Goal: Task Accomplishment & Management: Use online tool/utility

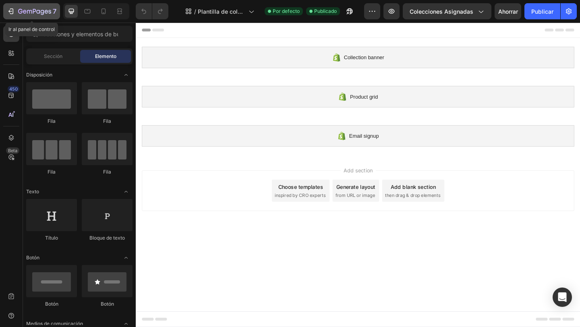
click at [16, 5] on button "7" at bounding box center [31, 11] width 57 height 16
click at [17, 13] on div "7" at bounding box center [32, 11] width 50 height 10
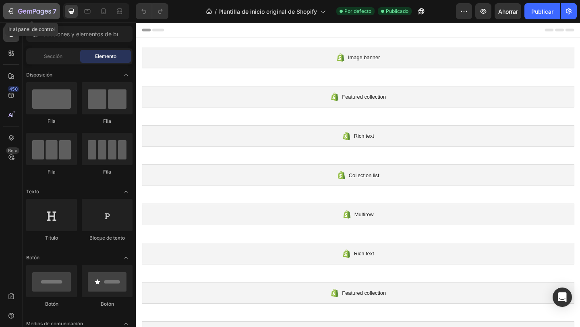
click at [12, 12] on icon "button" at bounding box center [11, 11] width 8 height 8
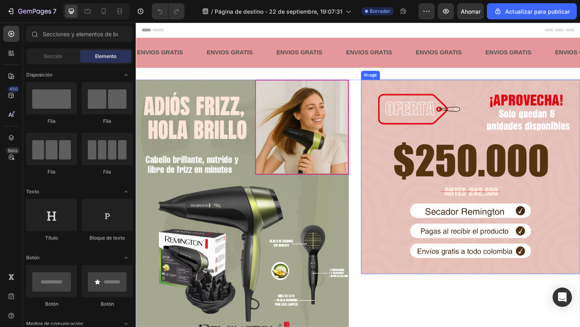
click at [422, 196] on img at bounding box center [499, 191] width 238 height 212
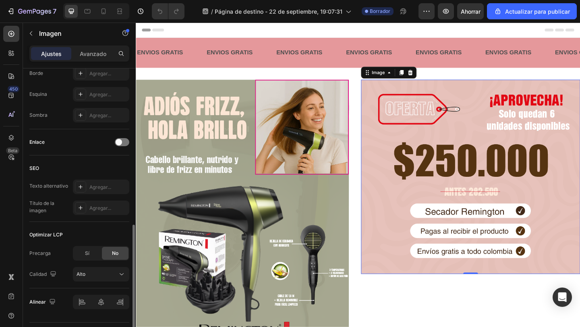
scroll to position [326, 0]
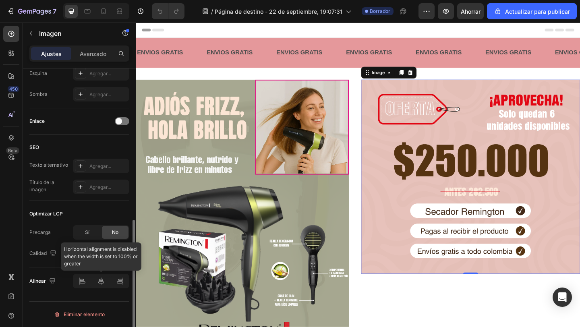
click at [101, 279] on div at bounding box center [101, 281] width 56 height 14
click at [86, 282] on div at bounding box center [101, 281] width 56 height 14
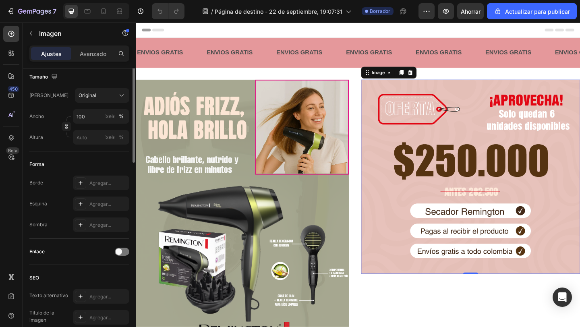
scroll to position [59, 0]
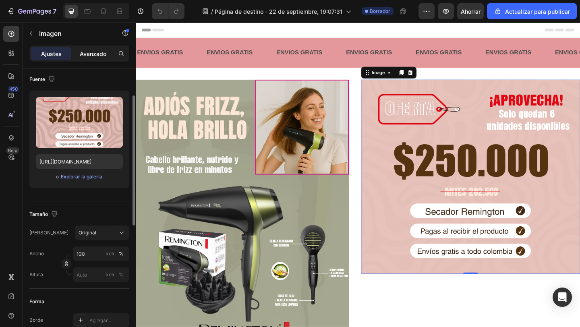
click at [90, 53] on font "Avanzado" at bounding box center [93, 53] width 27 height 7
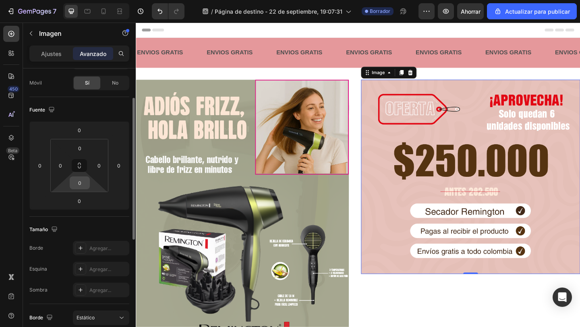
click at [83, 189] on div "0" at bounding box center [80, 182] width 20 height 13
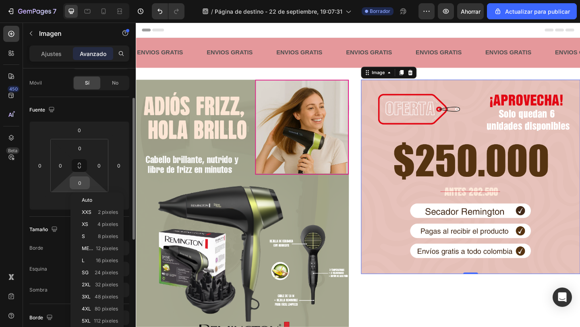
click at [81, 186] on input "0" at bounding box center [80, 183] width 16 height 12
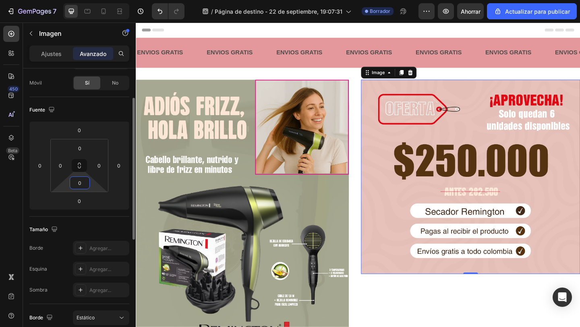
click at [81, 186] on input "0" at bounding box center [80, 183] width 16 height 12
type input "3"
type input "0"
click at [87, 131] on div "0" at bounding box center [79, 130] width 20 height 13
click at [80, 128] on input "0" at bounding box center [79, 130] width 16 height 12
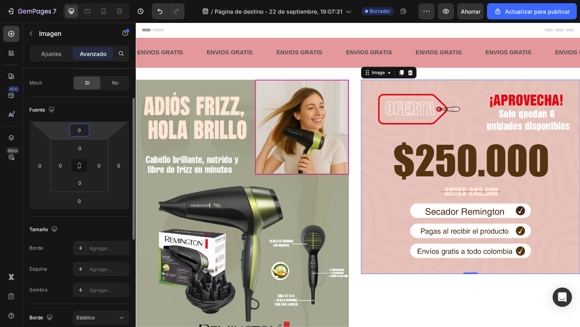
click at [80, 128] on input "0" at bounding box center [79, 130] width 16 height 12
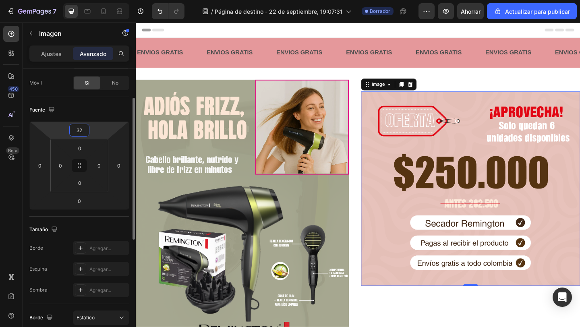
drag, startPoint x: 83, startPoint y: 130, endPoint x: 72, endPoint y: 130, distance: 10.5
click at [73, 130] on input "32" at bounding box center [79, 130] width 16 height 12
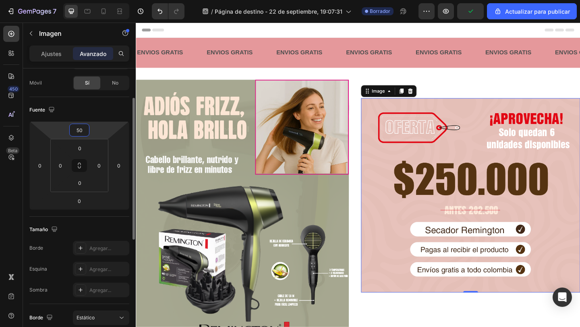
type input "5"
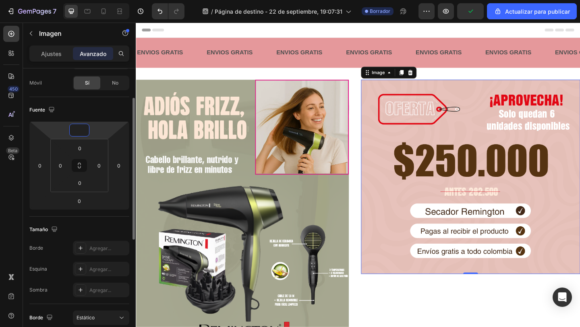
type input "8"
type input "90"
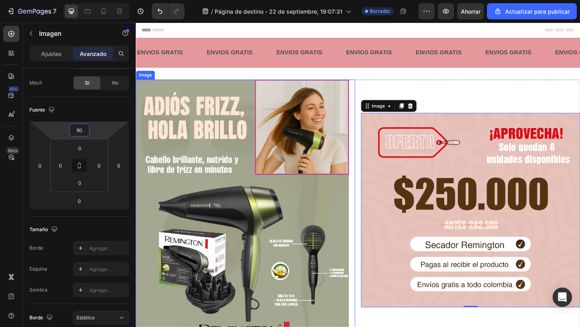
click at [213, 197] on img at bounding box center [255, 235] width 238 height 301
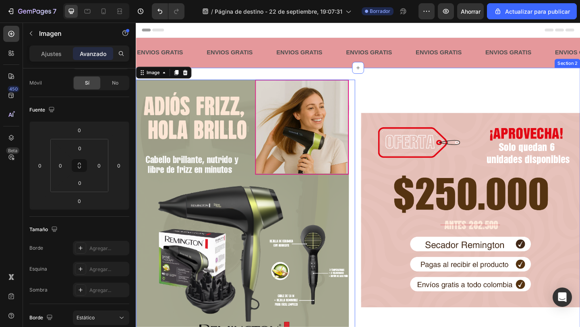
click at [434, 64] on div "ENVIOS GRATIS Text Block" at bounding box center [401, 55] width 76 height 20
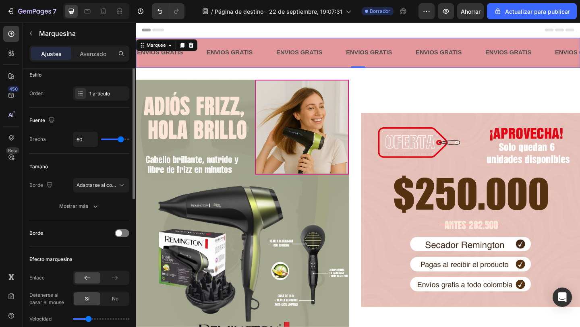
scroll to position [0, 0]
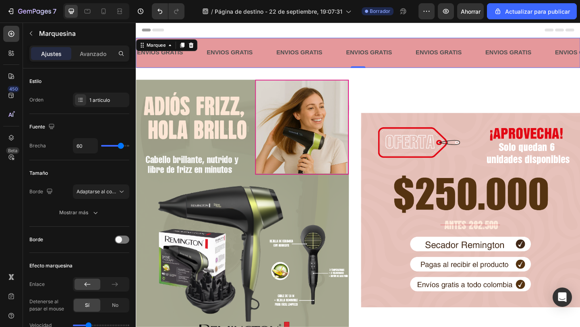
click at [192, 70] on div "ENVIOS GRATIS Text Block ENVIOS GRATIS Text Block ENVIOS GRATIS Text Block ENVI…" at bounding box center [377, 55] width 483 height 33
click at [91, 50] on p "Avanzado" at bounding box center [93, 54] width 27 height 8
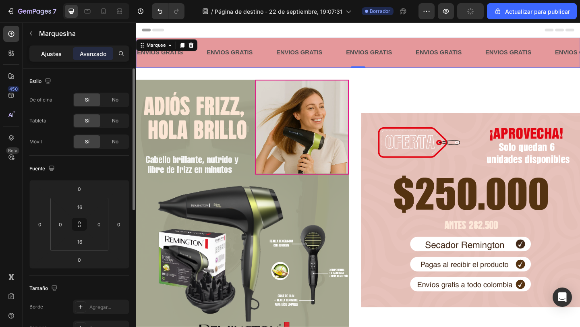
click at [55, 53] on font "Ajustes" at bounding box center [51, 53] width 21 height 7
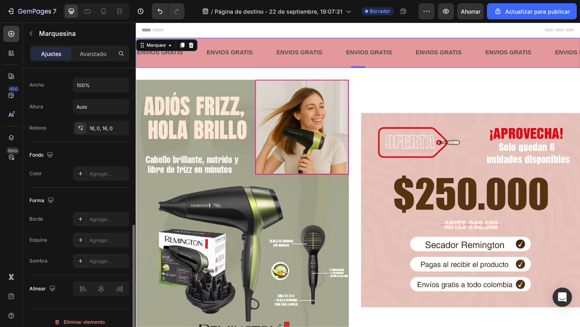
scroll to position [314, 0]
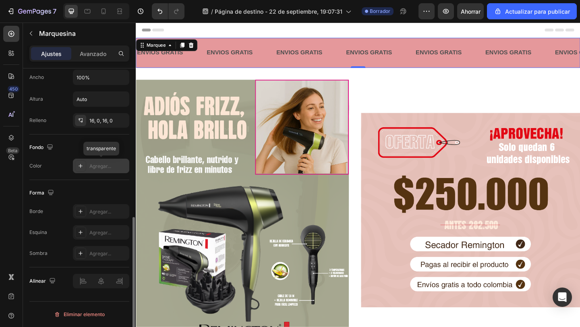
click at [92, 166] on font "Agregar..." at bounding box center [100, 166] width 22 height 6
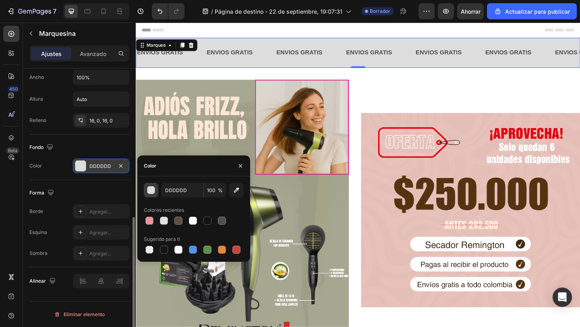
click at [153, 192] on div "button" at bounding box center [151, 190] width 8 height 8
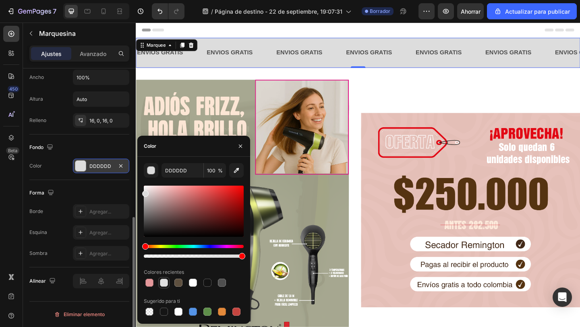
click at [162, 282] on div at bounding box center [164, 283] width 8 height 8
click at [188, 280] on div at bounding box center [193, 283] width 10 height 10
type input "FFFFFF"
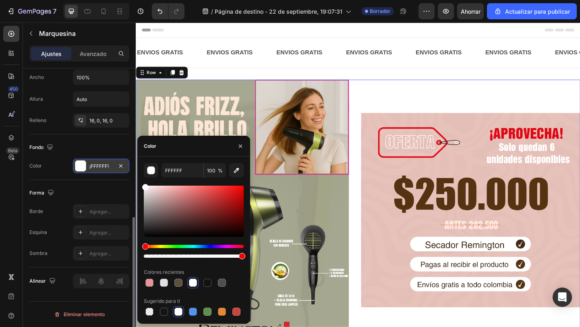
click at [412, 108] on div "Image" at bounding box center [499, 235] width 238 height 301
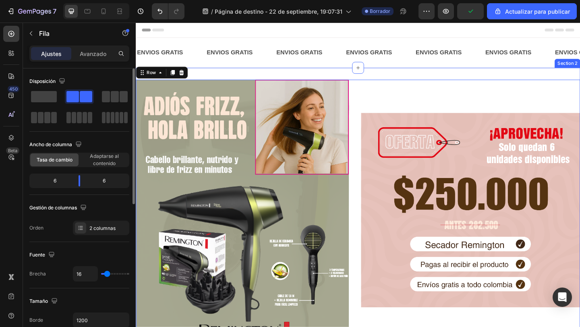
click at [416, 93] on div "Image" at bounding box center [499, 235] width 238 height 301
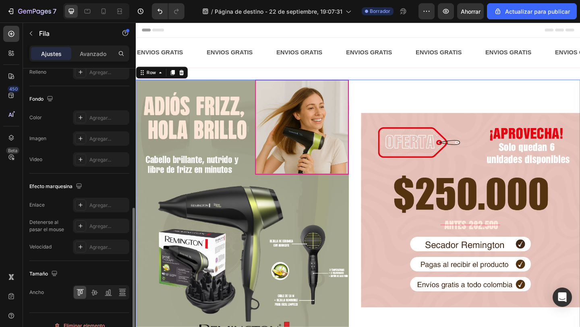
scroll to position [290, 0]
click at [94, 113] on div "Agregar..." at bounding box center [101, 118] width 56 height 14
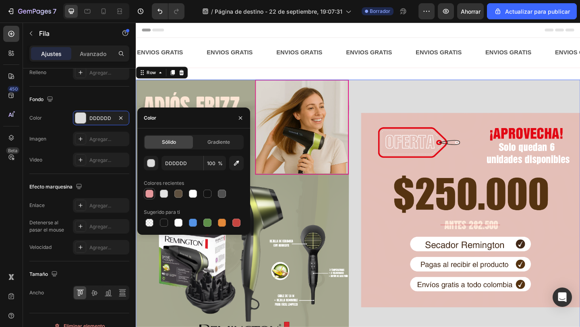
click at [150, 195] on div at bounding box center [149, 194] width 8 height 8
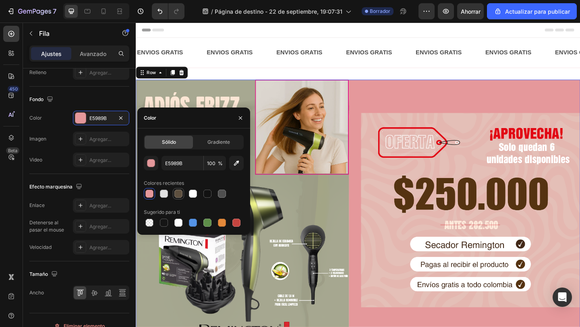
click at [180, 193] on div at bounding box center [178, 194] width 8 height 8
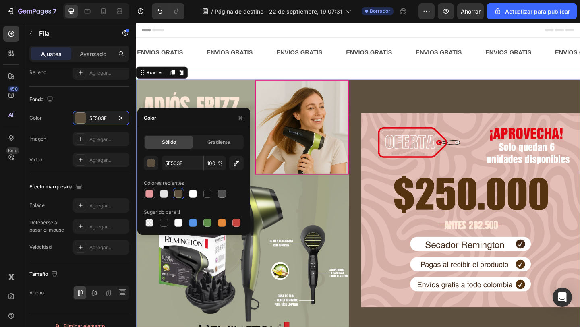
click at [150, 195] on div at bounding box center [149, 194] width 8 height 8
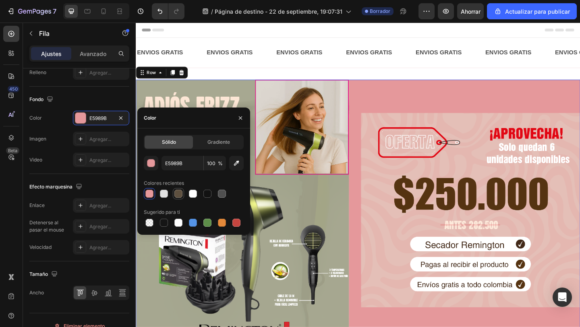
click at [178, 195] on div at bounding box center [178, 194] width 8 height 8
type input "5E503F"
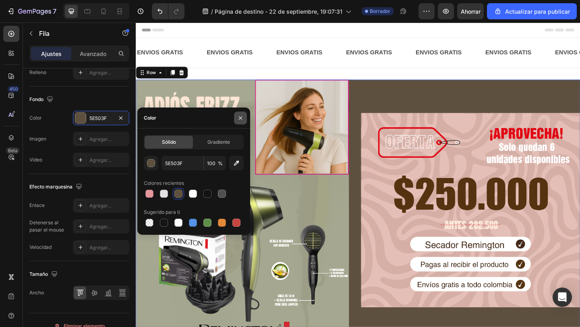
click at [239, 120] on icon "button" at bounding box center [240, 118] width 6 height 6
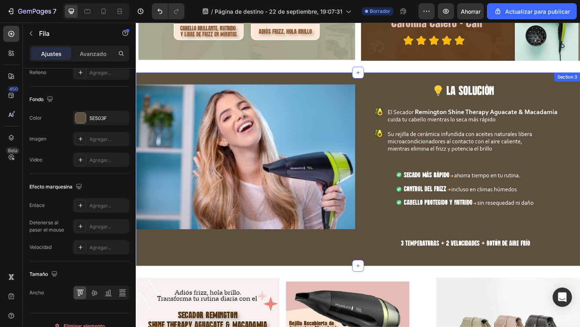
scroll to position [537, 0]
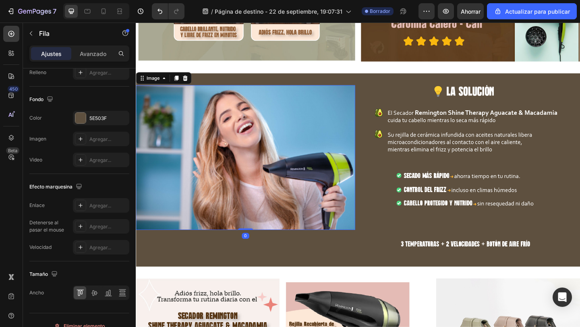
click at [245, 170] on img at bounding box center [255, 169] width 238 height 157
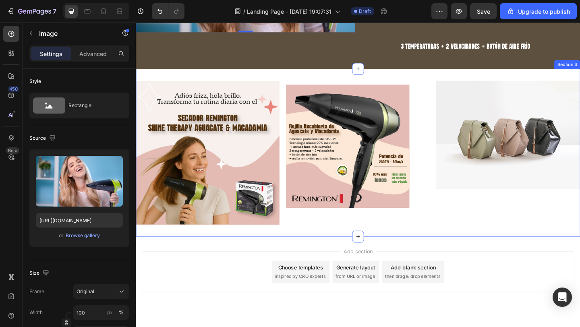
scroll to position [770, 0]
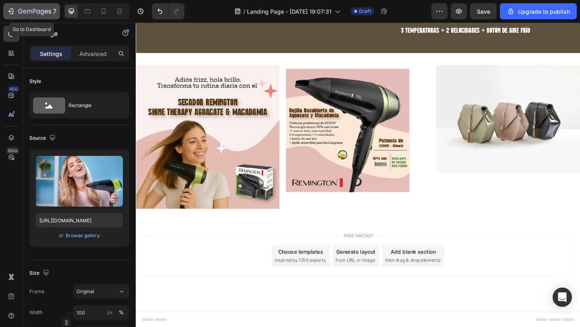
click at [10, 6] on div "7" at bounding box center [32, 11] width 50 height 10
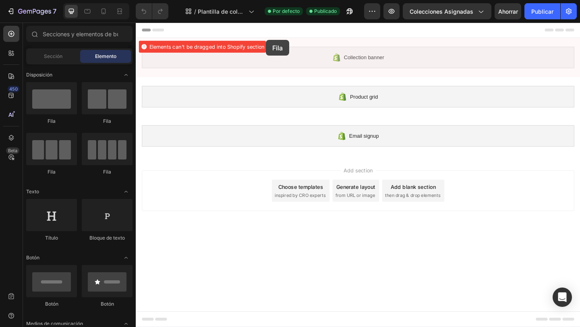
drag, startPoint x: 231, startPoint y: 131, endPoint x: 279, endPoint y: 44, distance: 99.6
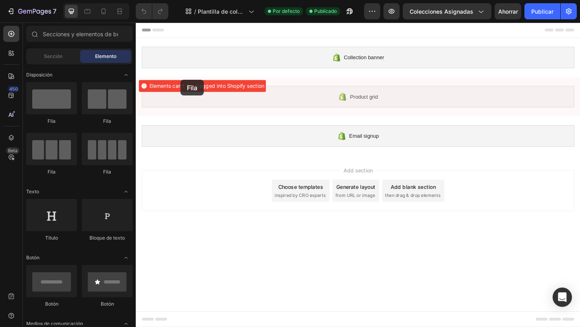
drag, startPoint x: 224, startPoint y: 134, endPoint x: 184, endPoint y: 86, distance: 62.7
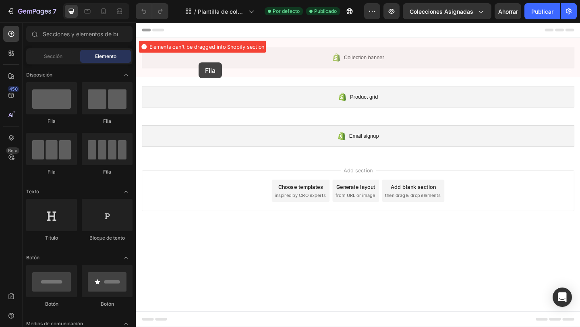
drag, startPoint x: 251, startPoint y: 115, endPoint x: 204, endPoint y: 66, distance: 67.8
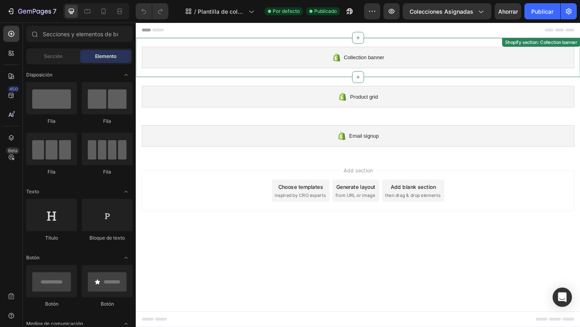
click at [258, 64] on div "Collection banner" at bounding box center [377, 60] width 470 height 23
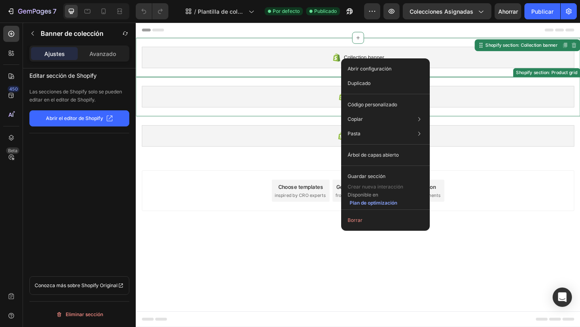
click at [312, 95] on div "Product grid" at bounding box center [377, 102] width 470 height 23
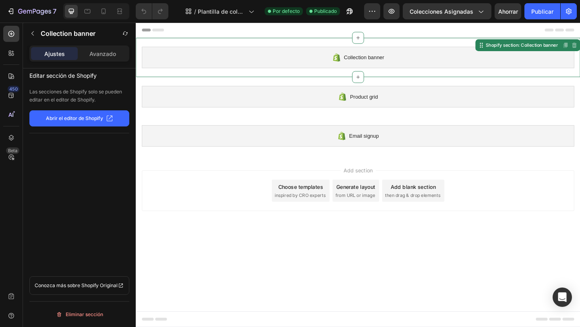
click at [499, 52] on div "Collection banner" at bounding box center [377, 60] width 470 height 23
click at [93, 318] on font "Eliminar sección" at bounding box center [84, 314] width 37 height 10
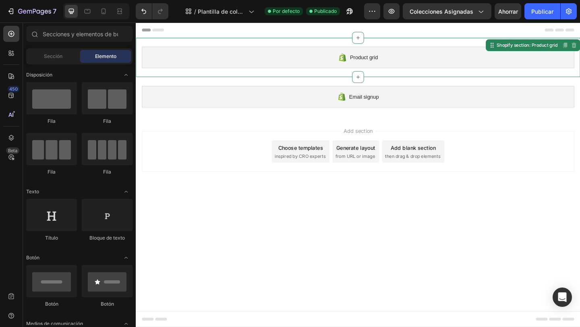
click at [221, 60] on div "Product grid" at bounding box center [377, 60] width 470 height 23
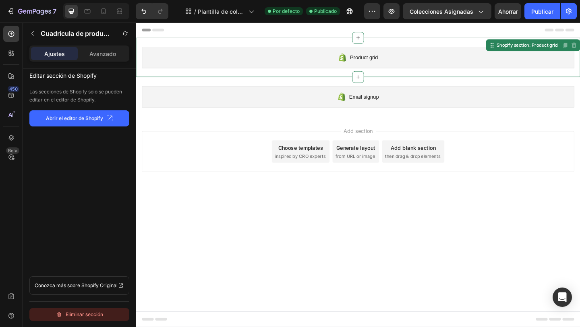
click at [66, 318] on font "Eliminar sección" at bounding box center [84, 314] width 37 height 10
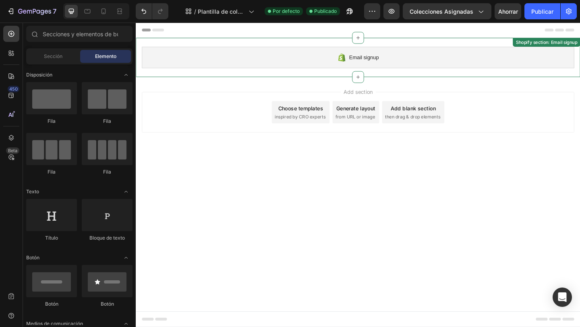
click at [246, 62] on div "Email signup" at bounding box center [377, 60] width 470 height 23
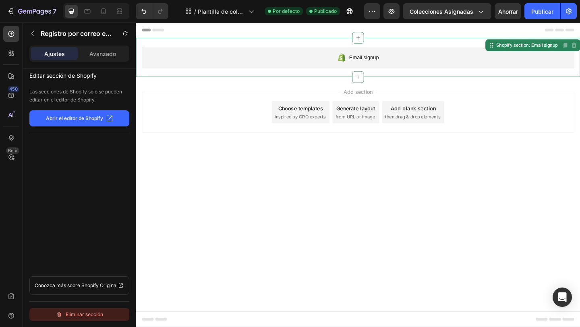
click at [65, 317] on div "Eliminar sección" at bounding box center [79, 314] width 47 height 10
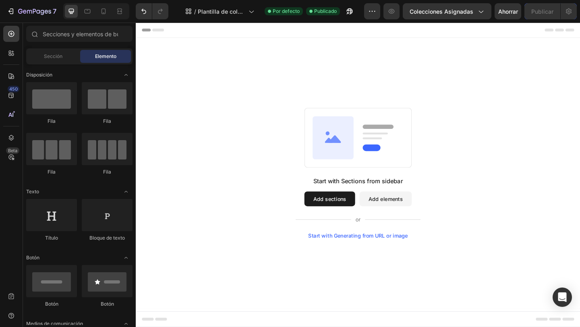
click at [346, 216] on button "Add sections" at bounding box center [346, 214] width 55 height 16
click at [352, 218] on button "Add sections" at bounding box center [346, 214] width 55 height 16
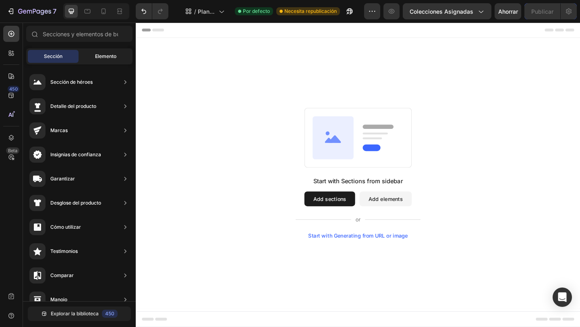
click at [104, 58] on font "Elemento" at bounding box center [105, 56] width 21 height 6
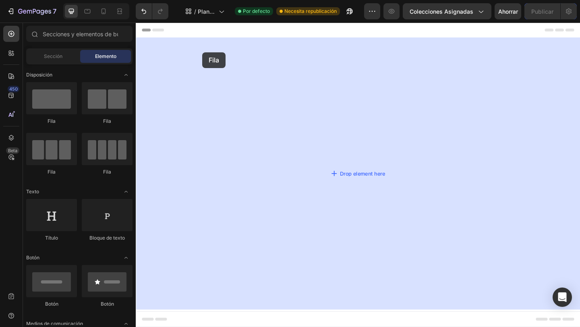
drag, startPoint x: 241, startPoint y: 123, endPoint x: 208, endPoint y: 55, distance: 76.1
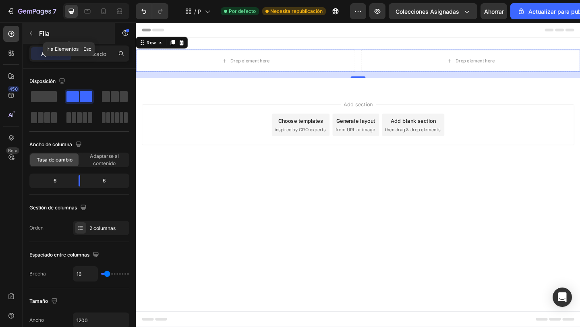
click at [31, 31] on icon "button" at bounding box center [31, 33] width 6 height 6
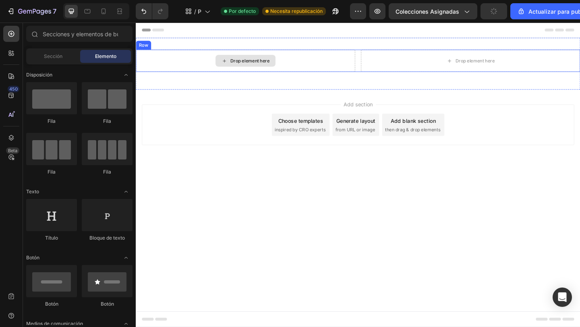
click at [261, 69] on div "Drop element here" at bounding box center [254, 64] width 65 height 13
click at [256, 69] on div "Drop element here" at bounding box center [254, 64] width 65 height 13
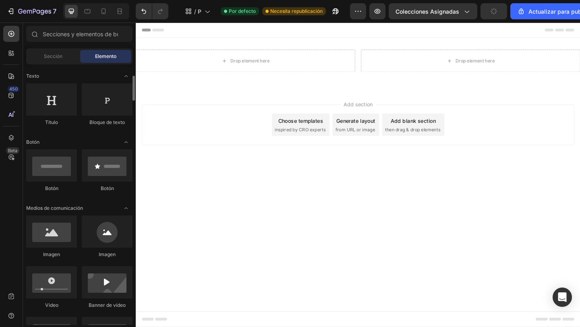
scroll to position [116, 0]
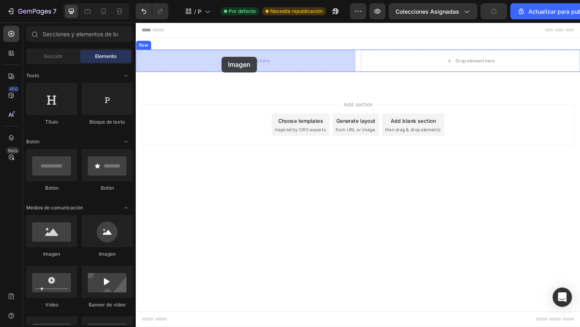
drag, startPoint x: 189, startPoint y: 254, endPoint x: 229, endPoint y: 58, distance: 200.2
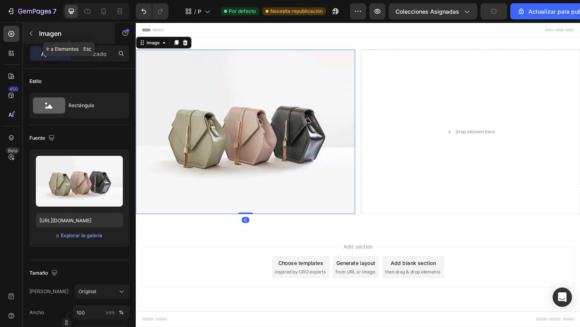
click at [29, 31] on icon "button" at bounding box center [31, 33] width 6 height 6
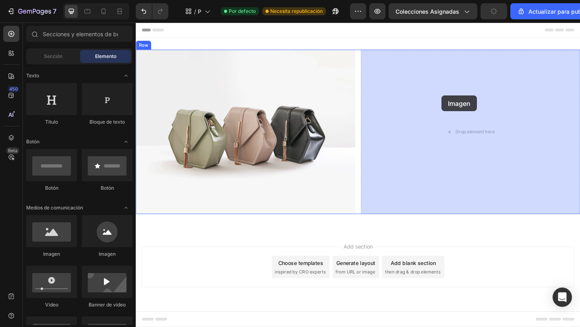
drag, startPoint x: 197, startPoint y: 250, endPoint x: 469, endPoint y: 104, distance: 308.6
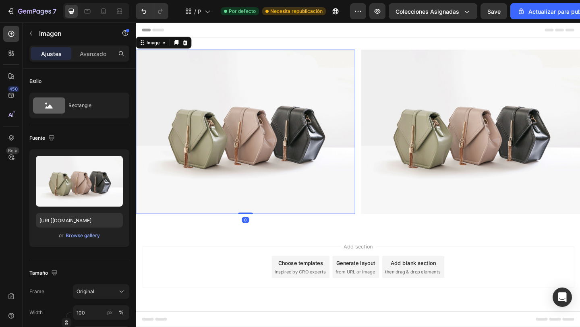
click at [230, 152] on img at bounding box center [255, 141] width 238 height 179
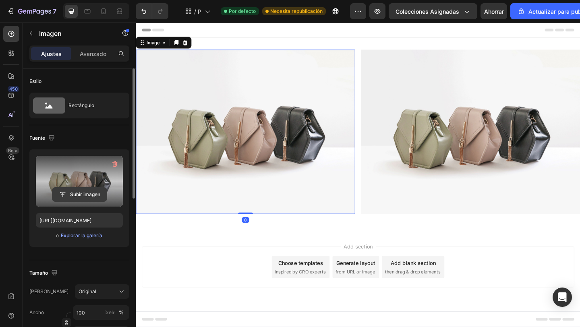
click at [69, 190] on input "file" at bounding box center [79, 195] width 54 height 14
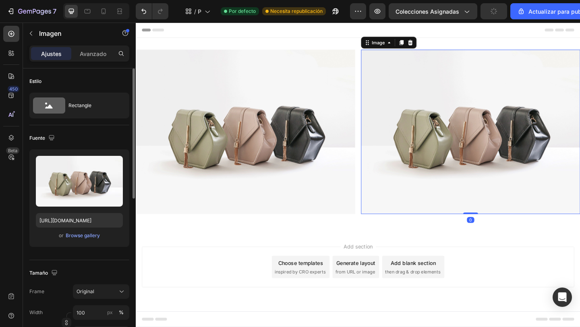
click at [467, 123] on img at bounding box center [499, 141] width 238 height 179
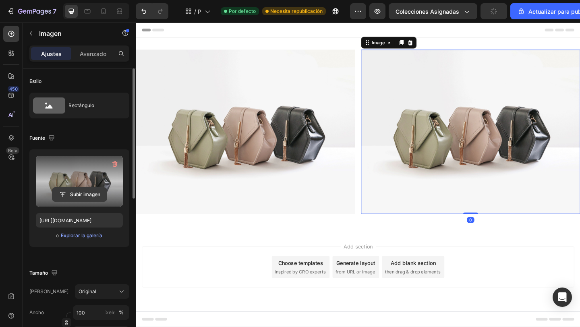
click at [79, 192] on input "file" at bounding box center [79, 195] width 54 height 14
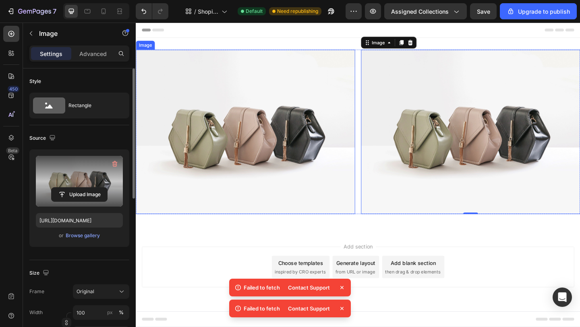
click at [207, 124] on img at bounding box center [255, 141] width 238 height 179
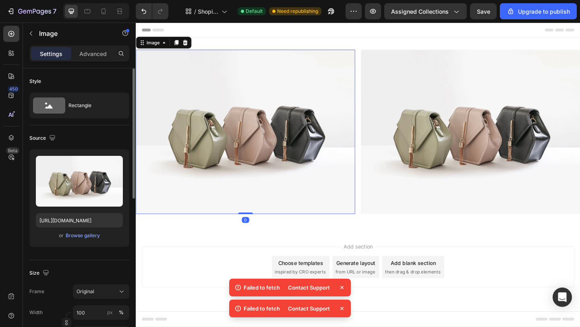
click at [235, 157] on img at bounding box center [255, 141] width 238 height 179
click at [76, 221] on input "[URL][DOMAIN_NAME]" at bounding box center [79, 220] width 87 height 14
click at [77, 236] on div "Browse gallery" at bounding box center [83, 235] width 34 height 7
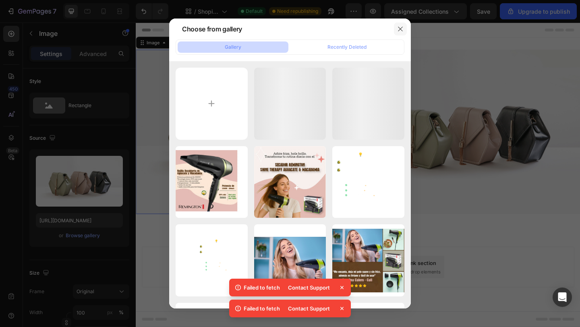
click at [396, 26] on button "button" at bounding box center [400, 29] width 13 height 13
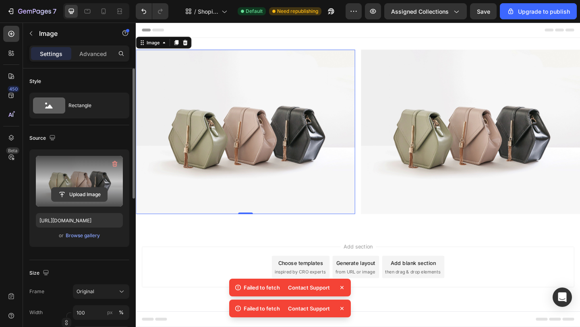
click at [74, 196] on input "file" at bounding box center [80, 195] width 56 height 14
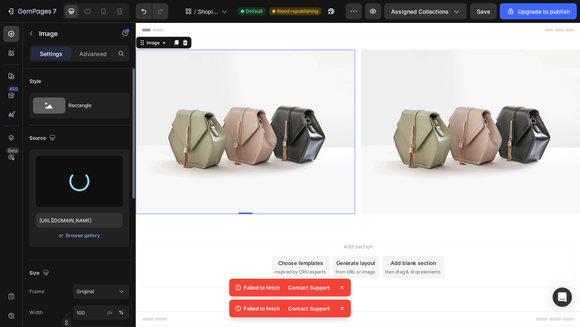
type input "[URL][DOMAIN_NAME]"
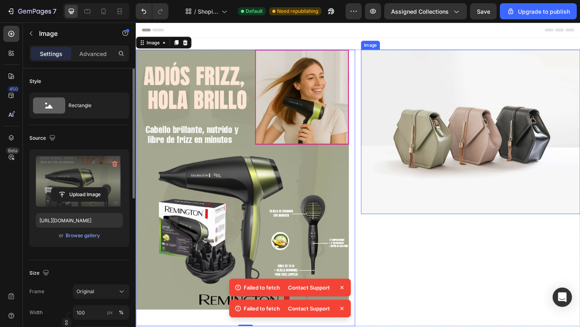
click at [468, 151] on img at bounding box center [499, 141] width 238 height 179
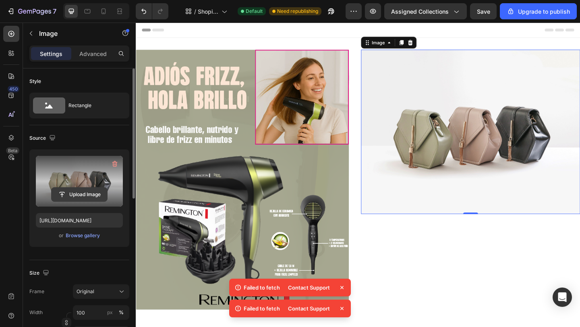
click at [85, 195] on input "file" at bounding box center [80, 195] width 56 height 14
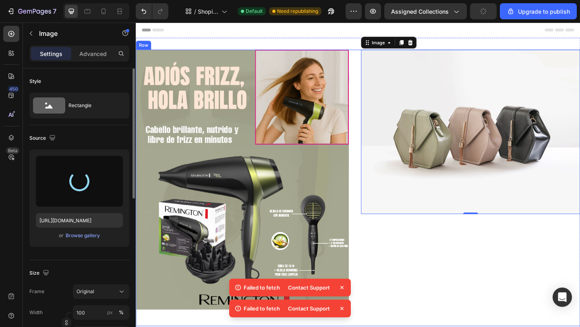
type input "[URL][DOMAIN_NAME]"
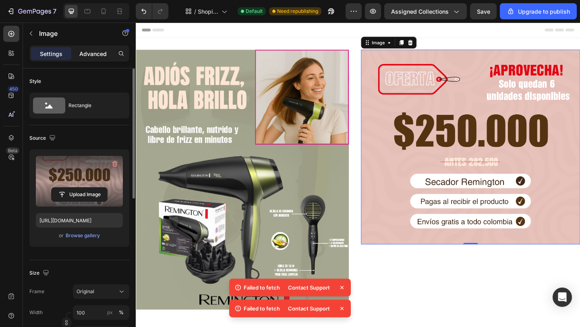
click at [97, 55] on p "Advanced" at bounding box center [92, 54] width 27 height 8
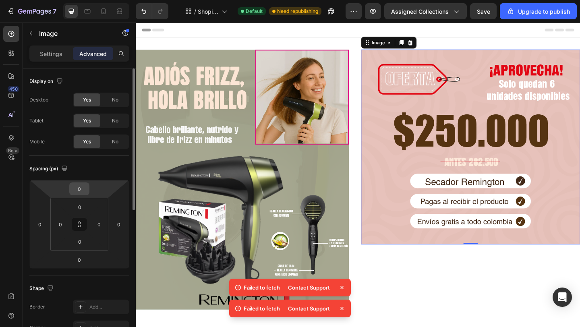
click at [80, 189] on input "0" at bounding box center [79, 189] width 16 height 12
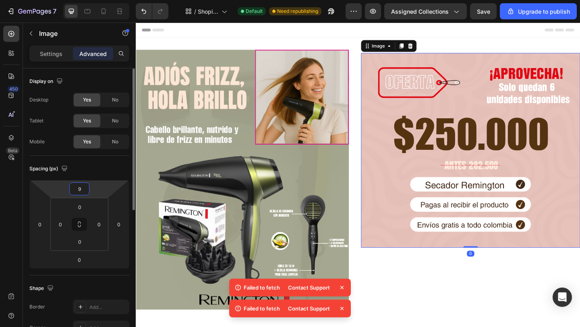
type input "90"
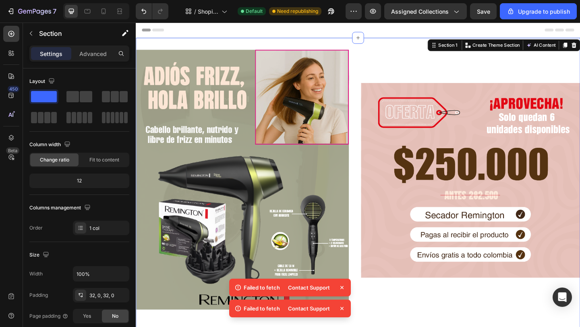
click at [447, 47] on div "Image Image Row Section 1 You can create reusable sections Create Theme Section…" at bounding box center [377, 205] width 483 height 333
click at [95, 53] on p "Advanced" at bounding box center [92, 54] width 27 height 8
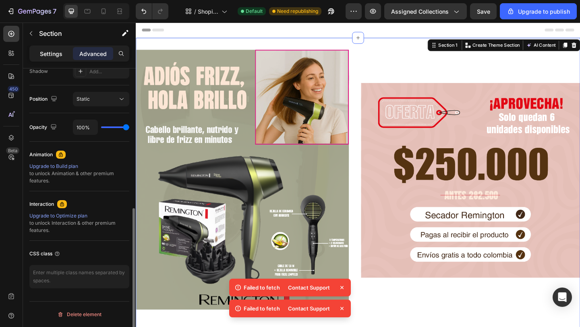
click at [56, 53] on p "Settings" at bounding box center [51, 54] width 23 height 8
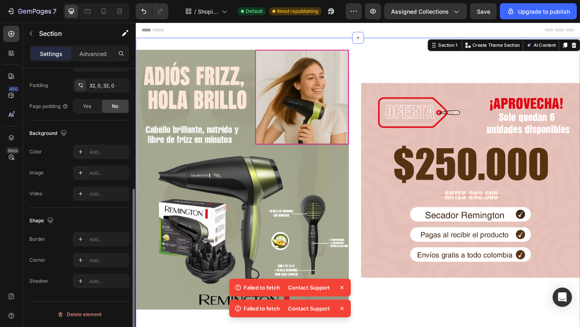
scroll to position [210, 0]
click at [101, 153] on div "Add..." at bounding box center [108, 152] width 38 height 7
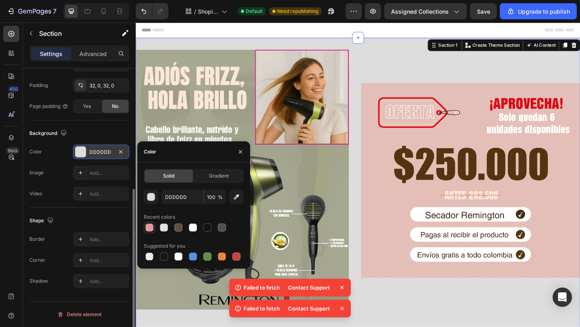
click at [150, 227] on div at bounding box center [149, 227] width 8 height 8
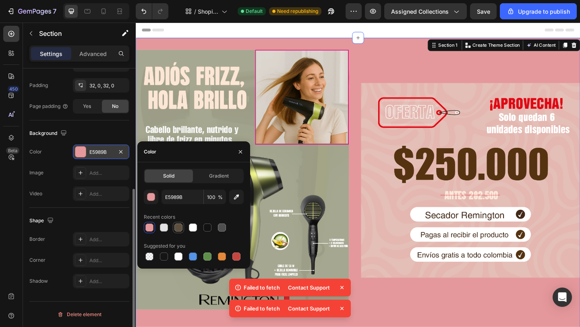
click at [176, 225] on div at bounding box center [178, 227] width 8 height 8
type input "5E503F"
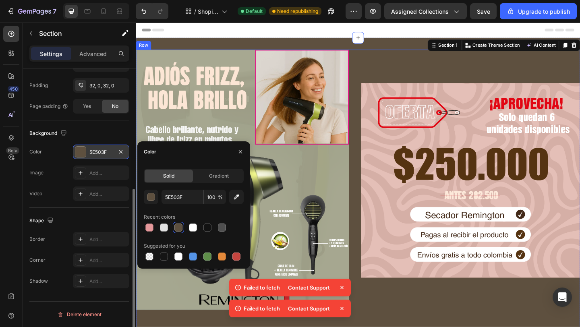
click at [419, 63] on div "Image" at bounding box center [499, 202] width 238 height 301
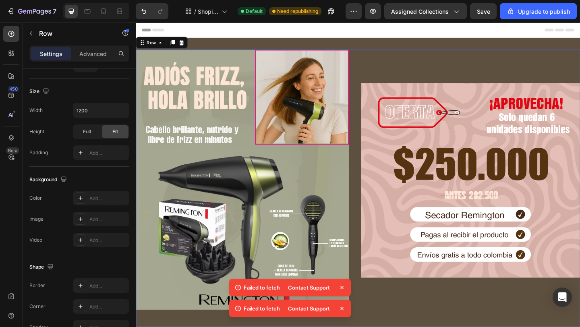
scroll to position [0, 0]
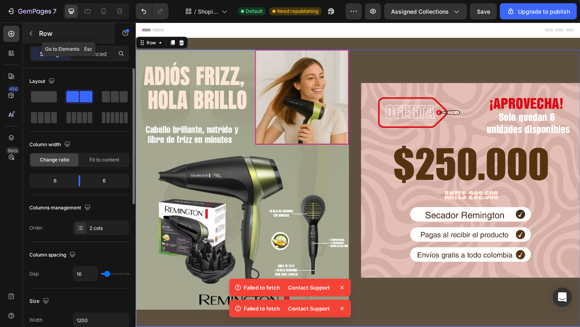
click at [33, 31] on icon "button" at bounding box center [31, 33] width 6 height 6
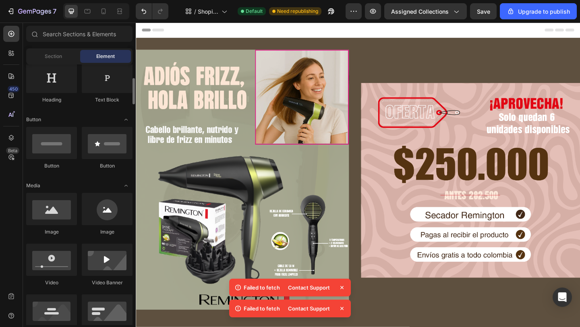
scroll to position [8, 0]
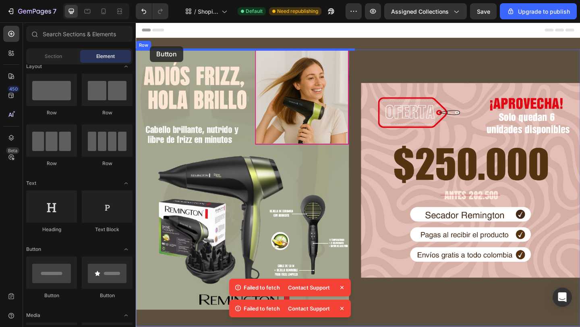
drag, startPoint x: 188, startPoint y: 297, endPoint x: 151, endPoint y: 48, distance: 251.8
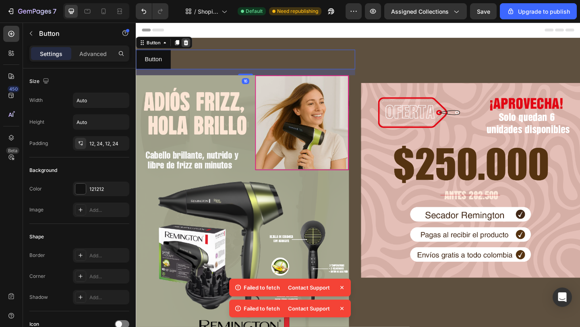
click at [193, 41] on icon at bounding box center [190, 44] width 6 height 6
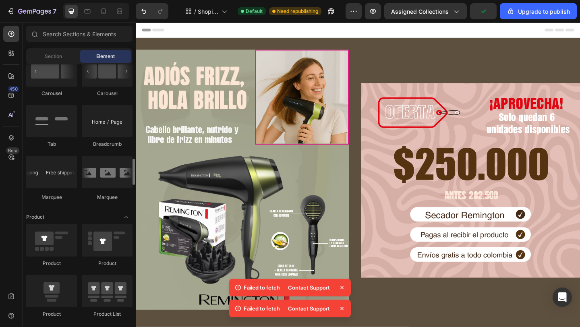
scroll to position [889, 0]
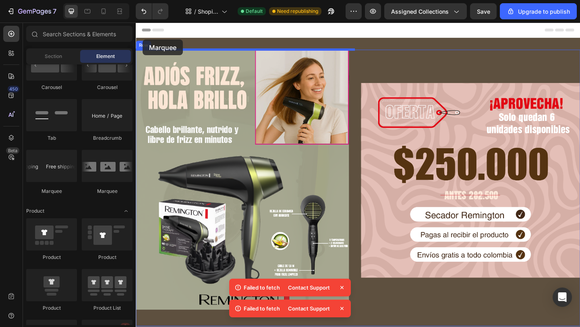
drag, startPoint x: 187, startPoint y: 195, endPoint x: 143, endPoint y: 41, distance: 159.4
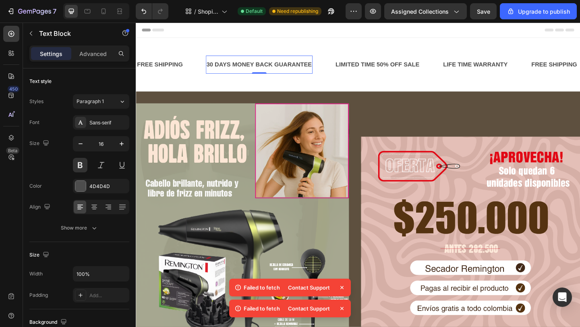
click at [249, 68] on div "30 DAYS MONEY BACK GUARANTEE" at bounding box center [270, 68] width 116 height 13
click at [221, 67] on div "30 DAYS MONEY BACK GUARANTEE" at bounding box center [270, 68] width 116 height 13
click at [221, 67] on p "30 DAYS MONEY BACK GUARANTEE" at bounding box center [270, 68] width 115 height 12
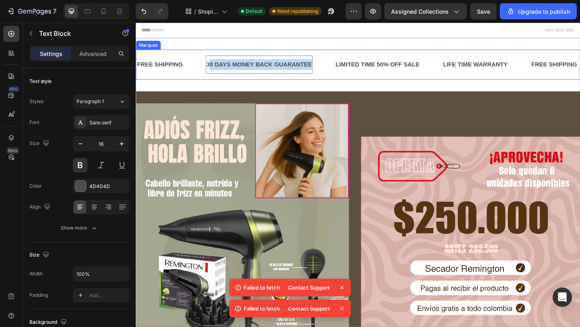
drag, startPoint x: 215, startPoint y: 67, endPoint x: 334, endPoint y: 67, distance: 119.5
click at [334, 67] on div "30 DAYS MONEY BACK GUARANTEE Text Block 0" at bounding box center [282, 68] width 140 height 20
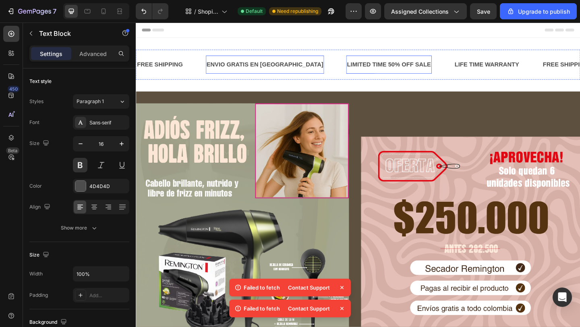
click at [364, 64] on div "LIMITED TIME 50% OFF SALE" at bounding box center [410, 68] width 93 height 13
click at [364, 66] on div "LIMITED TIME 50% OFF SALE" at bounding box center [410, 68] width 93 height 13
click at [365, 66] on p "LIMITED TIME 50% OFF SALE" at bounding box center [410, 68] width 91 height 12
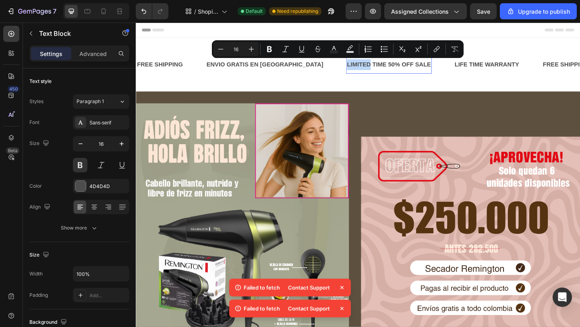
click at [365, 68] on p "LIMITED TIME 50% OFF SALE" at bounding box center [410, 68] width 91 height 12
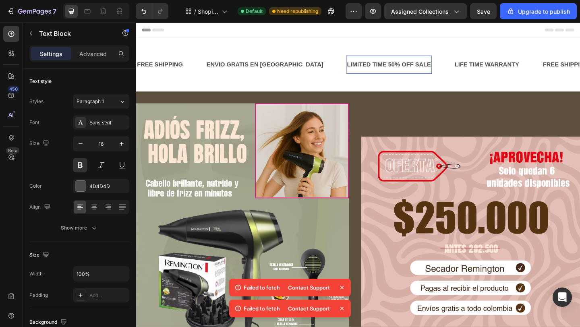
drag, startPoint x: 334, startPoint y: 68, endPoint x: 417, endPoint y: 67, distance: 82.9
click at [417, 67] on p "LIMITED TIME 50% OFF SALE" at bounding box center [410, 68] width 91 height 12
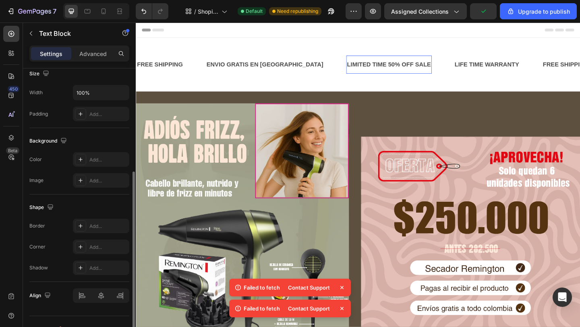
scroll to position [196, 0]
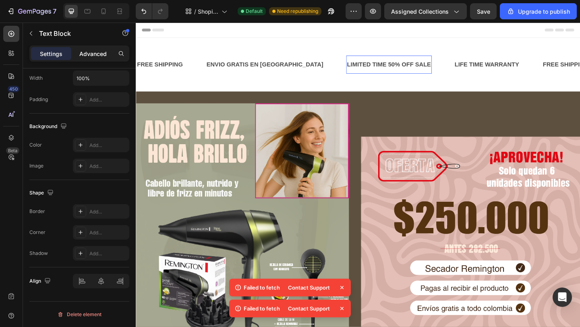
click at [91, 51] on p "Advanced" at bounding box center [92, 54] width 27 height 8
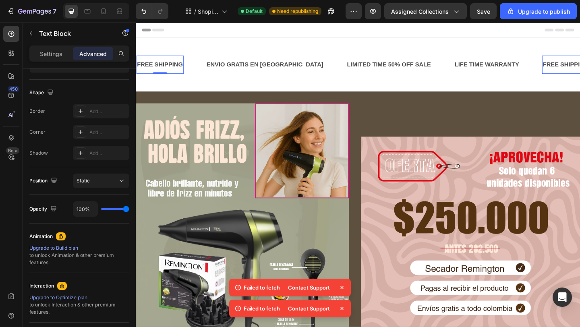
click at [184, 70] on div "FREE SHIPPING" at bounding box center [162, 68] width 52 height 13
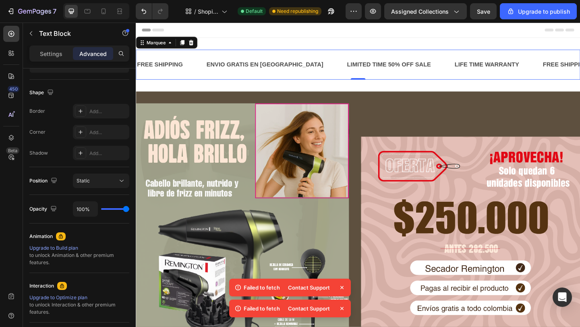
click at [196, 77] on div "FREE SHIPPING Text Block" at bounding box center [174, 68] width 76 height 20
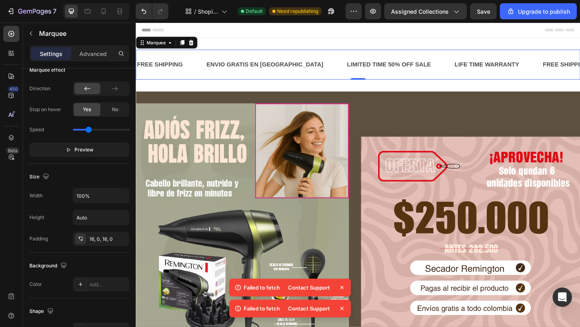
scroll to position [0, 0]
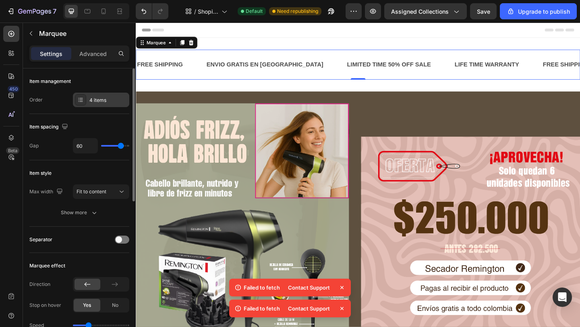
click at [104, 98] on div "4 items" at bounding box center [108, 100] width 38 height 7
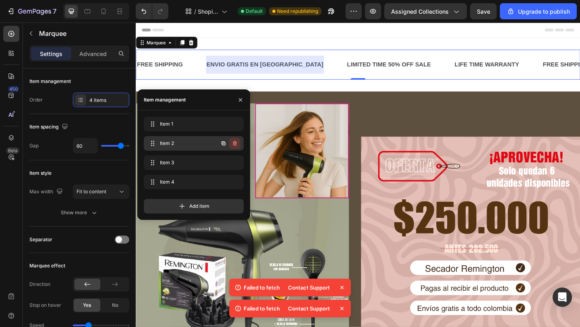
click at [233, 143] on icon "button" at bounding box center [234, 143] width 6 height 6
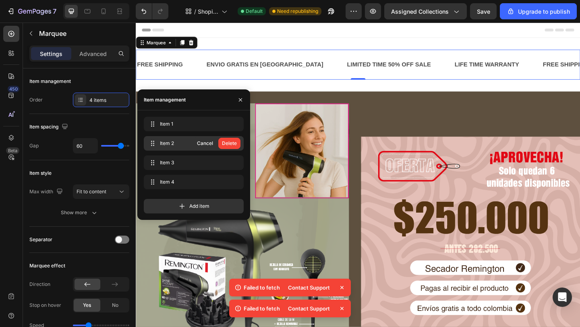
click at [233, 143] on div "Delete" at bounding box center [229, 143] width 15 height 7
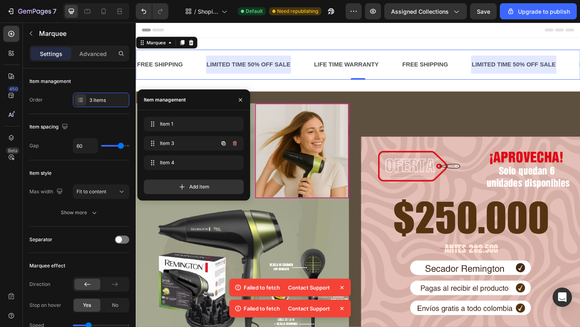
click at [233, 143] on icon "button" at bounding box center [234, 143] width 6 height 6
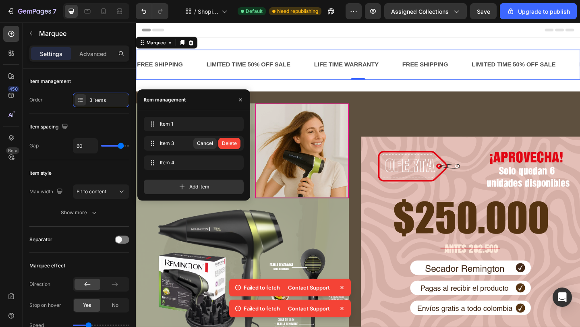
click at [233, 143] on div "Delete" at bounding box center [229, 143] width 15 height 7
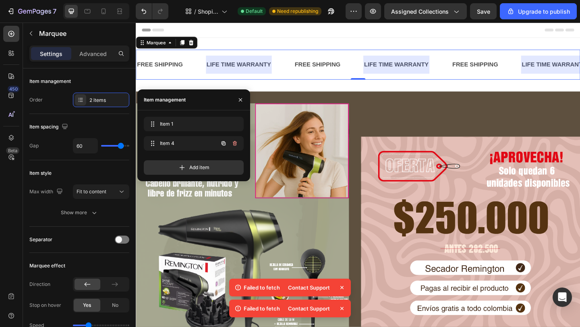
click at [233, 143] on icon "button" at bounding box center [234, 143] width 6 height 6
click at [233, 143] on div "Delete" at bounding box center [229, 143] width 15 height 7
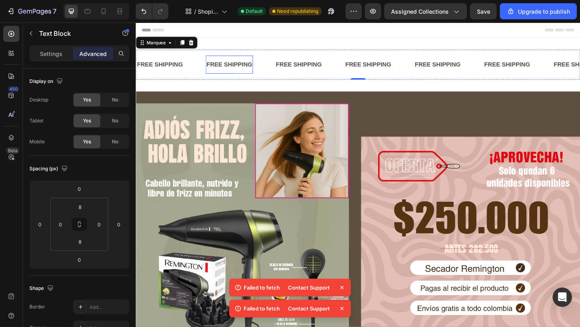
click at [248, 62] on div "FREE SHIPPING" at bounding box center [238, 68] width 52 height 13
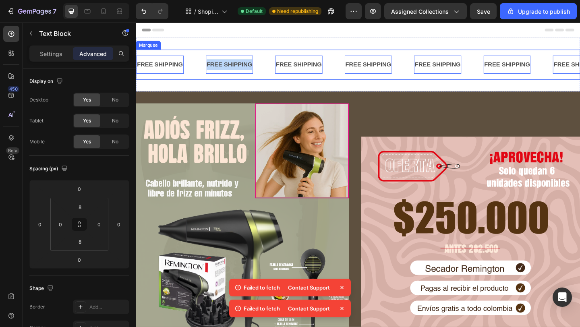
drag, startPoint x: 211, startPoint y: 67, endPoint x: 276, endPoint y: 68, distance: 64.4
click at [276, 68] on div "FREE SHIPPING Text Block 0" at bounding box center [250, 68] width 76 height 20
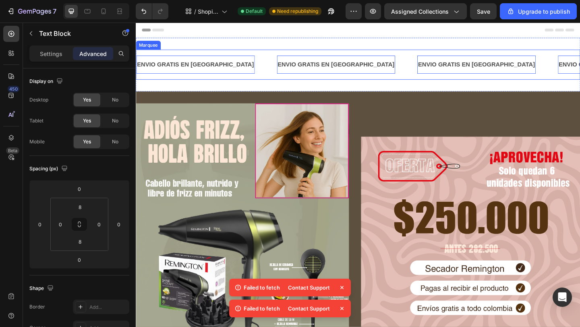
click at [373, 74] on div "ENVIO GRATIS EN COLOMBIA Text Block 0" at bounding box center [365, 68] width 153 height 20
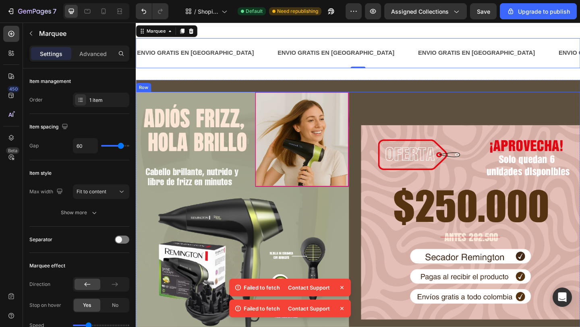
scroll to position [14, 0]
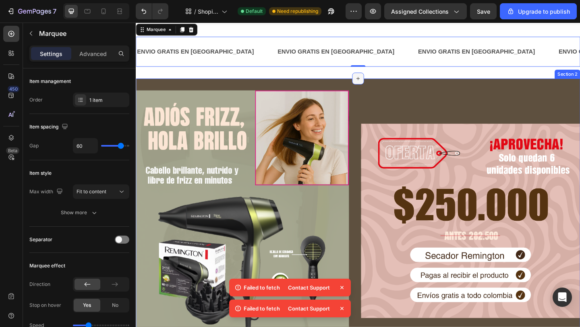
click at [380, 81] on icon at bounding box center [377, 83] width 6 height 6
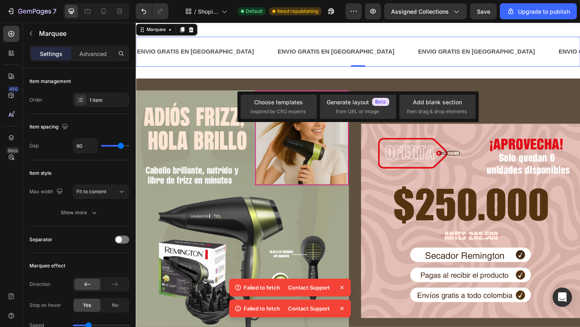
click at [358, 56] on div "ENVIO GRATIS EN COLOMBIA Text Block" at bounding box center [365, 54] width 153 height 20
click at [99, 55] on p "Advanced" at bounding box center [92, 54] width 27 height 8
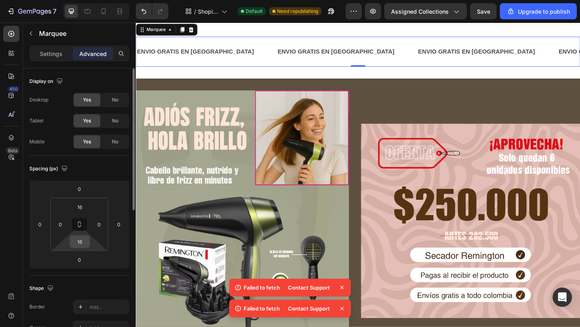
click at [83, 239] on input "16" at bounding box center [80, 241] width 16 height 12
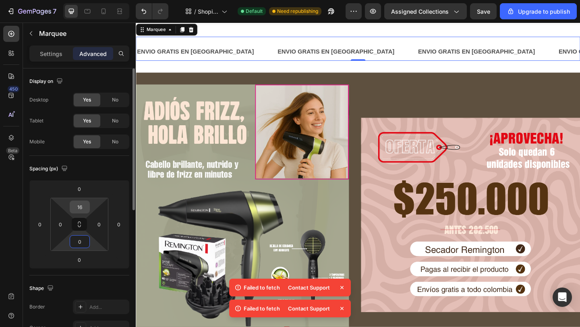
type input "0"
click at [82, 206] on input "16" at bounding box center [80, 207] width 16 height 12
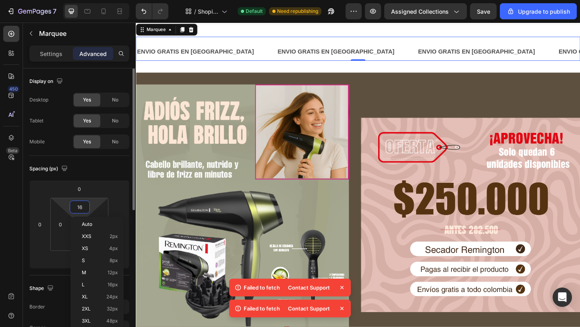
type input "0"
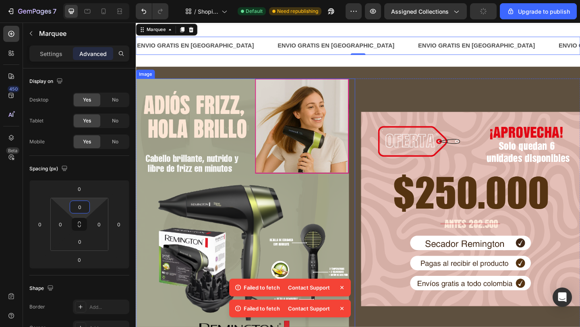
click at [223, 182] on img at bounding box center [255, 233] width 238 height 301
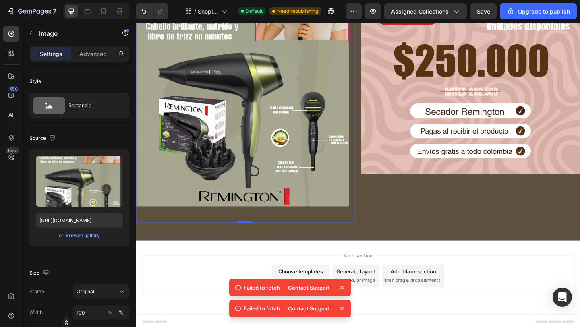
scroll to position [160, 0]
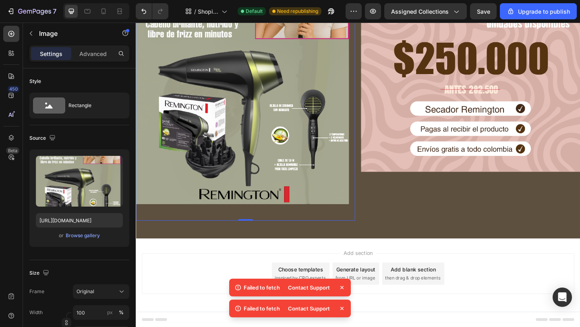
click at [341, 288] on icon at bounding box center [342, 287] width 8 height 8
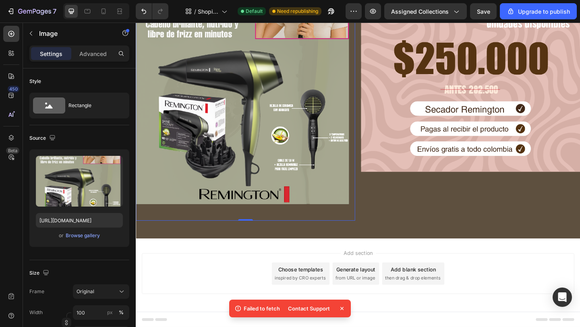
click at [341, 306] on icon at bounding box center [342, 308] width 8 height 8
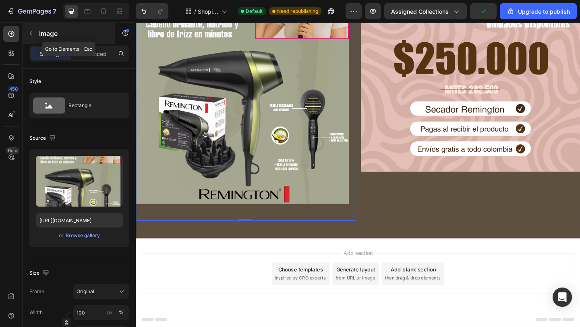
click at [32, 35] on icon "button" at bounding box center [31, 33] width 6 height 6
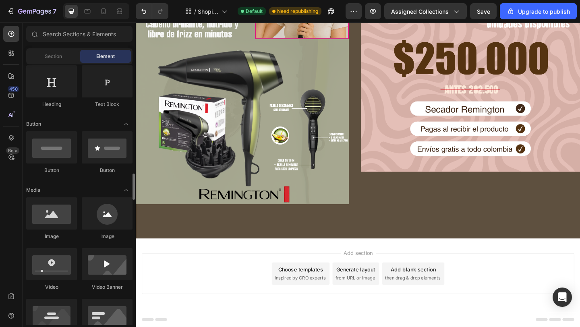
scroll to position [0, 0]
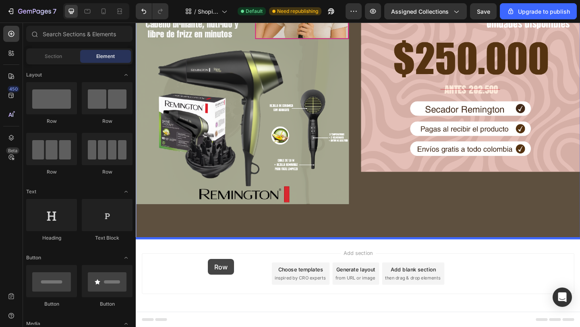
drag, startPoint x: 237, startPoint y: 129, endPoint x: 213, endPoint y: 276, distance: 149.7
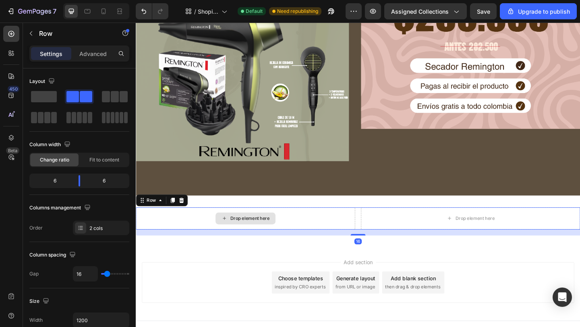
scroll to position [217, 0]
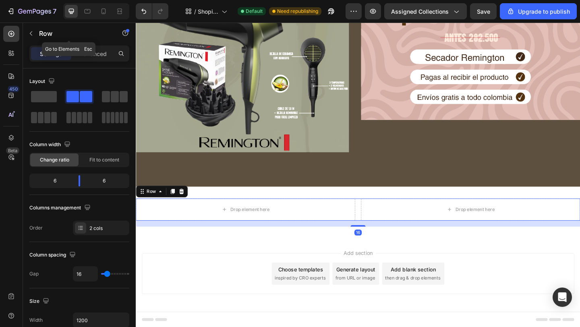
click at [35, 33] on button "button" at bounding box center [31, 33] width 13 height 13
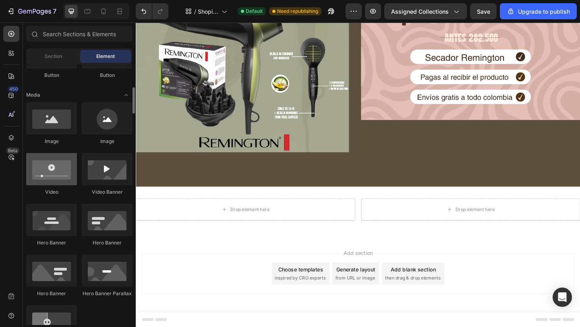
scroll to position [217, 0]
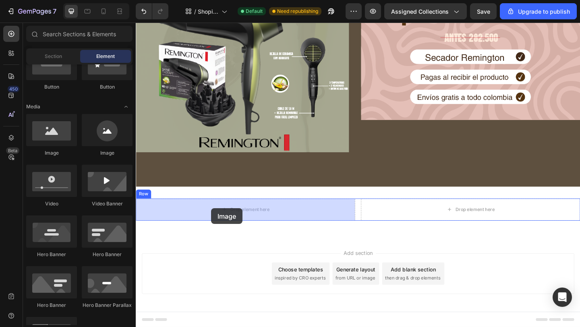
drag, startPoint x: 185, startPoint y: 156, endPoint x: 217, endPoint y: 224, distance: 75.3
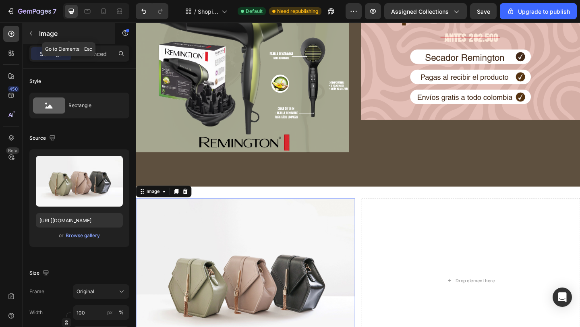
click at [32, 35] on icon "button" at bounding box center [31, 33] width 6 height 6
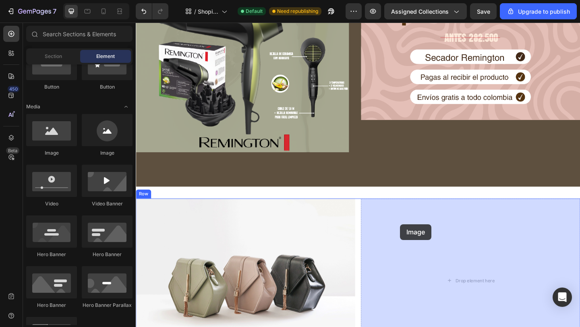
drag, startPoint x: 193, startPoint y: 164, endPoint x: 431, endPoint y: 245, distance: 252.1
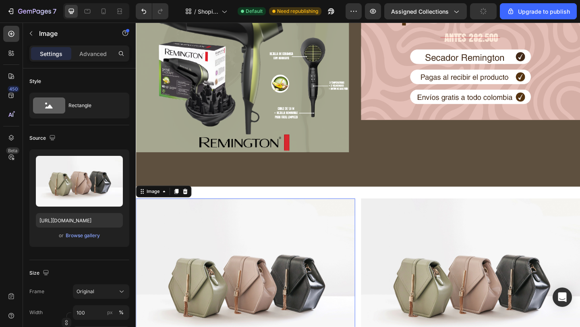
click at [286, 286] on img at bounding box center [255, 303] width 238 height 179
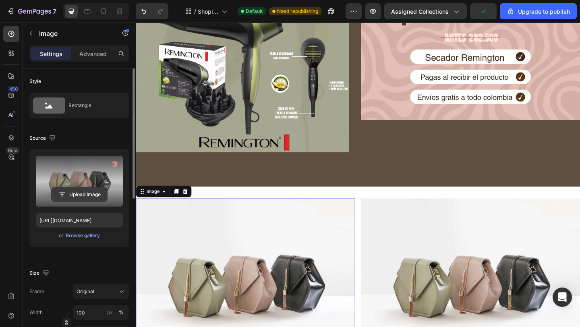
click at [80, 192] on input "file" at bounding box center [80, 195] width 56 height 14
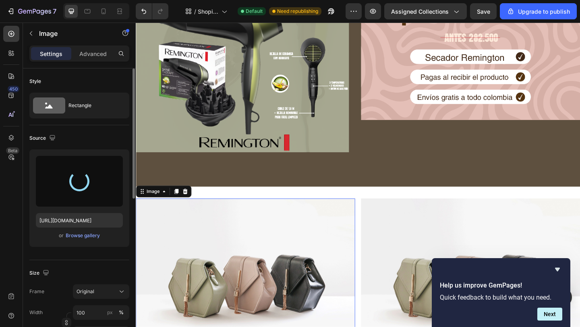
type input "https://cdn.shopify.com/s/files/1/0635/0572/7695/files/gempages_565767106189067…"
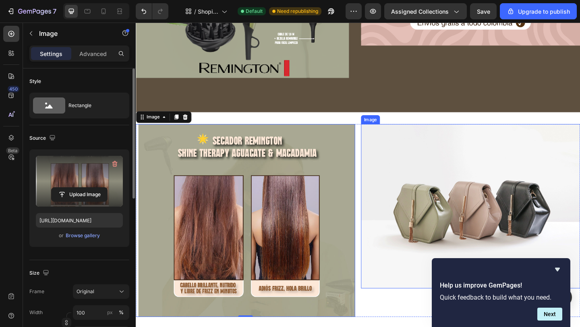
scroll to position [299, 0]
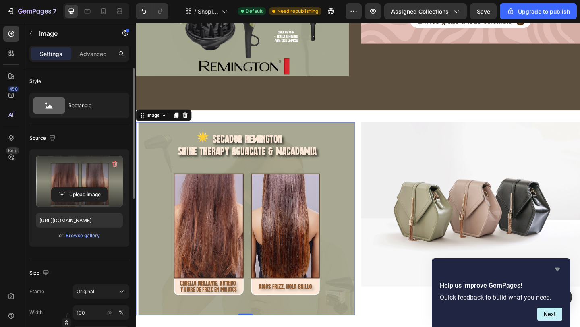
click at [558, 269] on icon "Hide survey" at bounding box center [557, 270] width 5 height 4
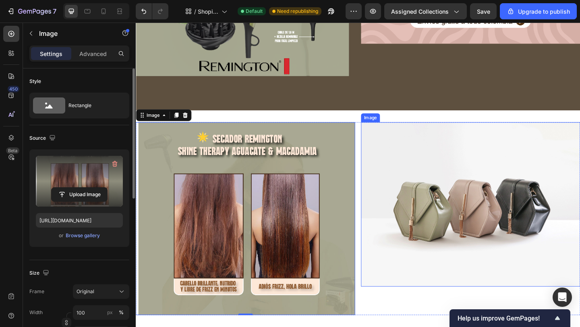
click at [498, 216] on img at bounding box center [499, 220] width 238 height 179
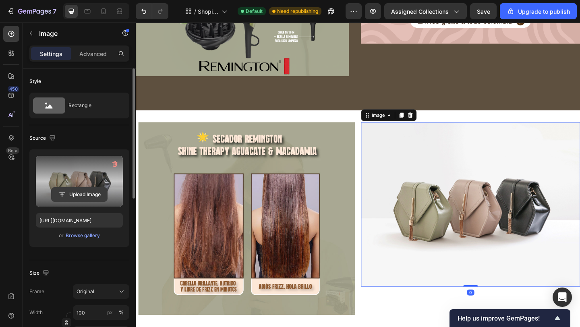
click at [75, 194] on input "file" at bounding box center [80, 195] width 56 height 14
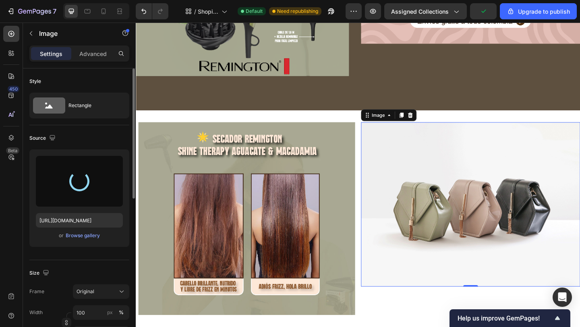
type input "https://cdn.shopify.com/s/files/1/0635/0572/7695/files/gempages_565767106189067…"
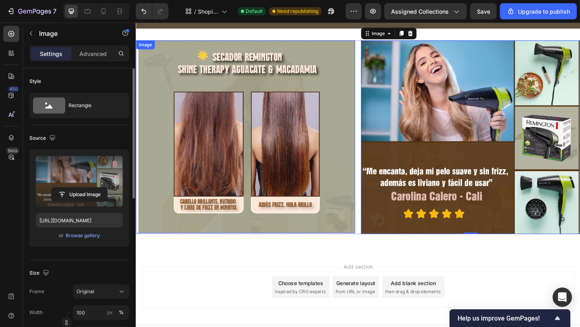
scroll to position [403, 0]
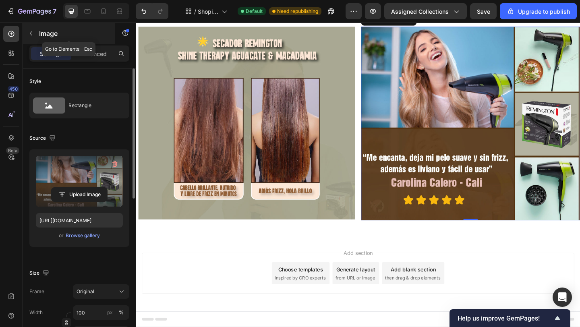
click at [32, 29] on button "button" at bounding box center [31, 33] width 13 height 13
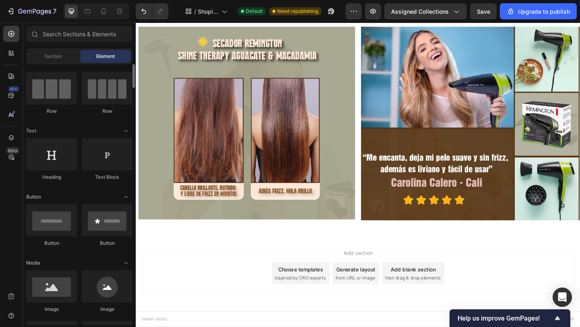
scroll to position [21, 0]
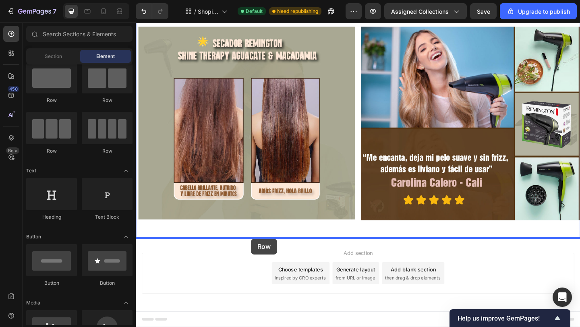
drag, startPoint x: 239, startPoint y: 98, endPoint x: 261, endPoint y: 258, distance: 160.9
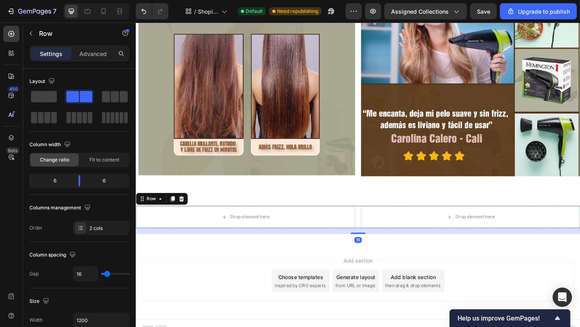
scroll to position [457, 0]
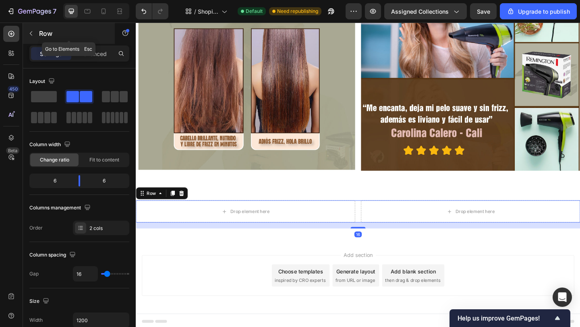
click at [31, 35] on icon "button" at bounding box center [31, 33] width 6 height 6
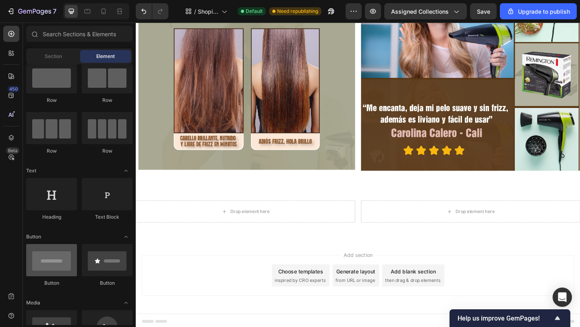
scroll to position [65, 0]
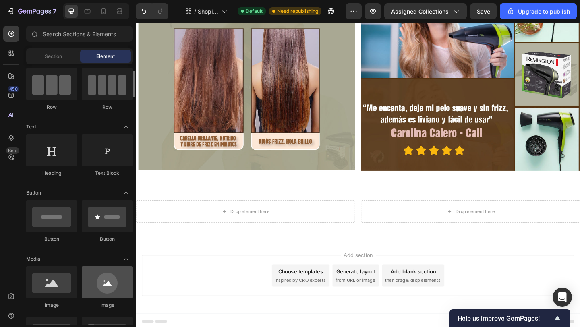
click at [113, 292] on div at bounding box center [107, 282] width 51 height 32
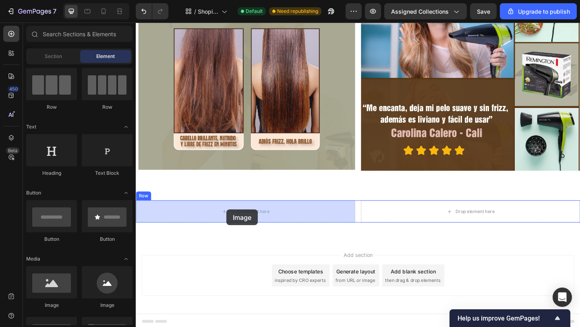
drag, startPoint x: 199, startPoint y: 311, endPoint x: 234, endPoint y: 226, distance: 91.5
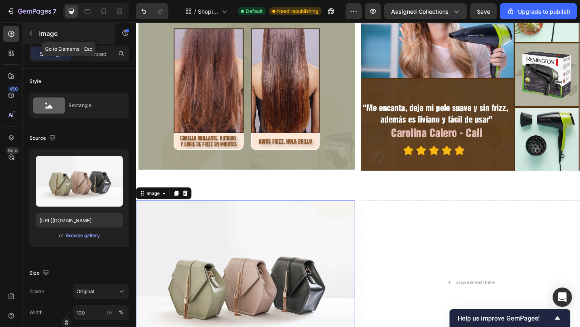
click at [31, 36] on icon "button" at bounding box center [31, 33] width 6 height 6
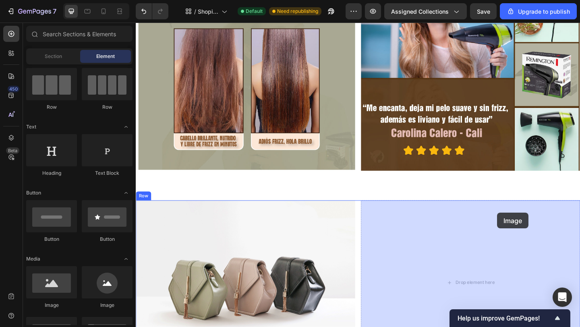
drag, startPoint x: 194, startPoint y: 300, endPoint x: 526, endPoint y: 229, distance: 339.4
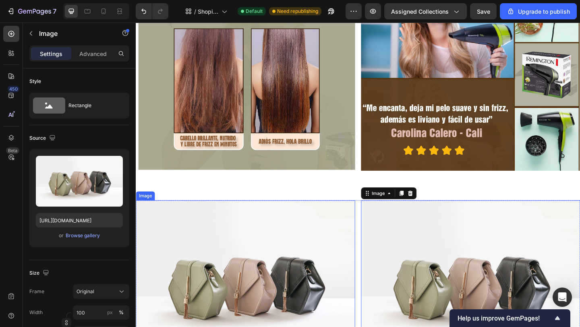
click at [283, 313] on img at bounding box center [255, 305] width 238 height 179
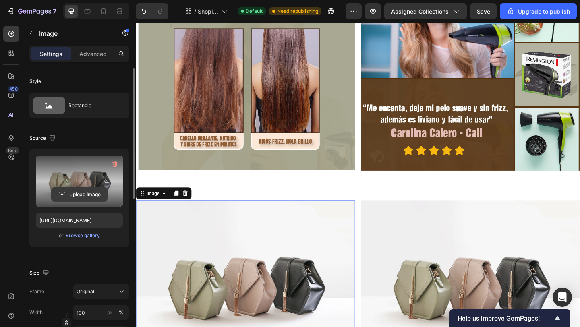
click at [83, 196] on input "file" at bounding box center [80, 195] width 56 height 14
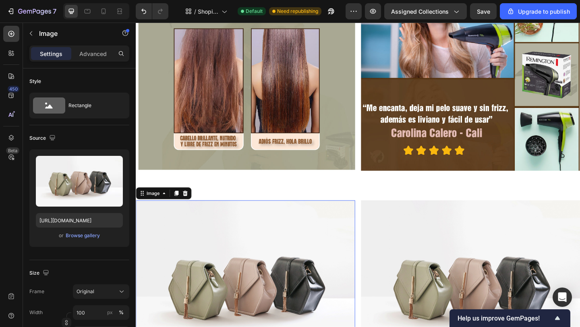
click at [455, 284] on img at bounding box center [499, 305] width 238 height 179
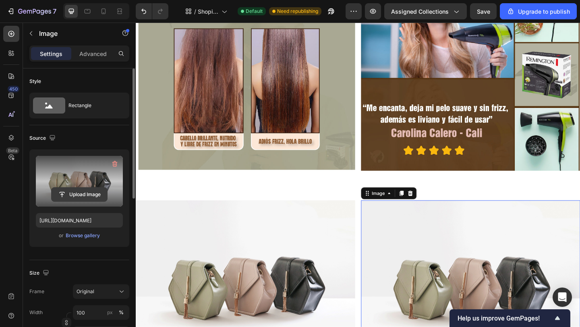
click at [78, 193] on input "file" at bounding box center [80, 195] width 56 height 14
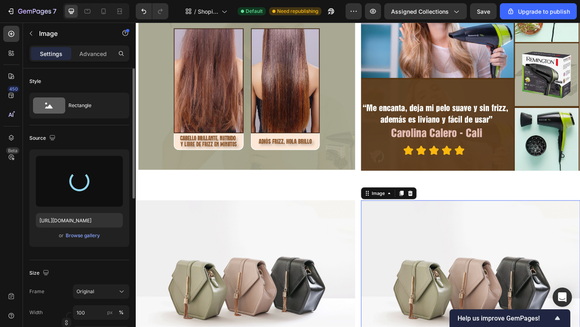
type input "https://cdn.shopify.com/s/files/1/0635/0572/7695/files/gempages_565767106189067…"
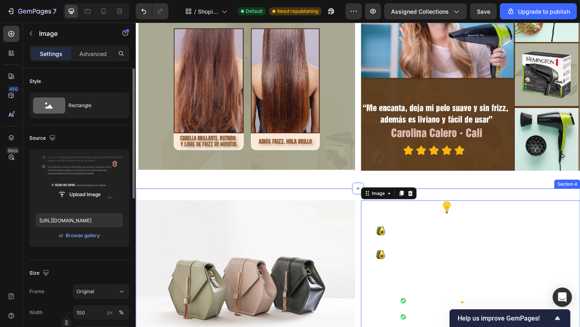
click at [263, 206] on div "Image Image 0 Row Section 4" at bounding box center [377, 318] width 483 height 230
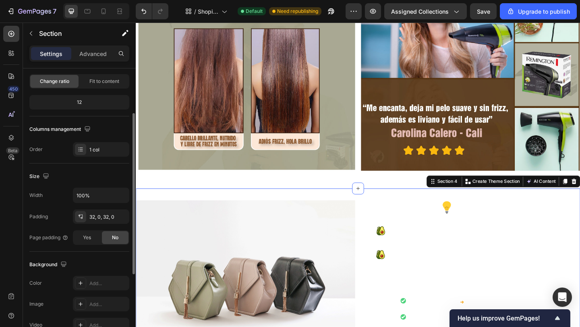
scroll to position [79, 0]
click at [96, 279] on div "Add..." at bounding box center [108, 282] width 38 height 7
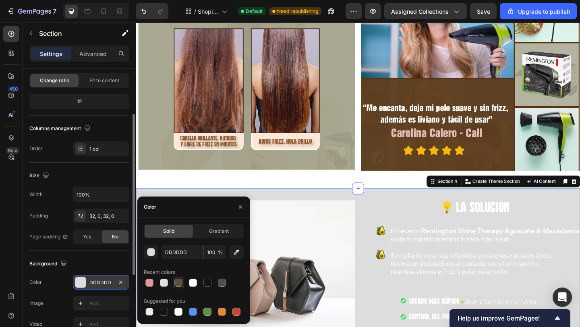
click at [178, 282] on div at bounding box center [178, 283] width 8 height 8
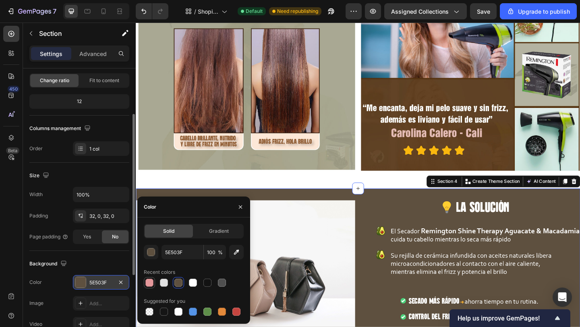
click at [149, 281] on div at bounding box center [149, 283] width 8 height 8
type input "E5989B"
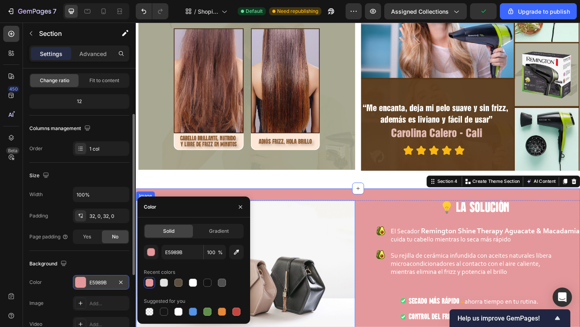
click at [285, 274] on img at bounding box center [255, 305] width 238 height 179
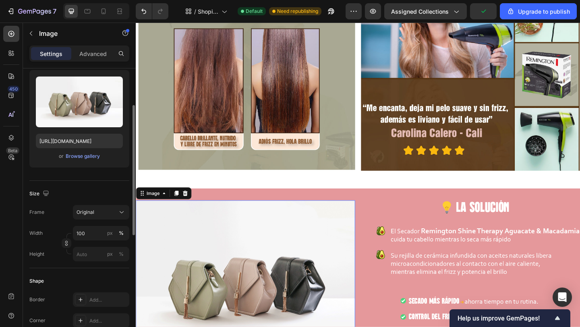
scroll to position [0, 0]
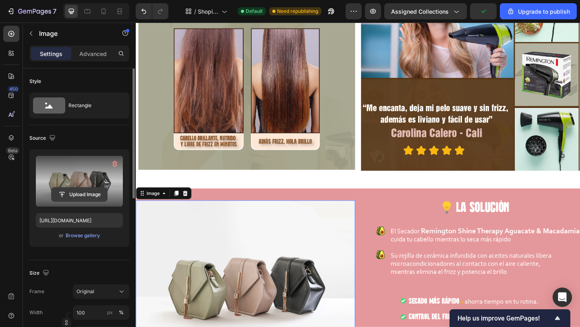
click at [76, 194] on input "file" at bounding box center [80, 195] width 56 height 14
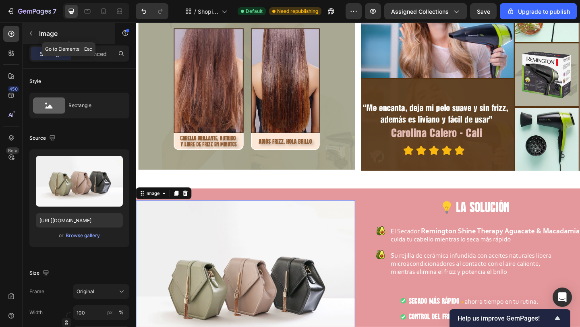
click at [30, 33] on icon "button" at bounding box center [31, 33] width 2 height 4
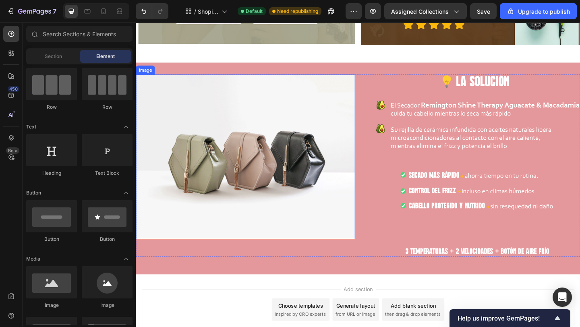
scroll to position [633, 0]
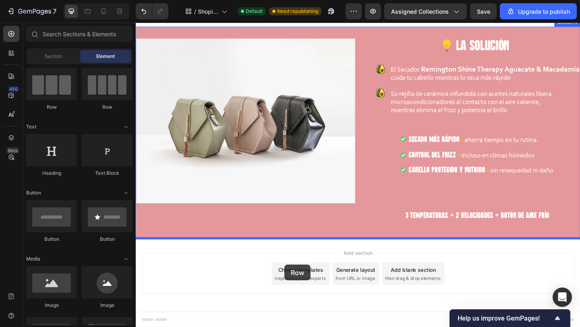
drag, startPoint x: 196, startPoint y: 108, endPoint x: 295, endPoint y: 286, distance: 203.6
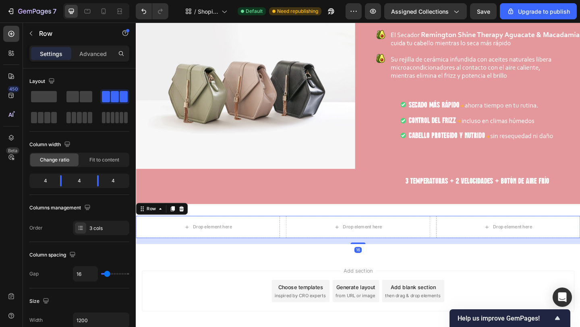
scroll to position [689, 0]
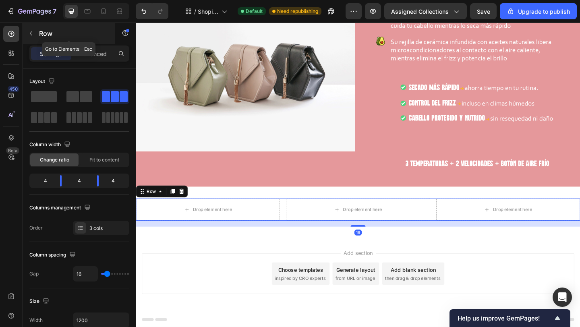
click at [36, 32] on button "button" at bounding box center [31, 33] width 13 height 13
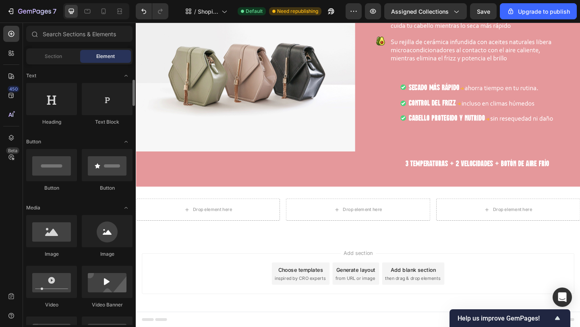
scroll to position [122, 0]
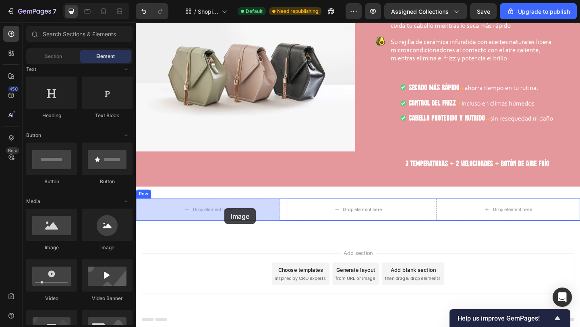
drag, startPoint x: 198, startPoint y: 252, endPoint x: 232, endPoint y: 225, distance: 43.2
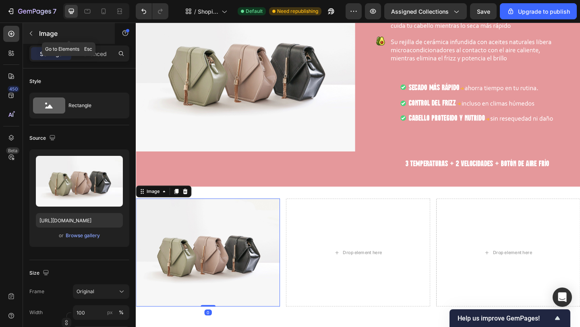
click at [30, 35] on icon "button" at bounding box center [31, 33] width 6 height 6
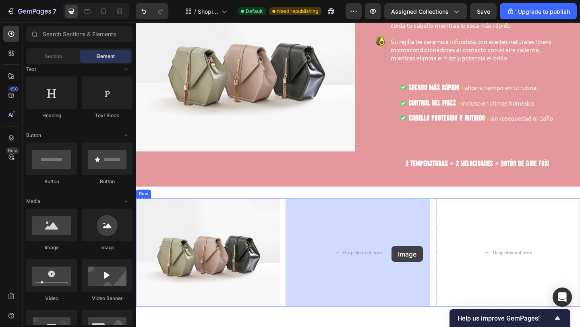
drag, startPoint x: 201, startPoint y: 264, endPoint x: 412, endPoint y: 265, distance: 210.9
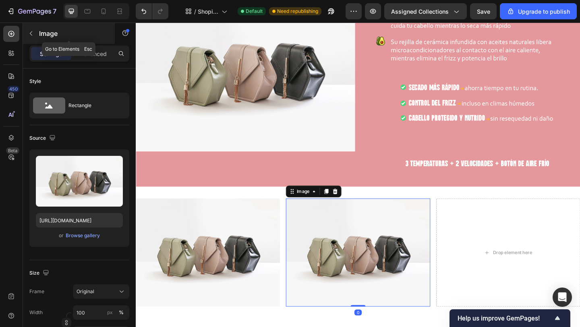
click at [33, 31] on icon "button" at bounding box center [31, 33] width 6 height 6
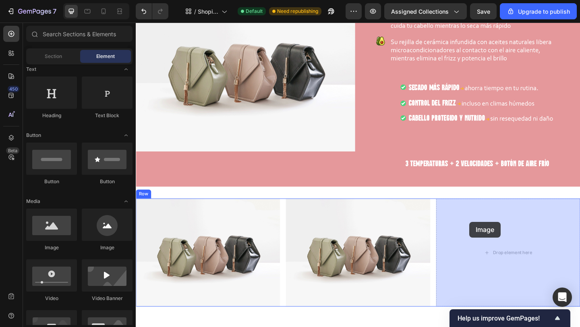
drag, startPoint x: 260, startPoint y: 244, endPoint x: 515, endPoint y: 242, distance: 255.2
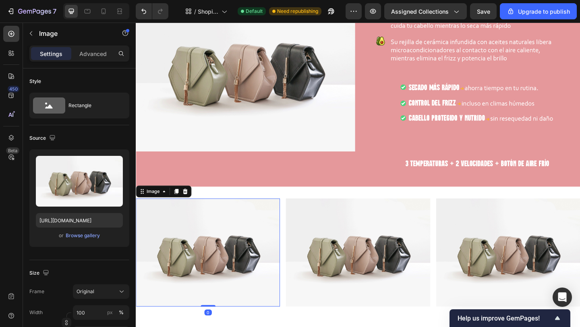
click at [181, 313] on img at bounding box center [214, 273] width 157 height 118
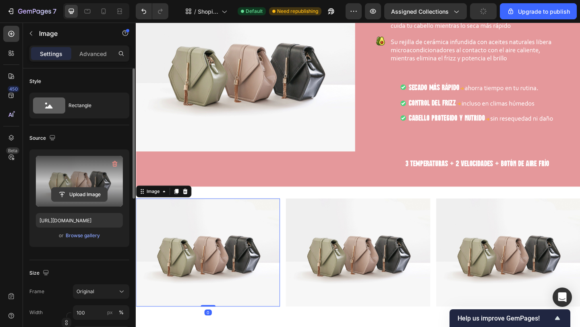
click at [81, 196] on input "file" at bounding box center [80, 195] width 56 height 14
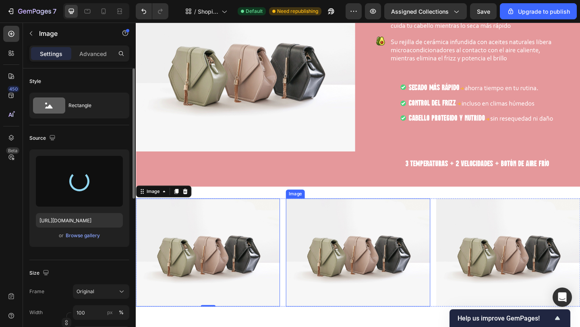
type input "https://cdn.shopify.com/s/files/1/0635/0572/7695/files/gempages_565767106189067…"
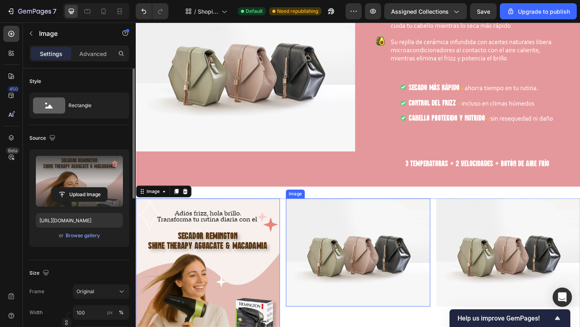
click at [406, 257] on img at bounding box center [377, 273] width 157 height 118
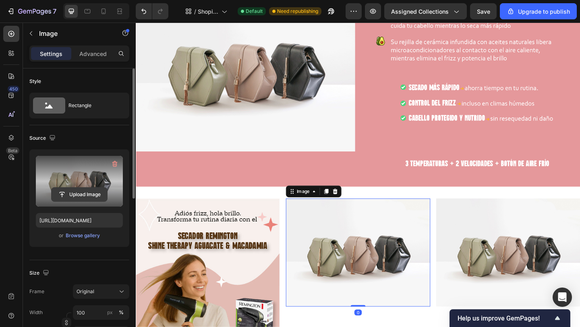
click at [68, 192] on input "file" at bounding box center [80, 195] width 56 height 14
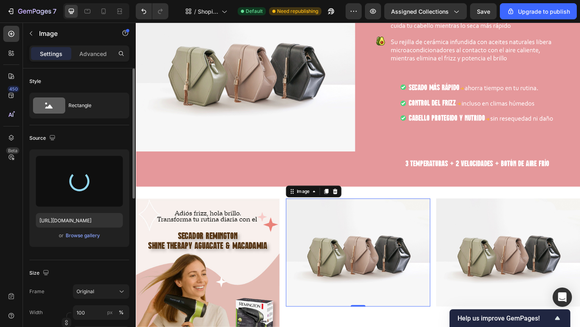
type input "https://cdn.shopify.com/s/files/1/0635/0572/7695/files/gempages_565767106189067…"
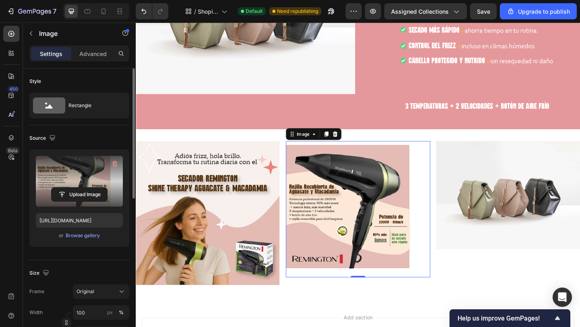
scroll to position [754, 0]
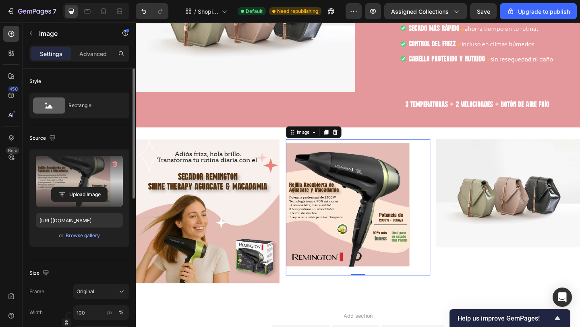
click at [80, 183] on label at bounding box center [79, 181] width 87 height 51
click at [80, 188] on input "file" at bounding box center [80, 195] width 56 height 14
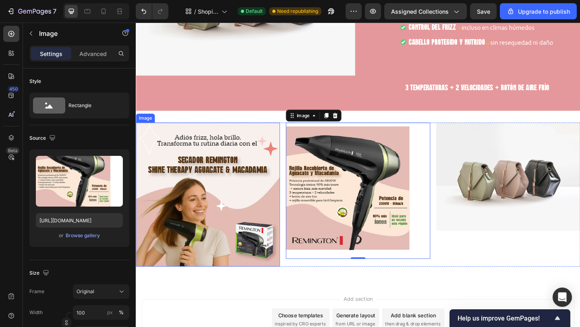
scroll to position [774, 0]
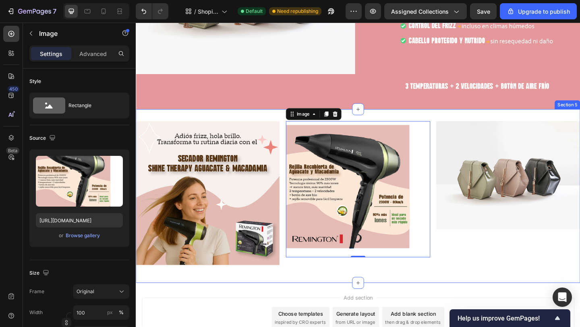
click at [199, 123] on div "Image Image 0 Image Row Section 5" at bounding box center [377, 211] width 483 height 189
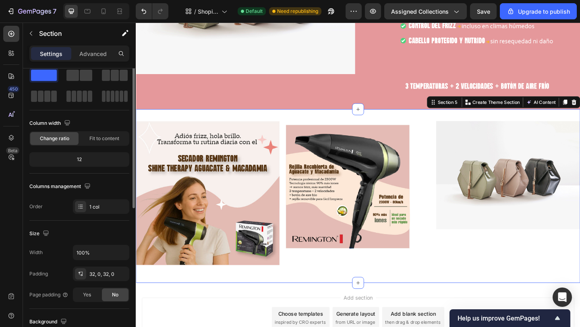
scroll to position [0, 0]
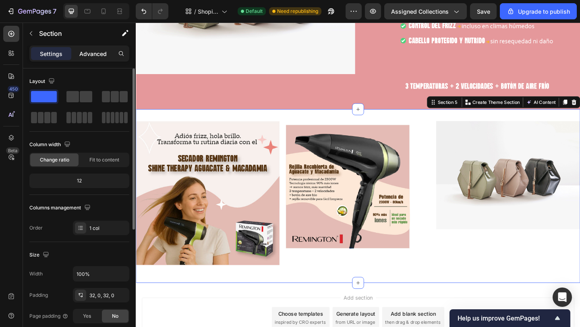
click at [87, 55] on p "Advanced" at bounding box center [92, 54] width 27 height 8
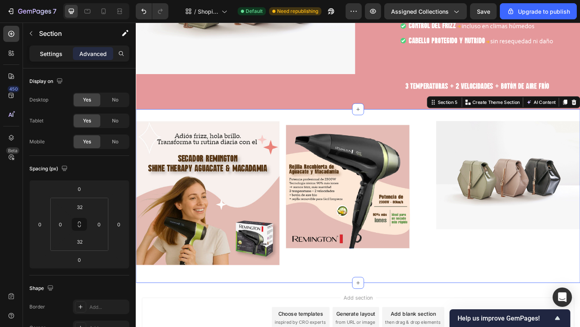
click at [45, 57] on p "Settings" at bounding box center [51, 54] width 23 height 8
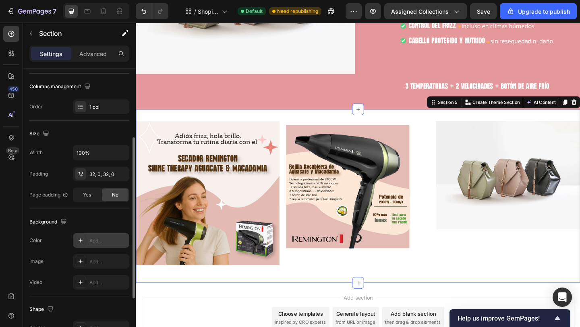
scroll to position [122, 0]
click at [89, 240] on div "Add..." at bounding box center [101, 240] width 56 height 14
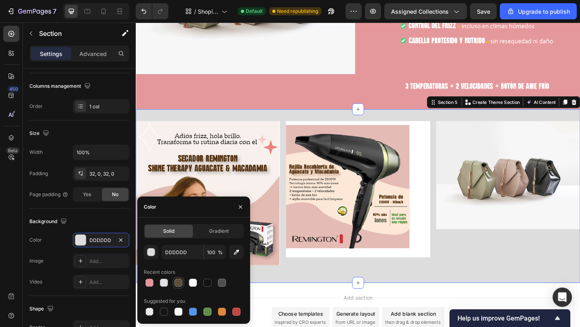
click at [180, 283] on div at bounding box center [178, 283] width 8 height 8
type input "5E503F"
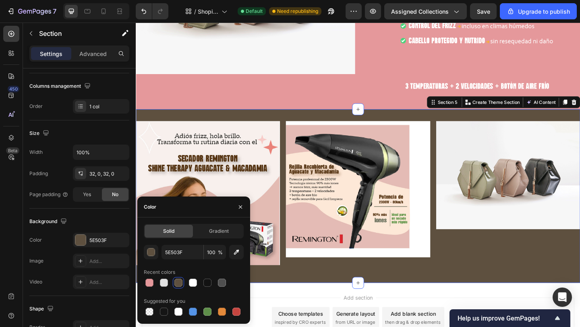
click at [487, 295] on div "Image Image Image Row Section 5 You can create reusable sections Create Theme S…" at bounding box center [377, 211] width 483 height 189
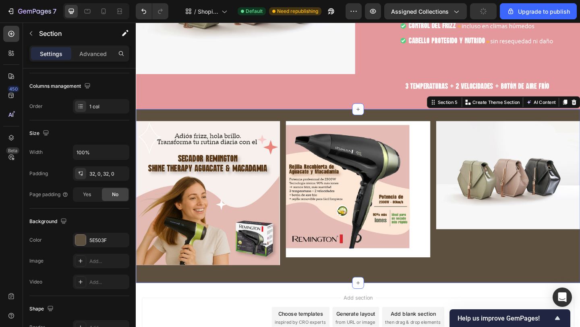
scroll to position [822, 0]
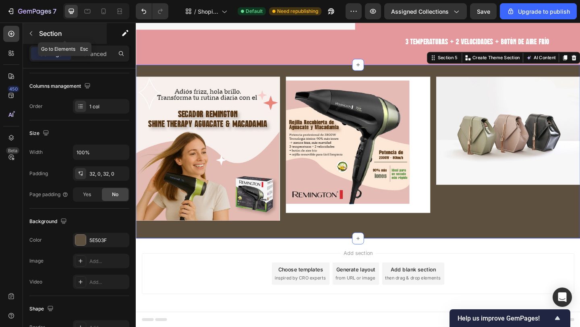
click at [28, 34] on icon "button" at bounding box center [31, 33] width 6 height 6
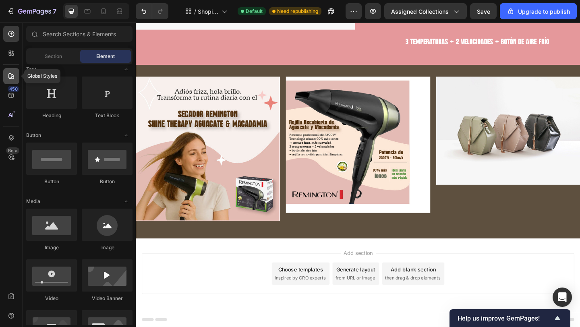
click at [8, 76] on icon at bounding box center [11, 76] width 8 height 8
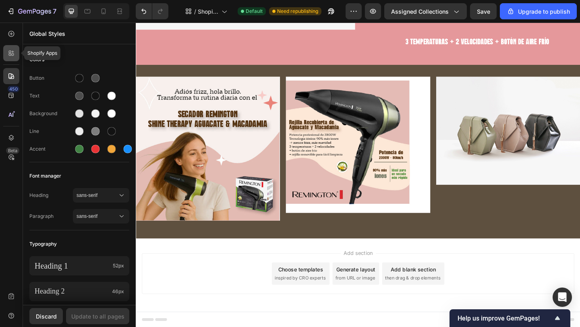
click at [8, 53] on icon at bounding box center [11, 53] width 8 height 8
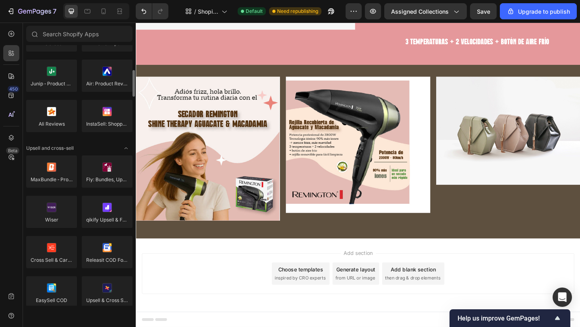
scroll to position [0, 0]
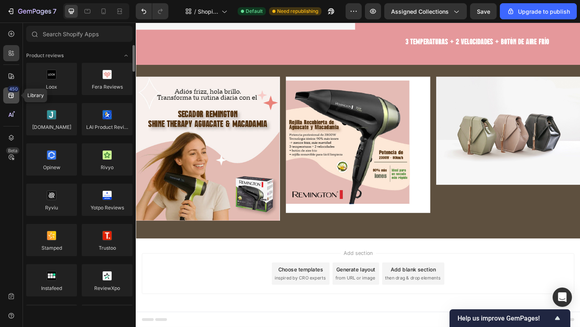
click at [10, 92] on icon at bounding box center [11, 95] width 8 height 8
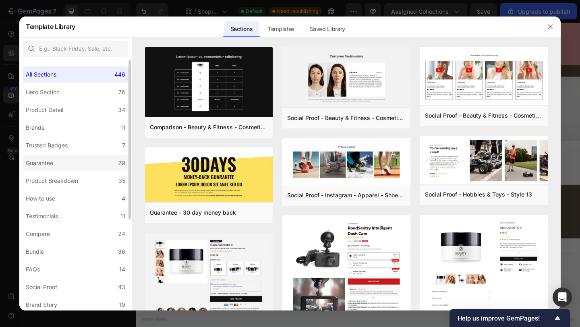
click at [68, 167] on label "Guarantee 29" at bounding box center [76, 163] width 106 height 16
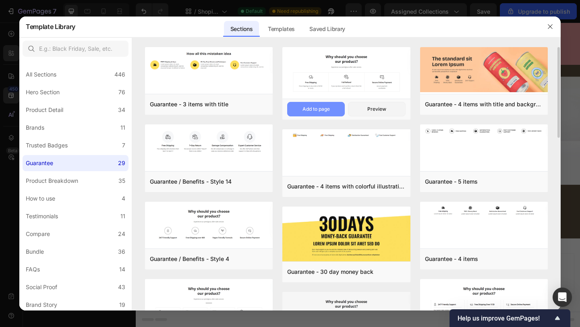
click at [322, 105] on div "Add to page" at bounding box center [315, 108] width 27 height 7
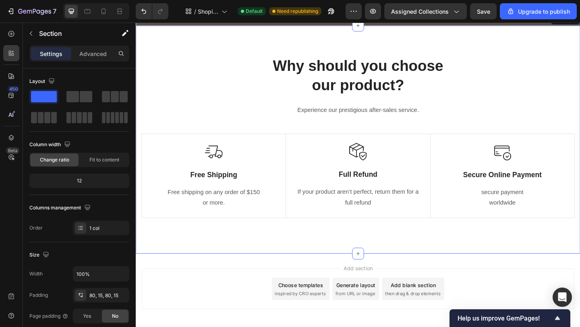
scroll to position [1056, 0]
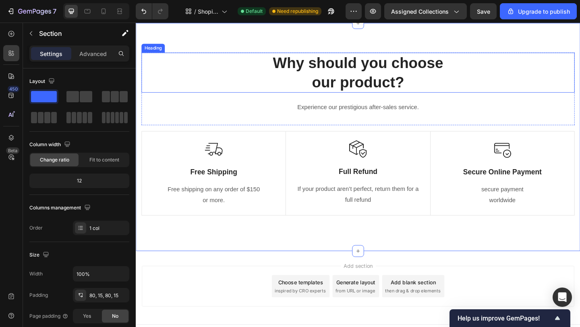
click at [365, 90] on p "Why should you choose our product?" at bounding box center [376, 77] width 469 height 42
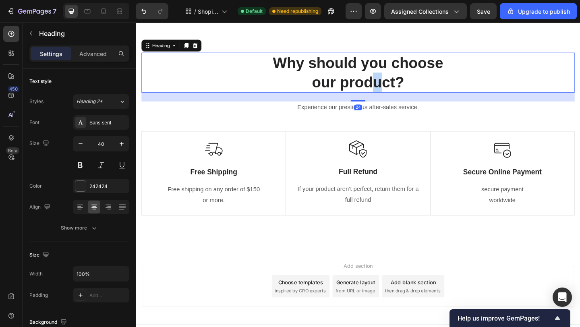
click at [398, 89] on p "Why should you choose our product?" at bounding box center [376, 77] width 469 height 42
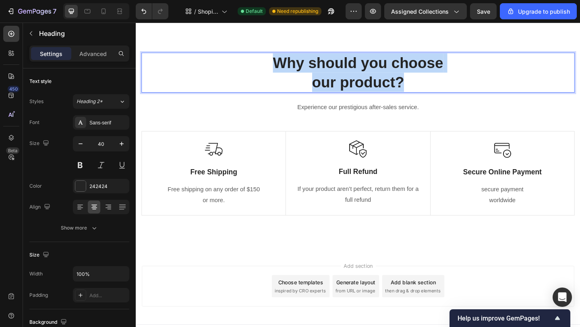
drag, startPoint x: 438, startPoint y: 89, endPoint x: 285, endPoint y: 60, distance: 155.3
click at [285, 60] on p "Why should you choose our product?" at bounding box center [376, 77] width 469 height 42
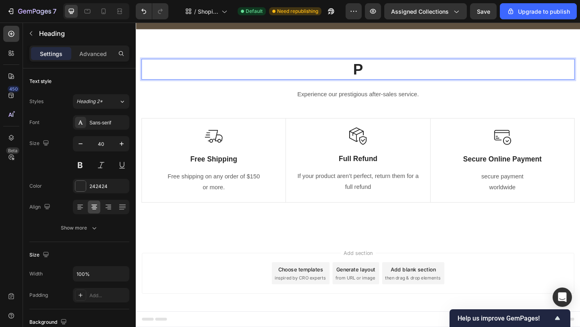
scroll to position [1049, 0]
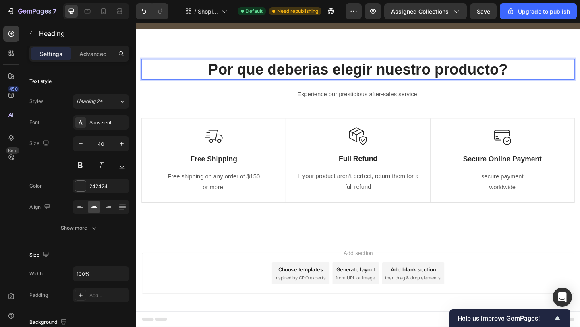
click at [218, 67] on p "Por que deberias elegir nuestro producto?" at bounding box center [376, 73] width 469 height 21
click at [308, 69] on p "¿Por que deberias elegir nuestro producto?" at bounding box center [376, 73] width 469 height 21
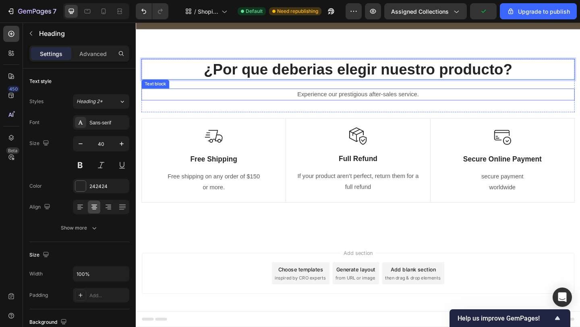
click at [343, 100] on p "Experience our prestigious after-sales service." at bounding box center [376, 101] width 469 height 12
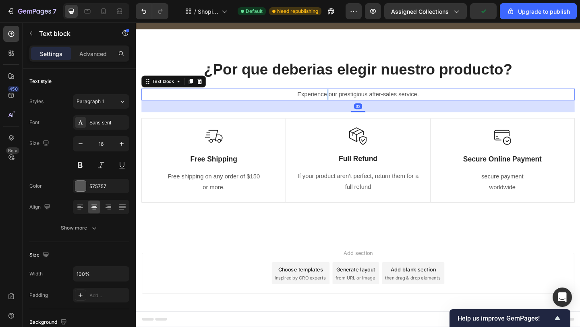
click at [343, 100] on p "Experience our prestigious after-sales service." at bounding box center [376, 101] width 469 height 12
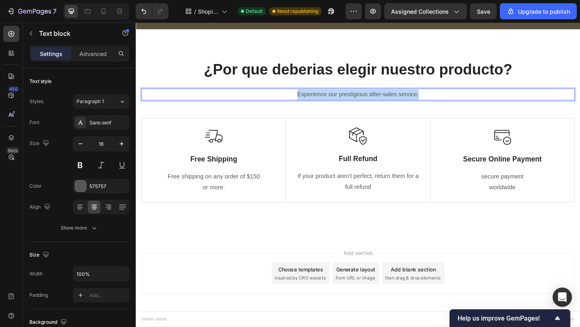
drag, startPoint x: 311, startPoint y: 99, endPoint x: 447, endPoint y: 99, distance: 136.4
click at [447, 99] on p "Experience our prestigious after-sales service." at bounding box center [376, 101] width 469 height 12
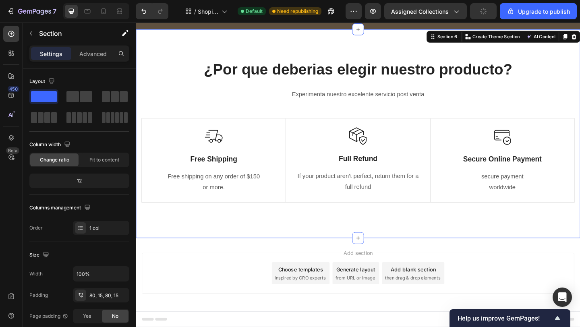
click at [475, 126] on div "¿Por que deberias elegir nuestro producto? Heading Experimenta nuestro excelent…" at bounding box center [377, 143] width 471 height 163
click at [231, 169] on p "Free Shipping" at bounding box center [220, 171] width 135 height 10
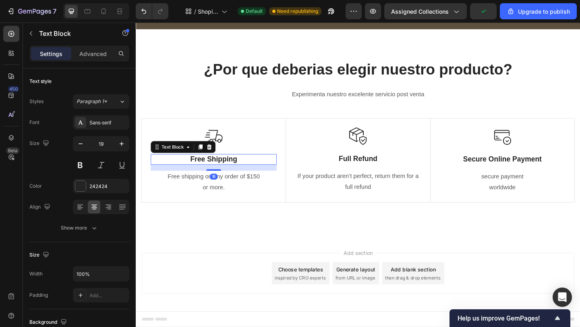
click at [231, 169] on p "Free Shipping" at bounding box center [220, 171] width 135 height 10
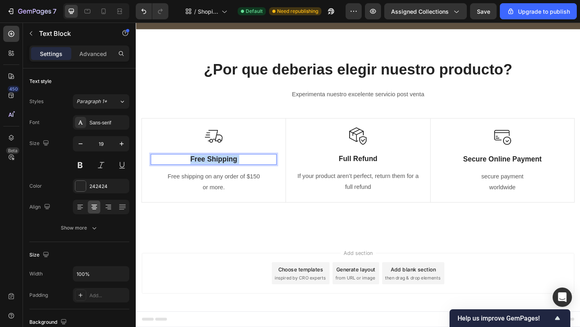
drag, startPoint x: 257, startPoint y: 169, endPoint x: 190, endPoint y: 172, distance: 67.3
click at [189, 172] on p "Free Shipping" at bounding box center [220, 171] width 135 height 10
click at [191, 172] on p "Free Shipping" at bounding box center [220, 171] width 135 height 10
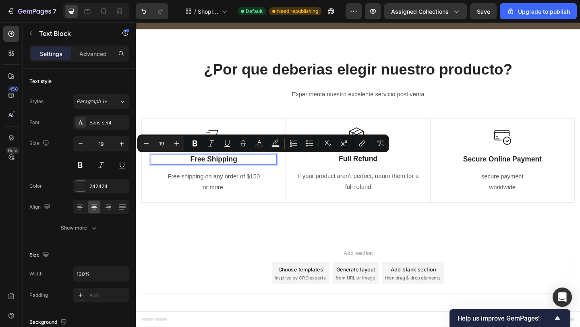
click at [237, 172] on p "Free Shipping" at bounding box center [220, 171] width 135 height 10
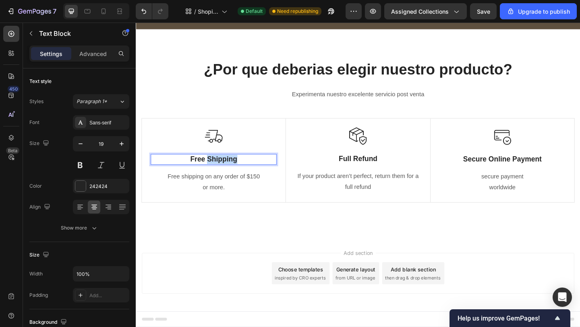
click at [237, 172] on p "Free Shipping" at bounding box center [220, 171] width 135 height 10
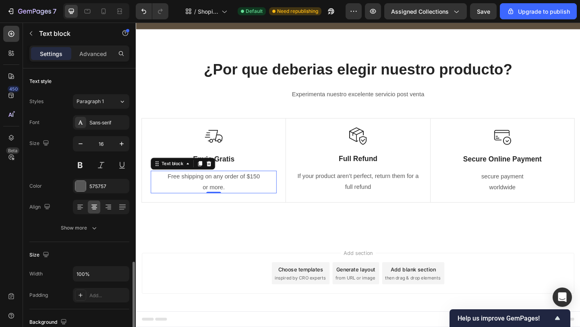
click at [239, 200] on p "or more." at bounding box center [220, 202] width 135 height 12
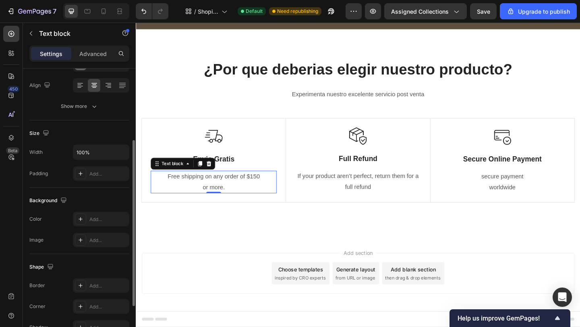
click at [239, 200] on p "or more." at bounding box center [220, 202] width 135 height 12
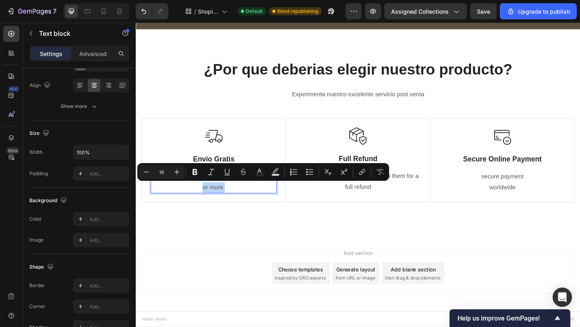
click at [219, 205] on p "or more." at bounding box center [220, 202] width 135 height 12
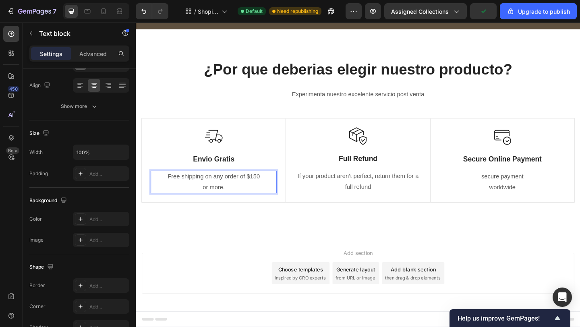
click at [170, 190] on p "Free shipping on any order of $150" at bounding box center [220, 190] width 135 height 12
drag, startPoint x: 170, startPoint y: 190, endPoint x: 231, endPoint y: 204, distance: 62.2
click at [231, 204] on div "Free shipping on any order of $150 or more." at bounding box center [220, 196] width 137 height 25
click at [250, 192] on p "Envio gratuito en todos los" at bounding box center [220, 190] width 135 height 12
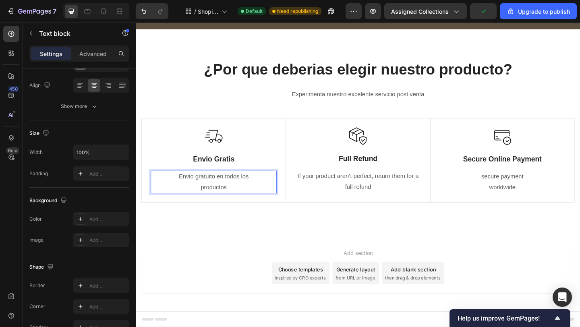
click at [248, 191] on p "Envio gratuito en todos los" at bounding box center [220, 190] width 135 height 12
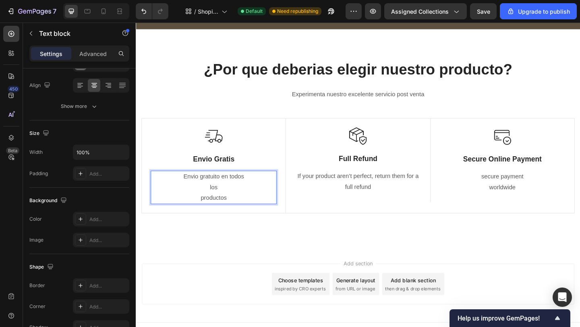
click at [206, 213] on p "productos" at bounding box center [220, 213] width 135 height 12
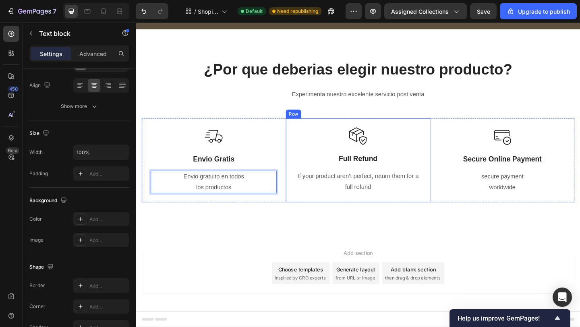
click at [367, 174] on p "Full Refund" at bounding box center [377, 171] width 136 height 10
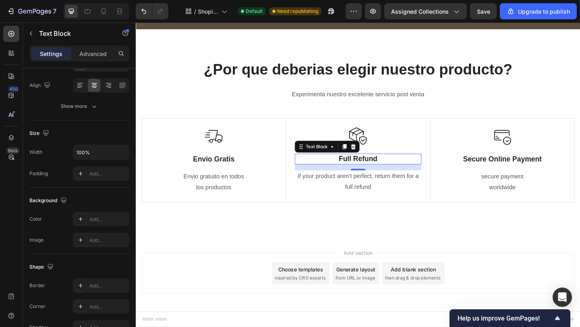
click at [377, 173] on p "Full Refund" at bounding box center [377, 171] width 136 height 10
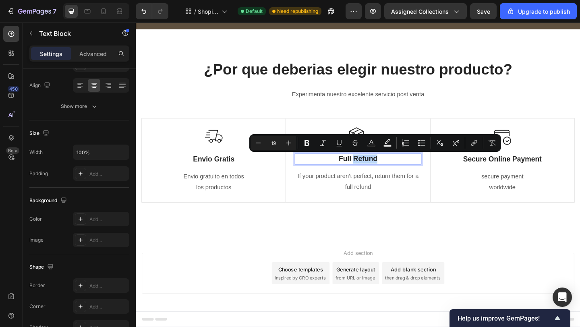
click at [404, 171] on p "Full Refund" at bounding box center [377, 171] width 136 height 10
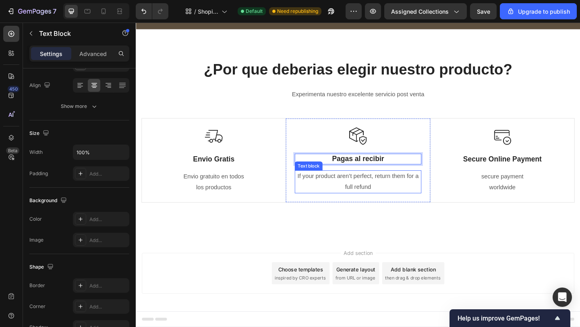
click at [373, 187] on p "If your product aren’t perfect, return them for a full refund" at bounding box center [377, 195] width 136 height 23
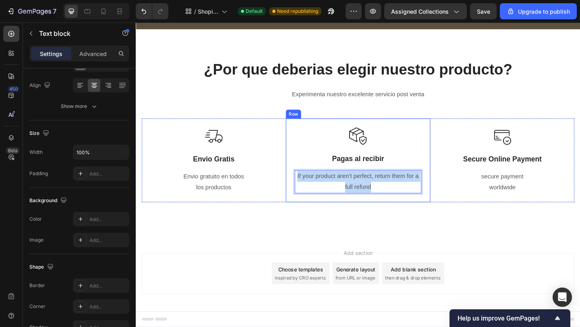
drag, startPoint x: 399, startPoint y: 201, endPoint x: 307, endPoint y: 186, distance: 93.4
click at [306, 186] on div "Image Pagas al recibir Text Block If your product aren’t perfect, return them f…" at bounding box center [377, 172] width 157 height 91
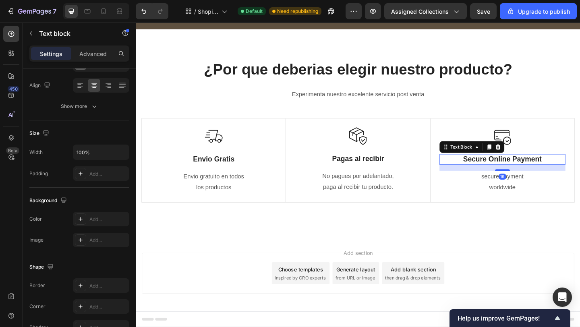
click at [475, 169] on p "Secure Online Payment" at bounding box center [533, 171] width 135 height 10
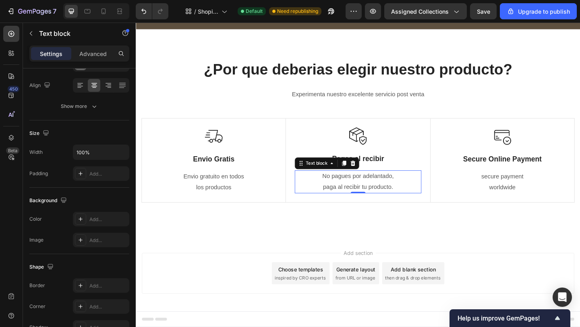
click at [397, 196] on p "paga al recibir tu producto." at bounding box center [377, 202] width 136 height 12
click at [527, 187] on p "secure payment worldwide" at bounding box center [533, 195] width 135 height 23
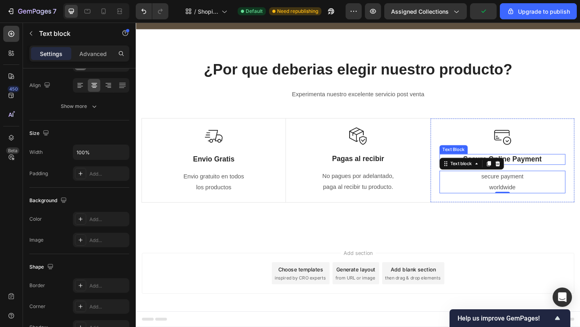
click at [564, 174] on p "Secure Online Payment" at bounding box center [533, 171] width 135 height 10
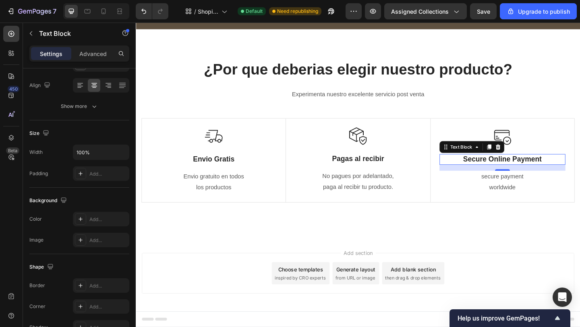
click at [568, 173] on p "Secure Online Payment" at bounding box center [533, 171] width 135 height 10
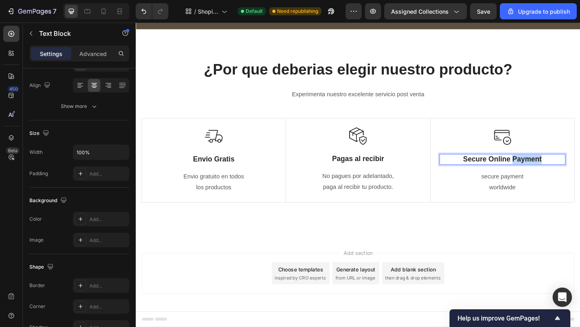
click at [568, 173] on p "Secure Online Payment" at bounding box center [533, 171] width 135 height 10
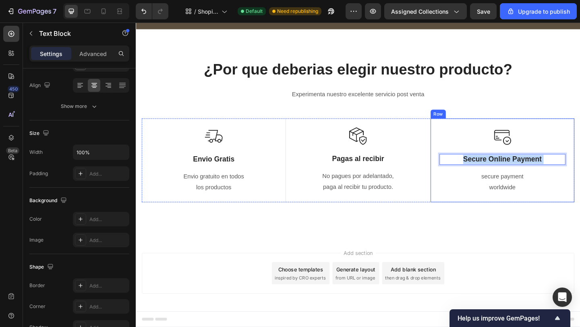
drag, startPoint x: 586, startPoint y: 172, endPoint x: 494, endPoint y: 179, distance: 92.4
click at [493, 179] on div "Image Secure Online Payment Text Block 16 secure payment worldwide Text block" at bounding box center [534, 172] width 137 height 72
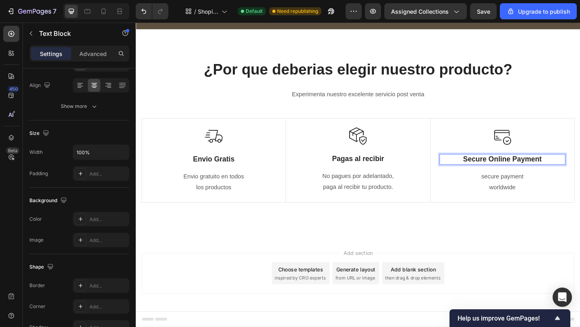
click at [493, 173] on p "Secure Online Payment" at bounding box center [533, 171] width 135 height 10
click at [526, 195] on p "secure payment worldwide" at bounding box center [533, 195] width 135 height 23
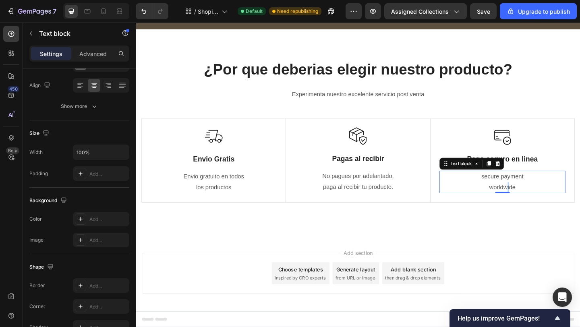
click at [540, 198] on p "secure payment worldwide" at bounding box center [533, 195] width 135 height 23
drag, startPoint x: 554, startPoint y: 200, endPoint x: 501, endPoint y: 179, distance: 56.6
click at [501, 179] on div "Image Pago seguro en linea Text Block secure payment worldwide Text block 0" at bounding box center [534, 172] width 137 height 72
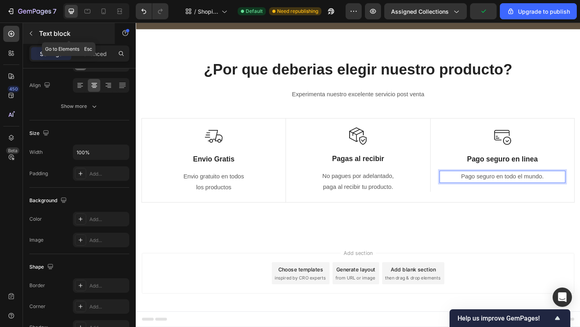
click at [27, 37] on button "button" at bounding box center [31, 33] width 13 height 13
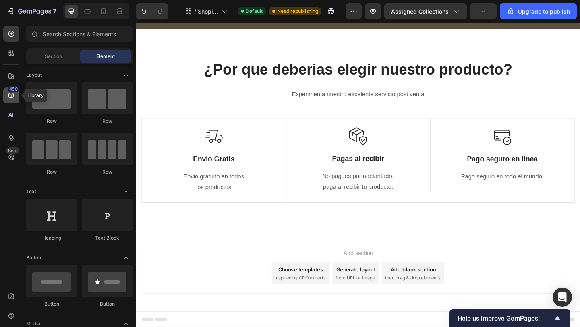
click at [12, 92] on div "450" at bounding box center [14, 89] width 12 height 6
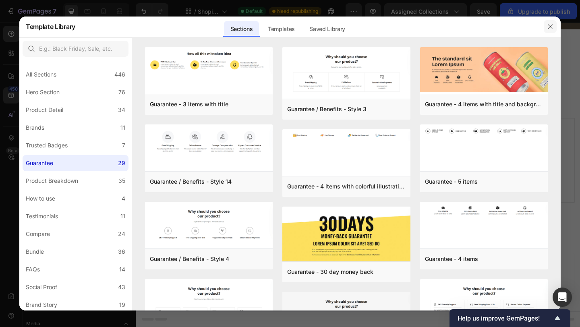
click at [547, 29] on icon "button" at bounding box center [550, 26] width 6 height 6
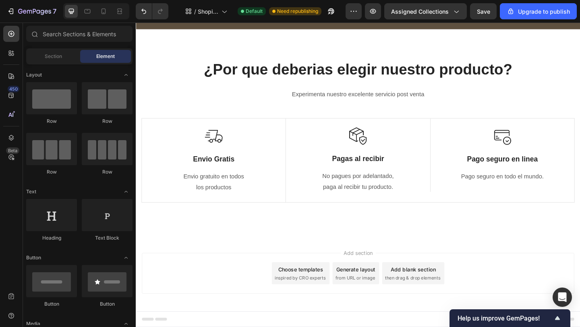
click at [218, 252] on div "¿Por que deberias elegir nuestro producto? Heading Experimenta nuestro excelent…" at bounding box center [377, 143] width 483 height 227
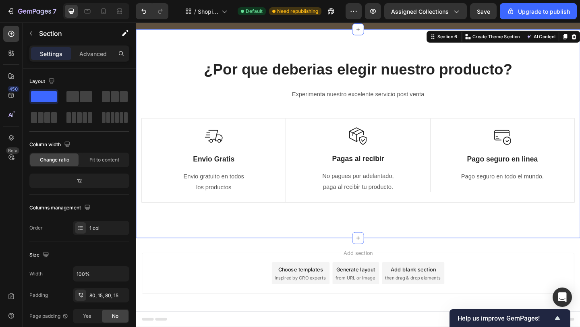
click at [206, 276] on div "Add section Choose templates inspired by CRO experts Generate layout from URL o…" at bounding box center [377, 295] width 470 height 44
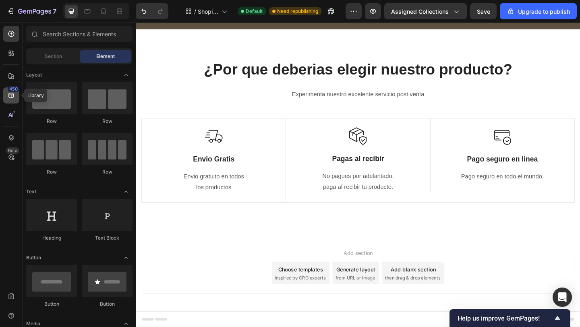
click at [9, 90] on div "450" at bounding box center [14, 89] width 12 height 6
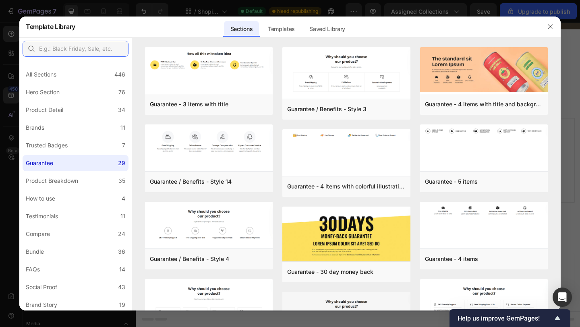
click at [82, 51] on input "text" at bounding box center [76, 49] width 106 height 16
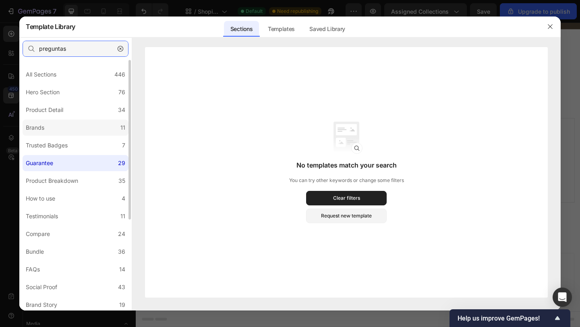
type input "preguntas"
click at [51, 131] on label "Brands 11" at bounding box center [76, 128] width 106 height 16
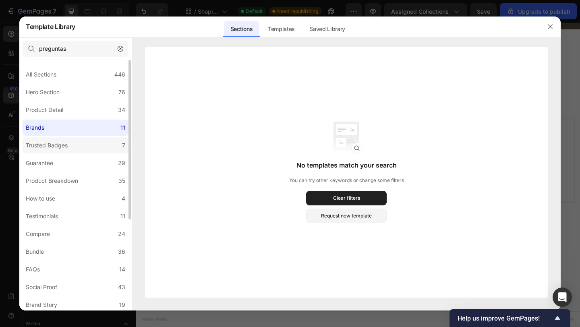
click at [53, 143] on div "Trusted Badges" at bounding box center [47, 145] width 42 height 10
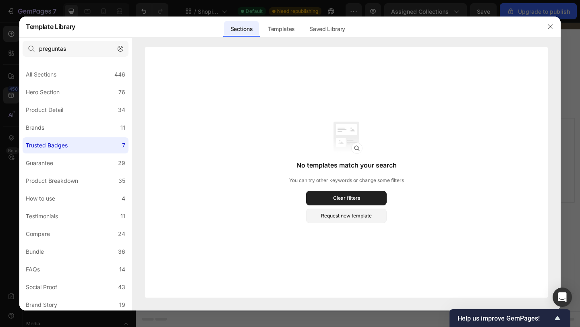
click at [121, 47] on icon "button" at bounding box center [120, 48] width 2 height 2
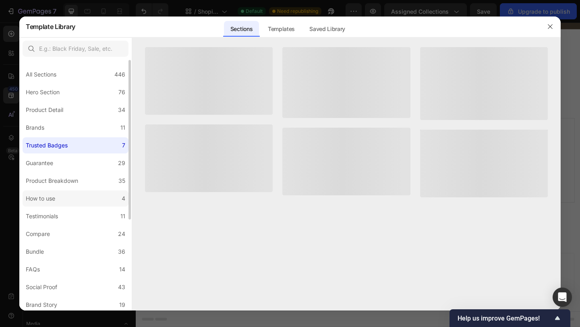
click at [57, 196] on div "How to use" at bounding box center [42, 199] width 33 height 10
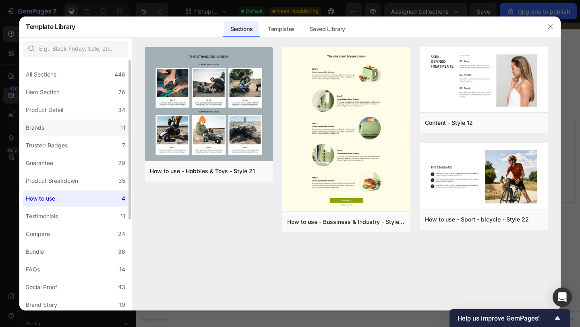
click at [51, 129] on label "Brands 11" at bounding box center [76, 128] width 106 height 16
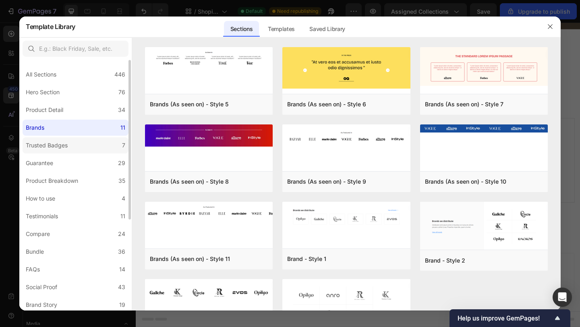
click at [53, 138] on label "Trusted Badges 7" at bounding box center [76, 145] width 106 height 16
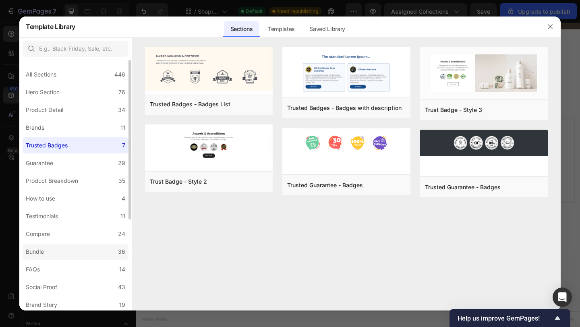
click at [50, 253] on label "Bundle 36" at bounding box center [76, 251] width 106 height 16
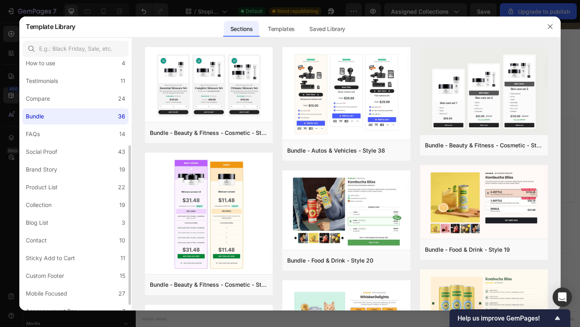
scroll to position [144, 0]
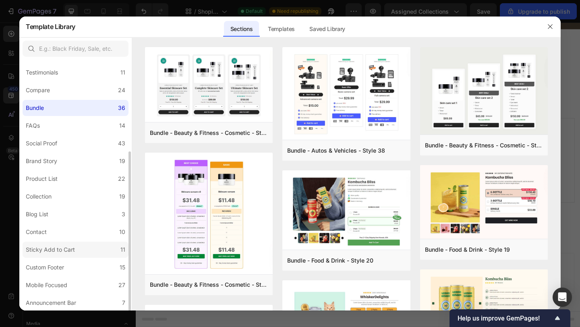
click at [75, 252] on div "Sticky Add to Cart" at bounding box center [52, 250] width 52 height 10
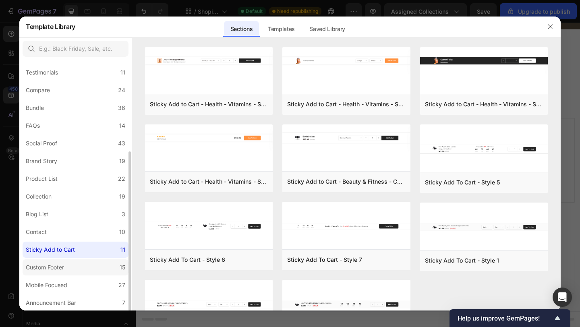
click at [61, 266] on div "Custom Footer" at bounding box center [45, 267] width 38 height 10
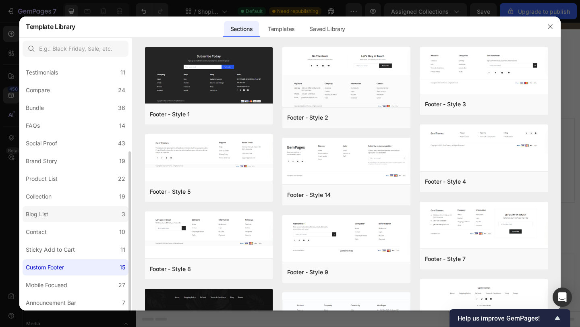
click at [47, 210] on div "Blog List" at bounding box center [37, 214] width 23 height 10
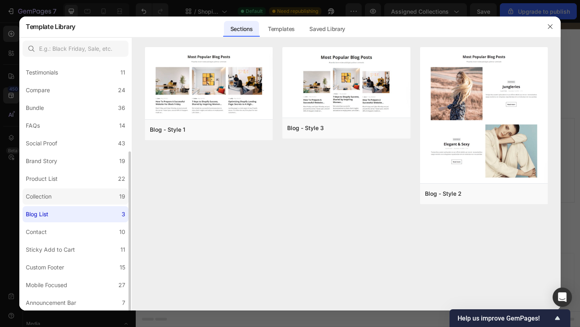
click at [48, 199] on div "Collection" at bounding box center [39, 197] width 26 height 10
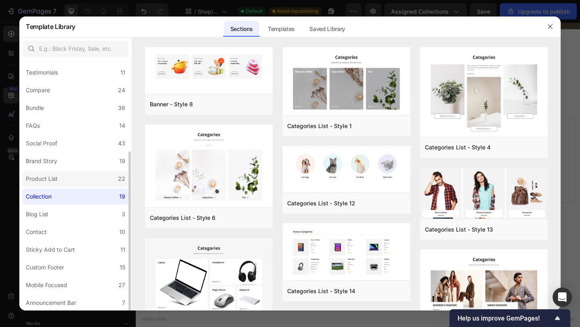
click at [53, 176] on div "Product List" at bounding box center [42, 179] width 32 height 10
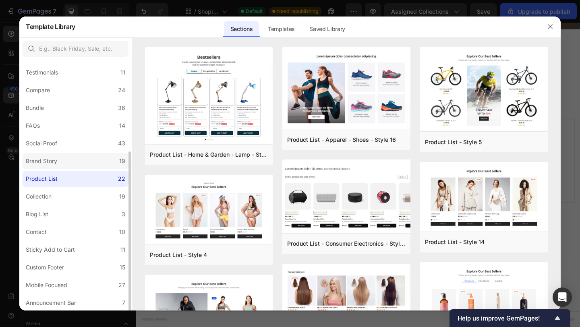
click at [58, 155] on label "Brand Story 19" at bounding box center [76, 161] width 106 height 16
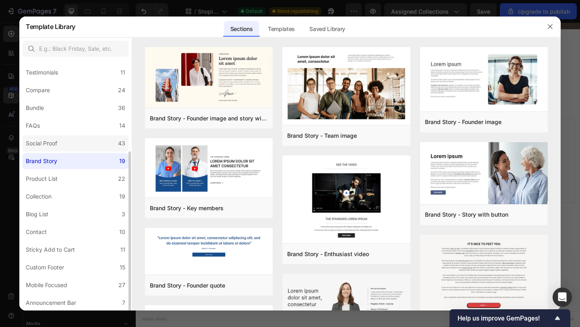
click at [54, 140] on div "Social Proof" at bounding box center [41, 143] width 31 height 10
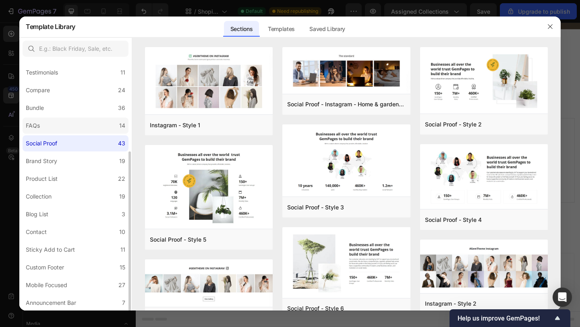
click at [54, 122] on label "FAQs 14" at bounding box center [76, 126] width 106 height 16
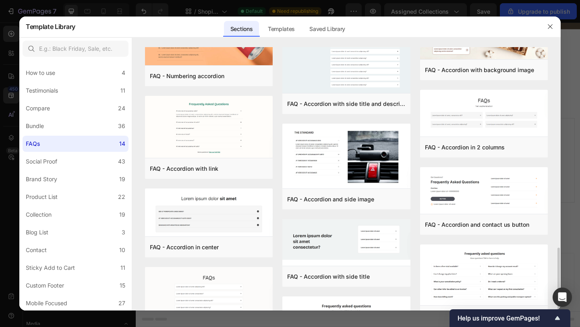
scroll to position [0, 0]
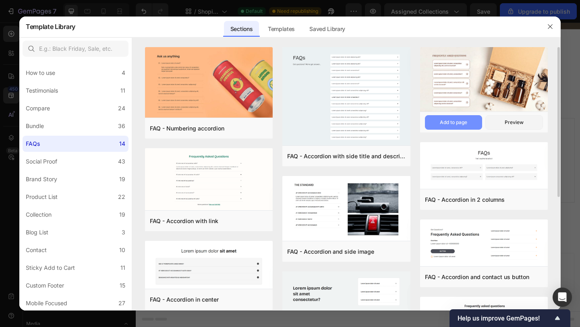
click at [456, 122] on div "Add to page" at bounding box center [452, 122] width 27 height 7
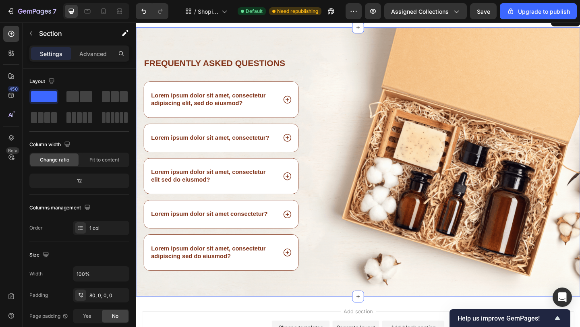
scroll to position [1283, 0]
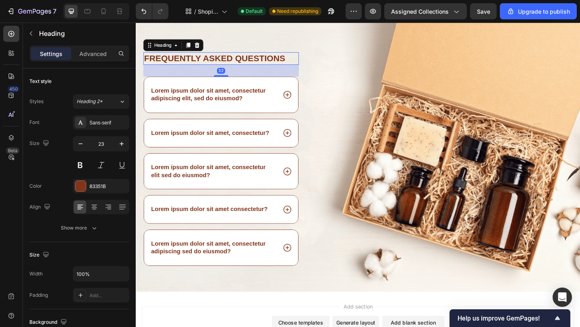
click at [208, 57] on h2 "Frequently asked questions" at bounding box center [228, 62] width 169 height 14
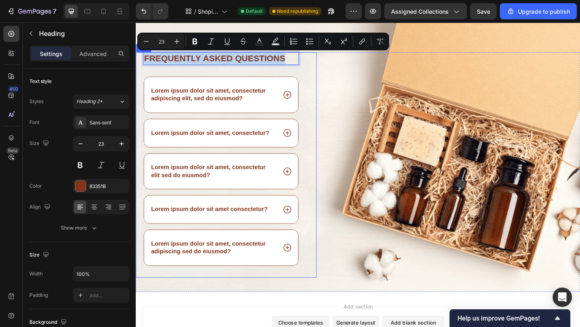
drag, startPoint x: 305, startPoint y: 59, endPoint x: 141, endPoint y: 54, distance: 163.9
click at [140, 55] on div "Frequently asked questions Heading 32 Lorem ipsum dolor sit amet, consectetur a…" at bounding box center [234, 177] width 196 height 245
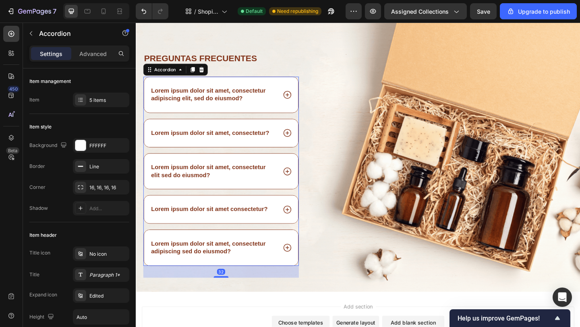
click at [176, 98] on p "Lorem ipsum dolor sit amet, consectetur adipiscing elit, sed do eiusmod?" at bounding box center [219, 101] width 135 height 17
click at [208, 109] on div "Lorem ipsum dolor sit amet, consectetur adipiscing elit, sed do eiusmod?" at bounding box center [220, 100] width 138 height 19
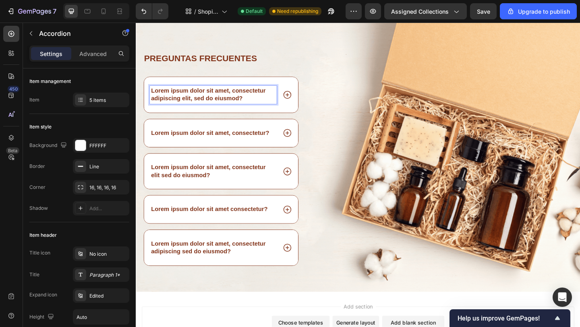
click at [248, 102] on p "Lorem ipsum dolor sit amet, consectetur adipiscing elit, sed do eiusmod?" at bounding box center [219, 101] width 135 height 17
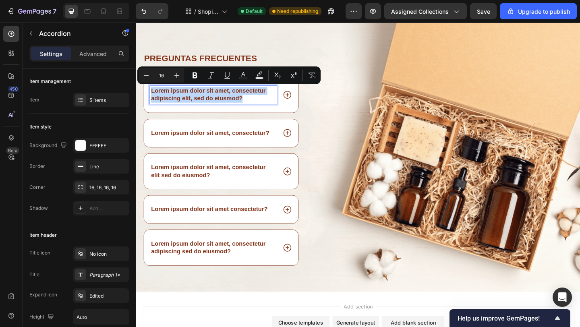
drag, startPoint x: 248, startPoint y: 102, endPoint x: 198, endPoint y: 98, distance: 50.8
click at [198, 98] on p "Lorem ipsum dolor sit amet, consectetur adipiscing elit, sed do eiusmod?" at bounding box center [219, 101] width 135 height 17
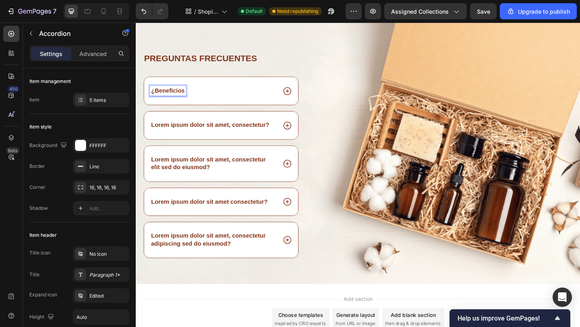
click at [156, 97] on p "¿Beneficios" at bounding box center [170, 97] width 37 height 8
click at [175, 95] on p "¿Que Beneficios" at bounding box center [177, 97] width 51 height 8
click at [201, 96] on p "¿Que beneficios" at bounding box center [177, 97] width 50 height 8
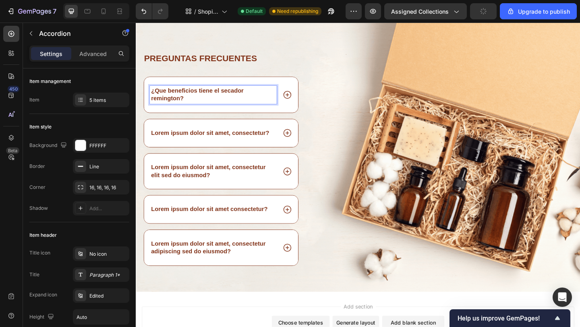
click at [301, 100] on icon at bounding box center [300, 101] width 10 height 10
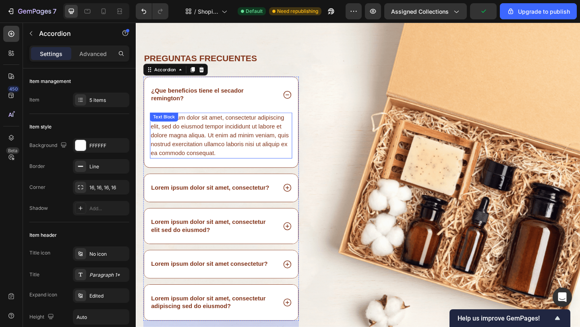
click at [235, 134] on div "Lorem ipsum dolor sit amet, consectetur adipiscing elit, sed do eiusmod tempor …" at bounding box center [228, 145] width 155 height 50
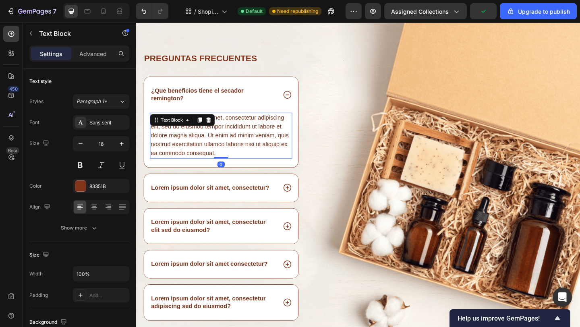
click at [229, 167] on div "Lorem ipsum dolor sit amet, consectetur adipiscing elit, sed do eiusmod tempor …" at bounding box center [228, 145] width 155 height 50
click at [229, 167] on p "Lorem ipsum dolor sit amet, consectetur adipiscing elit, sed do eiusmod tempor …" at bounding box center [228, 145] width 153 height 48
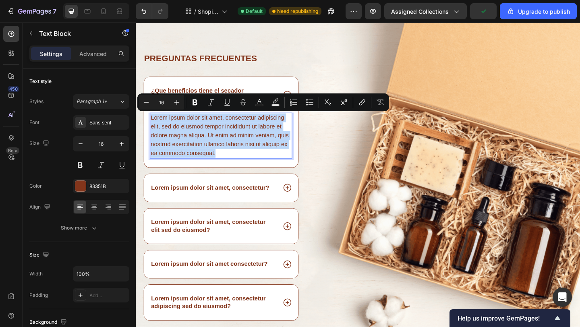
drag, startPoint x: 229, startPoint y: 167, endPoint x: 183, endPoint y: 152, distance: 47.7
click at [183, 152] on p "Lorem ipsum dolor sit amet, consectetur adipiscing elit, sed do eiusmod tempor …" at bounding box center [228, 145] width 153 height 48
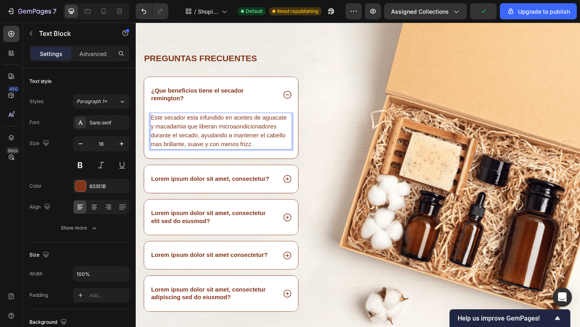
click at [261, 132] on p "Este secador esta infundido en aceites de aguacate y macadamia que liberan micr…" at bounding box center [228, 140] width 153 height 39
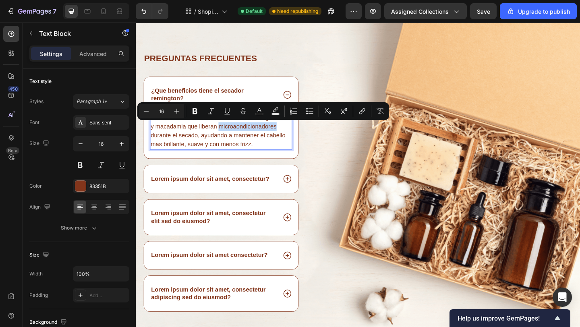
click at [181, 138] on p "Este secador esta infundido en aceites de aguacate y macadamia que liberan micr…" at bounding box center [228, 140] width 153 height 39
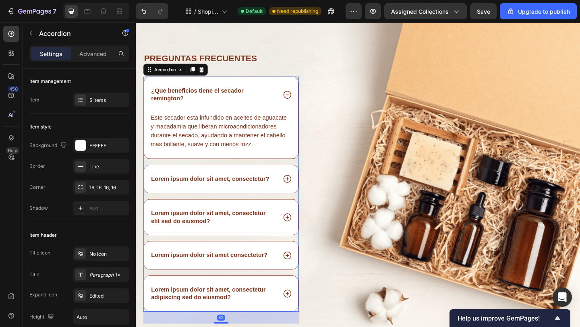
click at [300, 100] on icon at bounding box center [300, 101] width 10 height 10
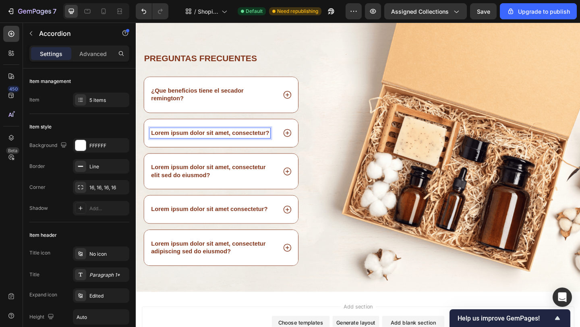
click at [270, 142] on p "Lorem ipsum dolor sit amet, consectetur?" at bounding box center [216, 142] width 128 height 8
drag, startPoint x: 277, startPoint y: 143, endPoint x: 180, endPoint y: 146, distance: 97.0
click at [180, 146] on p "Lorem ipsum dolor sit amet, consectetur?" at bounding box center [216, 142] width 128 height 8
click at [275, 142] on p "Lorem ipsum dolor sit amet, consectetur?" at bounding box center [216, 142] width 128 height 8
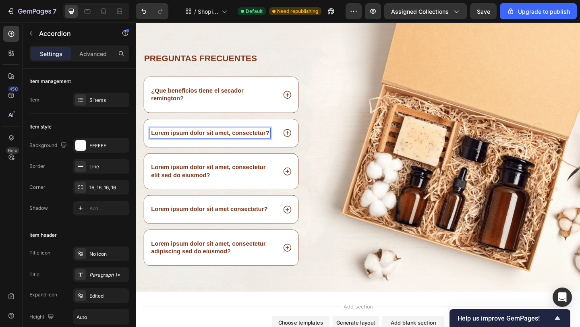
click at [276, 143] on p "Lorem ipsum dolor sit amet, consectetur?" at bounding box center [216, 142] width 128 height 8
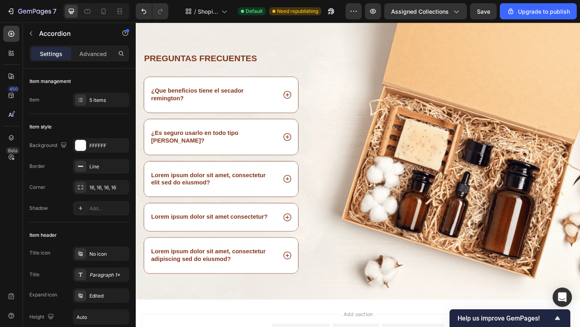
click at [298, 142] on icon at bounding box center [300, 147] width 10 height 10
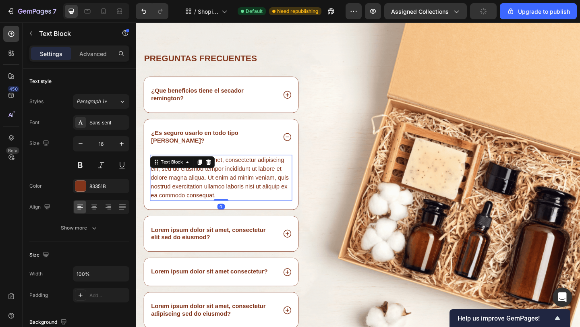
click at [195, 176] on div "Lorem ipsum dolor sit amet, consectetur adipiscing elit, sed do eiusmod tempor …" at bounding box center [228, 191] width 155 height 50
click at [233, 193] on div "Lorem ipsum dolor sit amet, consectetur adipiscing elit, sed do eiusmod tempor …" at bounding box center [228, 191] width 155 height 50
click at [233, 193] on p "Lorem ipsum dolor sit amet, consectetur adipiscing elit, sed do eiusmod tempor …" at bounding box center [228, 191] width 153 height 48
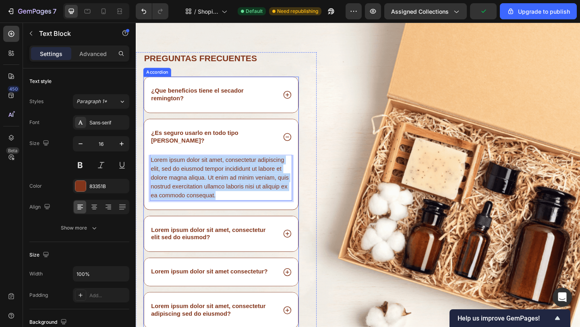
drag, startPoint x: 230, startPoint y: 202, endPoint x: 149, endPoint y: 161, distance: 90.5
click at [149, 166] on div "Lorem ipsum dolor sit amet, consectetur adipiscing elit, sed do eiusmod tempor …" at bounding box center [227, 196] width 167 height 60
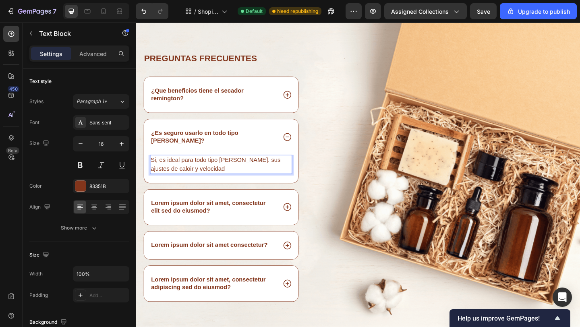
click at [165, 171] on p "Si, es ideal para todo tipo de cabello. sus ajustes de caloir y velocidad" at bounding box center [228, 176] width 153 height 19
click at [201, 172] on p "Si, es ideal para todo tipo de cabello. sus ajustes de calor y velocidad" at bounding box center [228, 176] width 153 height 19
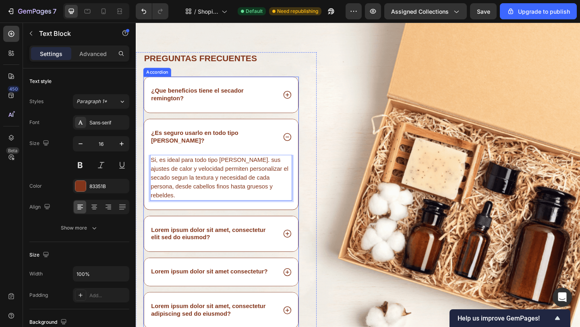
click at [301, 143] on icon at bounding box center [300, 147] width 10 height 10
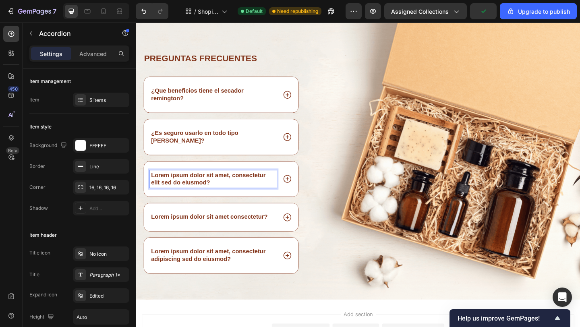
click at [233, 190] on p "Lorem ipsum dolor sit amet, consectetur elit sed do eiusmod?" at bounding box center [219, 192] width 135 height 17
drag, startPoint x: 233, startPoint y: 190, endPoint x: 152, endPoint y: 177, distance: 82.8
click at [152, 184] on p "Lorem ipsum dolor sit amet, consectetur elit sed do eiusmod?" at bounding box center [219, 192] width 135 height 17
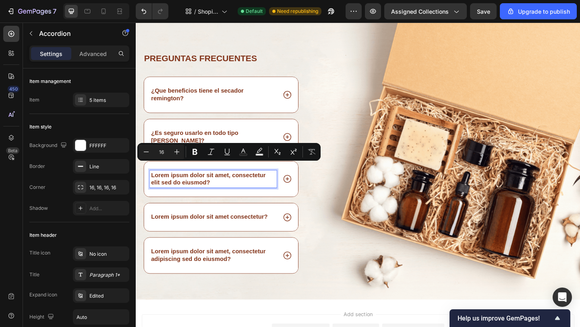
click at [185, 104] on p "¿Que beneficios tiene el secador remington?" at bounding box center [219, 101] width 135 height 17
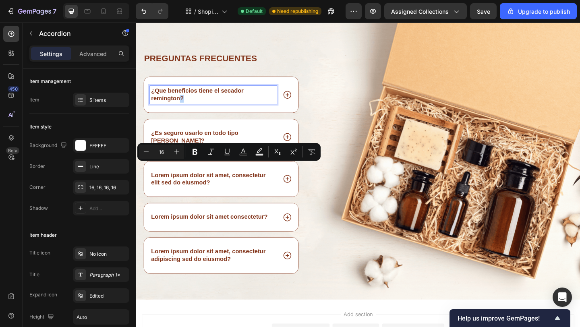
click at [185, 104] on p "¿Que beneficios tiene el secador remington?" at bounding box center [219, 101] width 135 height 17
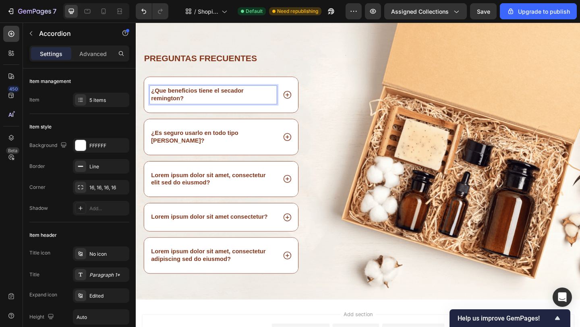
click at [180, 106] on p "¿Que beneficios tiene el secador remington?" at bounding box center [219, 101] width 135 height 17
click at [185, 106] on p "¿Que beneficios tiene el secador remington?" at bounding box center [219, 101] width 135 height 17
click at [217, 184] on p "Lorem ipsum dolor sit amet, consectetur elit sed do eiusmod?" at bounding box center [219, 192] width 135 height 17
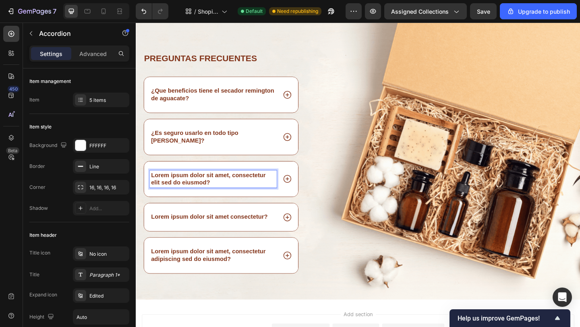
click at [204, 195] on div "Lorem ipsum dolor sit amet, consectetur elit sed do eiusmod?" at bounding box center [227, 192] width 167 height 39
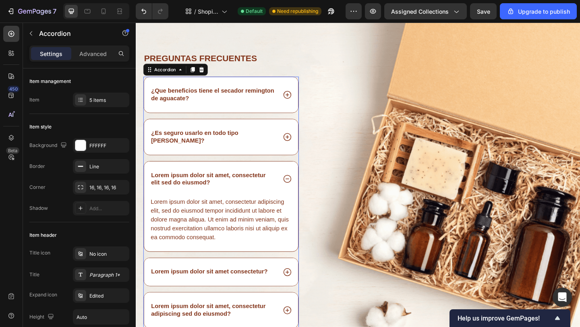
click at [214, 186] on p "Lorem ipsum dolor sit amet, consectetur elit sed do eiusmod?" at bounding box center [219, 192] width 135 height 17
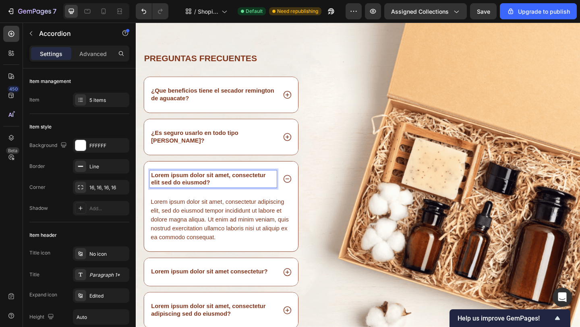
click at [214, 186] on p "Lorem ipsum dolor sit amet, consectetur elit sed do eiusmod?" at bounding box center [219, 192] width 135 height 17
drag, startPoint x: 220, startPoint y: 186, endPoint x: 146, endPoint y: 177, distance: 74.6
click at [146, 177] on div "Lorem ipsum dolor sit amet, consectetur elit sed do eiusmod?" at bounding box center [227, 192] width 167 height 39
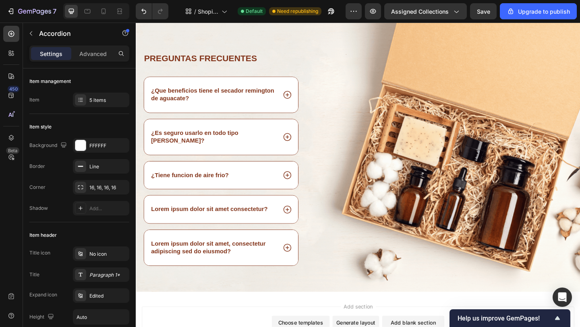
click at [293, 179] on div "¿Tiene funcion de aire frio?" at bounding box center [227, 188] width 167 height 30
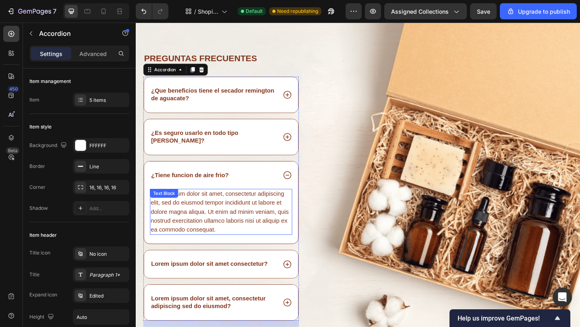
click at [261, 203] on div "Lorem ipsum dolor sit amet, consectetur adipiscing elit, sed do eiusmod tempor …" at bounding box center [228, 228] width 155 height 50
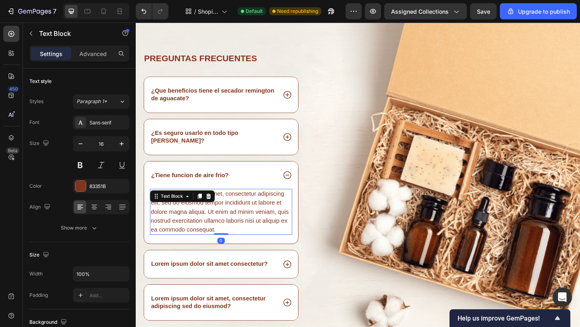
click at [246, 231] on div "Lorem ipsum dolor sit amet, consectetur adipiscing elit, sed do eiusmod tempor …" at bounding box center [228, 228] width 155 height 50
click at [246, 231] on p "Lorem ipsum dolor sit amet, consectetur adipiscing elit, sed do eiusmod tempor …" at bounding box center [228, 228] width 153 height 48
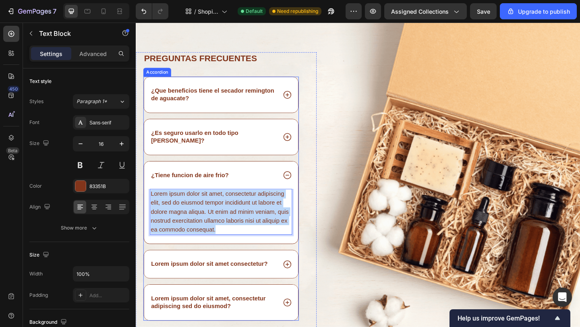
drag, startPoint x: 232, startPoint y: 238, endPoint x: 149, endPoint y: 200, distance: 91.5
click at [149, 203] on div "Lorem ipsum dolor sit amet, consectetur adipiscing elit, sed do eiusmod tempor …" at bounding box center [227, 233] width 167 height 60
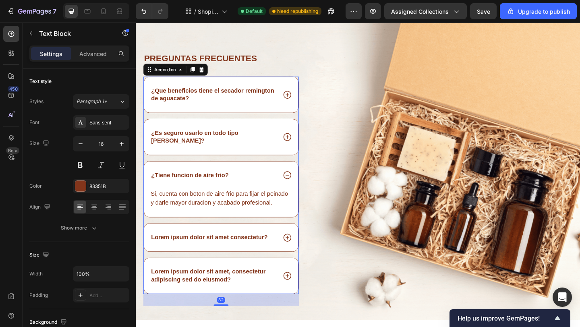
click at [301, 183] on icon at bounding box center [300, 188] width 10 height 10
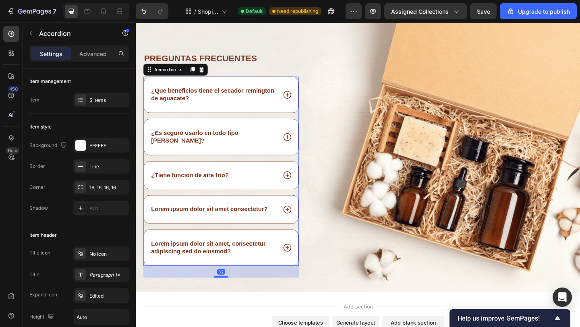
click at [306, 218] on div "Lorem ipsum dolor sit amet consectetur?" at bounding box center [227, 225] width 167 height 30
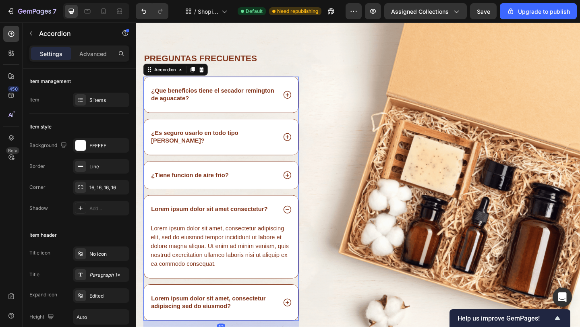
click at [261, 223] on div "Lorem ipsum dolor sit amet consectetur?" at bounding box center [227, 225] width 167 height 30
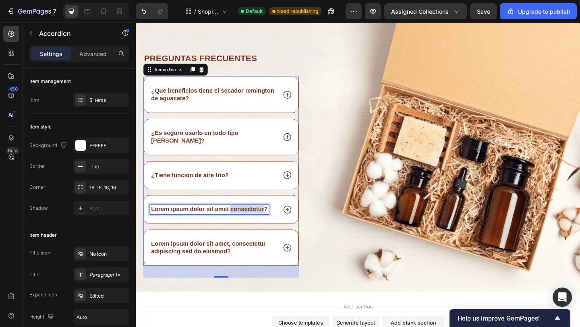
click at [260, 221] on p "Lorem ipsum dolor sit amet consectetur?" at bounding box center [215, 225] width 127 height 8
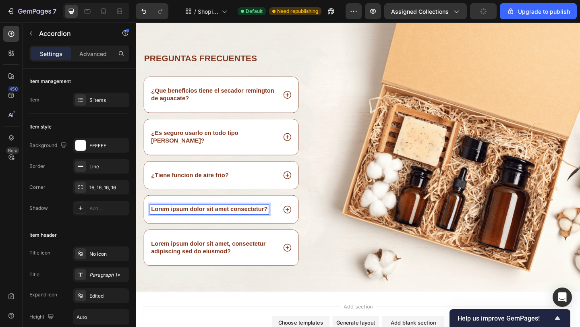
drag, startPoint x: 275, startPoint y: 217, endPoint x: 154, endPoint y: 215, distance: 121.2
click at [154, 221] on p "Lorem ipsum dolor sit amet consectetur?" at bounding box center [215, 225] width 127 height 8
drag, startPoint x: 155, startPoint y: 217, endPoint x: 282, endPoint y: 221, distance: 127.2
click at [282, 221] on div "Lorem ipsum dolor sit amet consectetur?" at bounding box center [220, 225] width 138 height 11
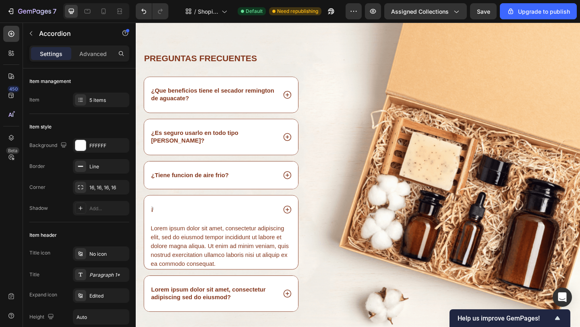
scroll to position [1279, 0]
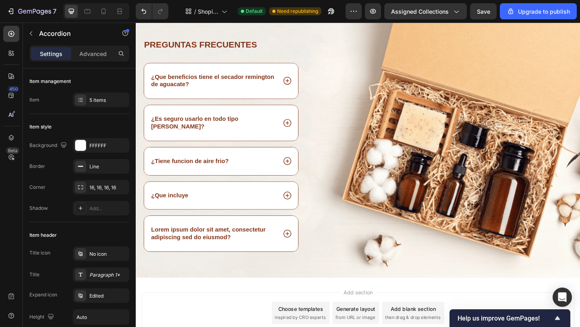
click at [171, 215] on p "¿Que incluye" at bounding box center [172, 210] width 40 height 8
click at [228, 215] on p "¿Que accesorios incluye" at bounding box center [190, 210] width 76 height 8
click at [275, 216] on div "¿Que accesorios incluye?" at bounding box center [220, 210] width 138 height 11
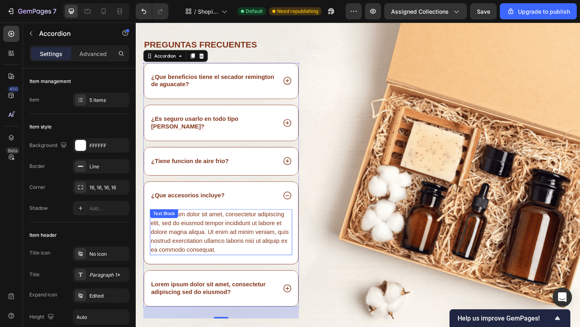
click at [211, 251] on div "Lorem ipsum dolor sit amet, consectetur adipiscing elit, sed do eiusmod tempor …" at bounding box center [228, 250] width 155 height 50
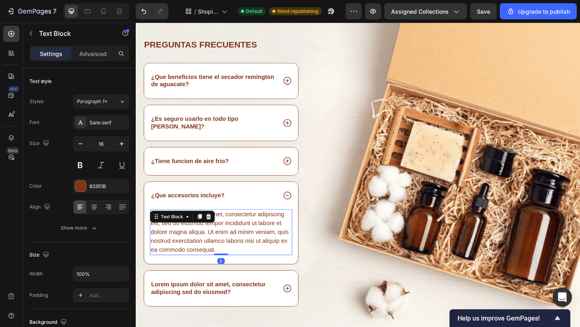
click at [232, 275] on div "Lorem ipsum dolor sit amet, consectetur adipiscing elit, sed do eiusmod tempor …" at bounding box center [228, 250] width 155 height 50
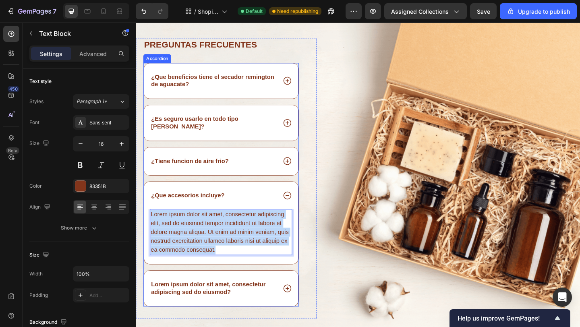
drag, startPoint x: 232, startPoint y: 276, endPoint x: 151, endPoint y: 239, distance: 89.1
click at [151, 239] on div "Lorem ipsum dolor sit amet, consectetur adipiscing elit, sed do eiusmod tempor …" at bounding box center [228, 250] width 155 height 50
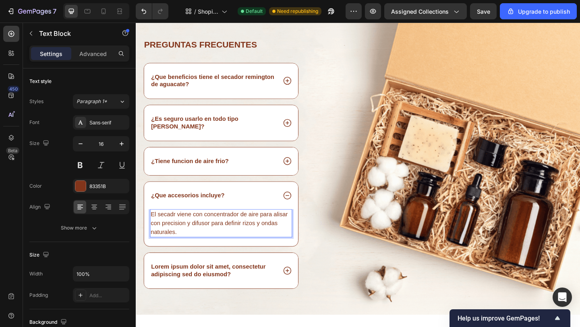
click at [177, 242] on p "El secadr viene con concentrador de aire para alisar con precision y difusor pa…" at bounding box center [228, 240] width 153 height 29
click at [210, 255] on p "El secador viene con concentrador de aire para alisar con precision y difusor p…" at bounding box center [228, 240] width 153 height 29
click at [297, 215] on icon at bounding box center [300, 210] width 8 height 8
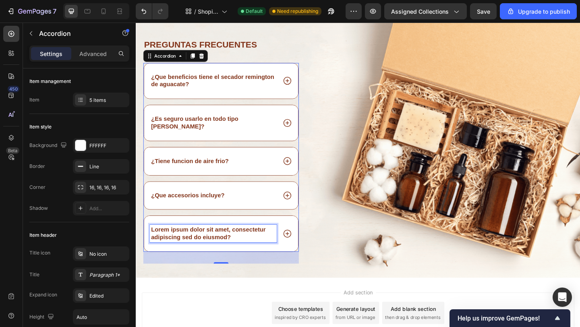
click at [237, 260] on p "Lorem ipsum dolor sit amet, consectetur adipiscing sed do eiusmod?" at bounding box center [219, 251] width 135 height 17
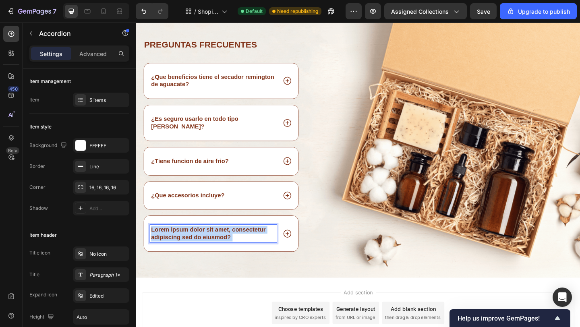
drag, startPoint x: 243, startPoint y: 266, endPoint x: 153, endPoint y: 252, distance: 90.9
click at [153, 252] on div "Lorem ipsum dolor sit amet, consectetur adipiscing sed do eiusmod?" at bounding box center [227, 252] width 167 height 39
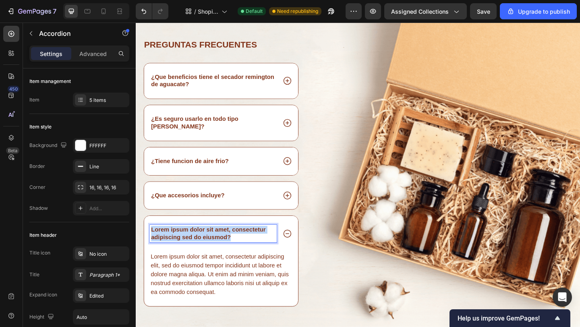
drag, startPoint x: 153, startPoint y: 256, endPoint x: 268, endPoint y: 270, distance: 116.0
click at [268, 260] on p "Lorem ipsum dolor sit amet, consectetur adipiscing sed do eiusmod?" at bounding box center [219, 251] width 135 height 17
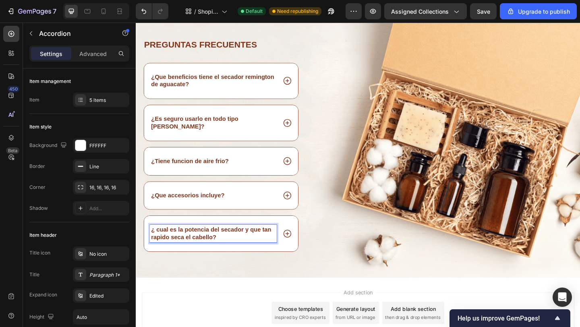
click at [161, 258] on p "¿ cual es la potencia del secador y que tan rapido seca el cabello?" at bounding box center [219, 251] width 135 height 17
click at [298, 257] on icon at bounding box center [300, 252] width 10 height 10
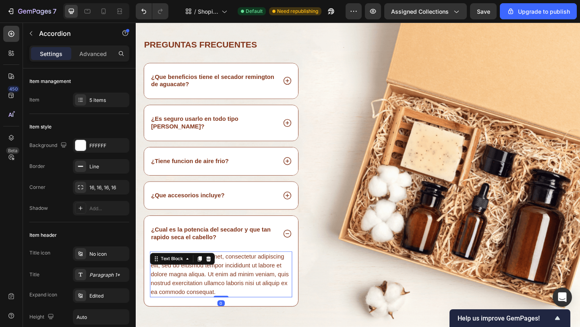
click at [231, 286] on div "Lorem ipsum dolor sit amet, consectetur adipiscing elit, sed do eiusmod tempor …" at bounding box center [228, 296] width 155 height 50
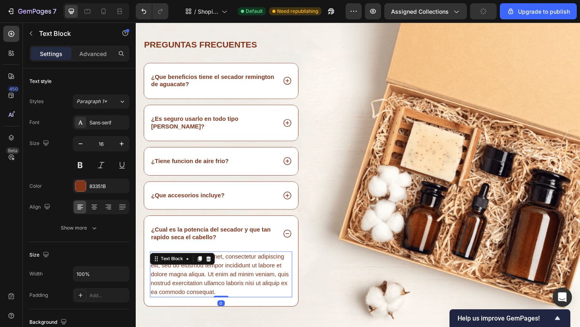
click at [226, 321] on div "Lorem ipsum dolor sit amet, consectetur adipiscing elit, sed do eiusmod tempor …" at bounding box center [228, 296] width 155 height 50
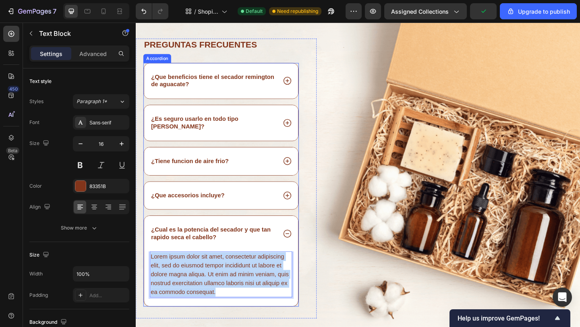
drag, startPoint x: 226, startPoint y: 322, endPoint x: 151, endPoint y: 285, distance: 83.5
click at [151, 285] on div "Lorem ipsum dolor sit amet, consectetur adipiscing elit, sed do eiusmod tempor …" at bounding box center [228, 296] width 155 height 50
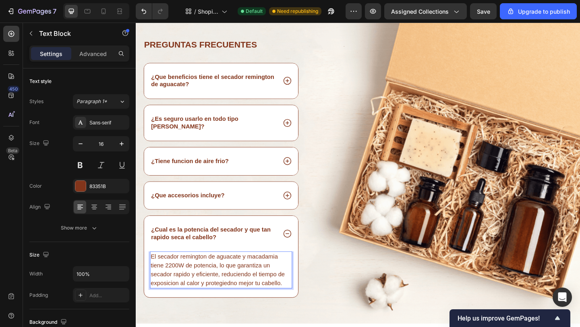
click at [237, 311] on p "El secador remington de aguacate y macadamia tiene 2200W de potencia, lo que ga…" at bounding box center [228, 291] width 153 height 39
click at [300, 311] on p "El secador remington de aguacate y macadamia tiene 2200W de potencia, lo que ga…" at bounding box center [228, 291] width 153 height 39
click at [201, 290] on p "El secador remington de aguacate y macadamia tiene 2200W de potencia, lo que ga…" at bounding box center [228, 291] width 153 height 39
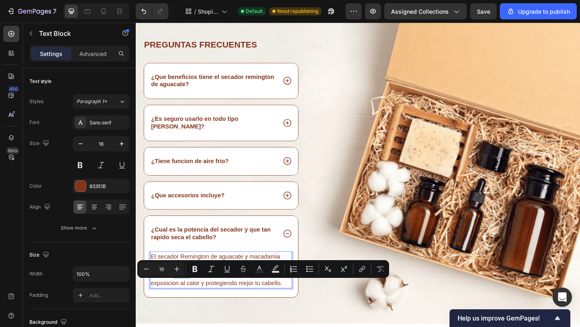
click at [182, 310] on p "El secador Remington de aguacate y macadamia tiene 2200W de potencia, lo que ga…" at bounding box center [228, 291] width 153 height 39
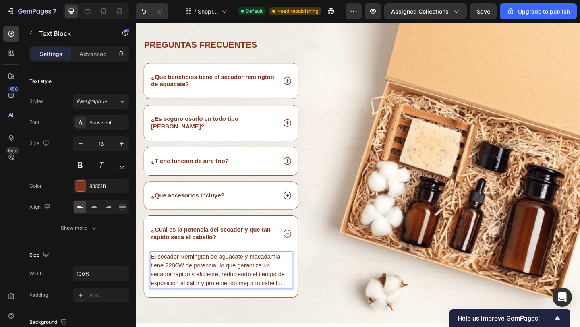
click at [182, 310] on p "El secador Remington de aguacate y macadamia tiene 2200W de potencia, lo que ga…" at bounding box center [228, 291] width 153 height 39
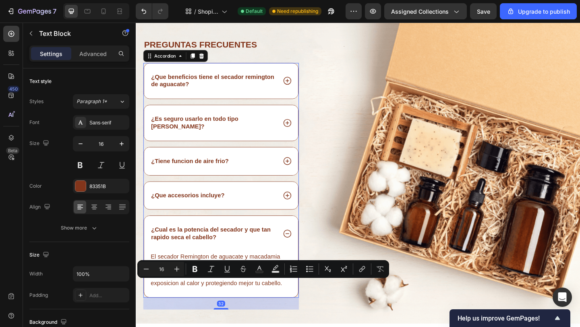
click at [297, 257] on icon at bounding box center [300, 252] width 10 height 10
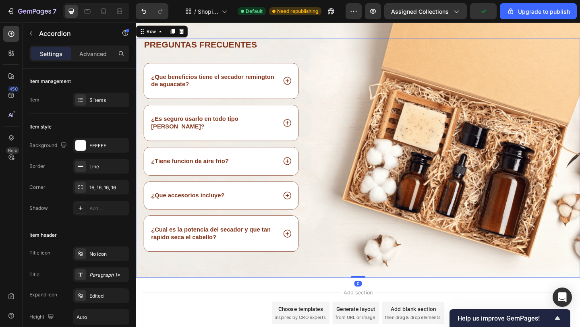
click at [433, 125] on div "Image" at bounding box center [481, 170] width 275 height 260
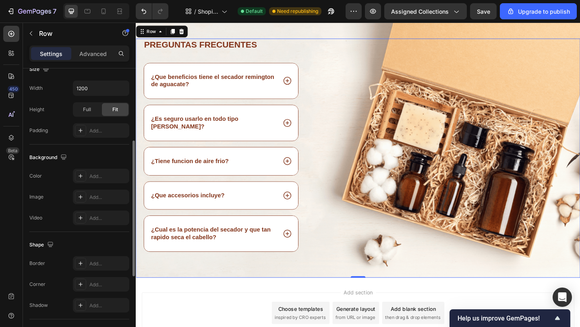
scroll to position [233, 0]
click at [88, 200] on div "Add..." at bounding box center [101, 195] width 56 height 14
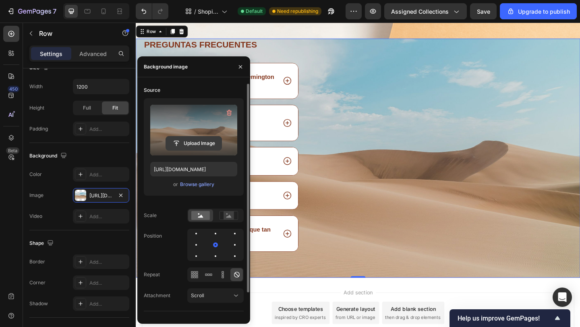
click at [191, 140] on input "file" at bounding box center [194, 143] width 56 height 14
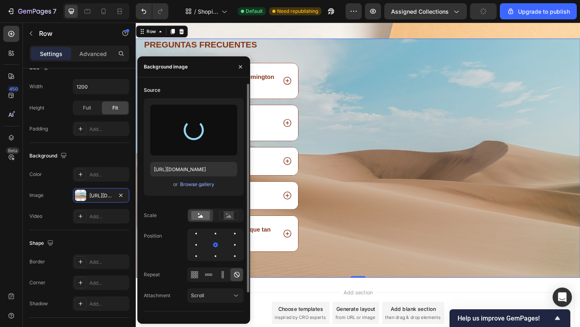
type input "https://cdn.shopify.com/s/files/1/0635/0572/7695/files/gempages_565767106189067…"
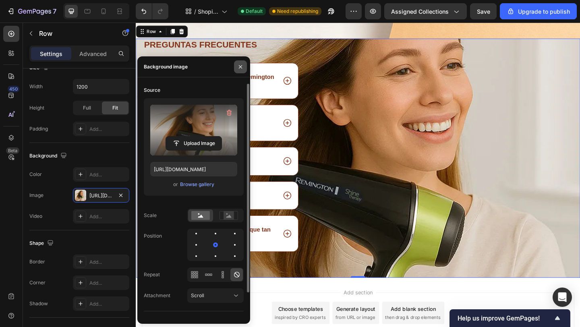
click at [239, 68] on icon "button" at bounding box center [240, 67] width 6 height 6
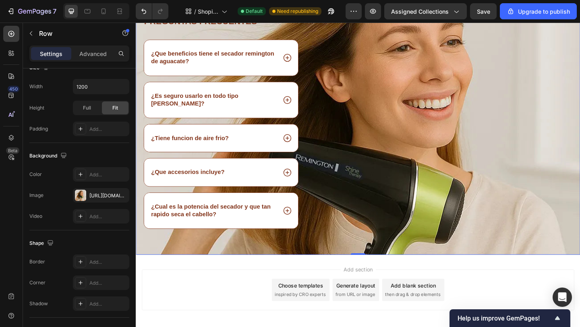
scroll to position [1333, 0]
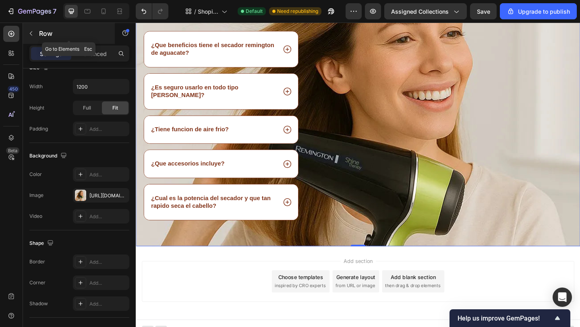
click at [32, 32] on icon "button" at bounding box center [31, 33] width 6 height 6
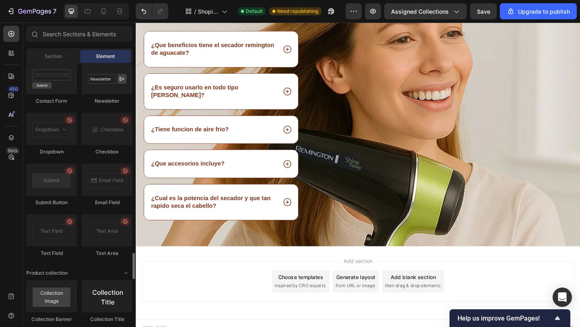
scroll to position [1851, 0]
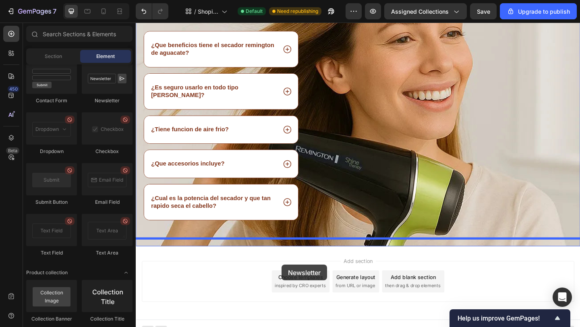
drag, startPoint x: 239, startPoint y: 117, endPoint x: 294, endPoint y: 286, distance: 177.8
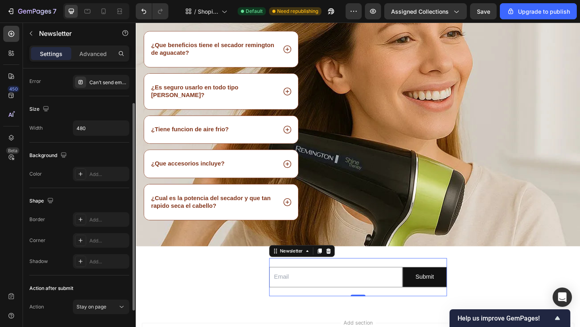
scroll to position [100, 0]
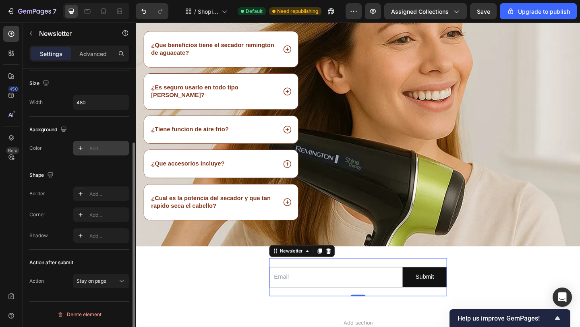
click at [78, 145] on icon at bounding box center [80, 148] width 6 height 6
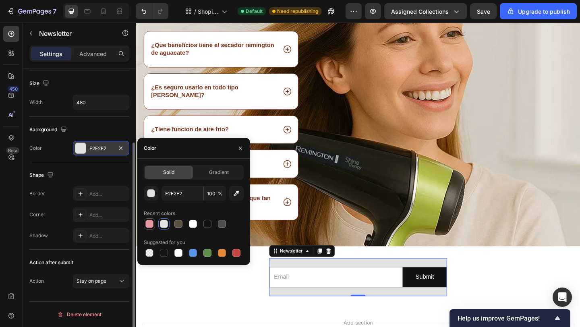
click at [149, 223] on div at bounding box center [149, 224] width 8 height 8
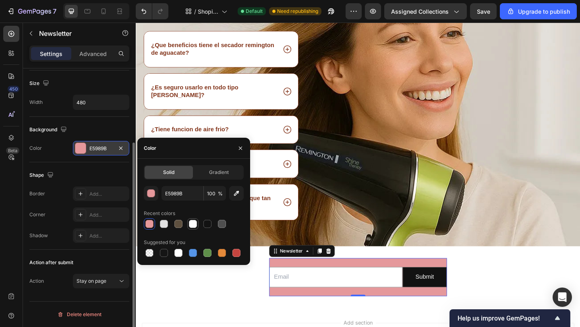
click at [193, 222] on div at bounding box center [193, 224] width 8 height 8
type input "FFFFFF"
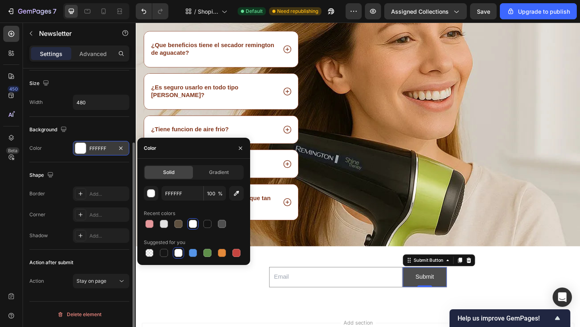
click at [439, 289] on button "Submit" at bounding box center [449, 299] width 47 height 21
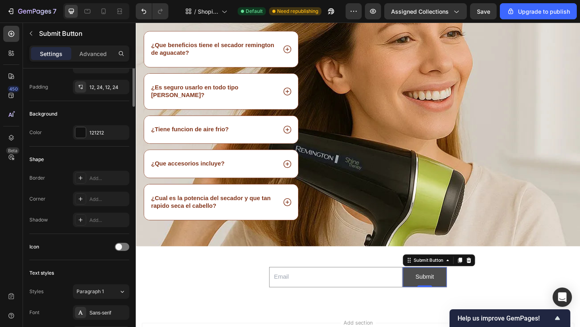
scroll to position [0, 0]
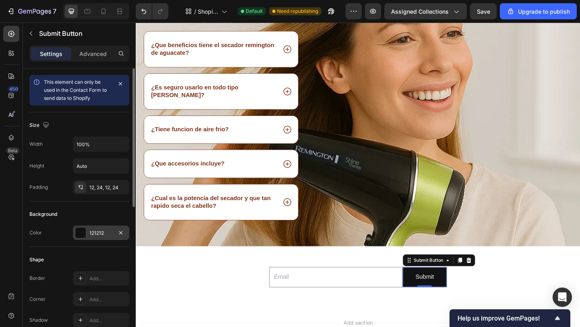
click at [75, 236] on div at bounding box center [80, 232] width 11 height 11
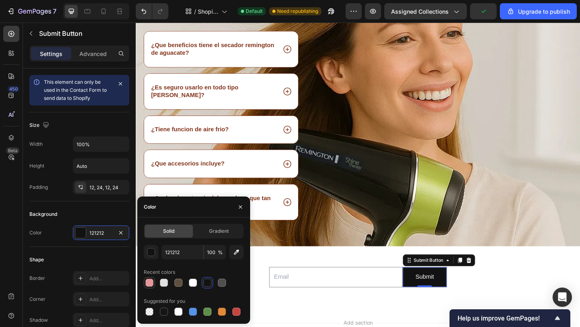
click at [153, 283] on div at bounding box center [149, 283] width 10 height 10
type input "E5989B"
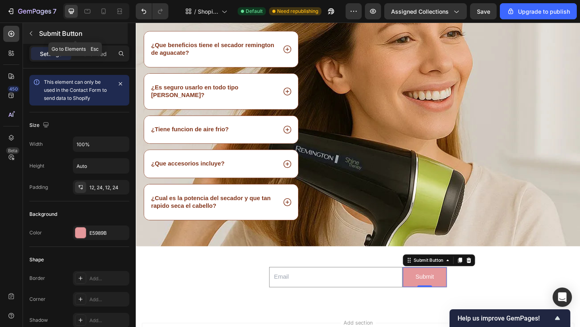
click at [34, 31] on button "button" at bounding box center [31, 33] width 13 height 13
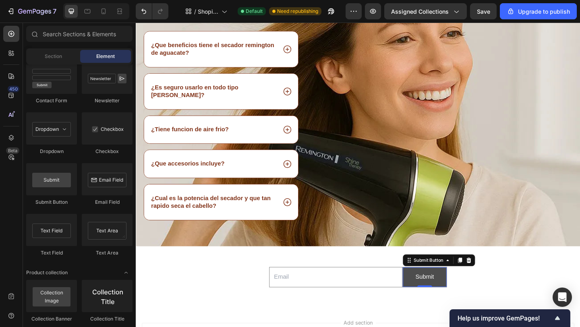
click at [460, 290] on button "Submit" at bounding box center [449, 299] width 47 height 21
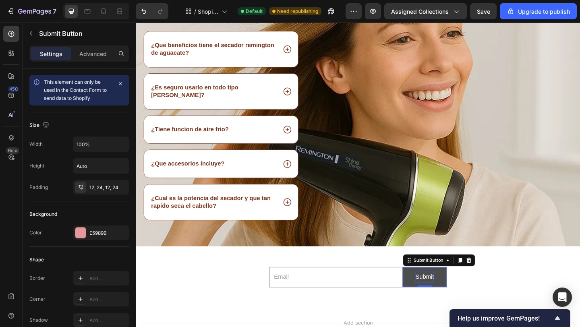
click at [458, 293] on div "Submit" at bounding box center [449, 299] width 20 height 12
click at [458, 293] on p "Submit" at bounding box center [449, 299] width 20 height 12
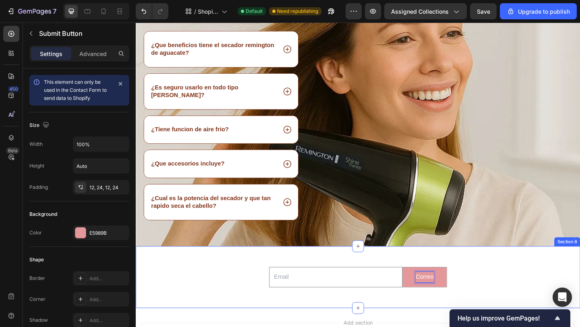
click at [551, 279] on div "Email Field Correo Submit Button 0 Row Newsletter" at bounding box center [377, 299] width 483 height 41
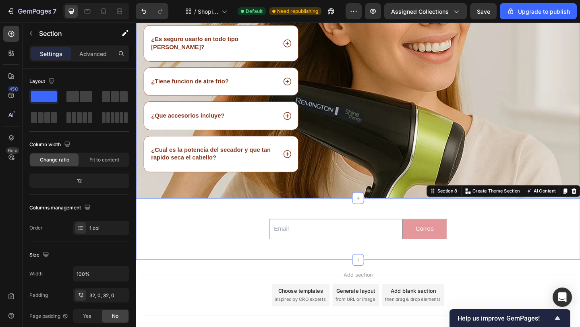
scroll to position [1400, 0]
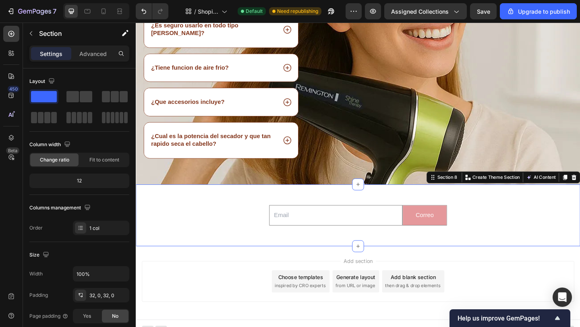
click at [188, 282] on div "Add section Choose templates inspired by CRO experts Generate layout from URL o…" at bounding box center [377, 304] width 470 height 44
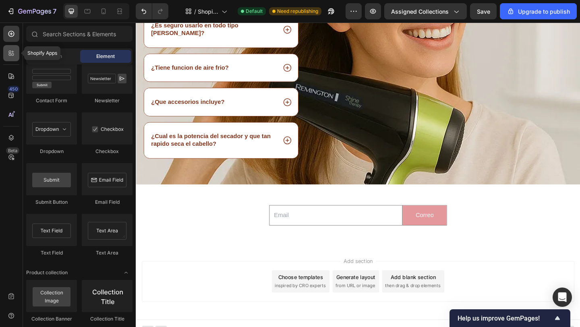
click at [13, 53] on icon at bounding box center [11, 53] width 8 height 8
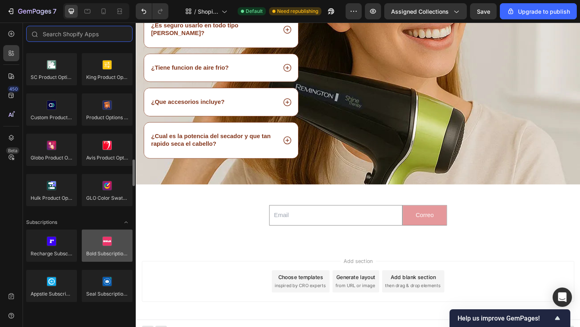
scroll to position [938, 0]
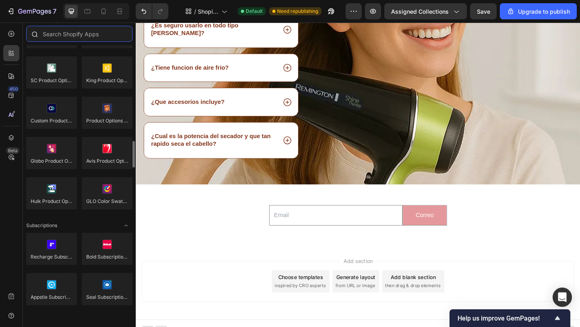
click at [68, 36] on input "text" at bounding box center [79, 34] width 106 height 16
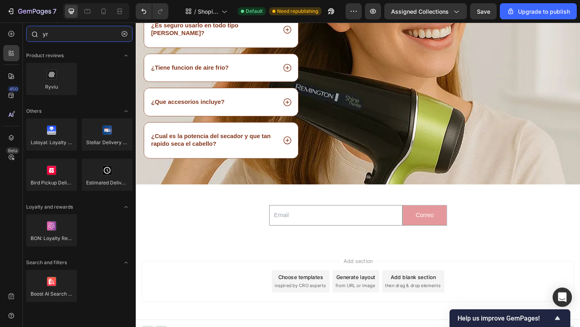
type input "y"
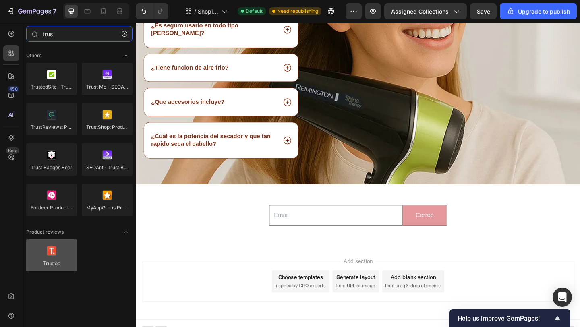
type input "trus"
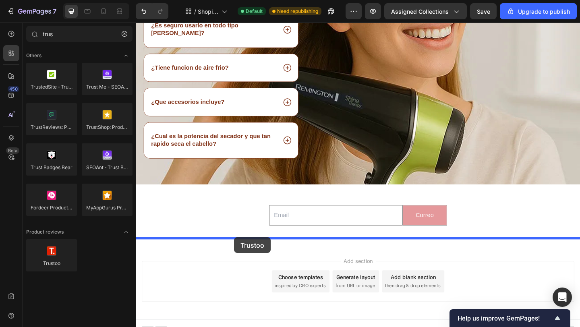
drag, startPoint x: 198, startPoint y: 275, endPoint x: 242, endPoint y: 256, distance: 48.3
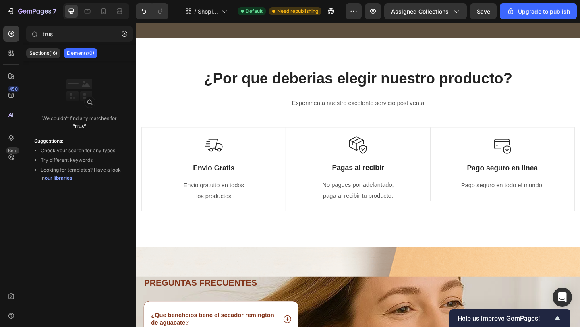
scroll to position [979, 0]
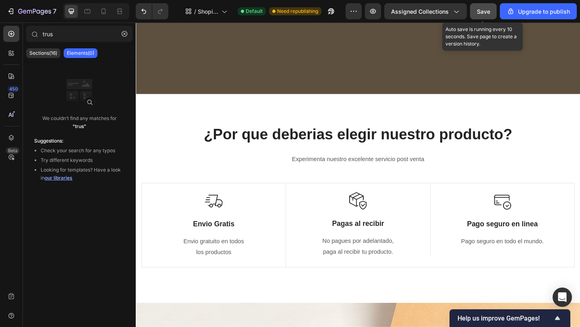
click at [483, 16] on button "Save" at bounding box center [483, 11] width 27 height 16
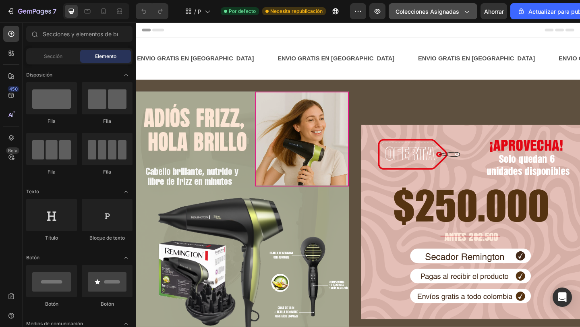
click at [464, 16] on button "Colecciones asignadas" at bounding box center [432, 11] width 89 height 16
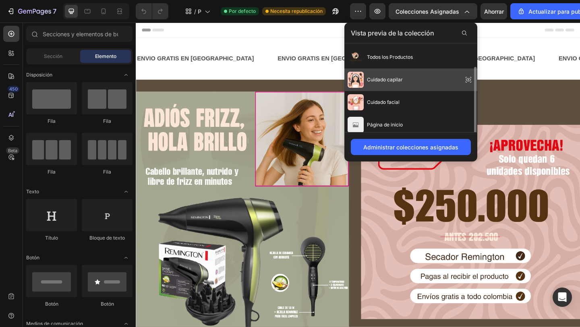
scroll to position [24, 0]
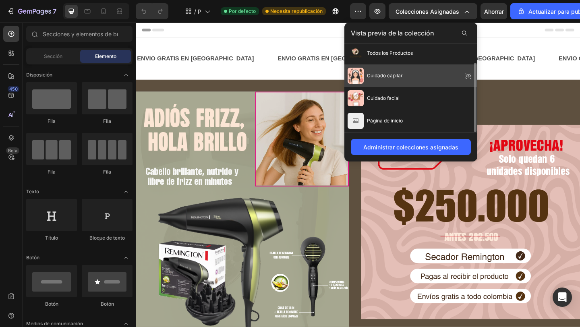
click at [406, 83] on div "Cuidado capilar" at bounding box center [410, 75] width 133 height 23
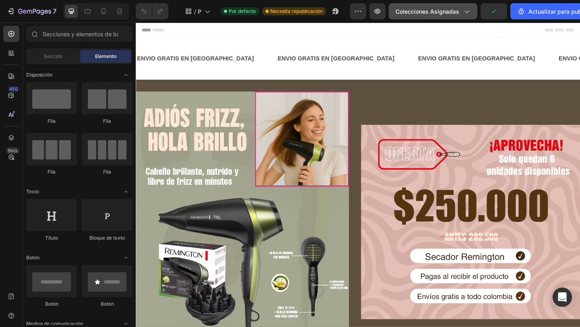
click at [455, 12] on font "Colecciones asignadas" at bounding box center [427, 11] width 64 height 7
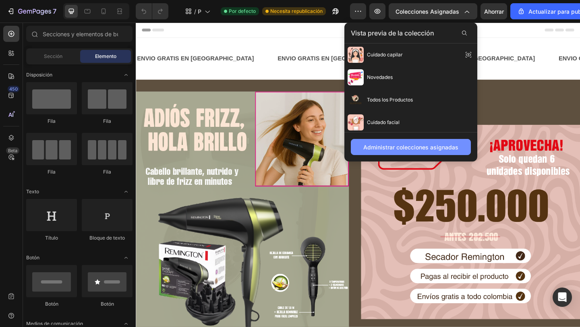
click at [413, 147] on font "Administrar colecciones asignadas" at bounding box center [410, 147] width 95 height 7
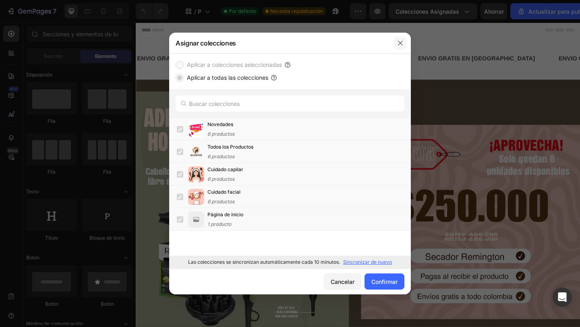
click at [397, 39] on button "button" at bounding box center [400, 43] width 13 height 13
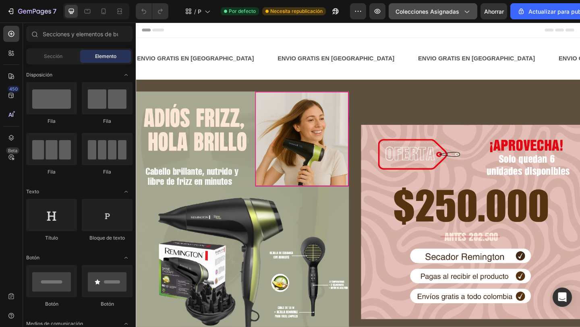
click at [466, 10] on icon "button" at bounding box center [466, 11] width 8 height 8
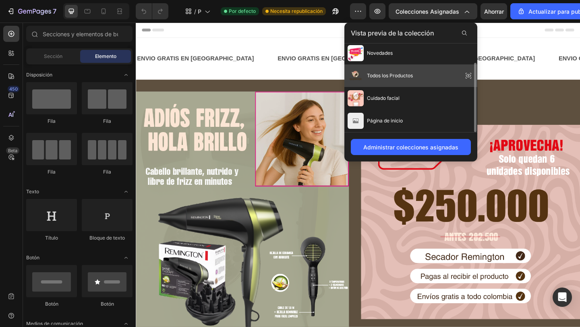
click at [436, 75] on div "Todos los Productos" at bounding box center [410, 75] width 133 height 23
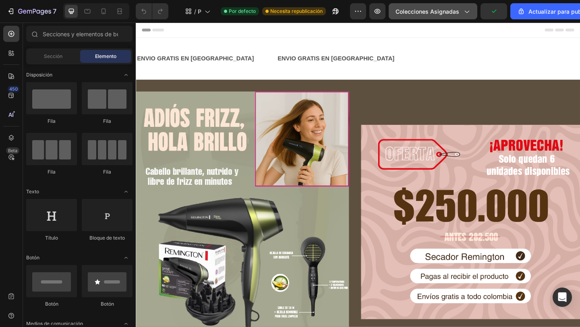
click at [462, 10] on icon "button" at bounding box center [466, 11] width 8 height 8
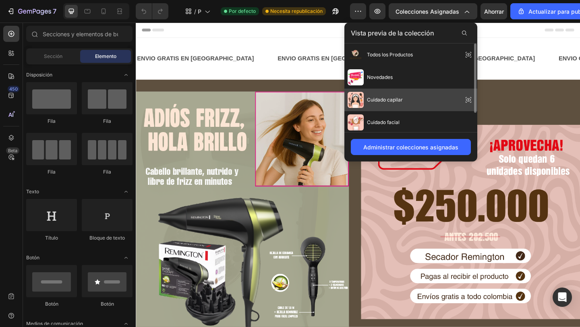
click at [385, 101] on font "Cuidado capilar" at bounding box center [385, 100] width 36 height 6
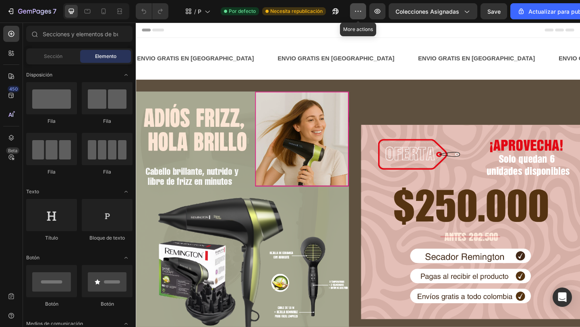
click at [355, 10] on icon "button" at bounding box center [358, 11] width 8 height 8
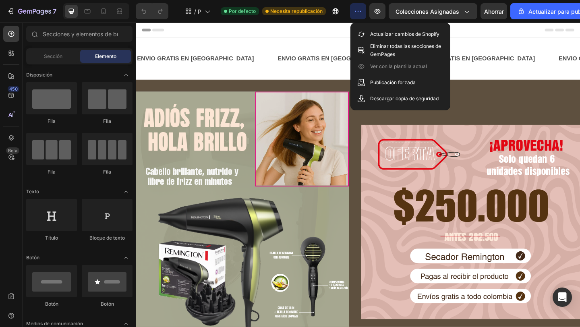
click at [355, 10] on icon "button" at bounding box center [358, 11] width 8 height 8
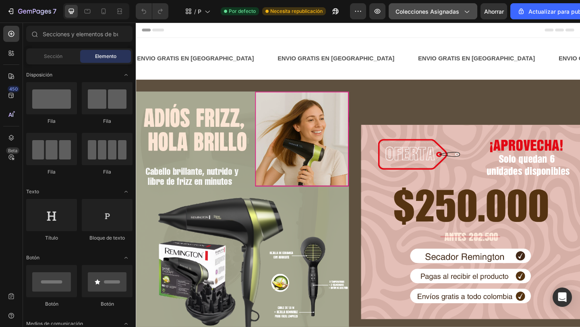
click at [455, 15] on span "Colecciones asignadas" at bounding box center [427, 11] width 64 height 8
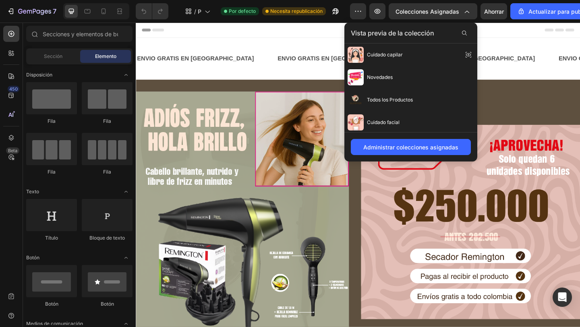
click at [405, 37] on span "Vista previa de la colección" at bounding box center [392, 33] width 83 height 10
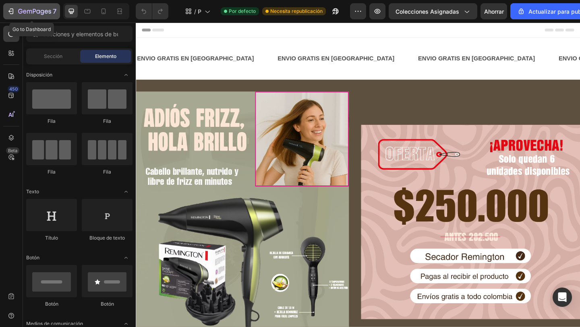
click at [14, 9] on icon "button" at bounding box center [11, 11] width 8 height 8
click at [8, 6] on div "7" at bounding box center [32, 11] width 50 height 10
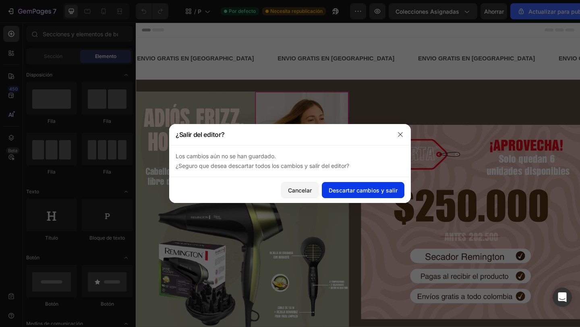
click at [370, 190] on font "Descartar cambios y salir" at bounding box center [362, 190] width 69 height 7
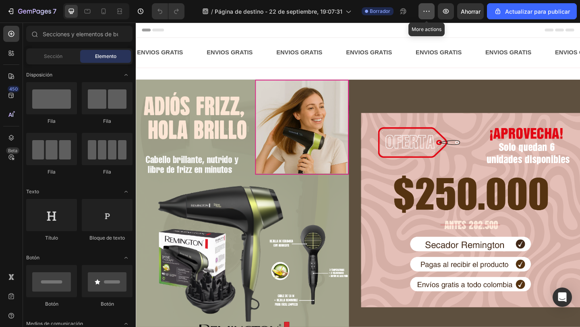
click at [430, 13] on icon "button" at bounding box center [426, 11] width 8 height 8
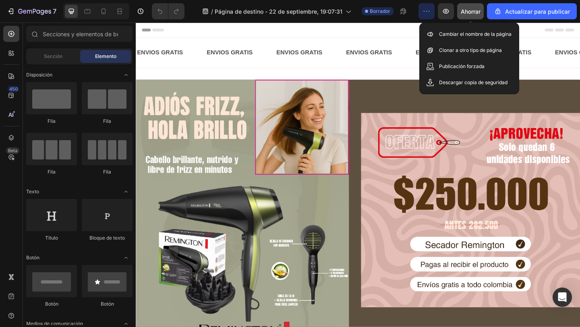
click at [471, 11] on font "Ahorrar" at bounding box center [470, 11] width 20 height 7
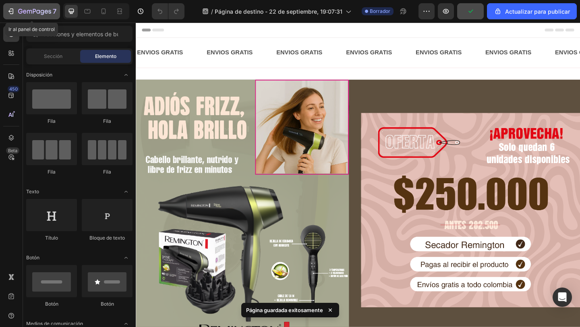
click at [13, 10] on icon "button" at bounding box center [12, 11] width 4 height 6
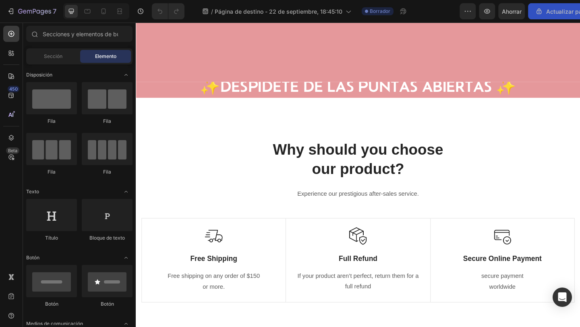
scroll to position [960, 0]
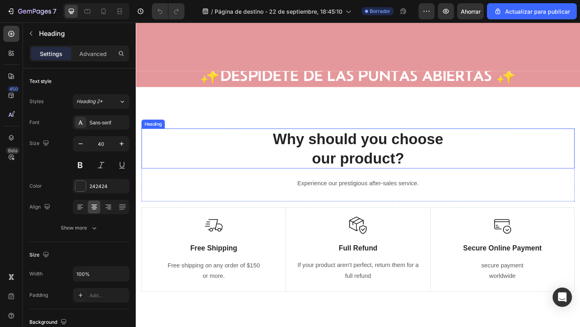
click at [359, 174] on p "Why should you choose our product?" at bounding box center [376, 159] width 469 height 42
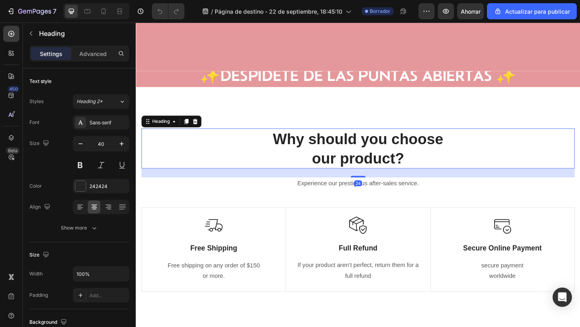
click at [359, 174] on p "Why should you choose our product?" at bounding box center [376, 159] width 469 height 42
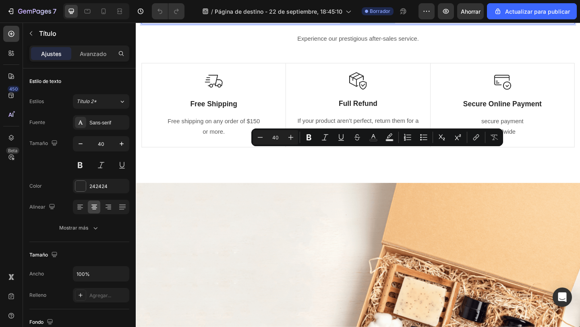
click at [417, 23] on p "Why should you choose our product?" at bounding box center [376, 2] width 469 height 42
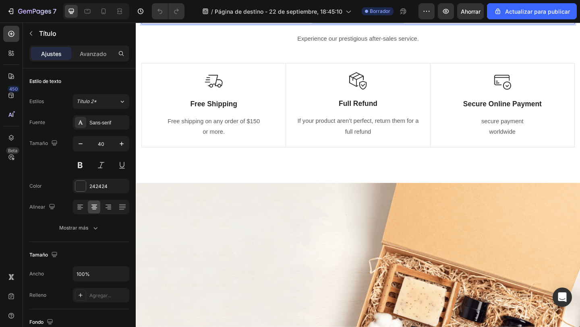
drag, startPoint x: 438, startPoint y: 167, endPoint x: 284, endPoint y: 143, distance: 156.4
click at [284, 23] on p "Why should you choose our product?" at bounding box center [376, 2] width 469 height 42
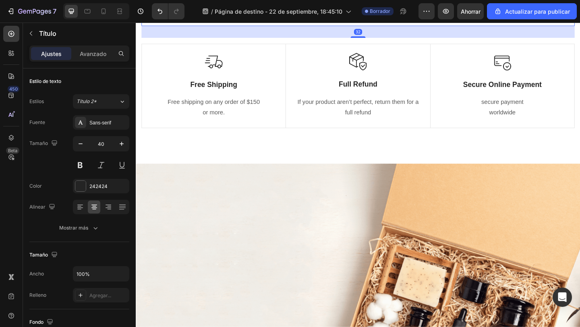
click at [406, 25] on p "Experience our prestigious after-sales service." at bounding box center [376, 20] width 469 height 12
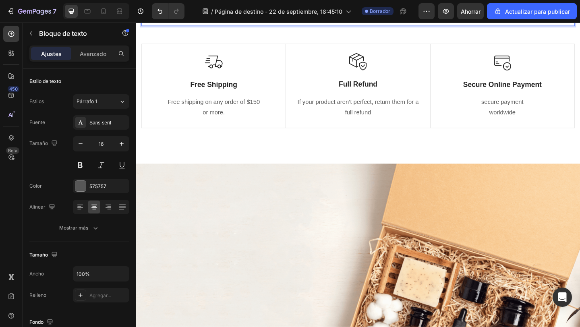
click at [353, 25] on p "Experience our prestigious after-sales service." at bounding box center [376, 20] width 469 height 12
drag, startPoint x: 313, startPoint y: 176, endPoint x: 479, endPoint y: 177, distance: 165.8
click at [479, 25] on p "Experience our prestigious after-sales service." at bounding box center [376, 20] width 469 height 12
click at [406, 26] on div "Experimente nuestro excelente servicio postventa." at bounding box center [377, 19] width 471 height 13
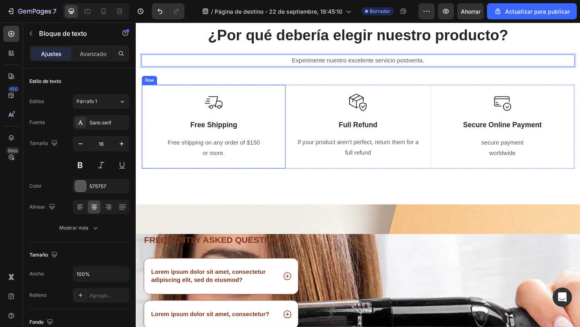
scroll to position [1073, 0]
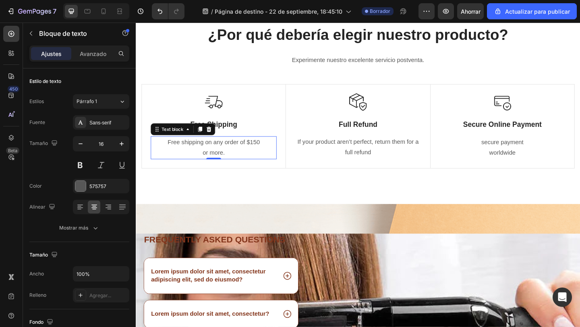
click at [207, 155] on p "Free shipping on any order of $150" at bounding box center [220, 153] width 135 height 12
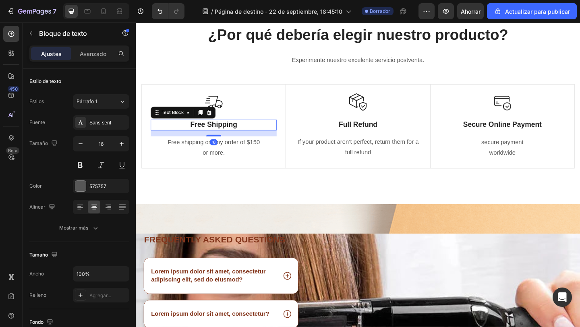
click at [233, 133] on p "Free Shipping" at bounding box center [220, 134] width 135 height 10
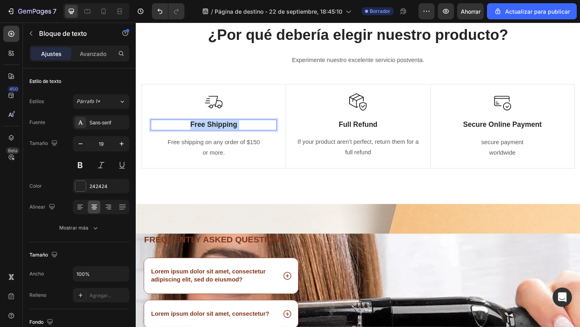
drag, startPoint x: 256, startPoint y: 132, endPoint x: 194, endPoint y: 130, distance: 62.4
click at [194, 130] on p "Free Shipping" at bounding box center [220, 134] width 135 height 10
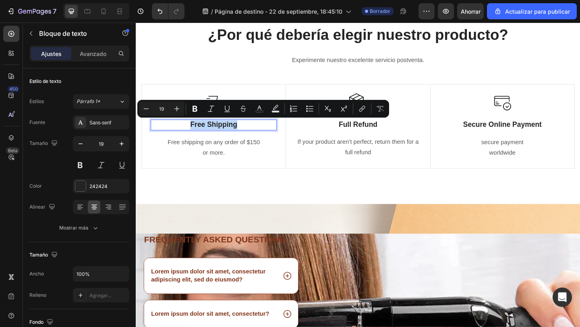
drag, startPoint x: 194, startPoint y: 130, endPoint x: 254, endPoint y: 132, distance: 60.4
click at [254, 132] on p "Free Shipping" at bounding box center [220, 134] width 135 height 10
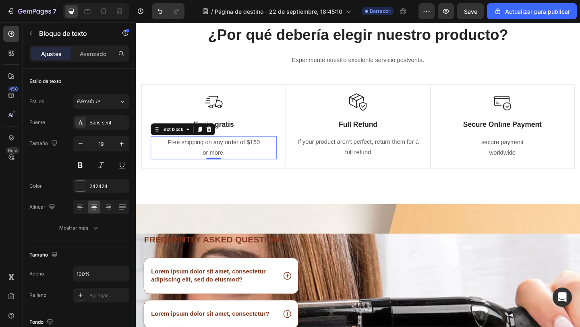
click at [205, 162] on p "or more." at bounding box center [220, 165] width 135 height 12
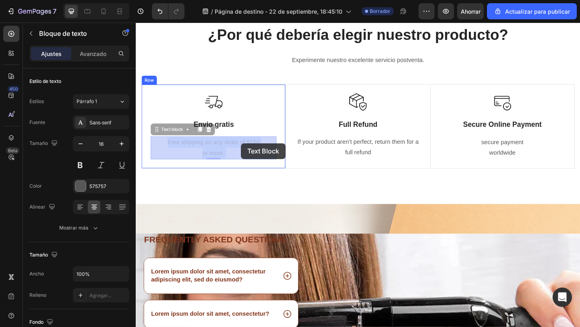
drag, startPoint x: 169, startPoint y: 153, endPoint x: 283, endPoint y: 171, distance: 116.1
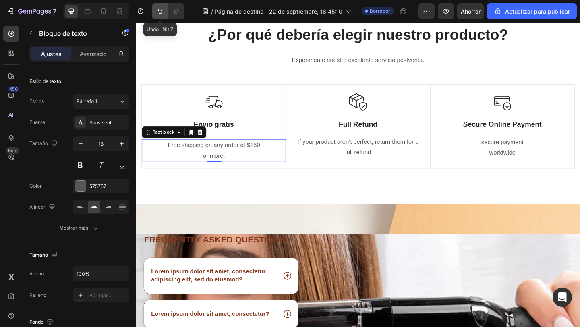
click at [161, 8] on icon "Deshacer/Rehacer" at bounding box center [160, 11] width 8 height 8
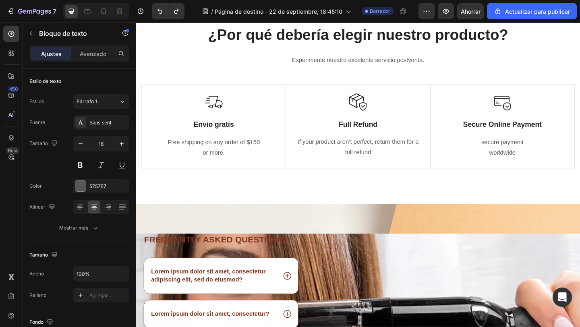
click at [215, 162] on p "or more." at bounding box center [220, 165] width 135 height 12
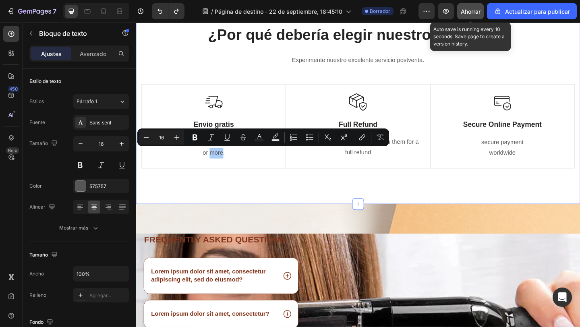
click at [474, 16] on button "Ahorrar" at bounding box center [470, 11] width 27 height 16
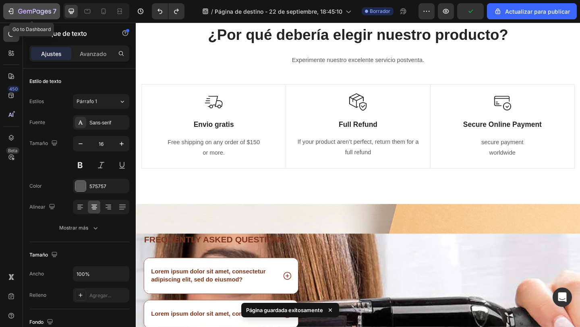
click at [21, 10] on icon "button" at bounding box center [20, 11] width 4 height 5
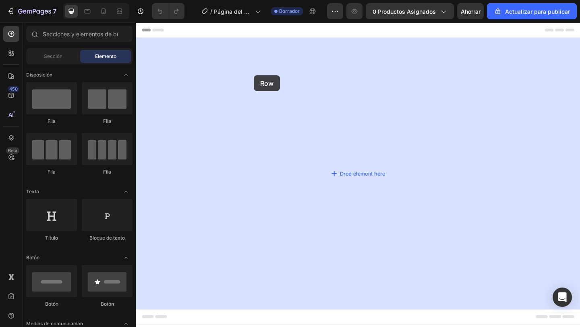
drag, startPoint x: 239, startPoint y: 120, endPoint x: 267, endPoint y: 82, distance: 47.6
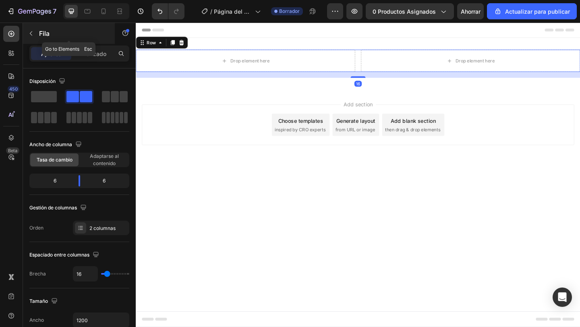
click at [35, 29] on button "button" at bounding box center [31, 33] width 13 height 13
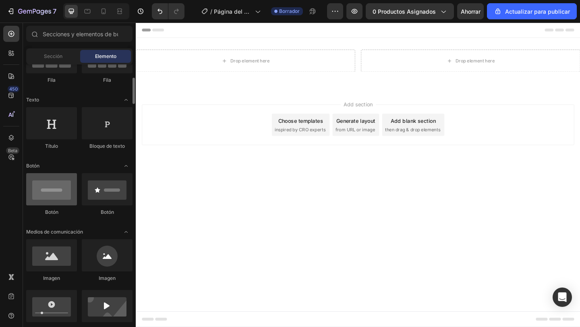
scroll to position [95, 0]
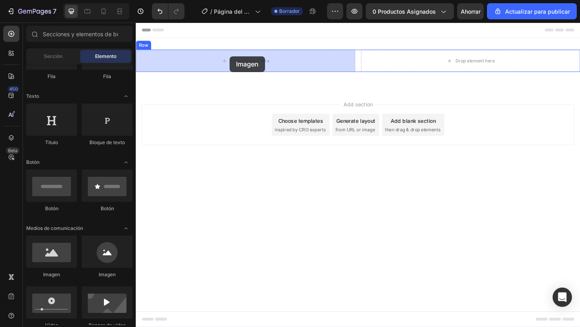
drag, startPoint x: 188, startPoint y: 279, endPoint x: 238, endPoint y: 59, distance: 225.7
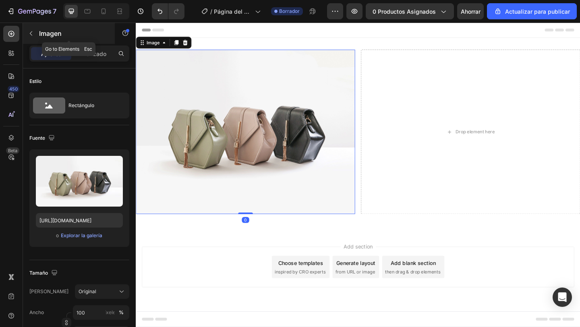
click at [34, 35] on button "button" at bounding box center [31, 33] width 13 height 13
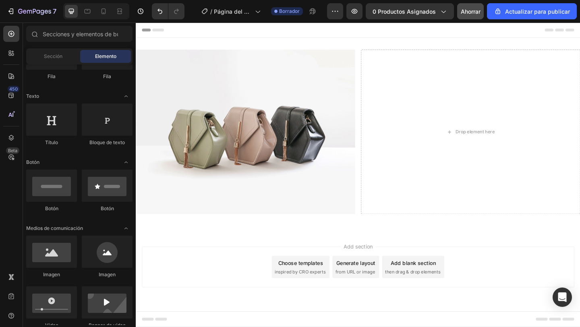
click at [476, 10] on font "Ahorrar" at bounding box center [470, 11] width 20 height 7
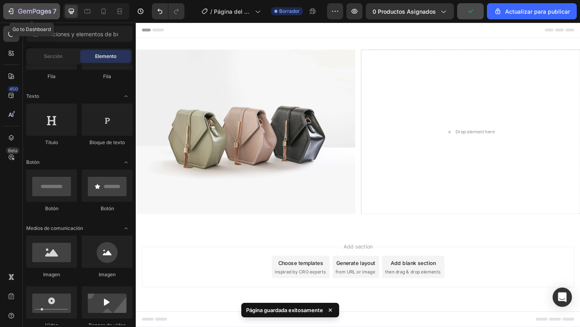
click at [12, 12] on icon "button" at bounding box center [11, 11] width 8 height 8
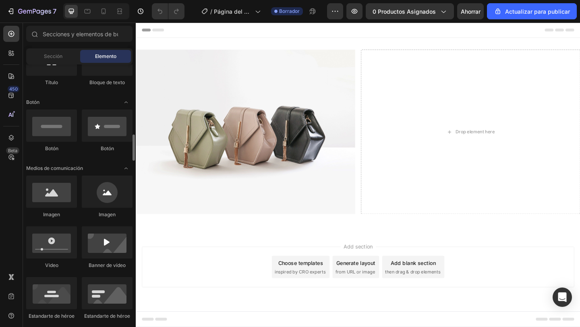
scroll to position [205, 0]
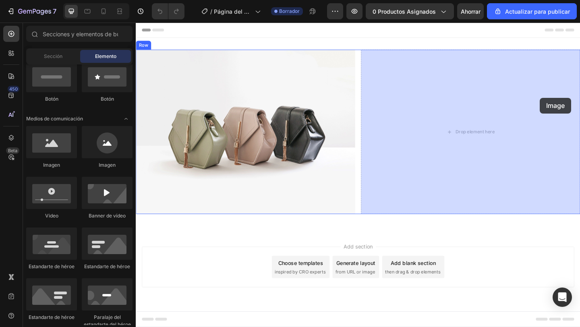
drag, startPoint x: 194, startPoint y: 170, endPoint x: 572, endPoint y: 104, distance: 384.4
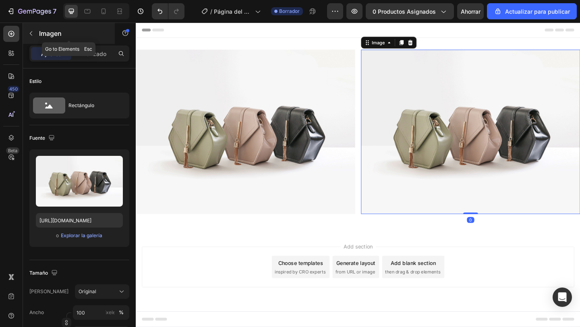
click at [31, 32] on icon "button" at bounding box center [31, 33] width 6 height 6
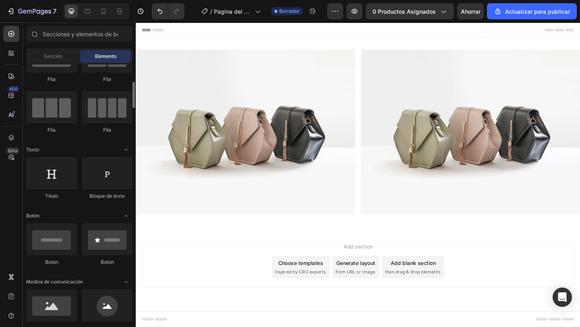
scroll to position [0, 0]
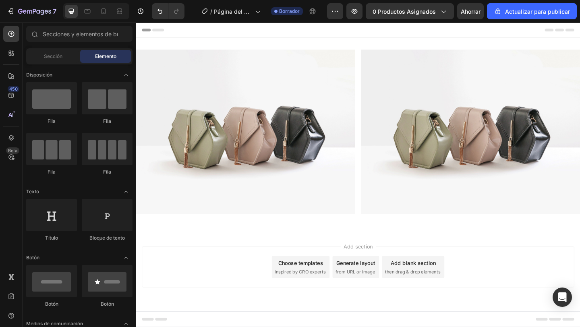
click at [192, 255] on div "Add section Choose templates inspired by CRO experts Generate layout from URL o…" at bounding box center [377, 299] width 483 height 99
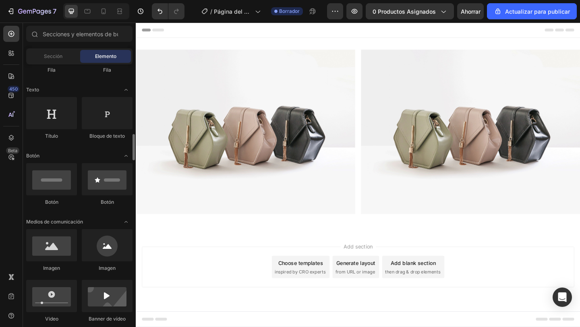
scroll to position [236, 0]
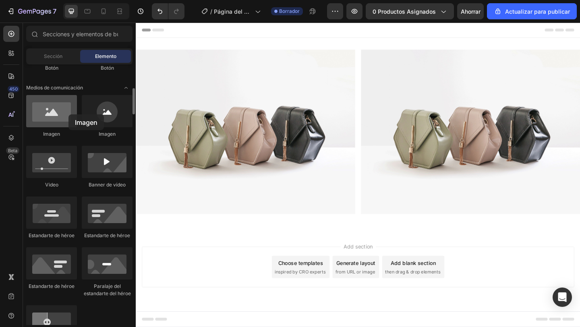
drag, startPoint x: 58, startPoint y: 115, endPoint x: 62, endPoint y: 113, distance: 4.2
click at [62, 113] on div at bounding box center [51, 111] width 51 height 32
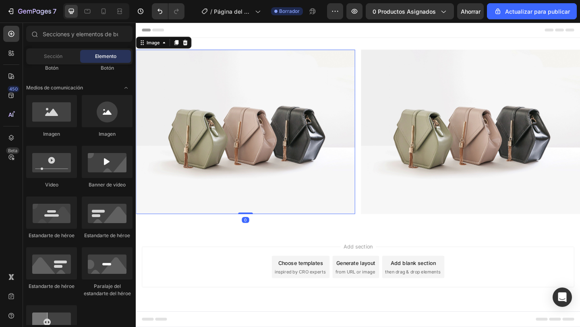
click at [235, 148] on img at bounding box center [255, 141] width 238 height 179
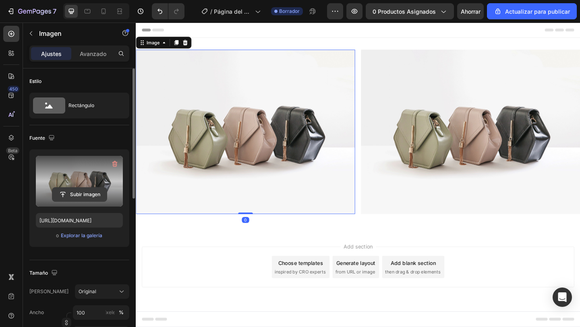
click at [72, 197] on input "file" at bounding box center [79, 195] width 54 height 14
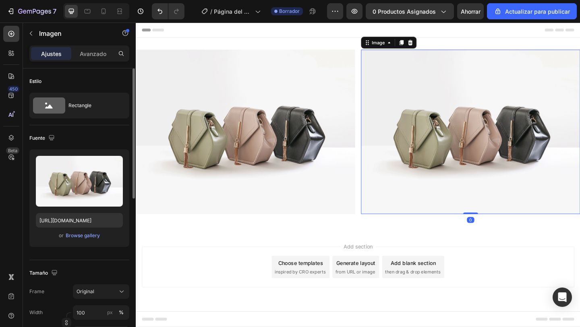
click at [461, 130] on img at bounding box center [499, 141] width 238 height 179
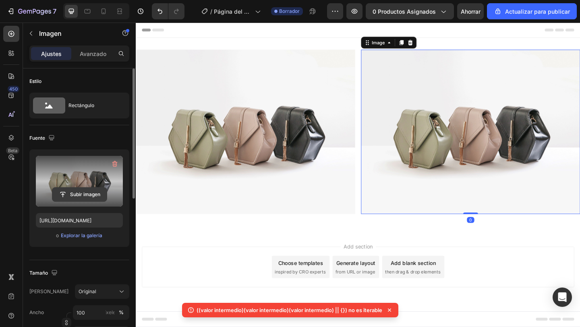
click at [74, 192] on input "file" at bounding box center [79, 195] width 54 height 14
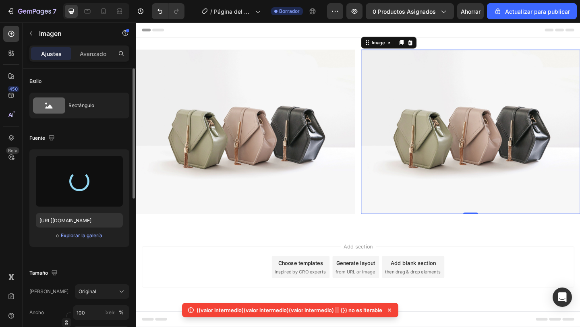
type input "[URL][DOMAIN_NAME]"
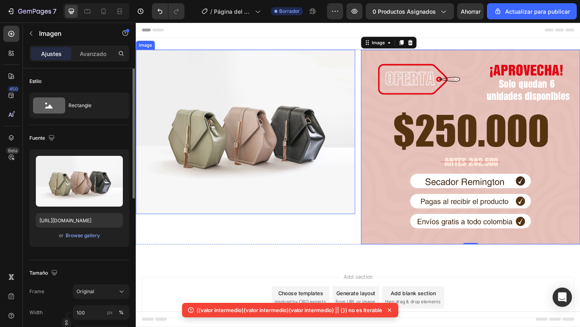
click at [264, 166] on img at bounding box center [255, 141] width 238 height 179
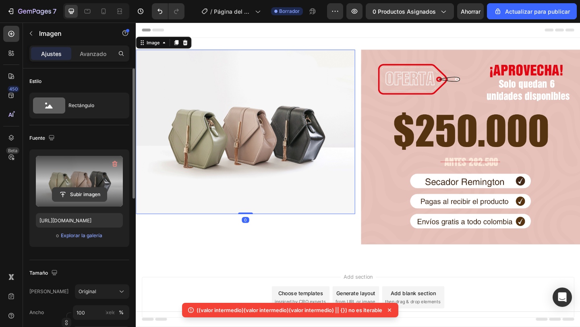
click at [90, 190] on input "file" at bounding box center [79, 195] width 54 height 14
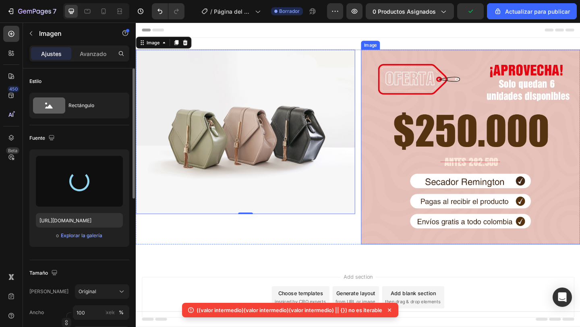
type input "[URL][DOMAIN_NAME]"
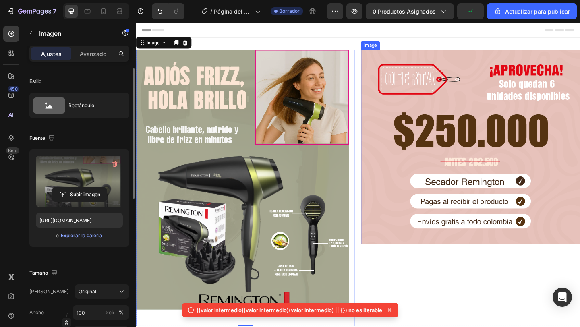
click at [460, 189] on img at bounding box center [499, 158] width 238 height 212
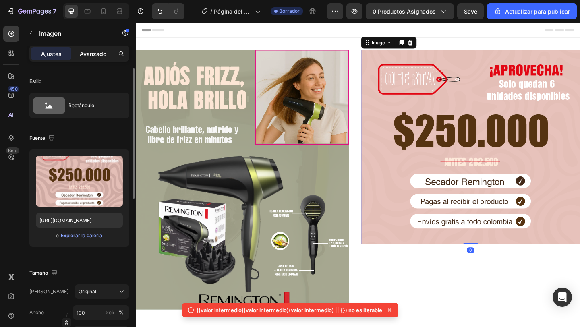
click at [97, 53] on font "Avanzado" at bounding box center [93, 53] width 27 height 7
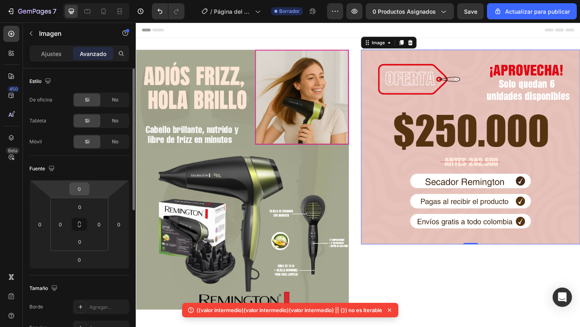
click at [79, 189] on input "0" at bounding box center [79, 189] width 16 height 12
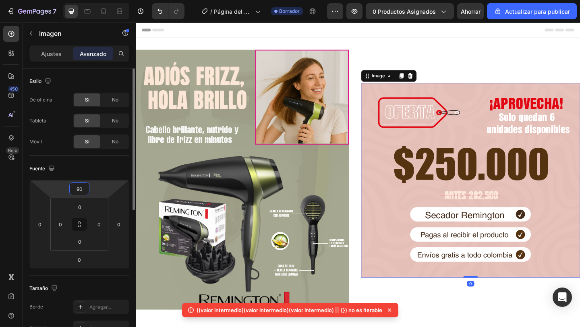
type input "90"
click at [102, 169] on div "Fuente" at bounding box center [79, 168] width 100 height 13
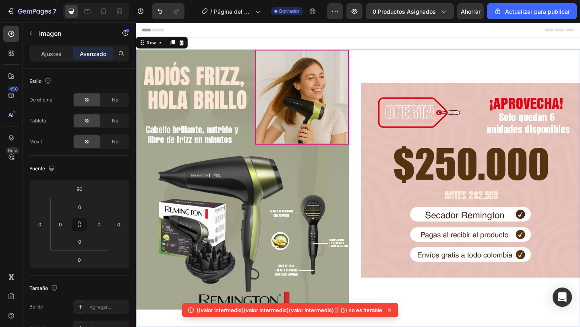
click at [410, 53] on div "Image" at bounding box center [499, 202] width 238 height 301
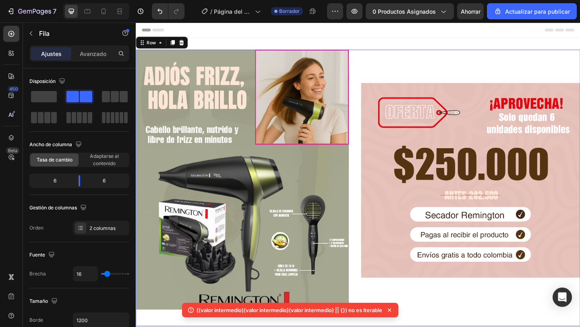
click at [409, 62] on div "Image" at bounding box center [499, 202] width 238 height 301
click at [416, 74] on div "Image" at bounding box center [499, 202] width 238 height 301
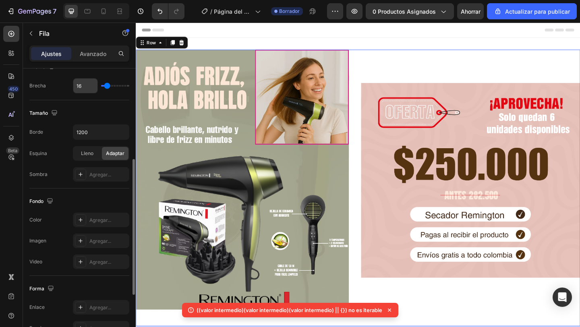
scroll to position [229, 0]
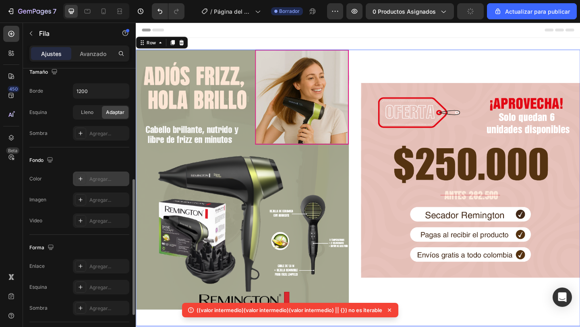
click at [87, 180] on div "Agregar..." at bounding box center [101, 178] width 56 height 14
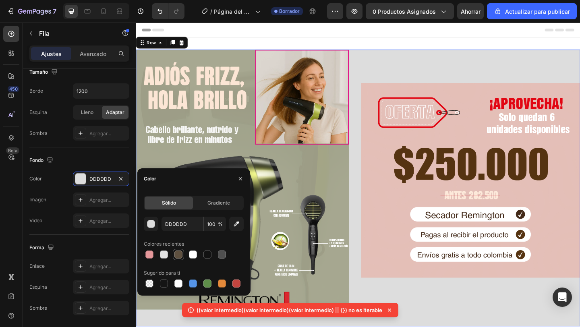
click at [178, 253] on div at bounding box center [178, 254] width 8 height 8
type input "5E503F"
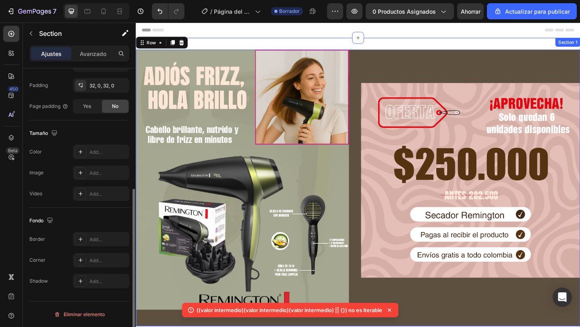
click at [426, 41] on div "Image Image Row 16 Section 1" at bounding box center [377, 205] width 483 height 333
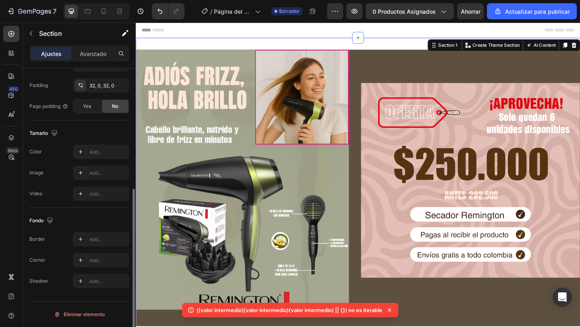
scroll to position [0, 0]
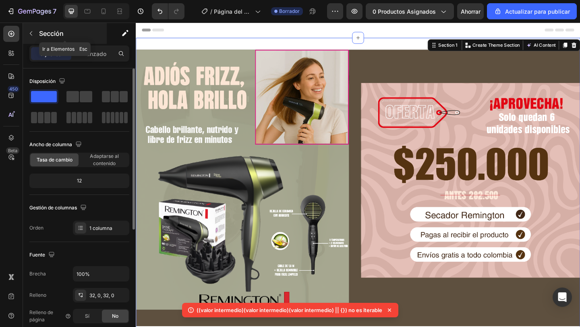
click at [32, 35] on icon "button" at bounding box center [31, 33] width 6 height 6
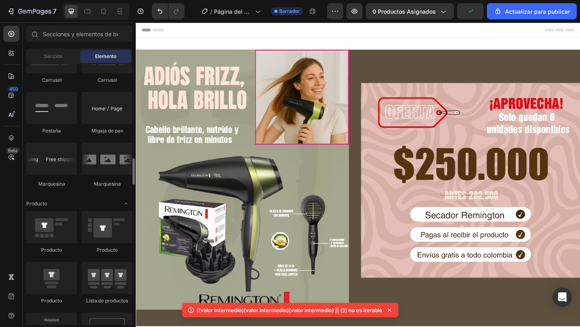
scroll to position [912, 0]
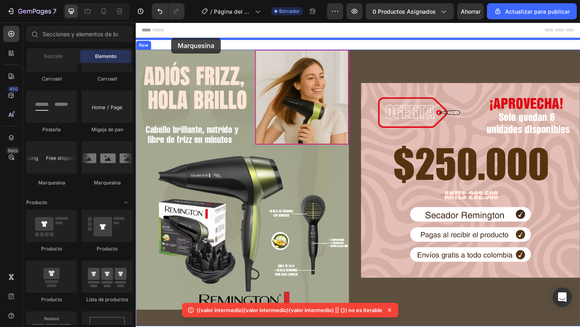
drag, startPoint x: 183, startPoint y: 195, endPoint x: 174, endPoint y: 40, distance: 155.2
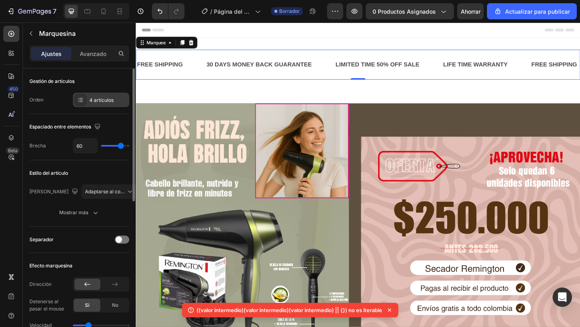
click at [80, 105] on div at bounding box center [80, 99] width 11 height 11
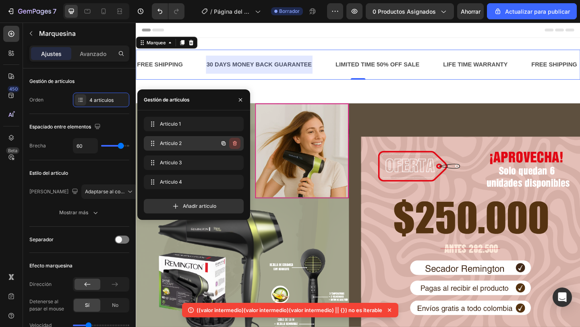
click at [236, 144] on icon "button" at bounding box center [235, 143] width 4 height 5
click at [234, 145] on div "Delete" at bounding box center [229, 143] width 15 height 7
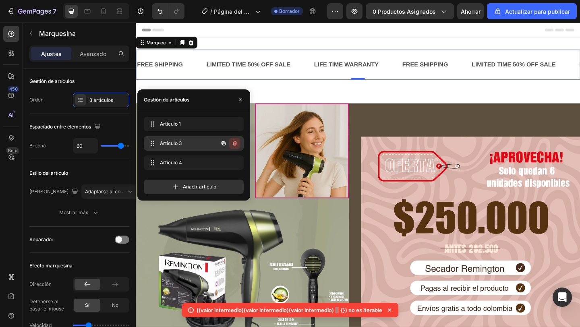
click at [234, 145] on icon "button" at bounding box center [234, 143] width 6 height 6
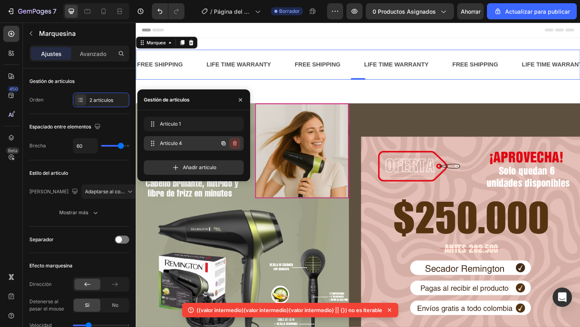
click at [234, 145] on icon "button" at bounding box center [235, 143] width 4 height 5
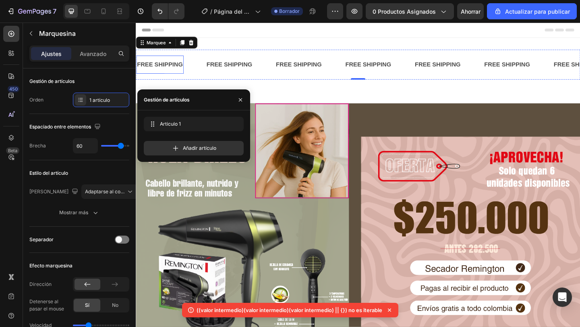
drag, startPoint x: 171, startPoint y: 63, endPoint x: 184, endPoint y: 63, distance: 13.7
click at [171, 63] on div "FREE SHIPPING" at bounding box center [162, 68] width 52 height 13
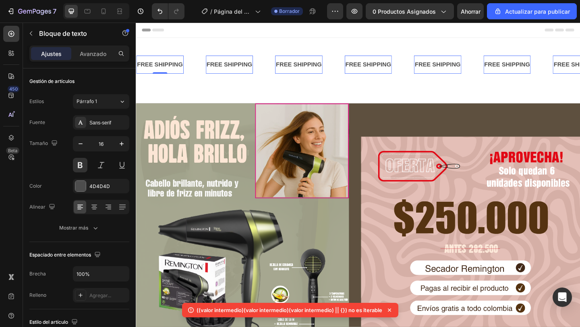
click at [228, 65] on div "FREE SHIPPING" at bounding box center [238, 68] width 52 height 13
click at [228, 65] on p "FREE SHIPPING" at bounding box center [238, 68] width 50 height 12
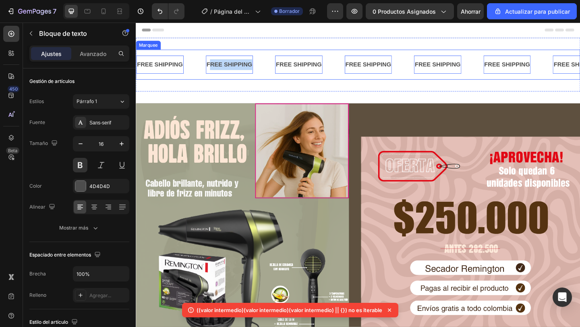
drag, startPoint x: 215, startPoint y: 67, endPoint x: 269, endPoint y: 68, distance: 54.3
click at [269, 68] on div "FREE SHIPPING Text Block 0" at bounding box center [250, 68] width 76 height 20
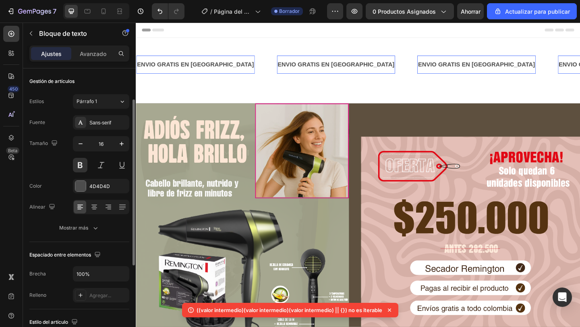
scroll to position [29, 0]
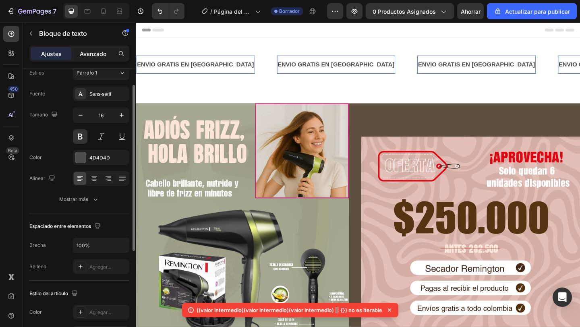
click at [93, 54] on font "Avanzado" at bounding box center [93, 53] width 27 height 7
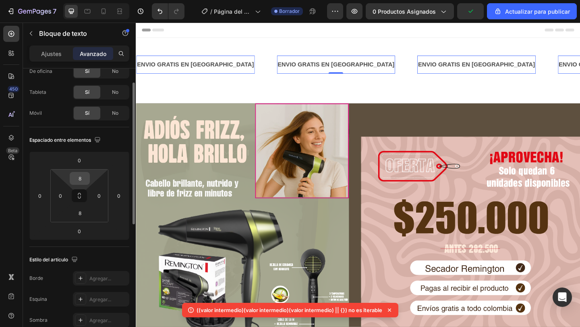
click at [81, 174] on input "8" at bounding box center [80, 178] width 16 height 12
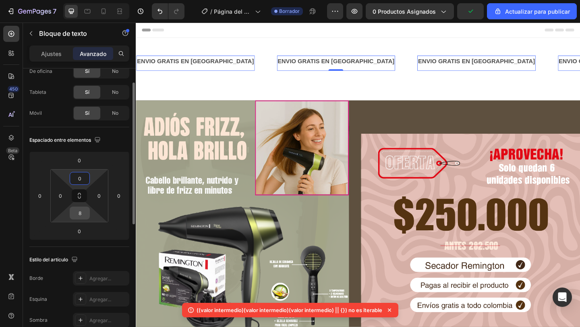
type input "0"
click at [84, 215] on input "8" at bounding box center [80, 213] width 16 height 12
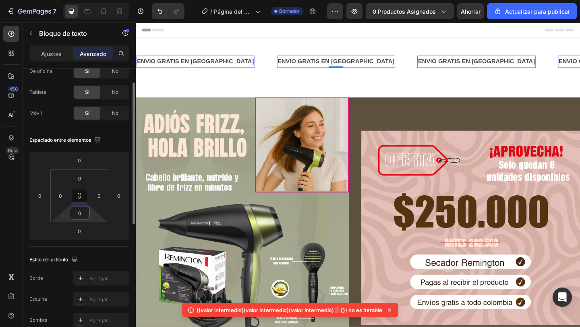
type input "0"
click at [118, 142] on div "Espaciado entre elementos" at bounding box center [79, 140] width 100 height 13
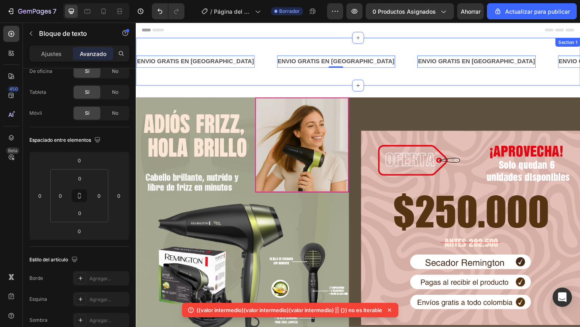
click at [188, 88] on div "ENVIO GRATIS EN [GEOGRAPHIC_DATA] Text Block 0 ENVIO GRATIS EN [GEOGRAPHIC_DATA…" at bounding box center [377, 65] width 483 height 52
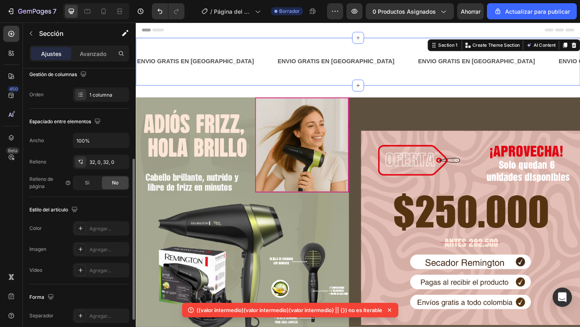
scroll to position [142, 0]
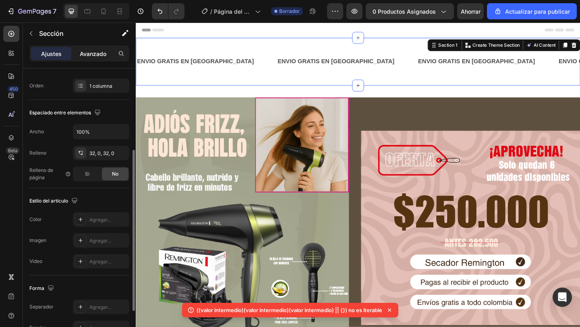
click at [89, 56] on font "Avanzado" at bounding box center [93, 53] width 27 height 7
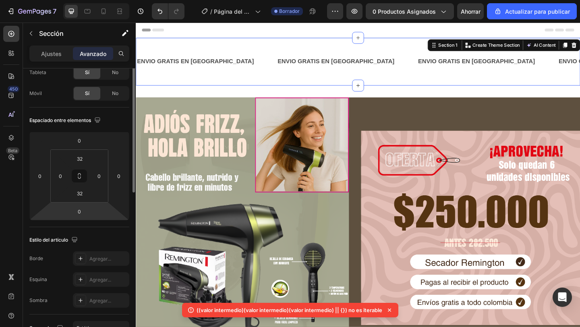
scroll to position [1, 0]
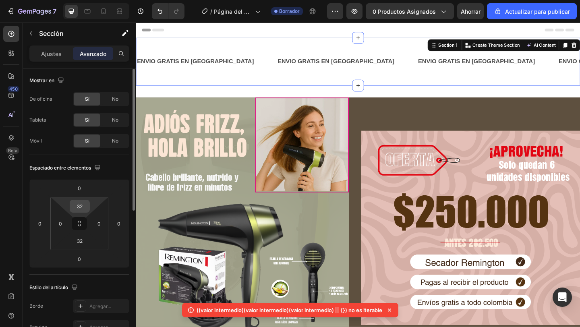
click at [81, 204] on input "32" at bounding box center [80, 206] width 16 height 12
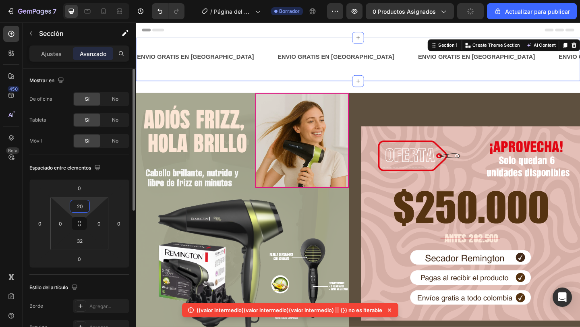
type input "2"
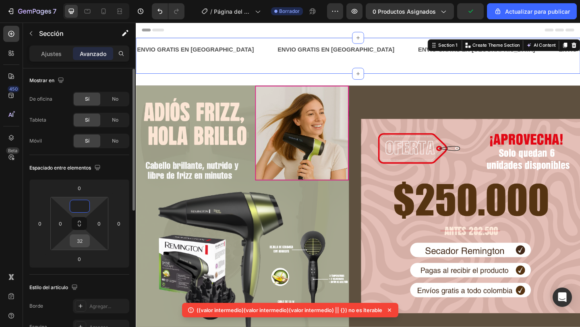
type input "0"
click at [80, 244] on input "32" at bounding box center [80, 241] width 16 height 12
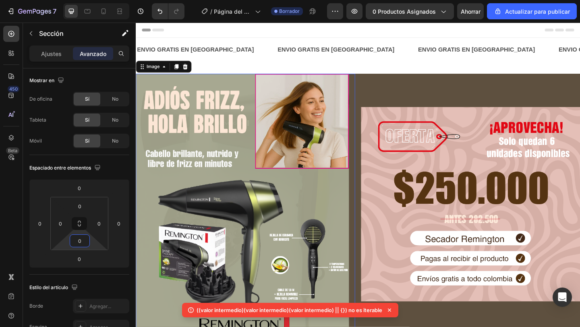
click at [258, 171] on img at bounding box center [255, 228] width 238 height 301
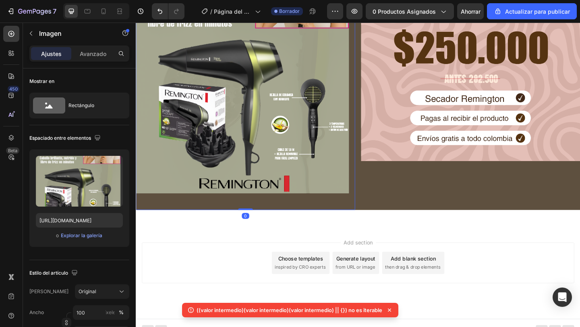
scroll to position [160, 0]
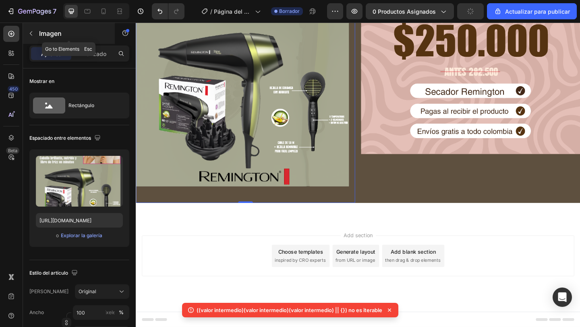
click at [29, 31] on icon "button" at bounding box center [31, 33] width 6 height 6
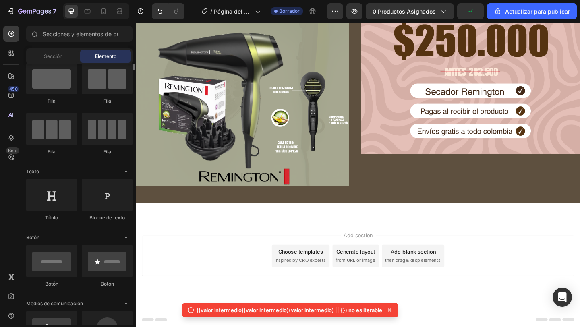
scroll to position [0, 0]
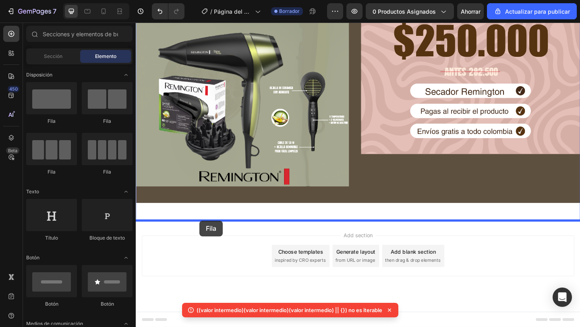
drag, startPoint x: 234, startPoint y: 127, endPoint x: 205, endPoint y: 238, distance: 114.4
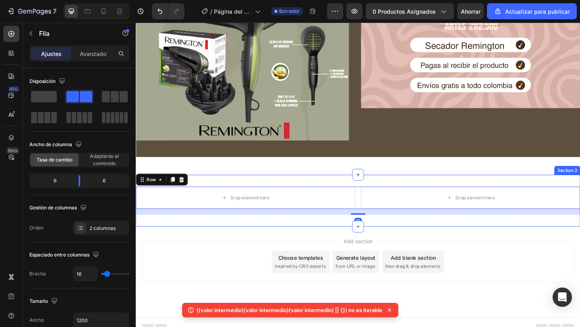
scroll to position [217, 0]
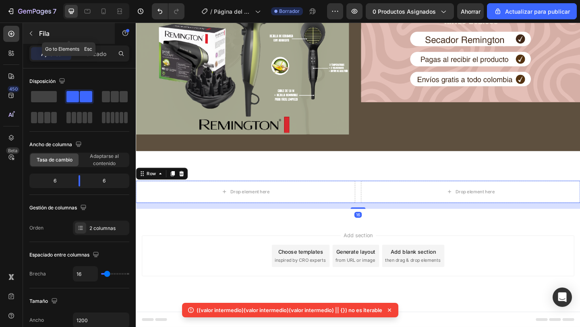
click at [32, 29] on button "button" at bounding box center [31, 33] width 13 height 13
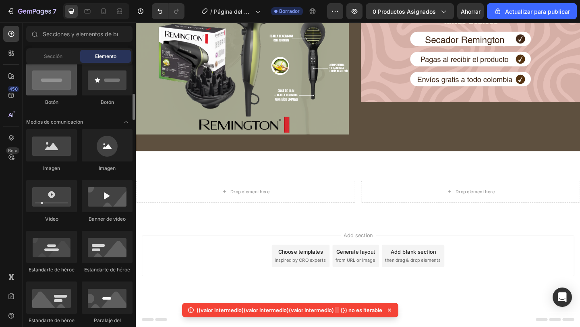
scroll to position [216, 0]
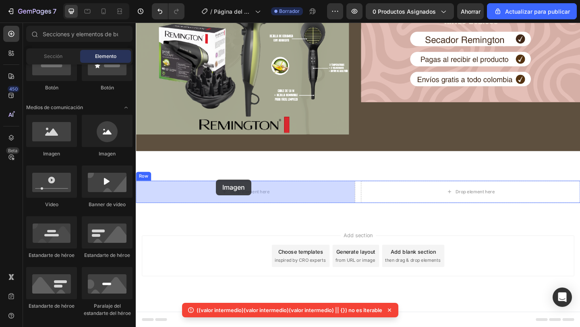
drag, startPoint x: 186, startPoint y: 155, endPoint x: 223, endPoint y: 202, distance: 59.9
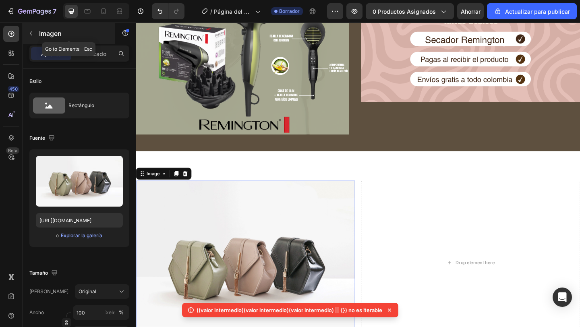
click at [35, 34] on button "button" at bounding box center [31, 33] width 13 height 13
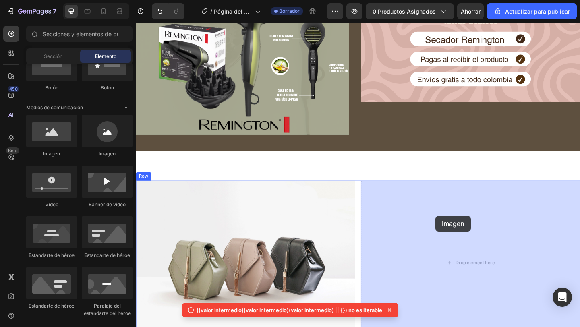
drag, startPoint x: 190, startPoint y: 156, endPoint x: 461, endPoint y: 233, distance: 282.3
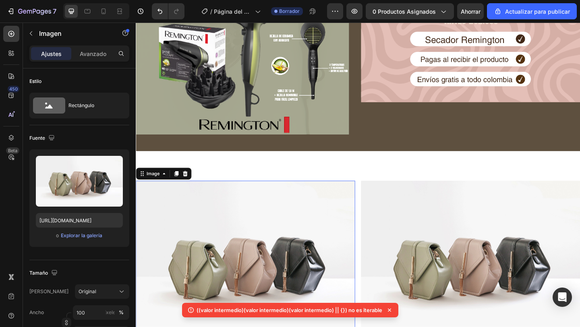
click at [265, 272] on img at bounding box center [255, 283] width 238 height 179
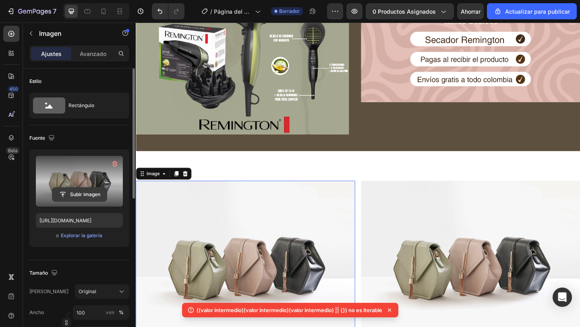
click at [78, 195] on input "file" at bounding box center [79, 195] width 54 height 14
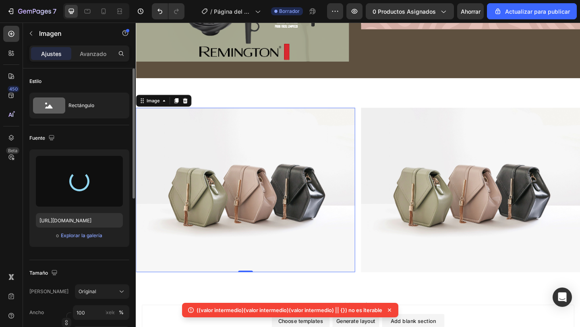
scroll to position [297, 0]
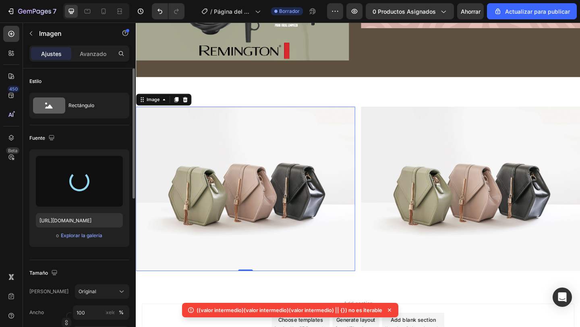
type input "[URL][DOMAIN_NAME]"
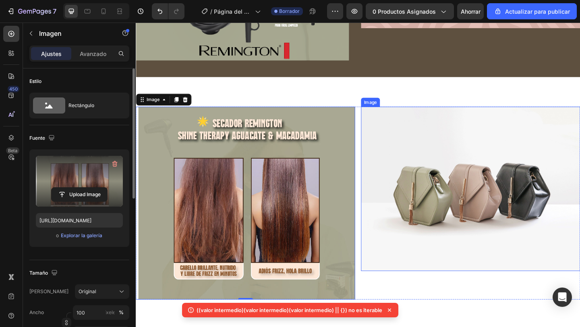
click at [448, 192] on img at bounding box center [499, 203] width 238 height 179
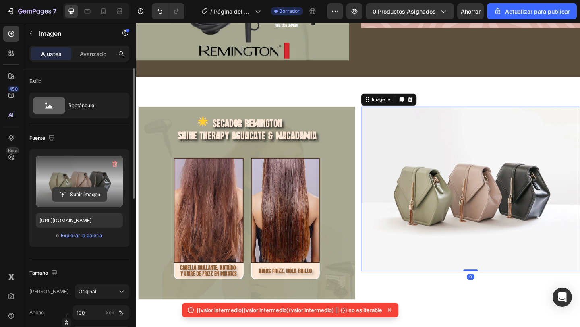
click at [80, 192] on input "file" at bounding box center [79, 195] width 54 height 14
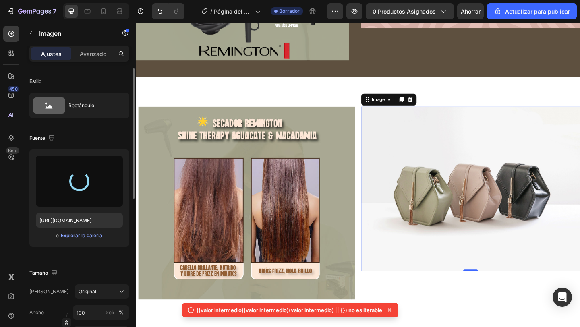
type input "[URL][DOMAIN_NAME]"
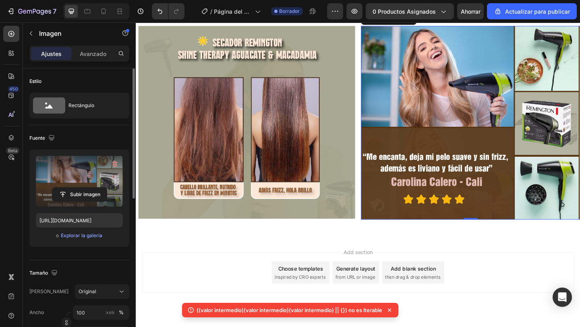
scroll to position [403, 0]
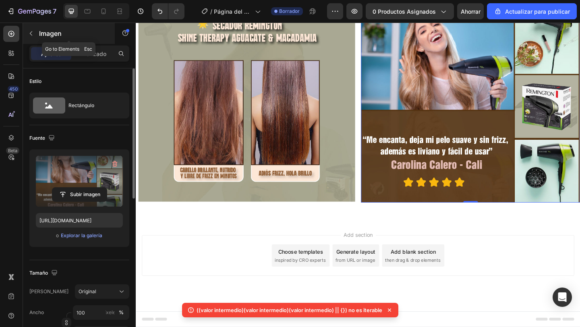
click at [29, 33] on icon "button" at bounding box center [31, 33] width 6 height 6
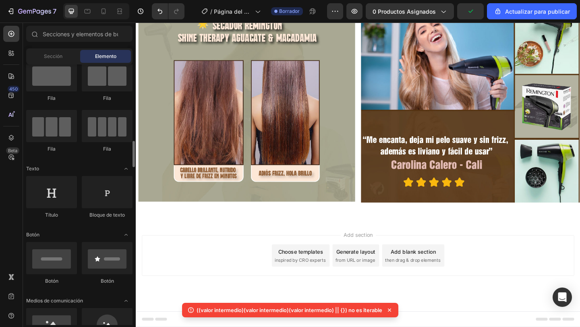
scroll to position [0, 0]
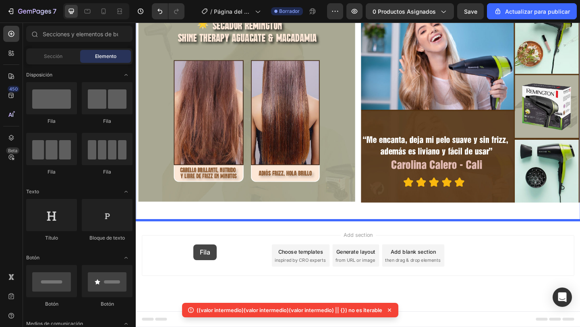
drag, startPoint x: 243, startPoint y: 134, endPoint x: 198, endPoint y: 263, distance: 137.0
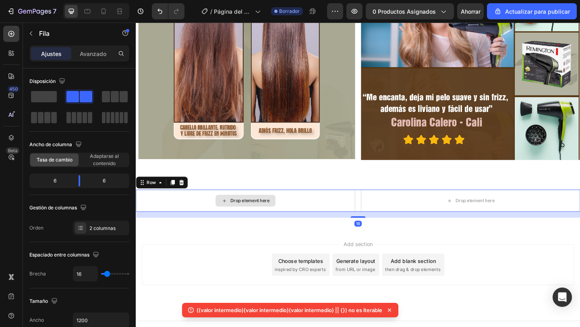
scroll to position [460, 0]
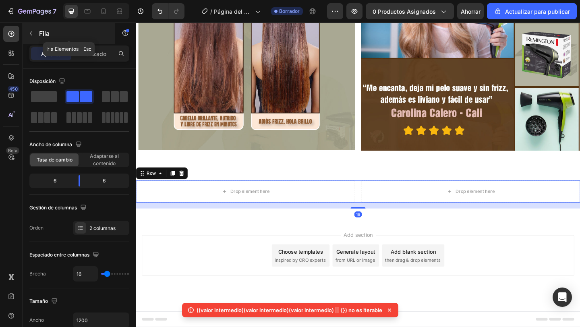
click at [29, 33] on icon "button" at bounding box center [31, 33] width 6 height 6
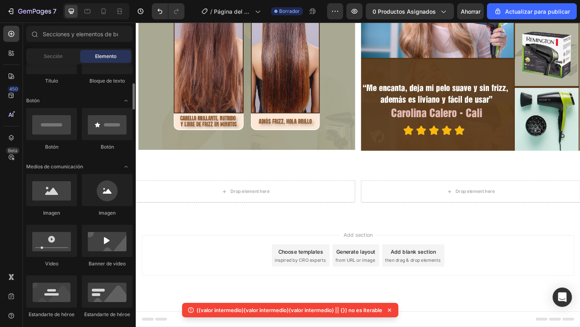
scroll to position [160, 0]
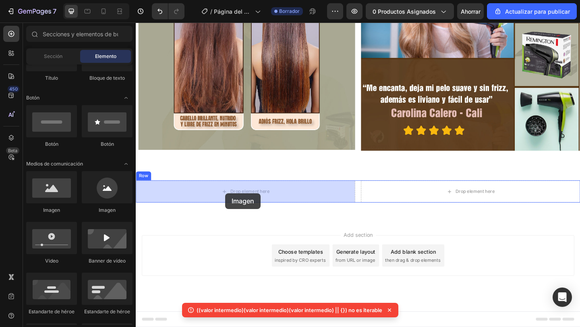
drag, startPoint x: 190, startPoint y: 215, endPoint x: 233, endPoint y: 208, distance: 43.1
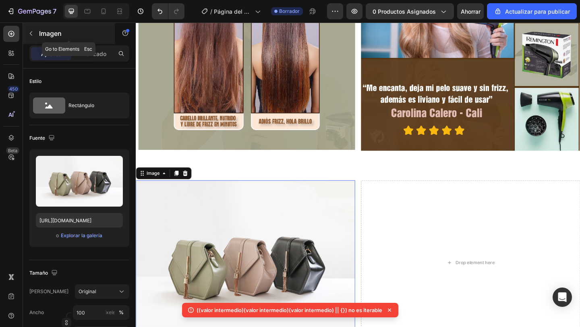
click at [33, 28] on button "button" at bounding box center [31, 33] width 13 height 13
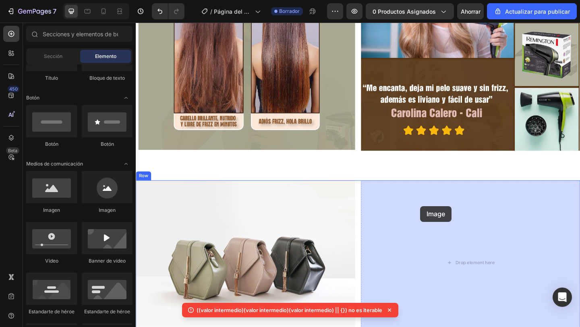
drag, startPoint x: 222, startPoint y: 215, endPoint x: 446, endPoint y: 222, distance: 223.9
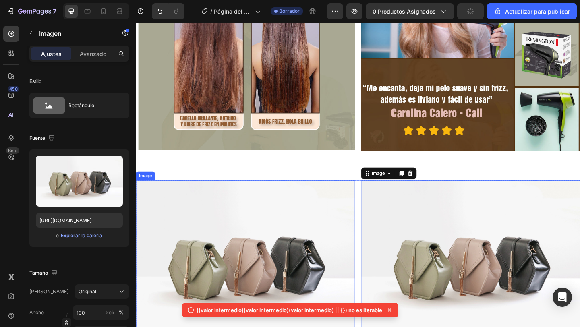
click at [237, 253] on img at bounding box center [255, 283] width 238 height 179
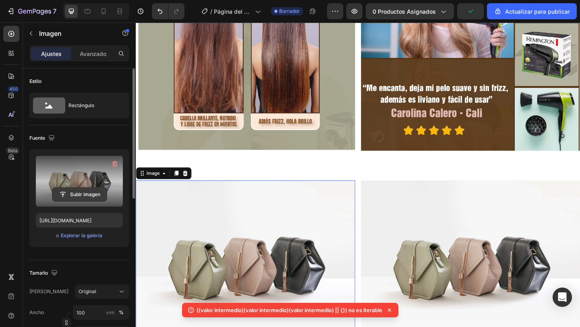
click at [78, 196] on input "file" at bounding box center [79, 195] width 54 height 14
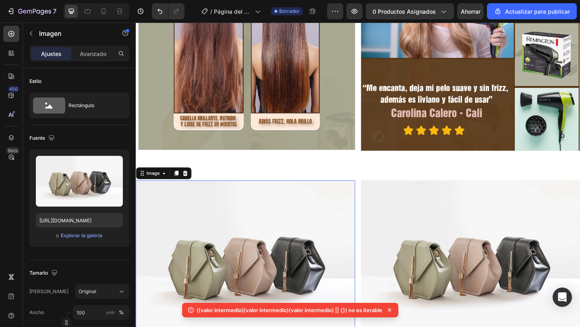
click at [492, 266] on img at bounding box center [499, 283] width 238 height 179
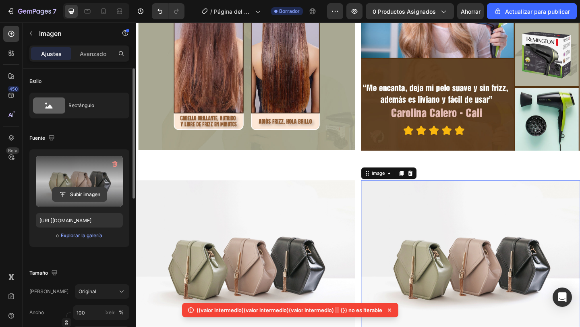
click at [77, 194] on input "file" at bounding box center [79, 195] width 54 height 14
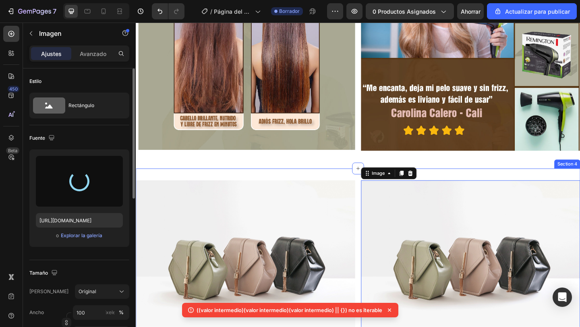
type input "[URL][DOMAIN_NAME]"
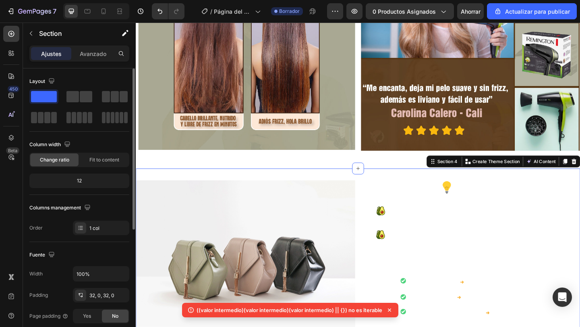
click at [358, 187] on div "Image Image Row Section 4 You can create reusable sections Create Theme Section…" at bounding box center [377, 296] width 483 height 230
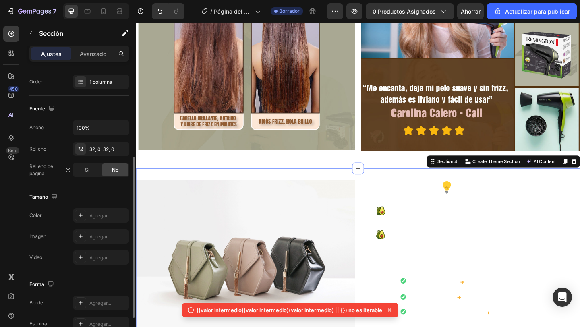
scroll to position [149, 0]
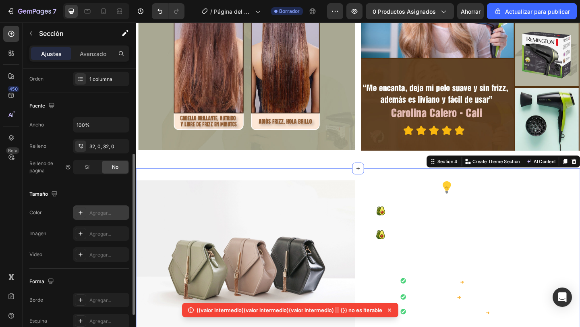
click at [90, 208] on div "Agregar..." at bounding box center [101, 212] width 56 height 14
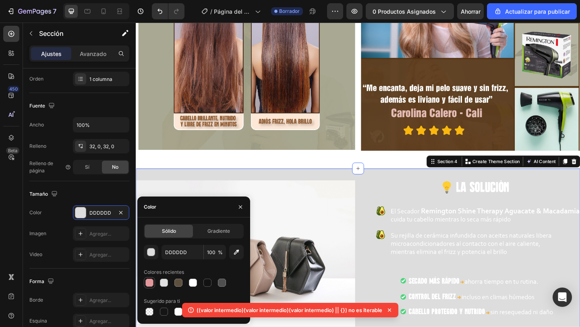
click at [154, 282] on div at bounding box center [149, 283] width 10 height 10
type input "E5989B"
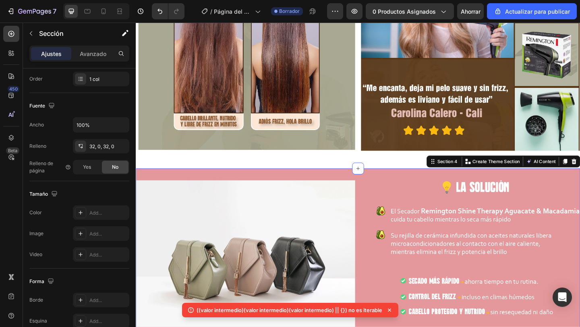
click at [157, 165] on div "Image Image Row" at bounding box center [377, 59] width 483 height 217
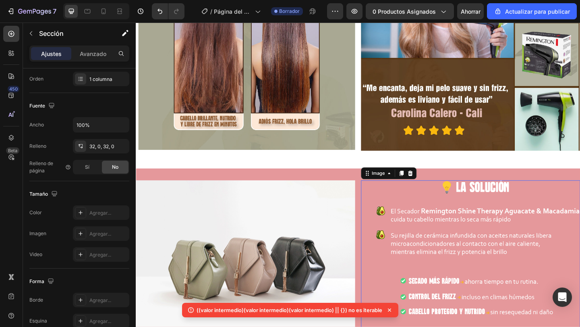
click at [462, 226] on img at bounding box center [499, 293] width 238 height 198
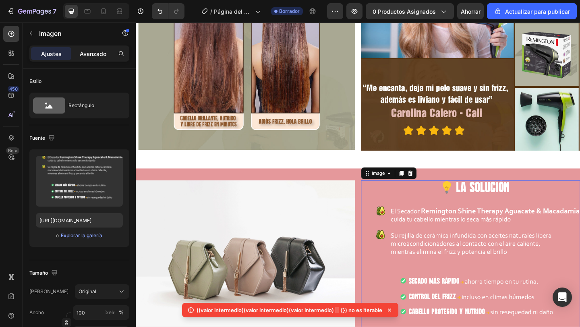
click at [93, 52] on font "Avanzado" at bounding box center [93, 53] width 27 height 7
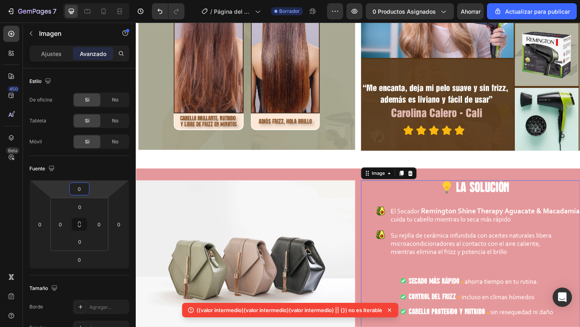
click at [81, 186] on input "0" at bounding box center [79, 189] width 16 height 12
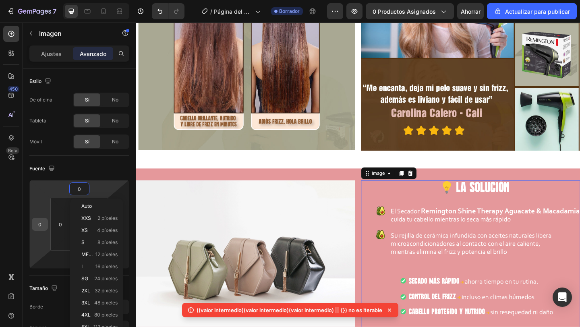
click at [46, 225] on div "0" at bounding box center [40, 224] width 16 height 13
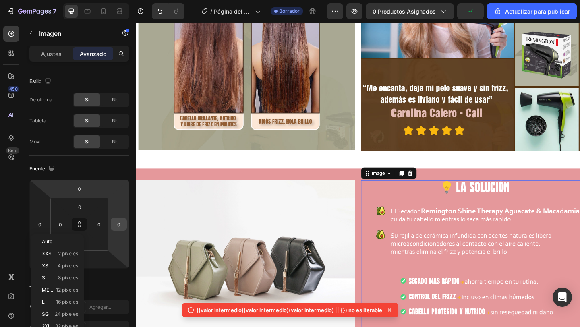
click at [116, 223] on input "0" at bounding box center [119, 224] width 12 height 12
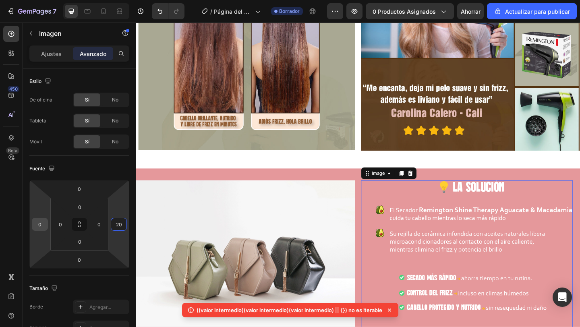
type input "20"
click at [40, 223] on input "0" at bounding box center [40, 224] width 12 height 12
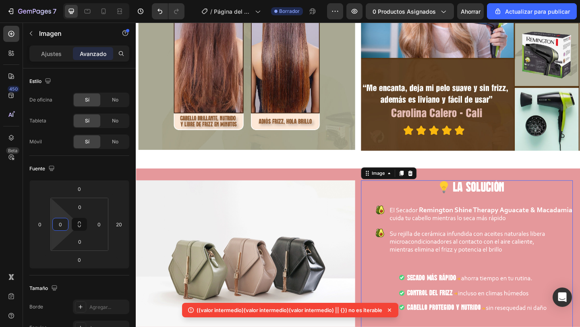
click at [58, 224] on input "0" at bounding box center [60, 224] width 12 height 12
type input "1"
type input "0"
click at [122, 223] on input "20" at bounding box center [119, 224] width 12 height 12
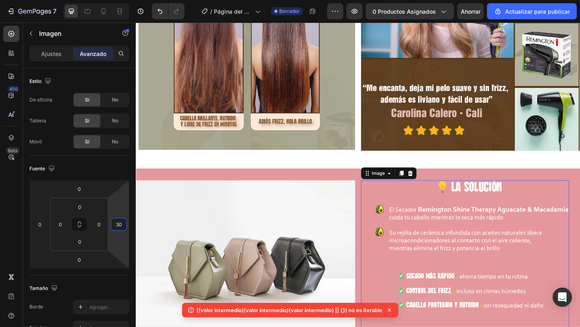
type input "3"
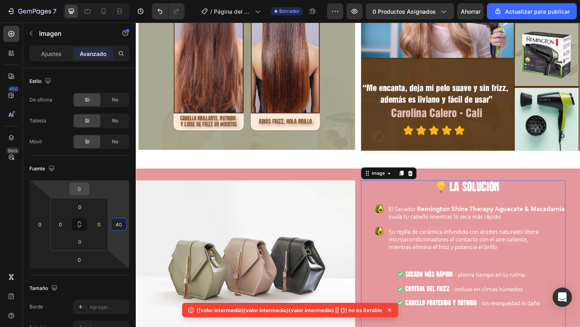
type input "40"
click at [81, 191] on input "0" at bounding box center [79, 189] width 16 height 12
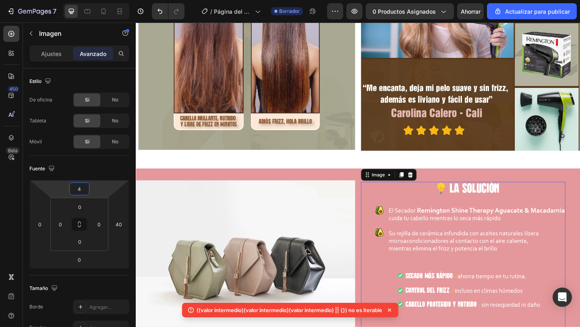
type input "40"
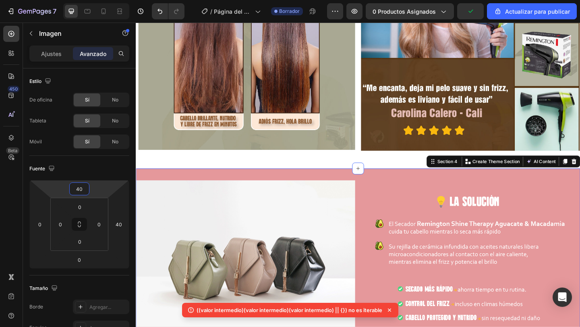
click at [256, 183] on div "Image Image Row Section 4 You can create reusable sections Create Theme Section…" at bounding box center [377, 297] width 483 height 233
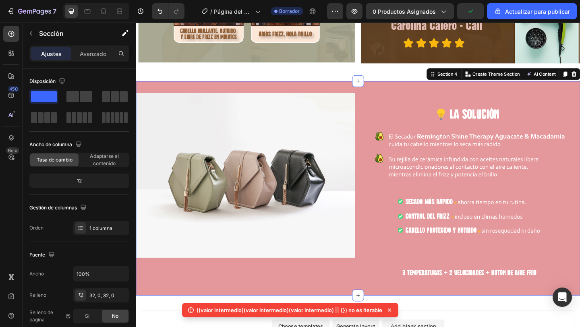
scroll to position [555, 0]
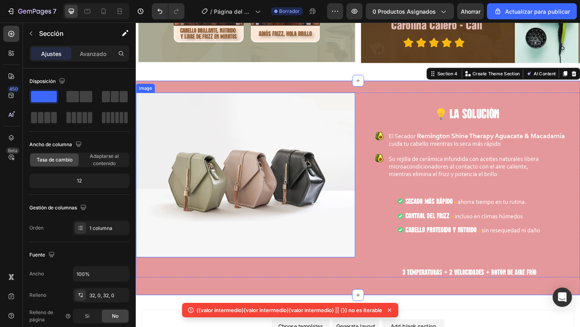
click at [237, 157] on img at bounding box center [255, 188] width 238 height 179
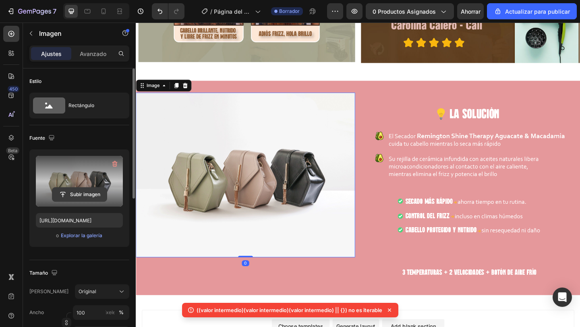
click at [83, 195] on input "file" at bounding box center [79, 195] width 54 height 14
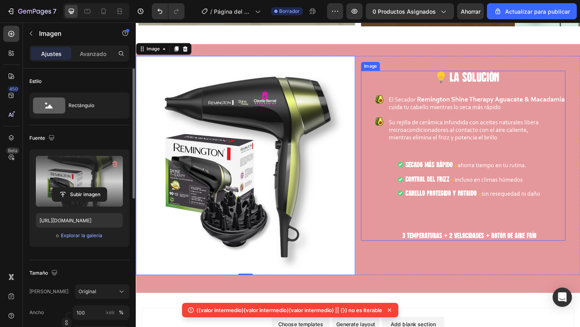
scroll to position [607, 0]
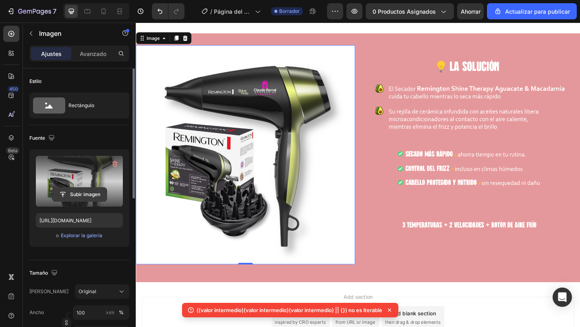
click at [80, 194] on input "file" at bounding box center [79, 195] width 54 height 14
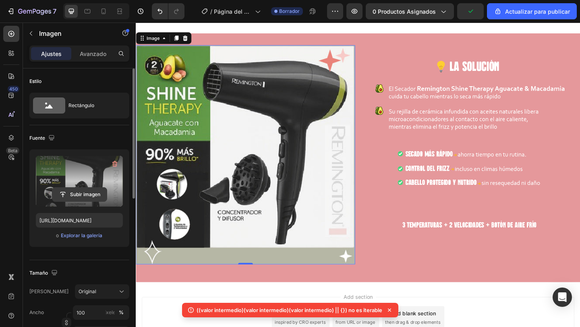
click at [82, 193] on input "file" at bounding box center [79, 195] width 54 height 14
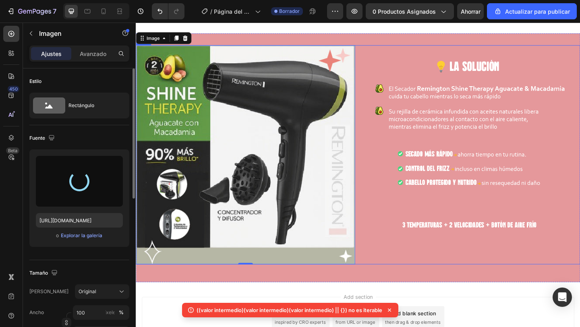
type input "https://cdn.shopify.com/s/files/1/0635/0572/7695/files/gempages_565767106189067…"
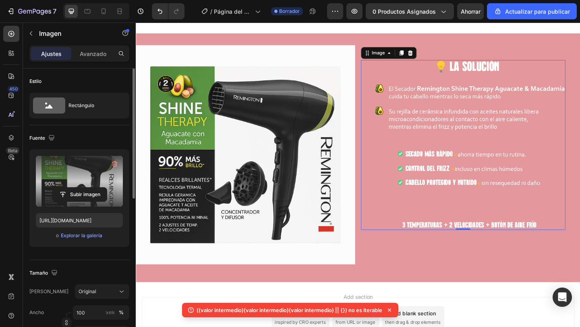
click at [431, 243] on img at bounding box center [491, 155] width 222 height 184
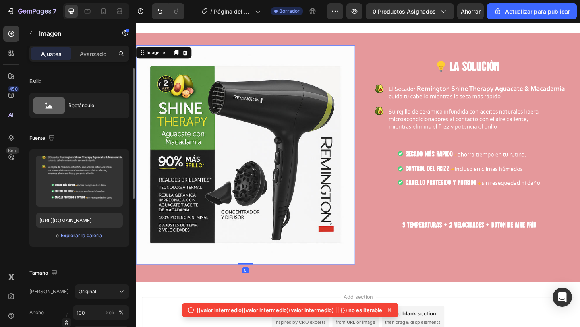
click at [302, 211] on img at bounding box center [255, 166] width 238 height 238
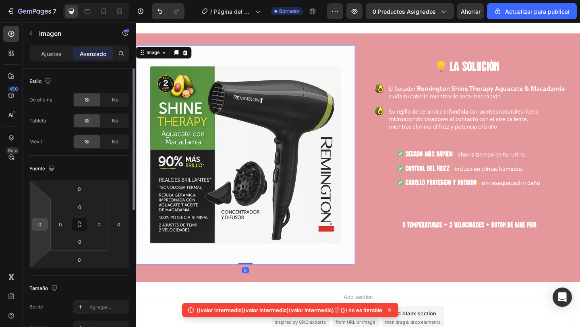
click at [41, 223] on input "0" at bounding box center [40, 224] width 12 height 12
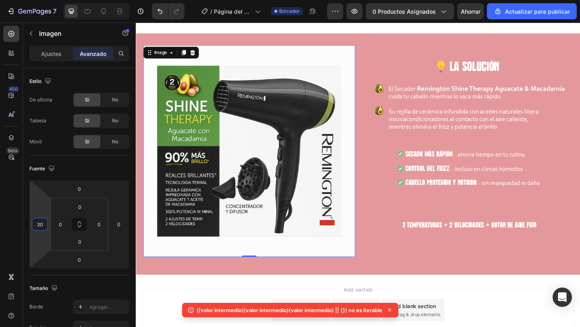
type input "20"
click at [315, 244] on img at bounding box center [259, 162] width 230 height 230
click at [458, 231] on img at bounding box center [491, 155] width 222 height 184
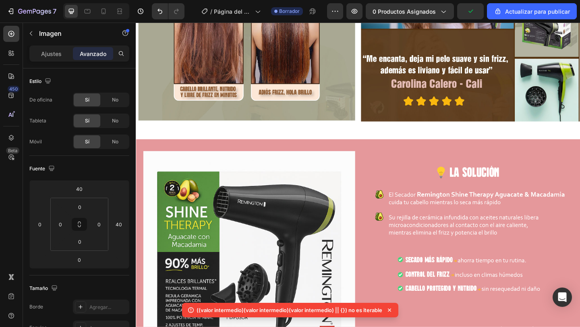
scroll to position [666, 0]
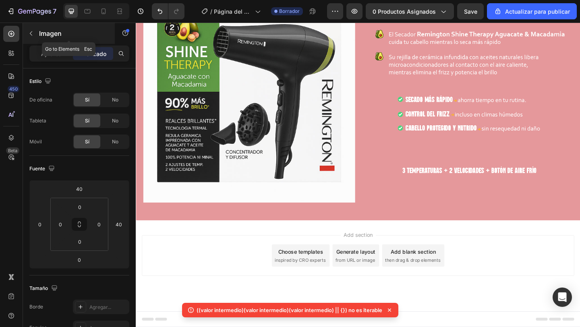
click at [32, 35] on icon "button" at bounding box center [31, 33] width 6 height 6
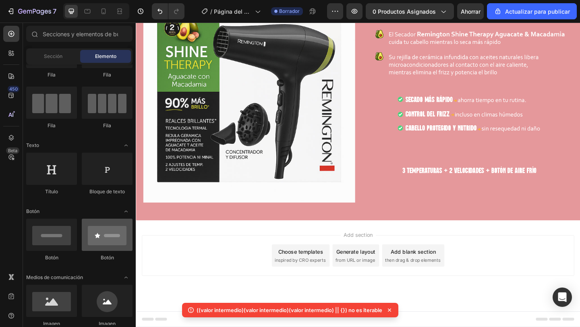
scroll to position [0, 0]
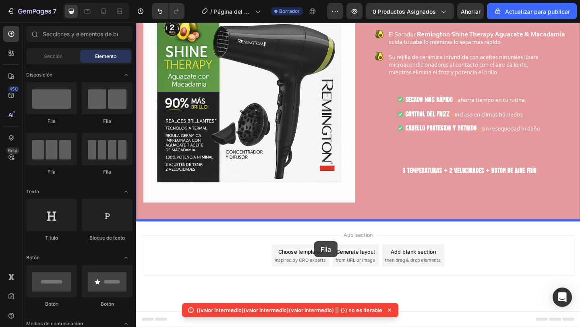
drag, startPoint x: 205, startPoint y: 169, endPoint x: 330, endPoint y: 260, distance: 154.6
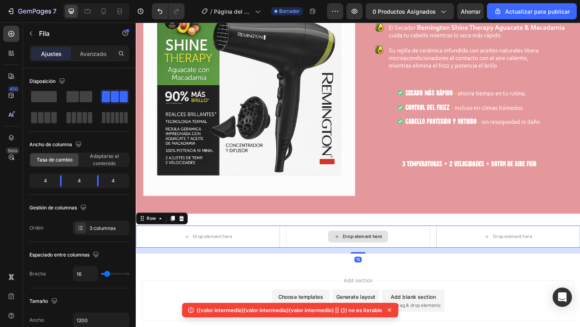
scroll to position [722, 0]
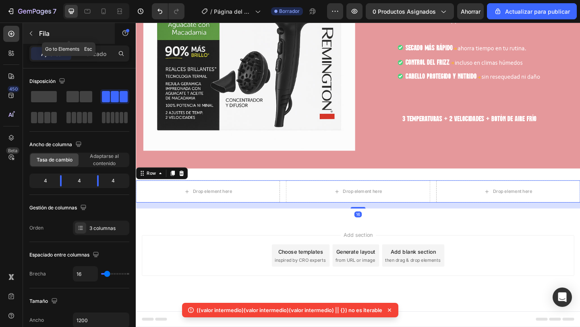
click at [30, 37] on button "button" at bounding box center [31, 33] width 13 height 13
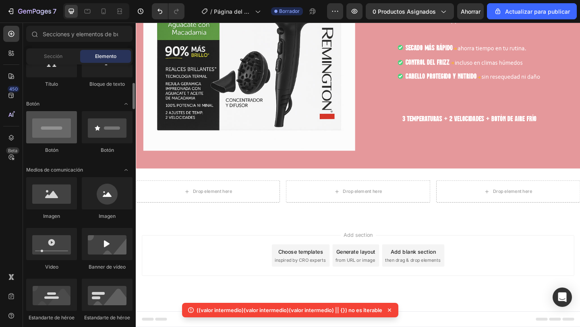
scroll to position [168, 0]
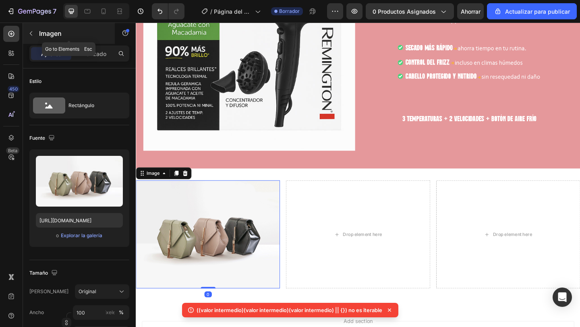
click at [32, 30] on icon "button" at bounding box center [31, 33] width 6 height 6
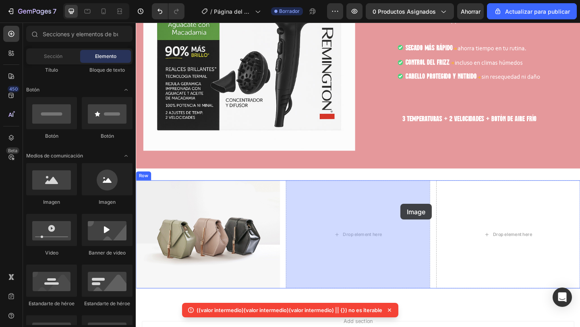
drag, startPoint x: 185, startPoint y: 200, endPoint x: 423, endPoint y: 220, distance: 238.7
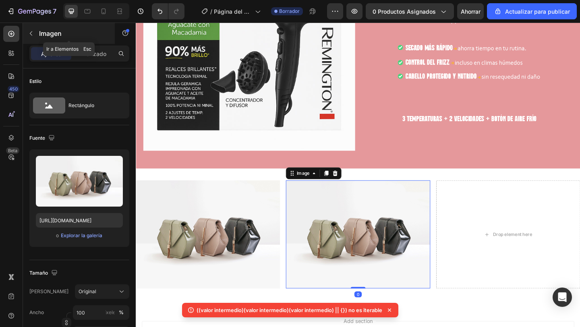
click at [32, 32] on icon "button" at bounding box center [31, 33] width 6 height 6
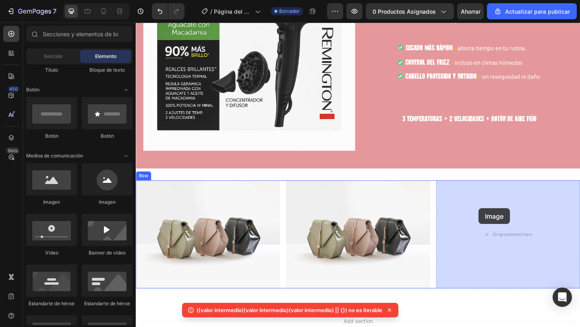
drag, startPoint x: 193, startPoint y: 209, endPoint x: 465, endPoint y: 219, distance: 271.8
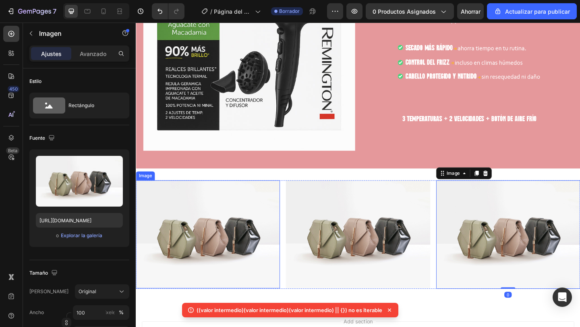
click at [190, 267] on img at bounding box center [214, 253] width 157 height 118
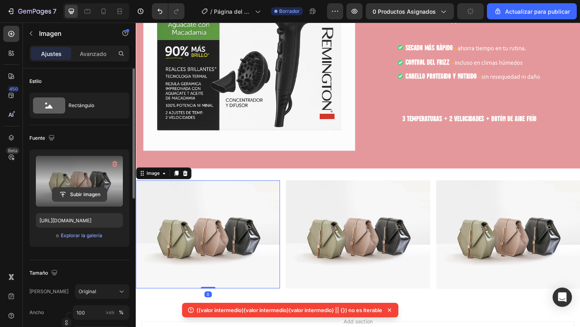
click at [85, 194] on input "file" at bounding box center [79, 195] width 54 height 14
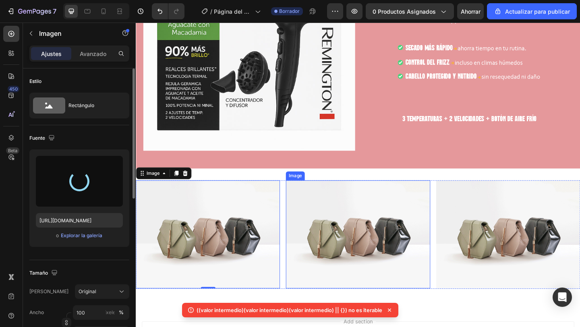
type input "https://cdn.shopify.com/s/files/1/0635/0572/7695/files/gempages_565767106189067…"
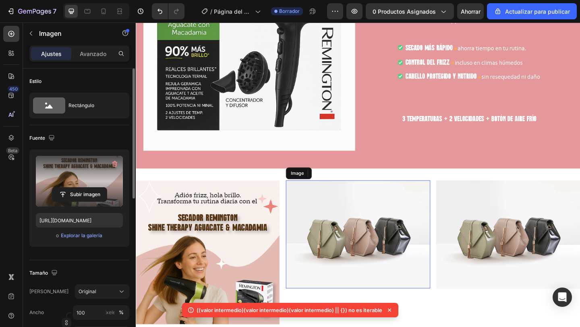
click at [367, 260] on img at bounding box center [377, 253] width 157 height 118
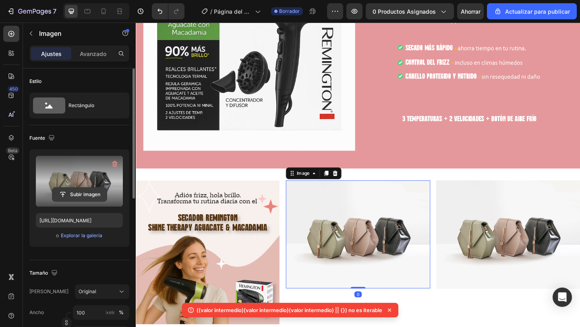
click at [81, 193] on input "file" at bounding box center [79, 195] width 54 height 14
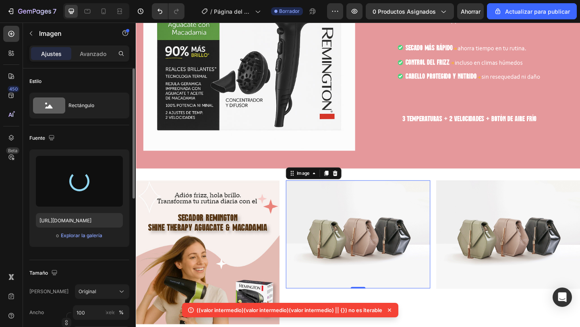
type input "https://cdn.shopify.com/s/files/1/0635/0572/7695/files/gempages_565767106189067…"
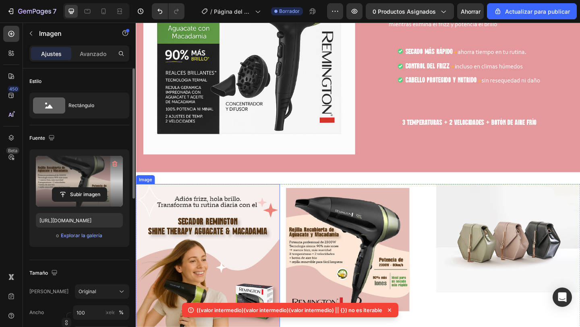
scroll to position [716, 0]
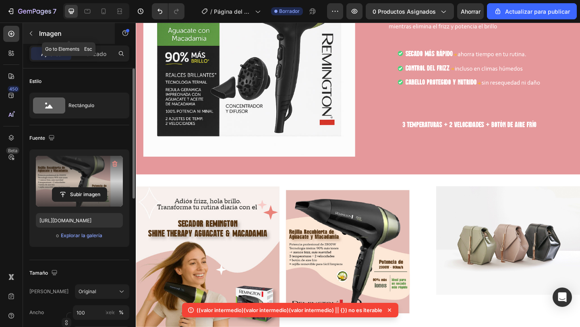
click at [32, 33] on icon "button" at bounding box center [31, 33] width 6 height 6
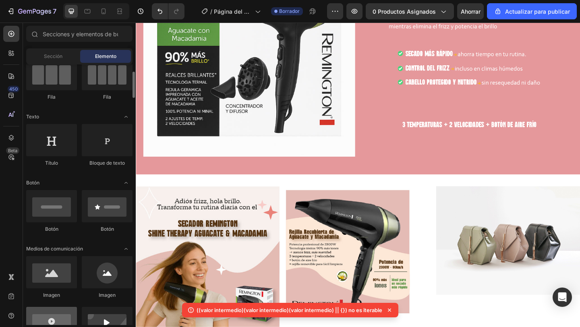
scroll to position [69, 0]
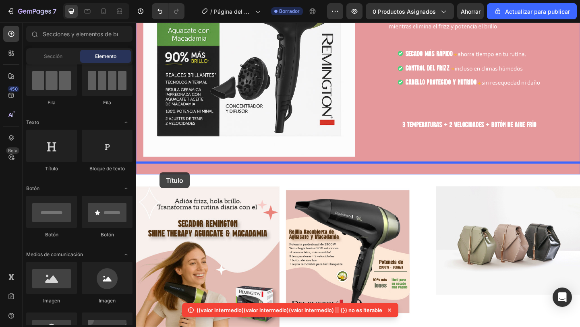
drag, startPoint x: 187, startPoint y: 176, endPoint x: 161, endPoint y: 186, distance: 27.5
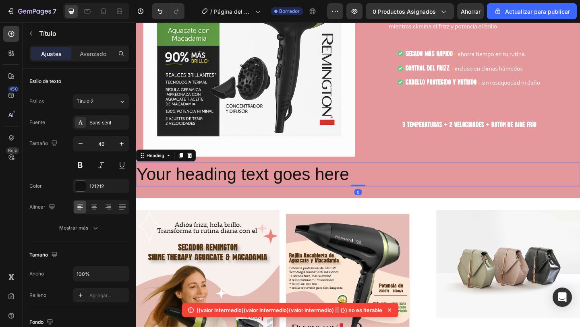
click at [241, 187] on h2 "Your heading text goes here" at bounding box center [377, 188] width 483 height 26
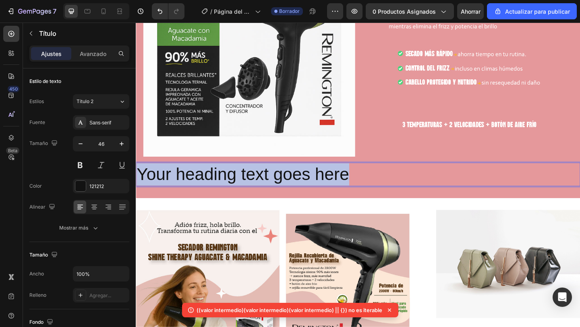
drag, startPoint x: 373, startPoint y: 184, endPoint x: 132, endPoint y: 182, distance: 240.7
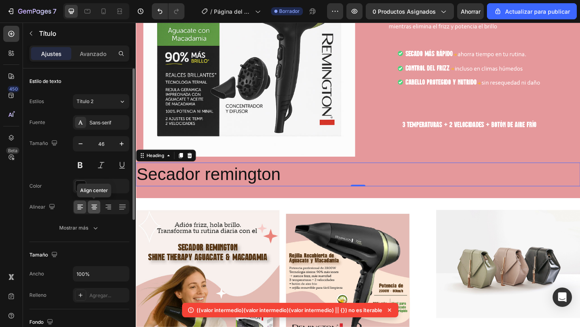
click at [95, 207] on icon at bounding box center [94, 207] width 8 height 8
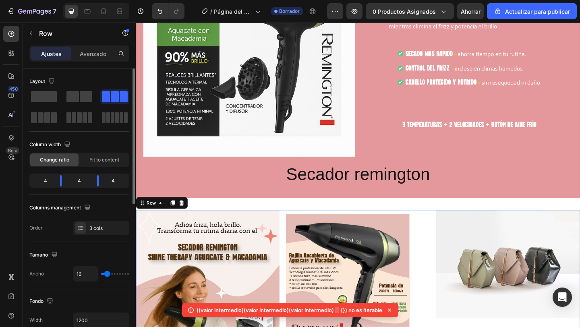
click at [294, 246] on div "Image Image Image Row 16" at bounding box center [377, 304] width 483 height 157
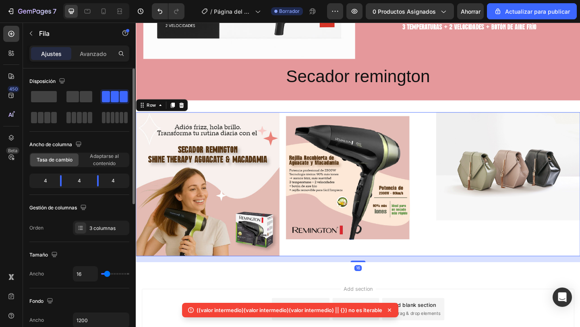
scroll to position [880, 0]
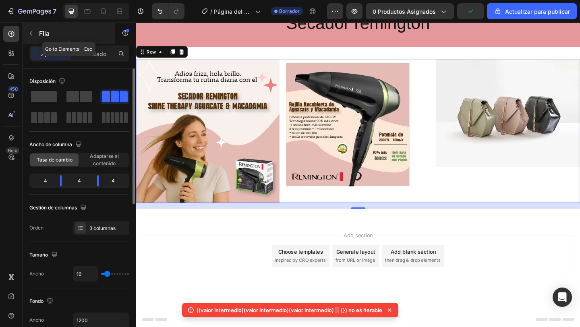
click at [31, 34] on icon "button" at bounding box center [31, 33] width 2 height 4
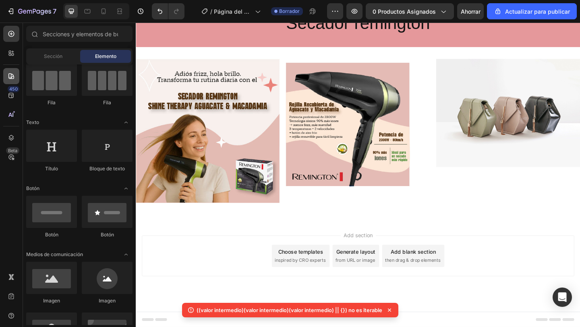
click at [12, 76] on icon at bounding box center [11, 76] width 8 height 8
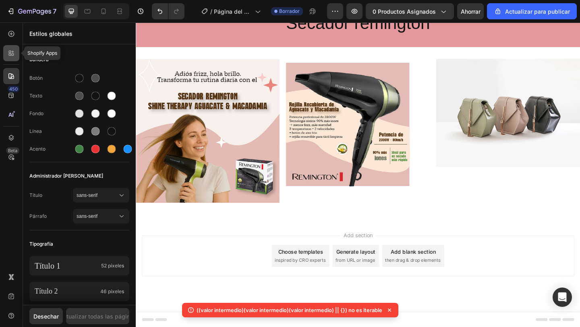
click at [12, 54] on icon at bounding box center [13, 55] width 2 height 2
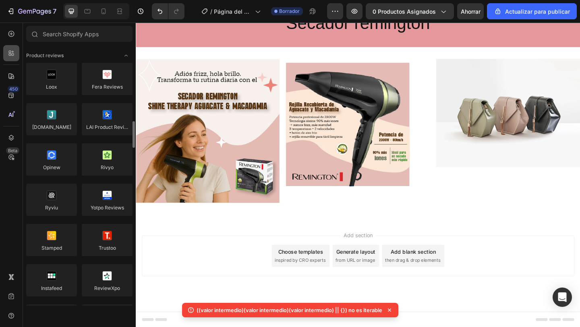
scroll to position [69, 0]
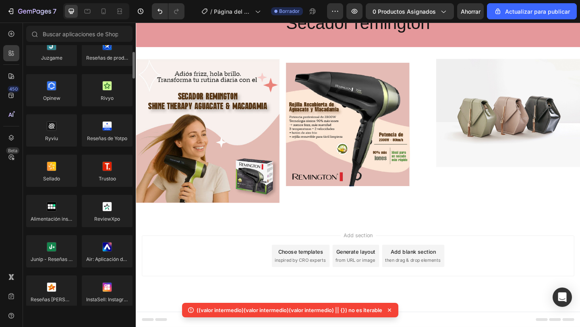
click at [9, 103] on div "450 Beta" at bounding box center [11, 147] width 16 height 243
click at [7, 97] on icon at bounding box center [11, 95] width 8 height 8
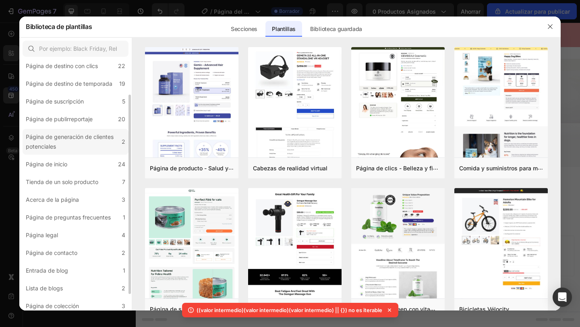
scroll to position [46, 0]
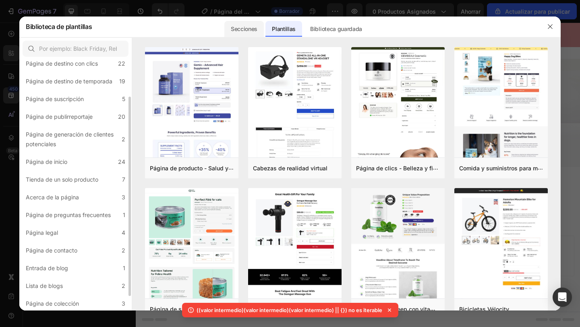
click at [246, 28] on font "Secciones" at bounding box center [244, 28] width 27 height 7
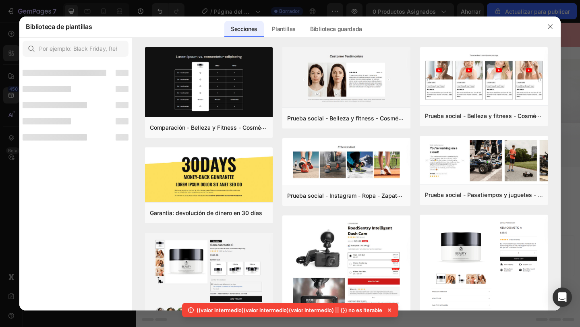
scroll to position [0, 0]
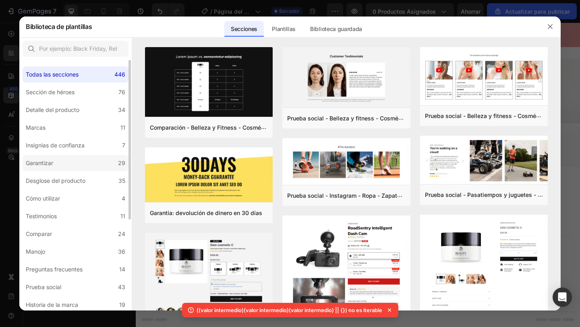
click at [47, 166] on div "Garantizar" at bounding box center [39, 163] width 27 height 10
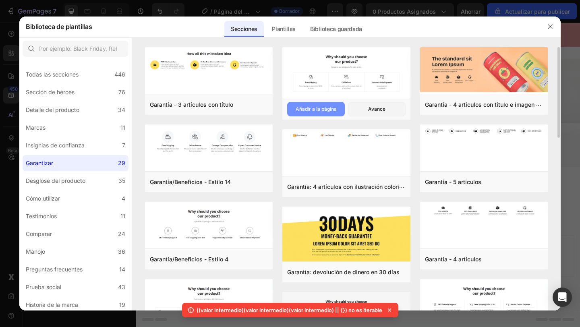
click at [317, 105] on button "Añadir a la página" at bounding box center [316, 109] width 58 height 14
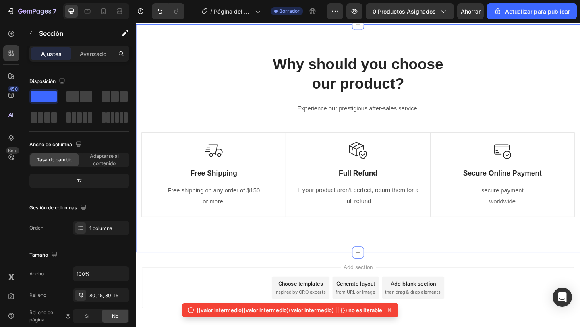
scroll to position [1095, 0]
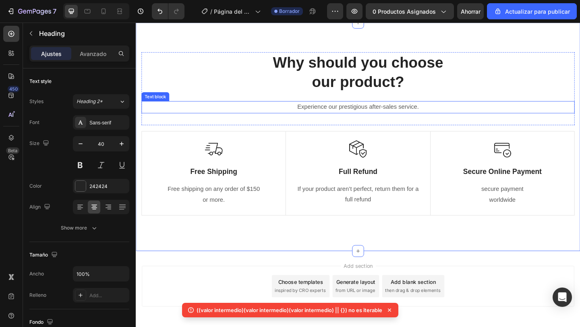
click at [392, 92] on p "Why should you choose our product?" at bounding box center [376, 77] width 469 height 42
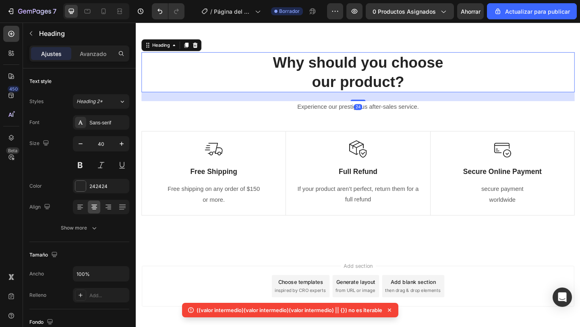
click at [392, 92] on p "Why should you choose our product?" at bounding box center [376, 77] width 469 height 42
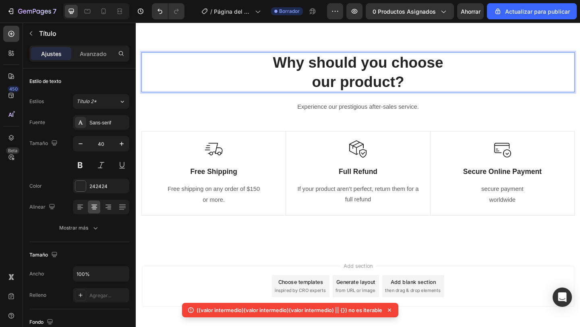
drag, startPoint x: 418, startPoint y: 86, endPoint x: 306, endPoint y: 64, distance: 113.7
click at [305, 64] on p "Why should you choose our product?" at bounding box center [376, 77] width 469 height 42
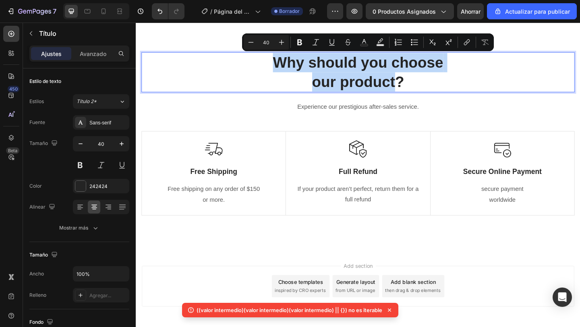
drag, startPoint x: 283, startPoint y: 65, endPoint x: 417, endPoint y: 90, distance: 135.9
click at [417, 89] on p "Why should you choose our product?" at bounding box center [376, 77] width 469 height 42
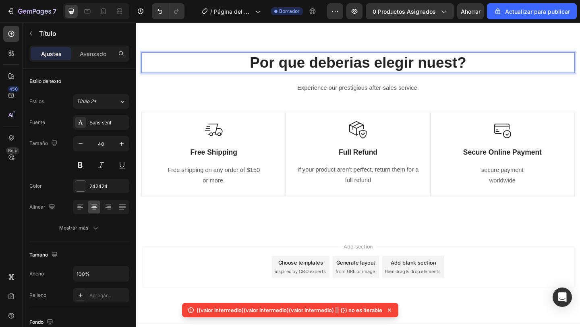
click at [384, 63] on p "Por que deberias elegir nuest?" at bounding box center [376, 66] width 469 height 21
click at [391, 68] on p "Por que deberias elegir nuest?" at bounding box center [376, 66] width 469 height 21
click at [481, 68] on p "Por que deberia elegir nuest?" at bounding box center [376, 66] width 469 height 21
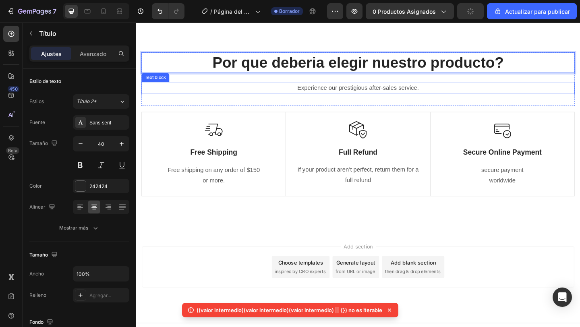
click at [432, 95] on p "Experience our prestigious after-sales service." at bounding box center [376, 94] width 469 height 12
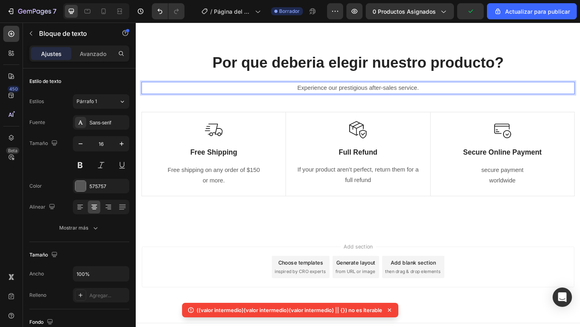
click at [403, 92] on p "Experience our prestigious after-sales service." at bounding box center [376, 94] width 469 height 12
drag, startPoint x: 462, startPoint y: 95, endPoint x: 304, endPoint y: 93, distance: 157.4
click at [304, 93] on p "Experience our prestigious after-sales service." at bounding box center [376, 94] width 469 height 12
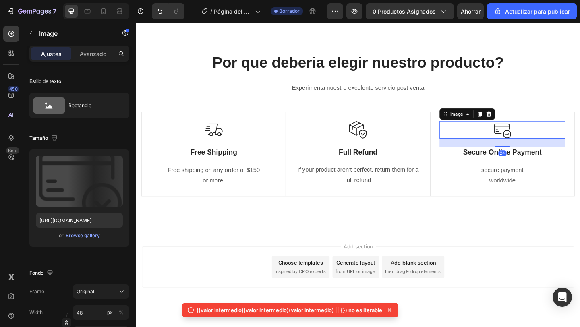
click at [510, 134] on div at bounding box center [534, 139] width 137 height 19
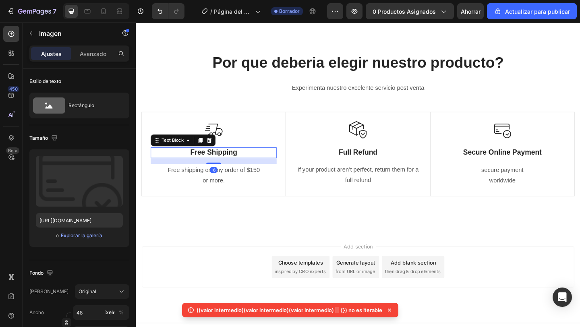
click at [220, 164] on p "Free Shipping" at bounding box center [220, 164] width 135 height 10
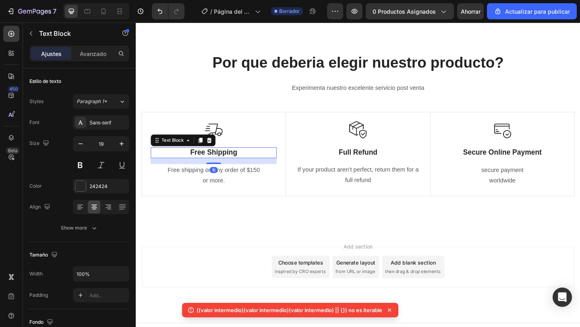
click at [220, 164] on p "Free Shipping" at bounding box center [220, 164] width 135 height 10
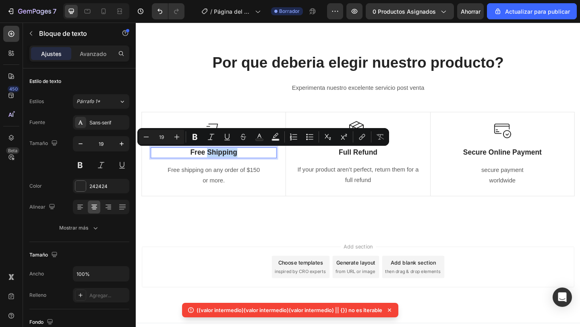
click at [246, 164] on p "Free Shipping" at bounding box center [220, 164] width 135 height 10
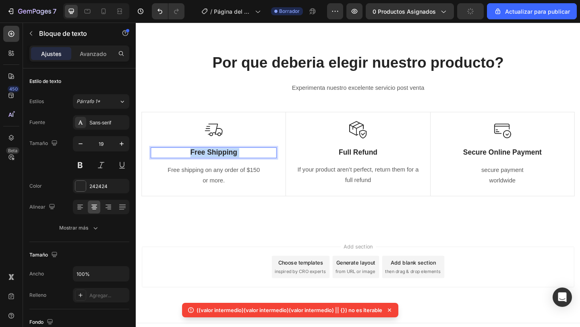
drag, startPoint x: 258, startPoint y: 164, endPoint x: 197, endPoint y: 163, distance: 60.4
click at [196, 163] on p "Free Shipping" at bounding box center [220, 164] width 135 height 10
click at [197, 163] on p "Free Shipping" at bounding box center [220, 164] width 135 height 10
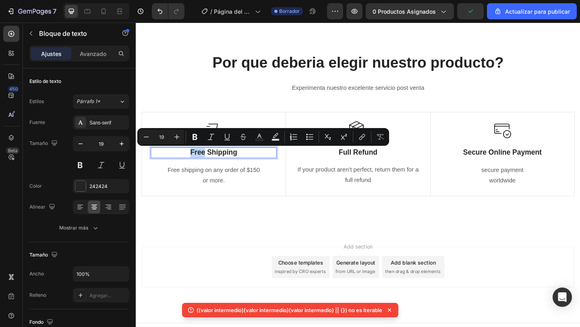
click at [192, 163] on p "Free Shipping" at bounding box center [220, 164] width 135 height 10
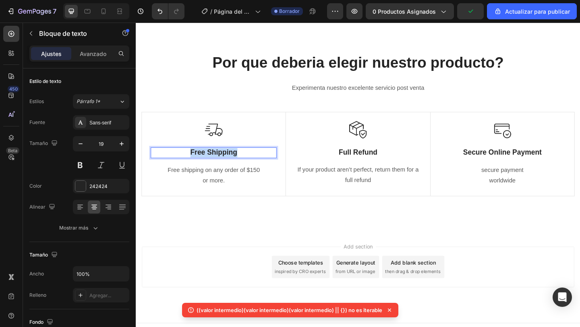
drag, startPoint x: 192, startPoint y: 163, endPoint x: 254, endPoint y: 163, distance: 61.6
click at [254, 163] on p "Free Shipping" at bounding box center [220, 164] width 135 height 10
click at [219, 179] on p "Free shipping on any order of $150" at bounding box center [220, 183] width 135 height 12
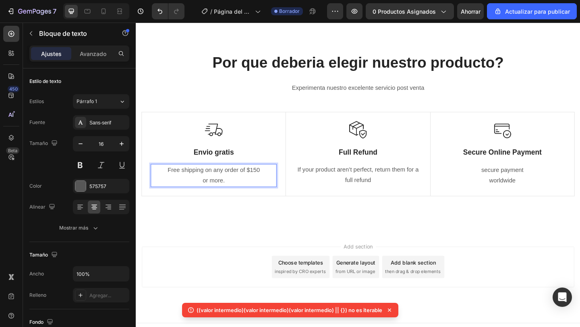
click at [194, 189] on p "or more." at bounding box center [220, 195] width 135 height 12
drag, startPoint x: 239, startPoint y: 192, endPoint x: 167, endPoint y: 181, distance: 72.0
click at [167, 181] on div "Free shipping on any order of $150 or more." at bounding box center [220, 188] width 137 height 25
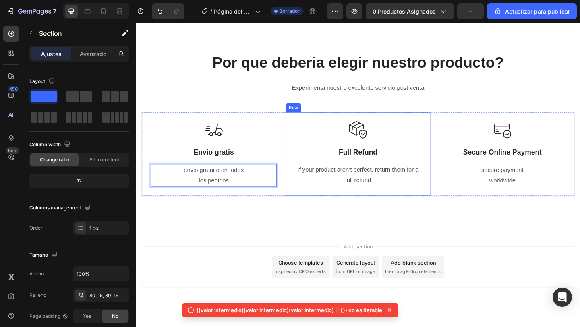
click at [351, 212] on div "Por que deberia elegir nuestro producto? Heading Experimenta nuestro excelente …" at bounding box center [377, 136] width 471 height 163
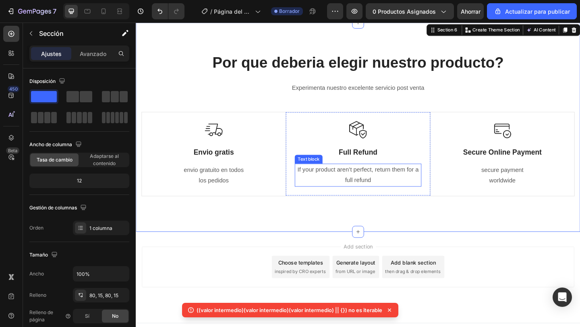
click at [324, 190] on p "If your product aren’t perfect, return them for a full refund" at bounding box center [377, 188] width 136 height 23
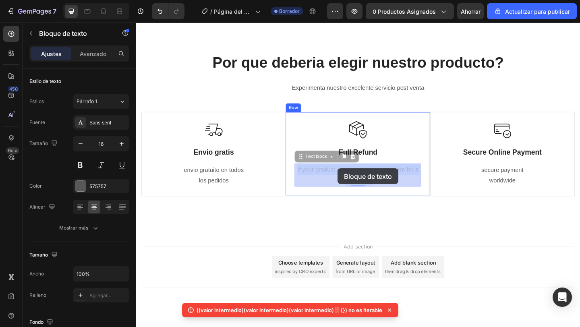
drag, startPoint x: 311, startPoint y: 182, endPoint x: 351, endPoint y: 180, distance: 39.5
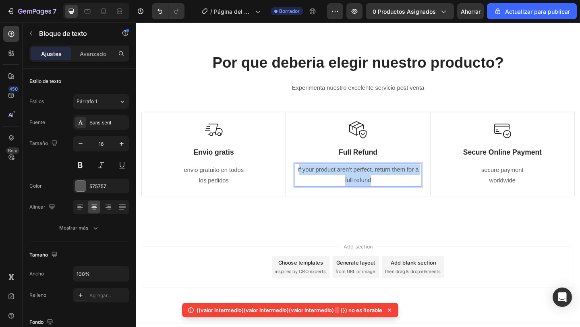
drag, startPoint x: 395, startPoint y: 194, endPoint x: 313, endPoint y: 178, distance: 84.0
click at [345, 182] on p "INo pagues por adelantado," at bounding box center [377, 183] width 136 height 12
click at [359, 182] on p "pagues por adelantado," at bounding box center [377, 183] width 136 height 12
click at [340, 182] on p "pagass por adelantado," at bounding box center [377, 183] width 136 height 12
click at [369, 183] on p "NO pagass por adelantado," at bounding box center [377, 183] width 136 height 12
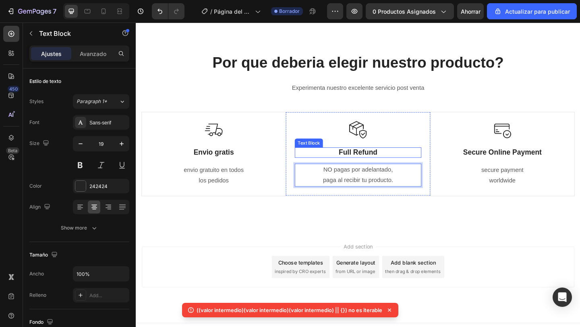
click at [389, 161] on p "Full Refund" at bounding box center [377, 164] width 136 height 10
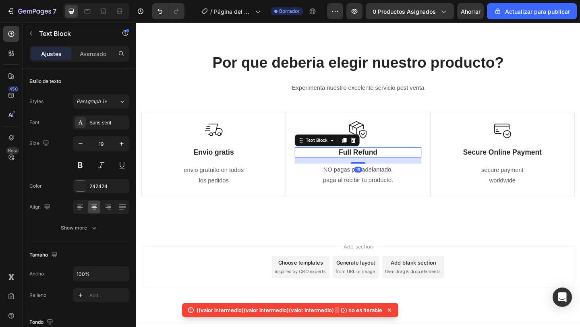
click at [389, 161] on p "Full Refund" at bounding box center [377, 164] width 136 height 10
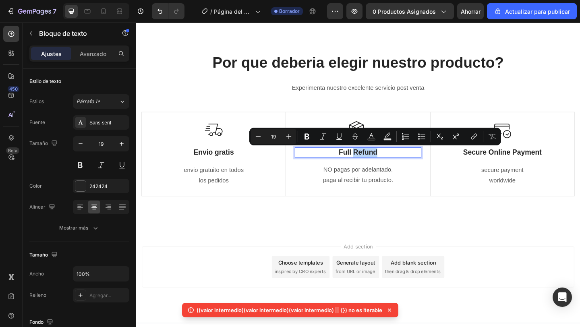
click at [401, 164] on p "Full Refund" at bounding box center [377, 164] width 136 height 10
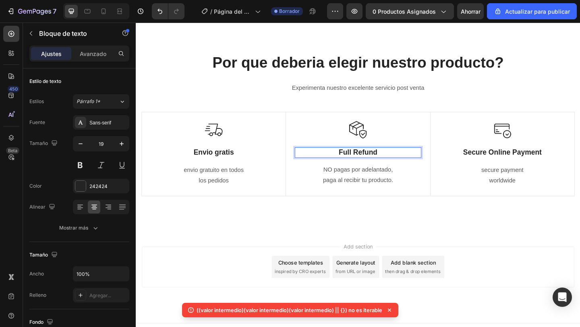
click at [401, 164] on p "Full Refund" at bounding box center [377, 164] width 136 height 10
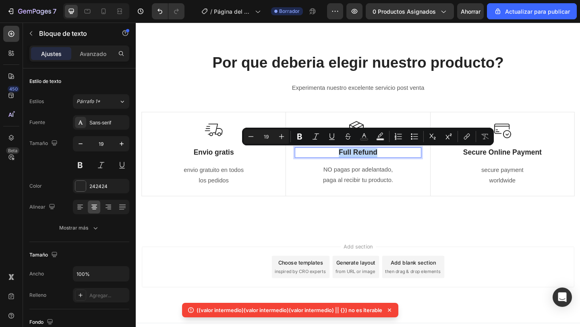
drag, startPoint x: 401, startPoint y: 164, endPoint x: 365, endPoint y: 165, distance: 36.2
click at [364, 165] on p "Full Refund" at bounding box center [377, 164] width 136 height 10
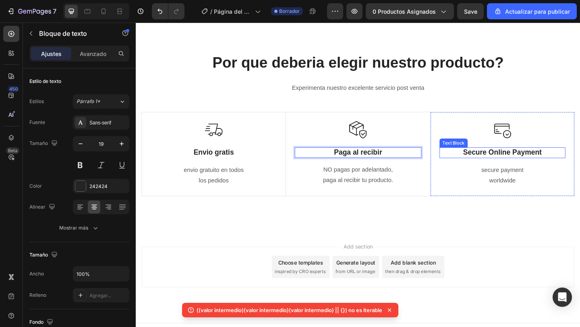
click at [512, 168] on p "Secure Online Payment" at bounding box center [533, 164] width 135 height 10
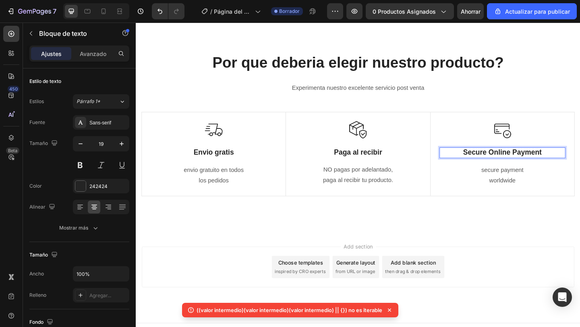
click at [551, 164] on p "Secure Online Payment" at bounding box center [533, 164] width 135 height 10
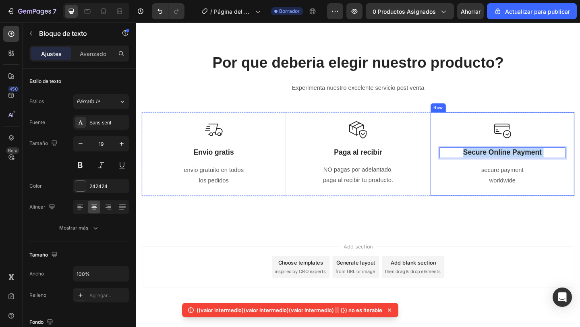
drag, startPoint x: 582, startPoint y: 163, endPoint x: 496, endPoint y: 168, distance: 85.5
click at [496, 168] on p "Secure Online Payment" at bounding box center [533, 164] width 135 height 10
drag, startPoint x: 493, startPoint y: 163, endPoint x: 591, endPoint y: 163, distance: 98.2
click at [579, 163] on p "Secure Online Payment" at bounding box center [533, 164] width 135 height 10
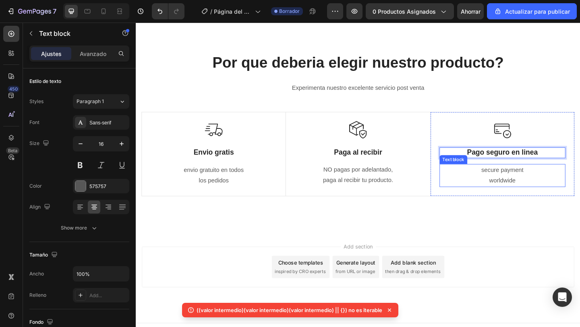
click at [522, 192] on p "secure payment worldwide" at bounding box center [533, 188] width 135 height 23
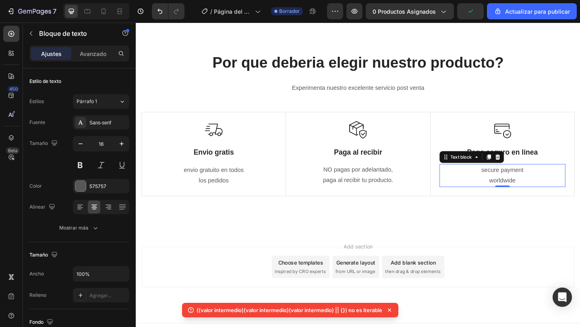
click at [545, 186] on p "secure payment worldwide" at bounding box center [533, 188] width 135 height 23
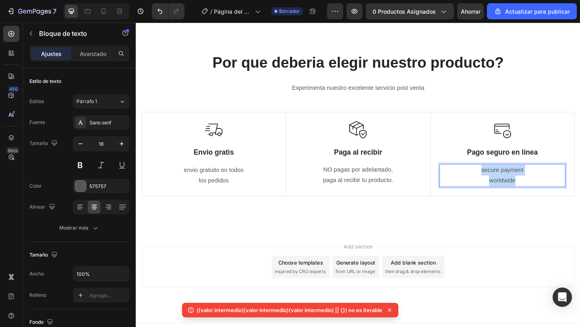
drag, startPoint x: 553, startPoint y: 190, endPoint x: 511, endPoint y: 179, distance: 43.6
click at [511, 179] on p "secure payment worldwide" at bounding box center [533, 188] width 135 height 23
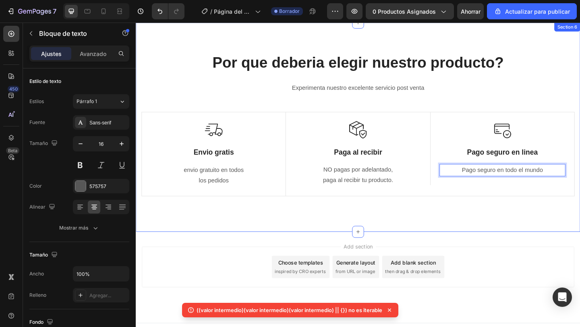
click at [551, 245] on div "Por que deberia elegir nuestro producto? Heading Experimenta nuestro excelente …" at bounding box center [377, 136] width 483 height 227
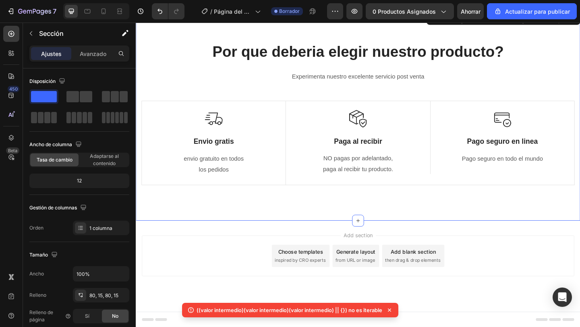
scroll to position [1107, 0]
click at [177, 241] on div "Add section Choose templates inspired by CRO experts Generate layout from URL o…" at bounding box center [377, 287] width 483 height 99
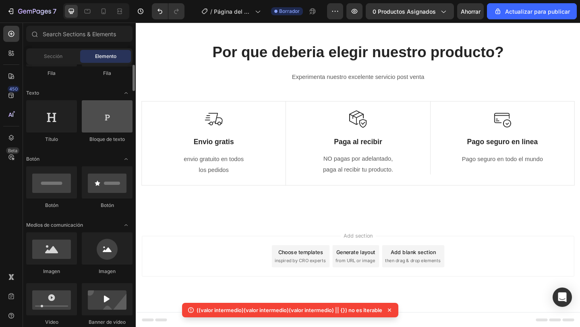
scroll to position [100, 0]
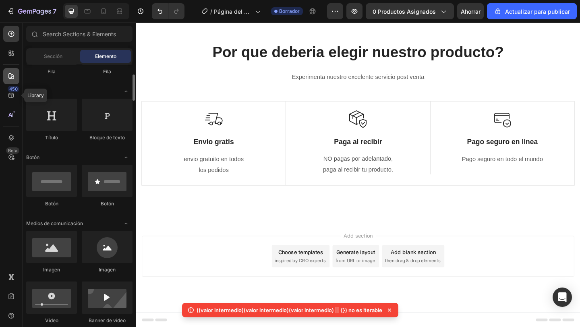
click at [9, 76] on icon at bounding box center [11, 76] width 8 height 8
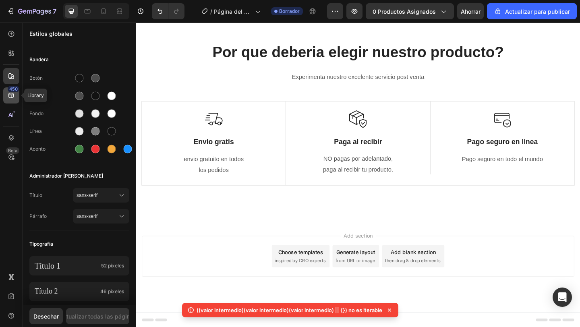
click at [9, 95] on icon at bounding box center [10, 95] width 5 height 5
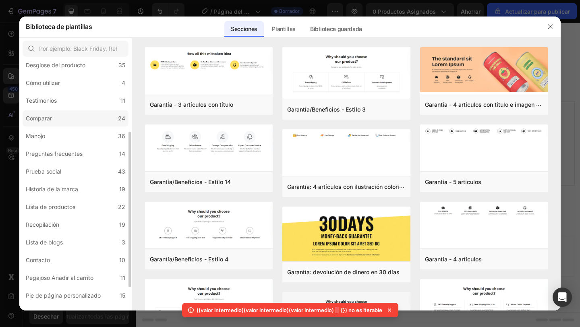
scroll to position [153, 0]
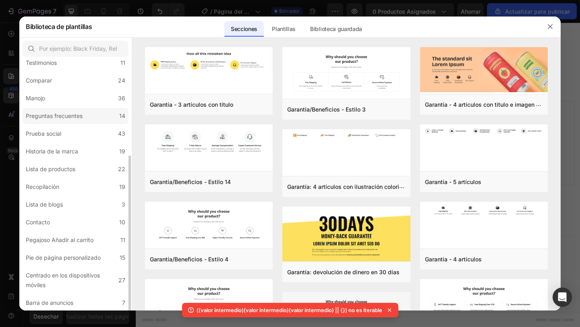
click at [59, 118] on font "Preguntas frecuentes" at bounding box center [54, 115] width 57 height 7
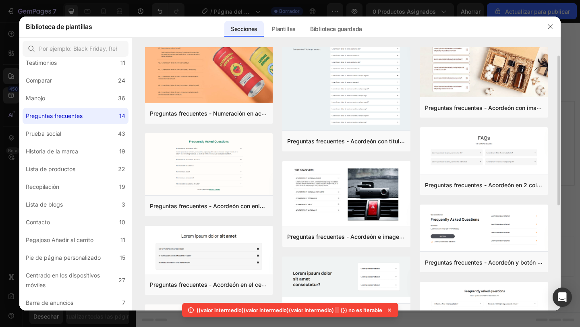
scroll to position [19, 0]
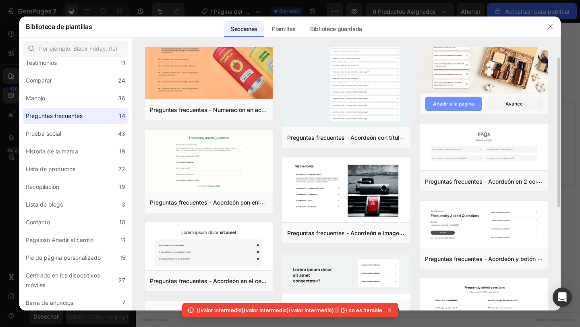
click at [452, 99] on button "Añadir a la página" at bounding box center [454, 104] width 58 height 14
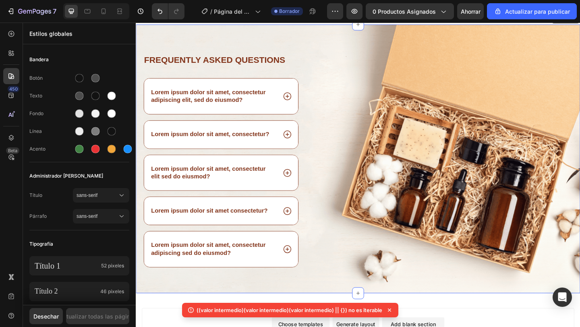
scroll to position [1322, 0]
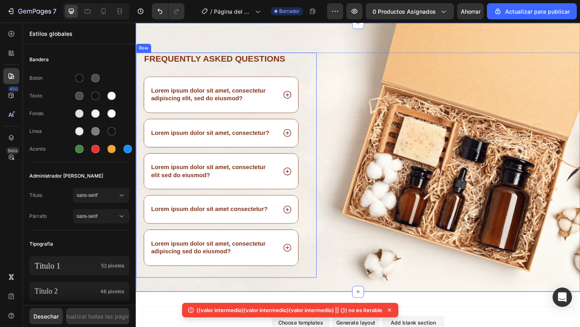
click at [287, 59] on h2 "Frequently asked questions" at bounding box center [228, 62] width 169 height 14
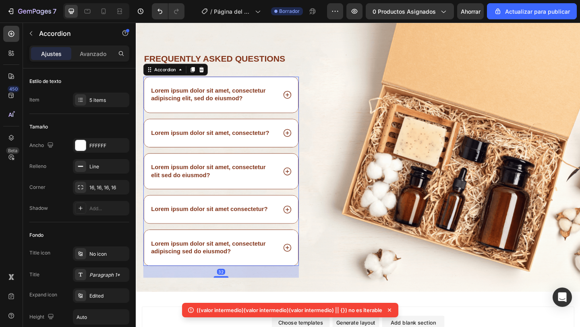
click at [233, 105] on p "Lorem ipsum dolor sit amet, consectetur adipiscing elit, sed do eiusmod?" at bounding box center [219, 101] width 135 height 17
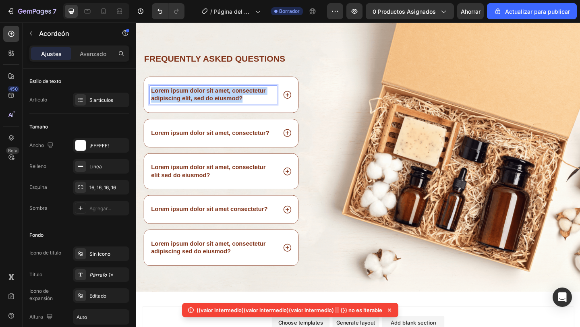
drag, startPoint x: 254, startPoint y: 105, endPoint x: 154, endPoint y: 84, distance: 102.1
click at [154, 84] on div "Lorem ipsum dolor sit amet, consectetur adipiscing elit, sed do eiusmod?" at bounding box center [227, 101] width 167 height 39
click at [301, 101] on icon at bounding box center [300, 101] width 10 height 10
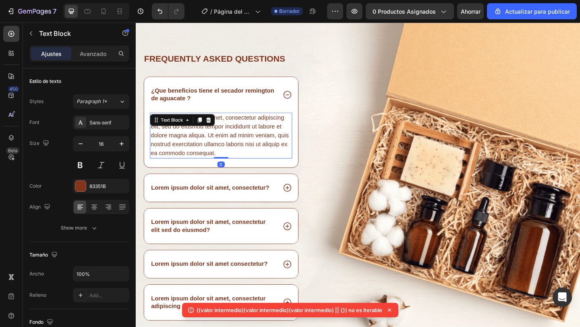
click at [210, 137] on div "Lorem ipsum dolor sit amet, consectetur adipiscing elit, sed do eiusmod tempor …" at bounding box center [228, 145] width 155 height 50
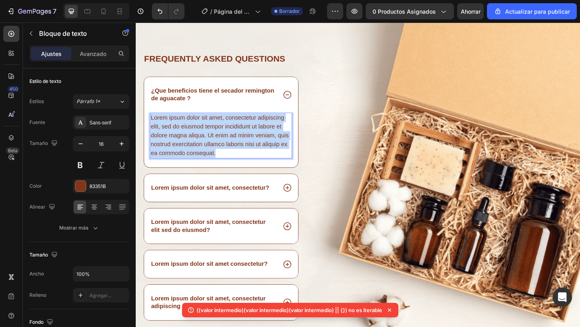
drag, startPoint x: 227, startPoint y: 163, endPoint x: 152, endPoint y: 122, distance: 85.3
click at [152, 122] on p "Lorem ipsum dolor sit amet, consectetur adipiscing elit, sed do eiusmod tempor …" at bounding box center [228, 145] width 153 height 48
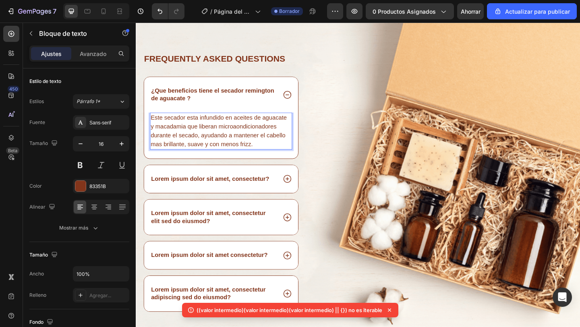
click at [262, 142] on p "Este secador esta infundido en aceites de aguacate y macadamia que liberan micr…" at bounding box center [228, 140] width 153 height 39
click at [299, 98] on icon at bounding box center [300, 101] width 10 height 10
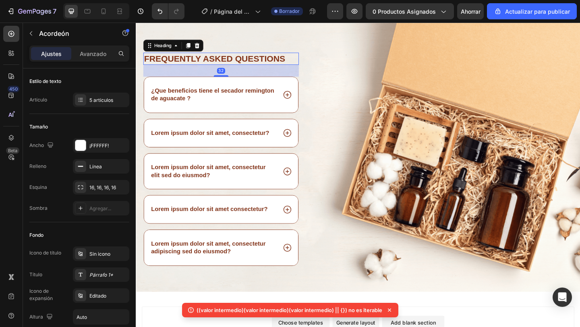
click at [252, 63] on h2 "Frequently asked questions" at bounding box center [228, 62] width 169 height 14
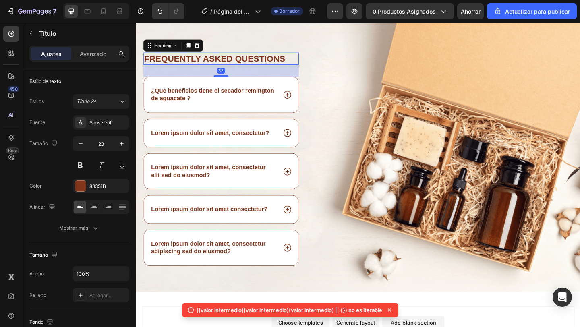
click at [295, 65] on h2 "Frequently asked questions" at bounding box center [228, 62] width 169 height 14
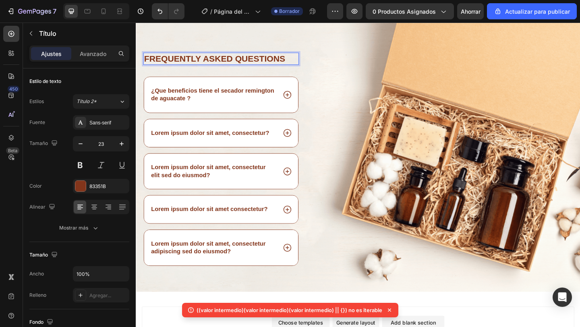
click at [295, 65] on p "Frequently asked questions" at bounding box center [227, 62] width 167 height 12
drag, startPoint x: 298, startPoint y: 62, endPoint x: 154, endPoint y: 58, distance: 144.6
click at [153, 57] on p "Frequently asked questions" at bounding box center [227, 62] width 167 height 12
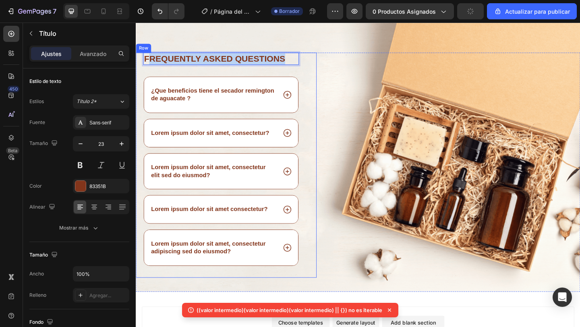
drag, startPoint x: 148, startPoint y: 60, endPoint x: 322, endPoint y: 73, distance: 175.1
click at [322, 73] on div "Frequently asked questions Heading 32 ¿Que beneficios tiene el secador remingto…" at bounding box center [234, 177] width 196 height 245
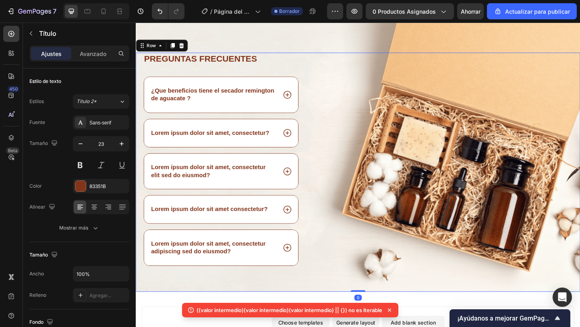
click at [406, 145] on div "Image" at bounding box center [481, 185] width 275 height 260
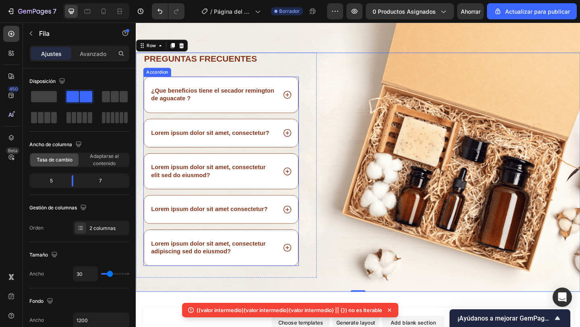
click at [212, 147] on div "Lorem ipsum dolor sit amet, consectetur?" at bounding box center [216, 142] width 131 height 11
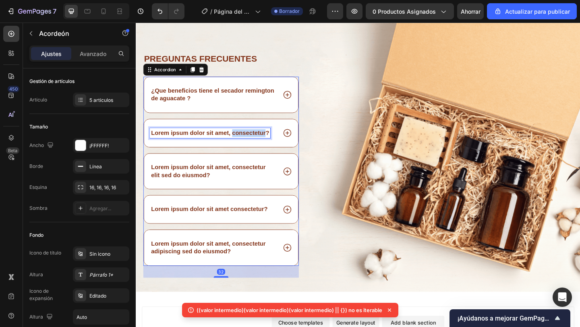
click at [261, 146] on p "Lorem ipsum dolor sit amet, consectetur?" at bounding box center [216, 142] width 128 height 8
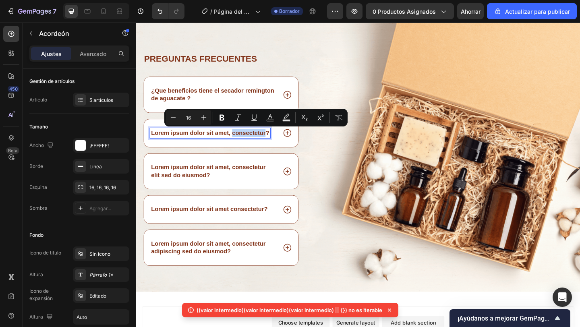
click at [275, 142] on p "Lorem ipsum dolor sit amet, consectetur?" at bounding box center [216, 142] width 128 height 8
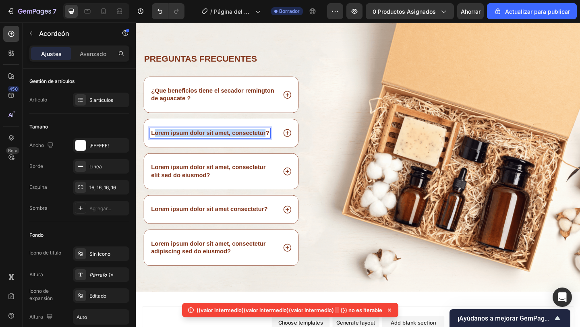
drag, startPoint x: 275, startPoint y: 142, endPoint x: 154, endPoint y: 141, distance: 121.5
click at [154, 141] on p "Lorem ipsum dolor sit amet, consectetur?" at bounding box center [216, 142] width 128 height 8
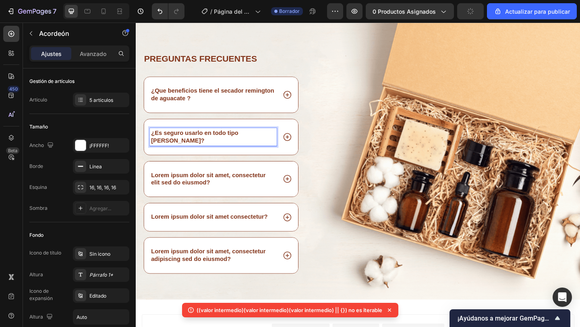
click at [297, 142] on icon at bounding box center [300, 147] width 10 height 10
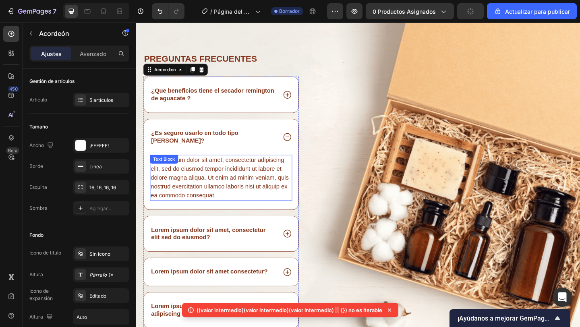
click at [202, 174] on div "Lorem ipsum dolor sit amet, consectetur adipiscing elit, sed do eiusmod tempor …" at bounding box center [228, 191] width 155 height 50
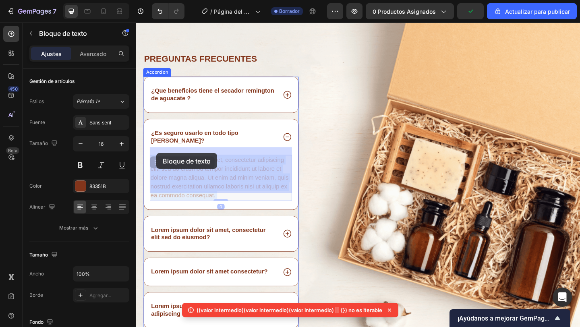
drag, startPoint x: 237, startPoint y: 201, endPoint x: 159, endPoint y: 165, distance: 86.1
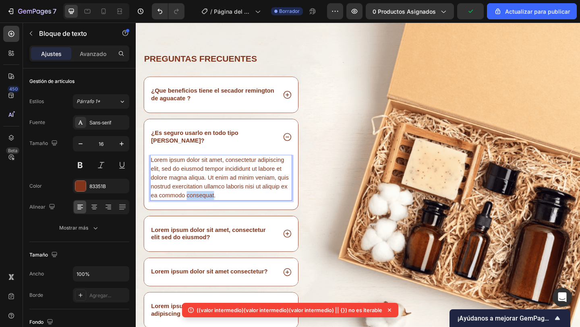
click at [216, 205] on p "Lorem ipsum dolor sit amet, consectetur adipiscing elit, sed do eiusmod tempor …" at bounding box center [228, 191] width 153 height 48
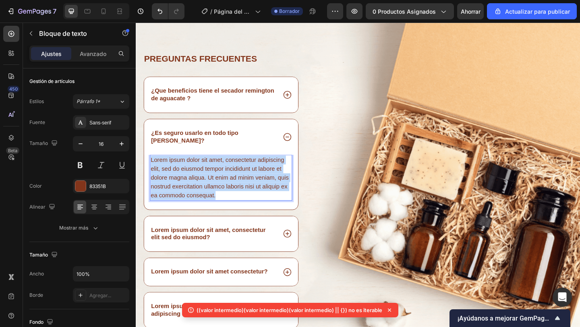
drag, startPoint x: 232, startPoint y: 205, endPoint x: 151, endPoint y: 160, distance: 92.3
click at [151, 166] on div "Lorem ipsum dolor sit amet, consectetur adipiscing elit, sed do eiusmod tempor …" at bounding box center [228, 191] width 155 height 50
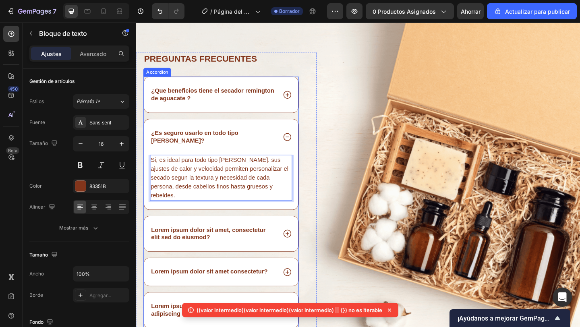
click at [298, 143] on icon at bounding box center [300, 147] width 10 height 10
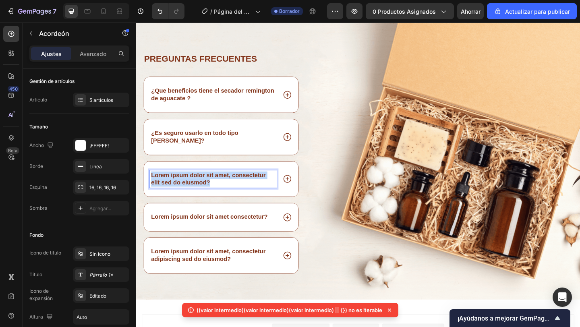
drag, startPoint x: 219, startPoint y: 188, endPoint x: 146, endPoint y: 173, distance: 74.4
click at [146, 173] on div "Lorem ipsum dolor sit amet, consectetur elit sed do eiusmod?" at bounding box center [227, 192] width 167 height 39
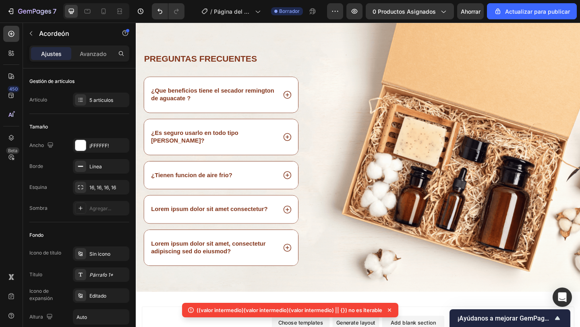
click at [270, 173] on div "¿Tienen funcion de aire frio?" at bounding box center [227, 188] width 167 height 30
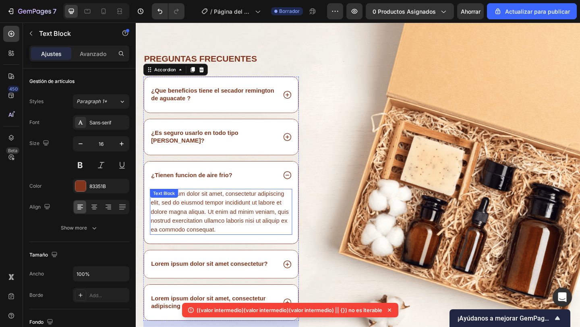
click at [200, 212] on div "Lorem ipsum dolor sit amet, consectetur adipiscing elit, sed do eiusmod tempor …" at bounding box center [228, 228] width 155 height 50
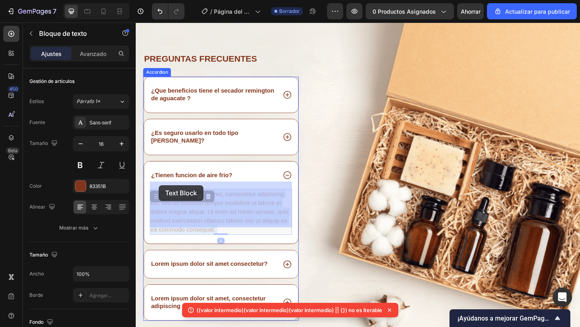
drag, startPoint x: 243, startPoint y: 235, endPoint x: 161, endPoint y: 199, distance: 89.4
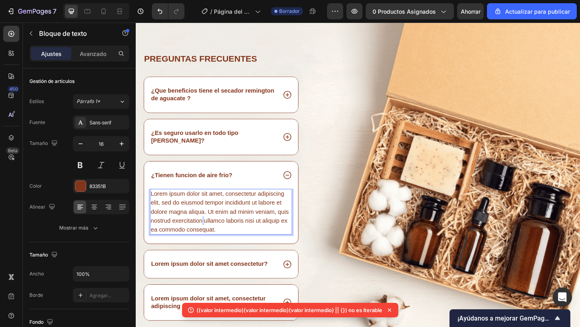
click at [208, 231] on p "Lorem ipsum dolor sit amet, consectetur adipiscing elit, sed do eiusmod tempor …" at bounding box center [228, 228] width 153 height 48
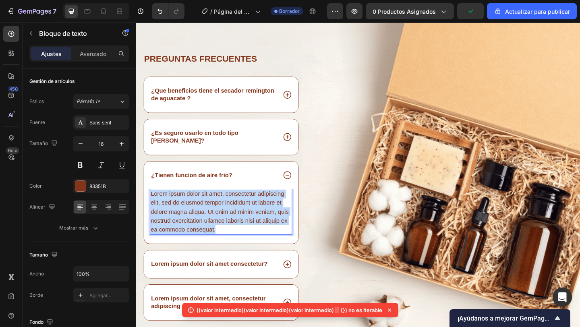
drag, startPoint x: 229, startPoint y: 237, endPoint x: 153, endPoint y: 195, distance: 86.6
click at [153, 203] on div "Lorem ipsum dolor sit amet, consectetur adipiscing elit, sed do eiusmod tempor …" at bounding box center [228, 228] width 155 height 50
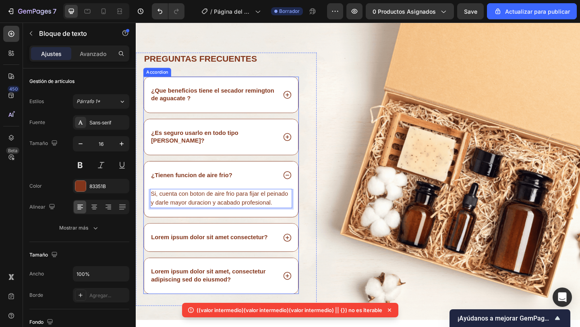
click at [249, 228] on div "¿Que beneficios tiene el secador remington de aguacate ? ¿Es seguro usarlo en t…" at bounding box center [228, 199] width 169 height 236
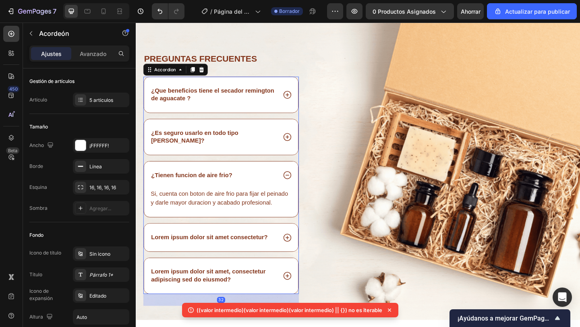
click at [298, 183] on icon at bounding box center [300, 188] width 10 height 10
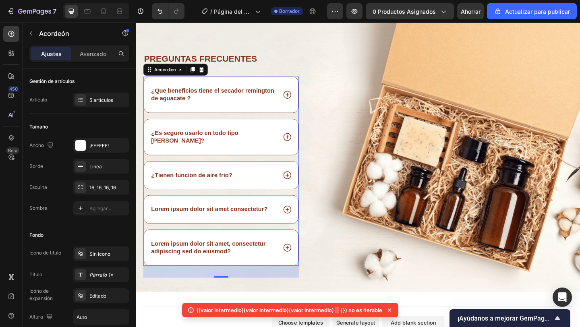
click at [207, 211] on div "Lorem ipsum dolor sit amet consectetur?" at bounding box center [227, 225] width 167 height 30
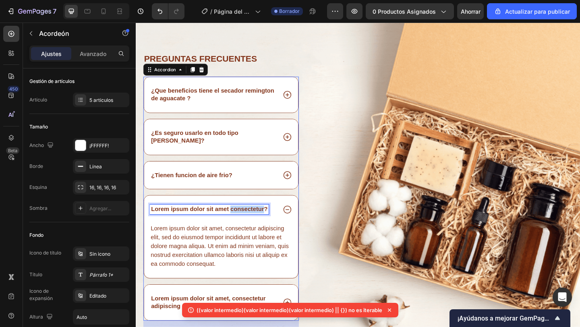
click at [260, 221] on p "Lorem ipsum dolor sit amet consectetur?" at bounding box center [215, 225] width 127 height 8
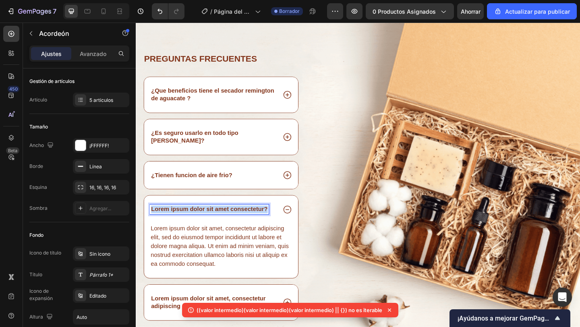
drag, startPoint x: 278, startPoint y: 216, endPoint x: 144, endPoint y: 213, distance: 133.3
click at [144, 213] on div "Lorem ipsum dolor sit amet consectetur?" at bounding box center [227, 225] width 167 height 30
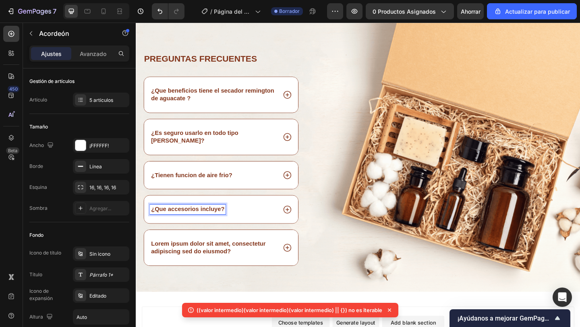
click at [299, 221] on icon at bounding box center [300, 226] width 10 height 10
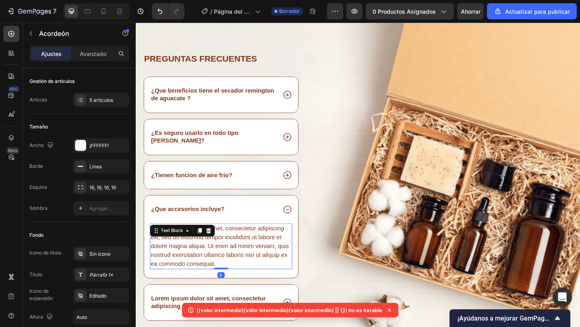
click at [238, 243] on div "Lorem ipsum dolor sit amet, consectetur adipiscing elit, sed do eiusmod tempor …" at bounding box center [228, 266] width 155 height 50
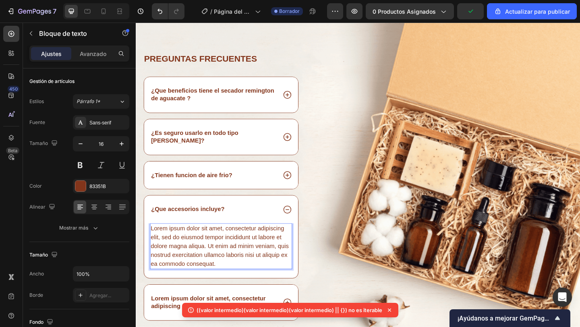
click at [209, 278] on div "Lorem ipsum dolor sit amet, consectetur adipiscing elit, sed do eiusmod tempor …" at bounding box center [228, 266] width 155 height 50
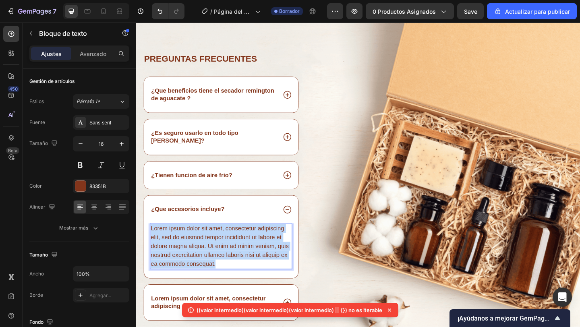
drag, startPoint x: 235, startPoint y: 276, endPoint x: 151, endPoint y: 235, distance: 94.1
click at [151, 241] on div "Lorem ipsum dolor sit amet, consectetur adipiscing elit, sed do eiusmod tempor …" at bounding box center [228, 266] width 155 height 50
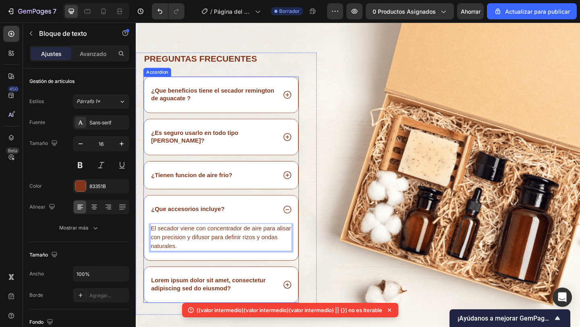
click at [298, 221] on icon at bounding box center [300, 226] width 10 height 10
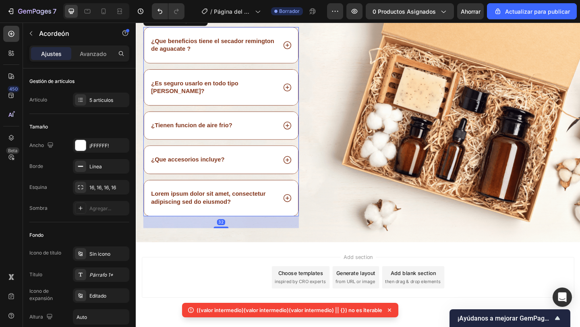
scroll to position [1391, 0]
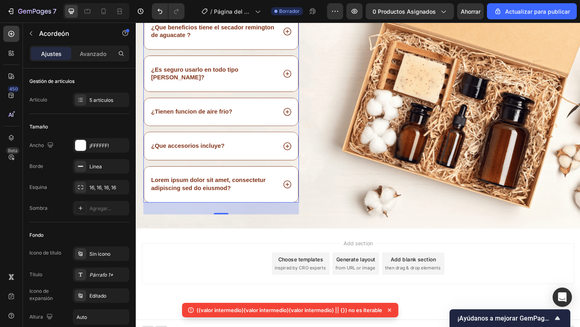
click at [213, 179] on div "Lorem ipsum dolor sit amet, consectetur adipiscing sed do eiusmod?" at bounding box center [227, 198] width 167 height 39
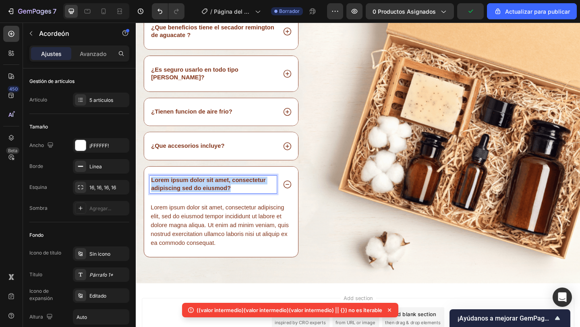
drag, startPoint x: 243, startPoint y: 190, endPoint x: 147, endPoint y: 182, distance: 97.0
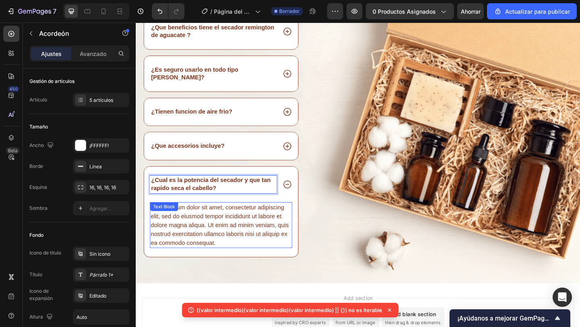
click at [199, 231] on div "Lorem ipsum dolor sit amet, consectetur adipiscing elit, sed do eiusmod tempor …" at bounding box center [228, 243] width 155 height 50
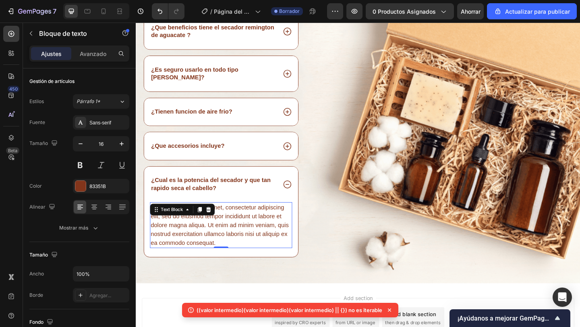
click at [219, 249] on div "Lorem ipsum dolor sit amet, consectetur adipiscing elit, sed do eiusmod tempor …" at bounding box center [228, 243] width 155 height 50
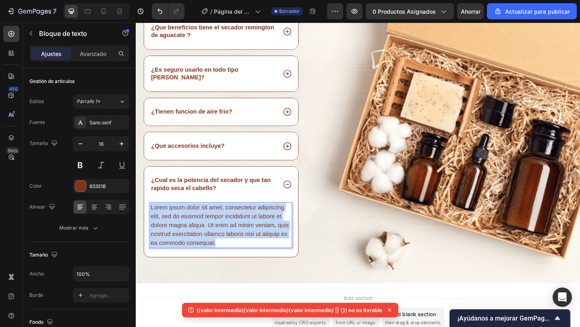
drag, startPoint x: 224, startPoint y: 250, endPoint x: 150, endPoint y: 206, distance: 85.9
click at [150, 206] on div "¿Cual es la potencia del secador y que tan rapido seca el cabello? Lorem ipsum …" at bounding box center [227, 228] width 167 height 98
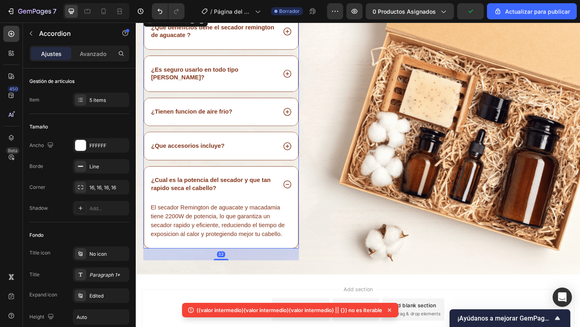
click at [295, 193] on icon at bounding box center [300, 198] width 10 height 10
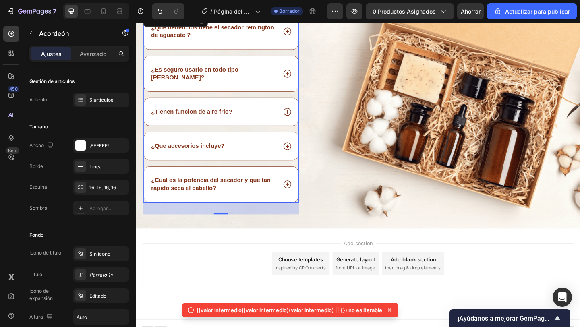
click at [239, 262] on div "Add section Choose templates inspired by CRO experts Generate layout from URL o…" at bounding box center [377, 284] width 470 height 44
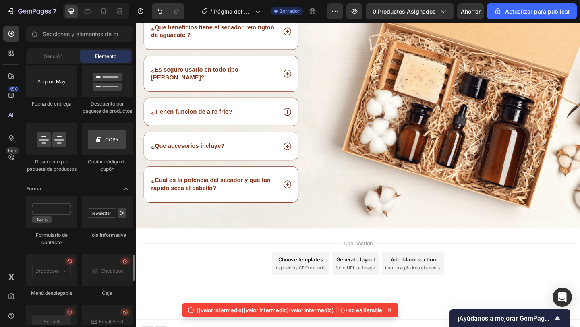
scroll to position [1851, 0]
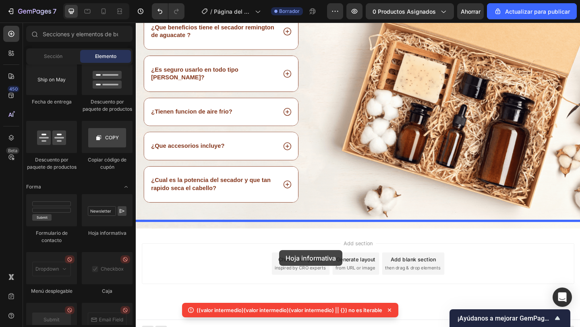
drag, startPoint x: 239, startPoint y: 258, endPoint x: 291, endPoint y: 269, distance: 53.1
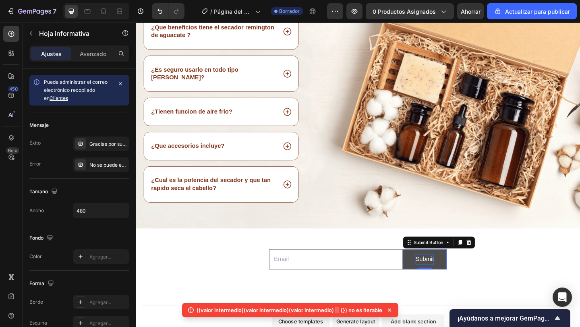
click at [448, 274] on div "Submit" at bounding box center [449, 280] width 20 height 12
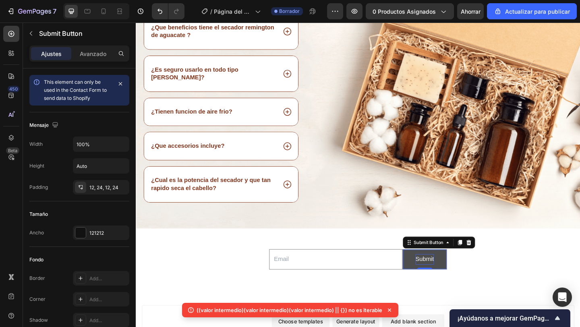
click at [448, 274] on div "Submit" at bounding box center [449, 280] width 20 height 12
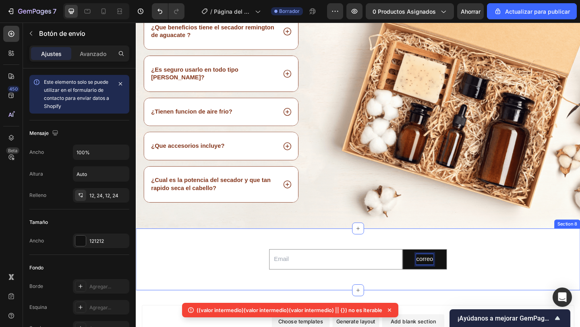
click at [559, 265] on div "Email Field correo Submit Button 0 Row Newsletter" at bounding box center [377, 279] width 483 height 41
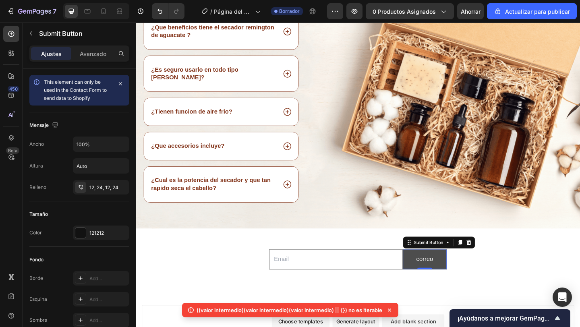
click at [438, 269] on button "correo" at bounding box center [449, 279] width 47 height 21
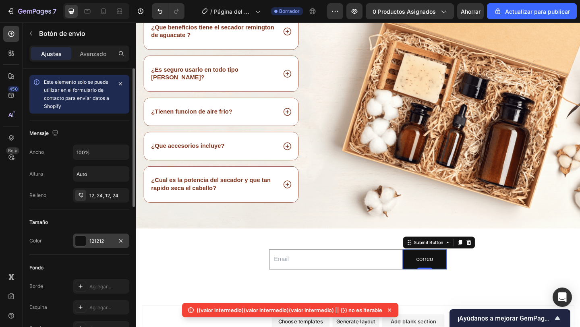
click at [79, 247] on div "121212" at bounding box center [101, 240] width 56 height 14
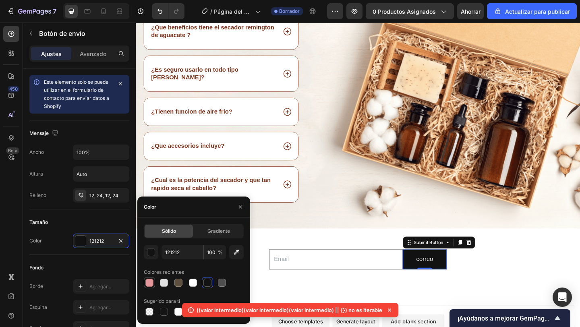
click at [151, 283] on div at bounding box center [149, 283] width 8 height 8
type input "E5989B"
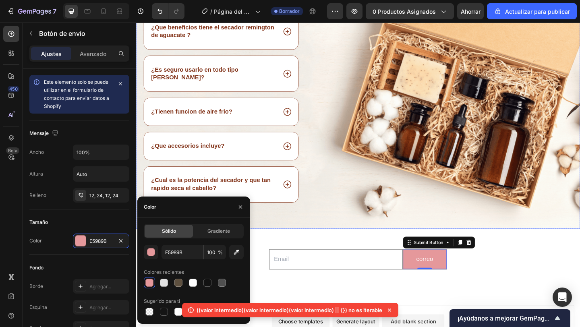
click at [332, 230] on div "Preguntas frecuentes Heading ¿Que beneficios tiene el secador remington de agua…" at bounding box center [234, 116] width 196 height 260
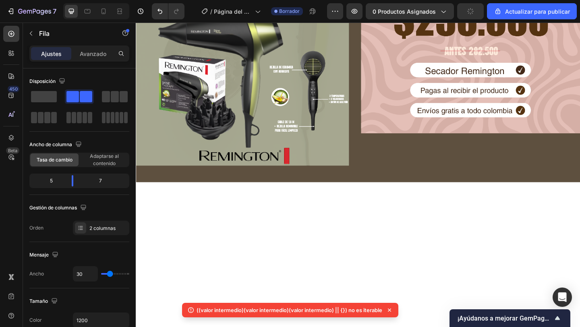
scroll to position [0, 0]
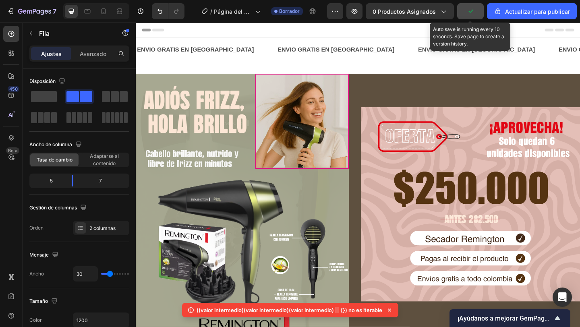
click at [466, 13] on button "button" at bounding box center [470, 11] width 27 height 16
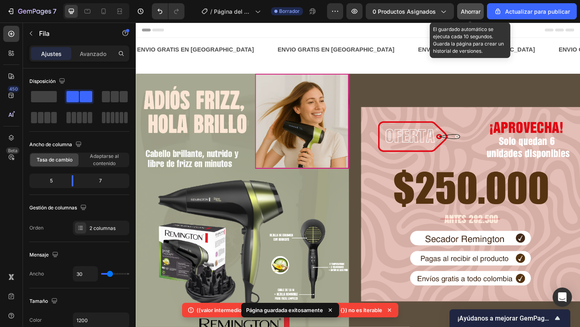
click at [475, 12] on font "Ahorrar" at bounding box center [470, 11] width 20 height 7
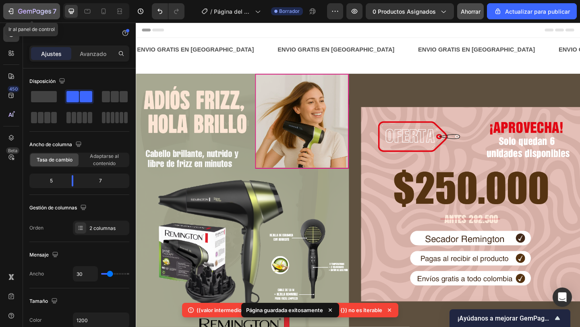
click at [12, 10] on icon "button" at bounding box center [11, 11] width 8 height 8
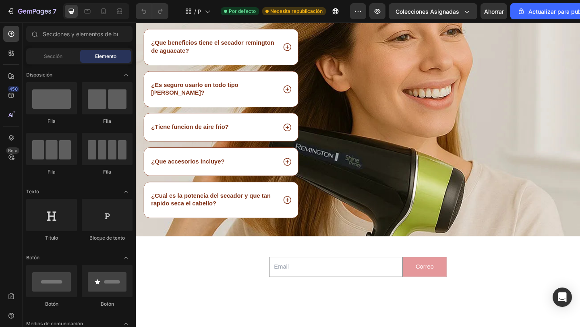
scroll to position [1089, 0]
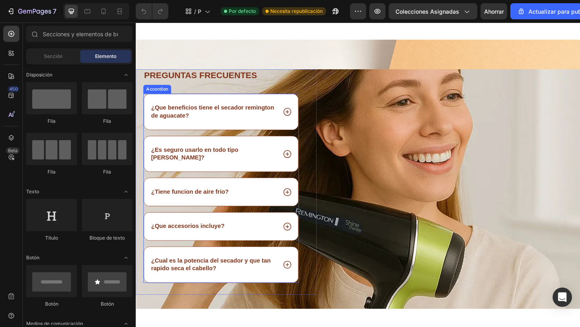
click at [301, 120] on icon at bounding box center [300, 119] width 10 height 10
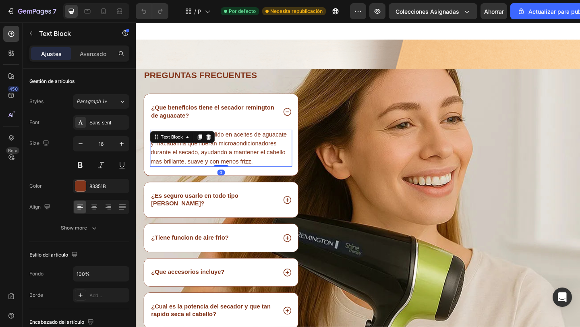
click at [260, 178] on p "Este secador esta infundido en aceites de aguacate y macadamia que liberan micr…" at bounding box center [228, 159] width 153 height 39
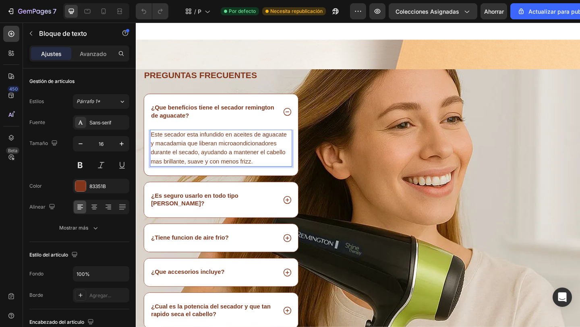
drag, startPoint x: 264, startPoint y: 191, endPoint x: 153, endPoint y: 165, distance: 113.3
click at [153, 165] on p "Este secador esta infundido en aceites de aguacate y macadamia que liberan micr…" at bounding box center [228, 159] width 153 height 39
drag, startPoint x: 154, startPoint y: 163, endPoint x: 266, endPoint y: 190, distance: 115.4
click at [266, 178] on p "Este secador esta infundido en aceites de aguacate y macadamia que liberan micr…" at bounding box center [228, 159] width 153 height 39
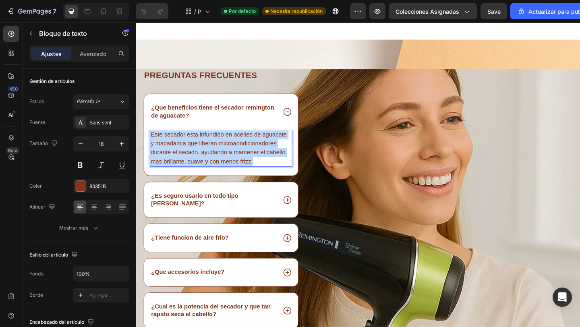
drag, startPoint x: 262, startPoint y: 190, endPoint x: 149, endPoint y: 162, distance: 116.2
click at [149, 162] on div "Este secador esta infundido en aceites de aguacate y macadamia que liberan micr…" at bounding box center [227, 164] width 167 height 50
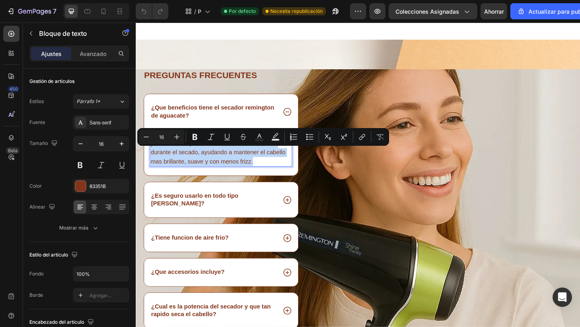
copy p "Este secador esta infundido en aceites de aguacate y macadamia que liberan micr…"
click at [188, 173] on p "Este secador esta infundido en aceites de aguacate y macadamia que liberan micr…" at bounding box center [228, 159] width 153 height 39
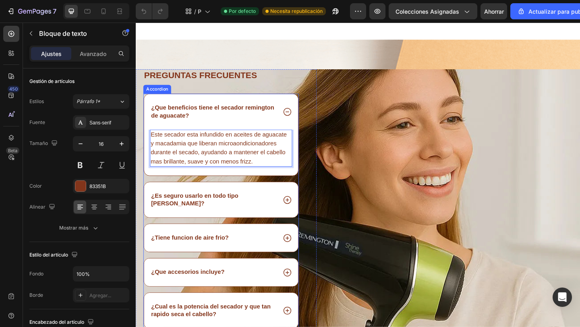
click at [212, 224] on p "¿Es seguro usarlo en todo tipo [PERSON_NAME]?" at bounding box center [219, 215] width 135 height 17
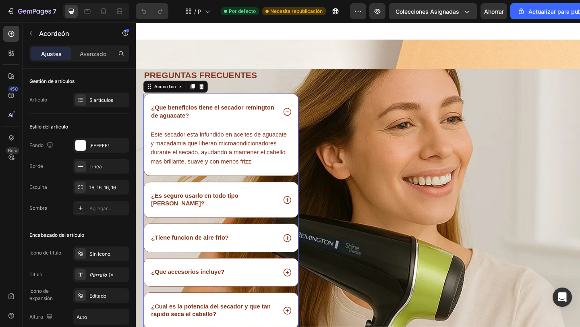
click at [303, 219] on icon at bounding box center [300, 215] width 8 height 8
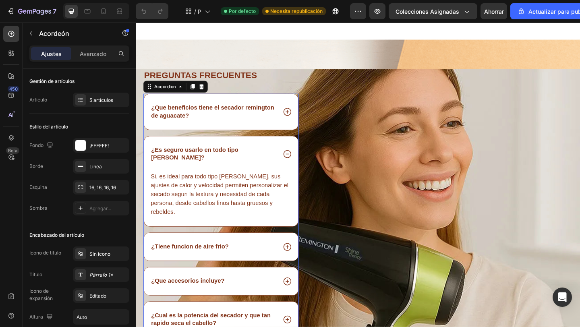
scroll to position [1149, 0]
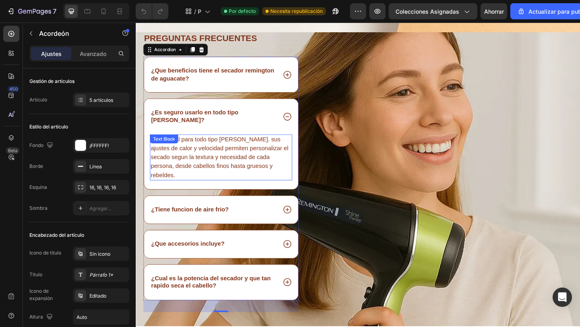
click at [160, 147] on div "Si, es ideal para todo tipo [PERSON_NAME]. sus ajustes de calor y velocidad per…" at bounding box center [228, 169] width 155 height 50
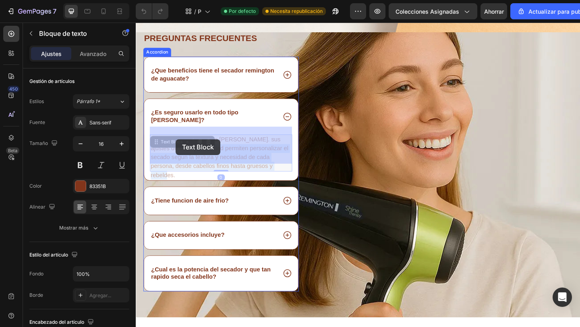
drag, startPoint x: 291, startPoint y: 172, endPoint x: 178, endPoint y: 149, distance: 114.6
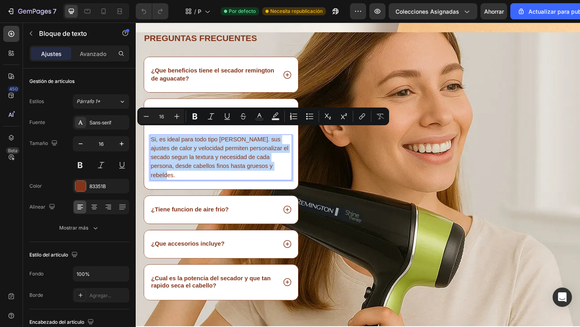
drag, startPoint x: 287, startPoint y: 171, endPoint x: 147, endPoint y: 134, distance: 144.5
click at [147, 134] on div "¿Es seguro usarlo en todo tipo [PERSON_NAME]? Si, es ideal para todo tipo [PERS…" at bounding box center [227, 154] width 167 height 98
copy p "Si, es ideal para todo tipo [PERSON_NAME]. sus ajustes de calor y velocidad per…"
click at [200, 157] on p "Si, es ideal para todo tipo [PERSON_NAME]. sus ajustes de calor y velocidad per…" at bounding box center [228, 169] width 153 height 48
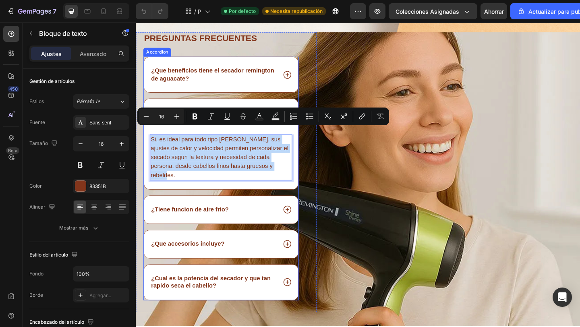
click at [205, 222] on p "¿Tiene funcion de aire frio?" at bounding box center [194, 226] width 85 height 8
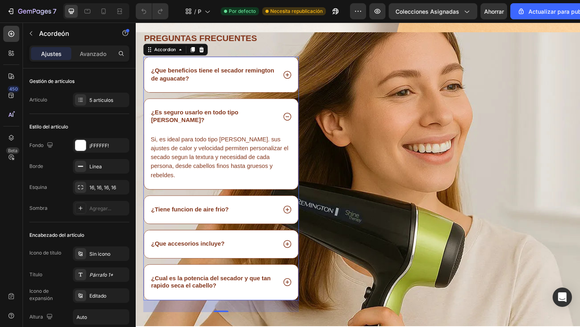
click at [298, 121] on icon at bounding box center [300, 125] width 10 height 10
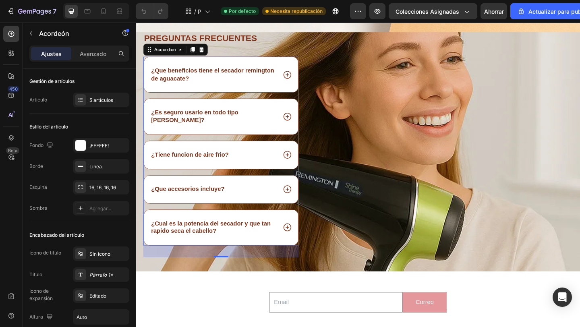
click at [242, 161] on div "¿Tiene funcion de aire frio?" at bounding box center [220, 166] width 138 height 11
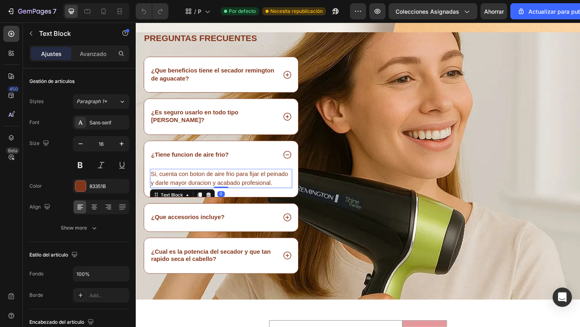
click at [272, 186] on p "Si, cuenta con boton de aire frio para fijar el peinado y darle mayor duracion …" at bounding box center [228, 191] width 153 height 19
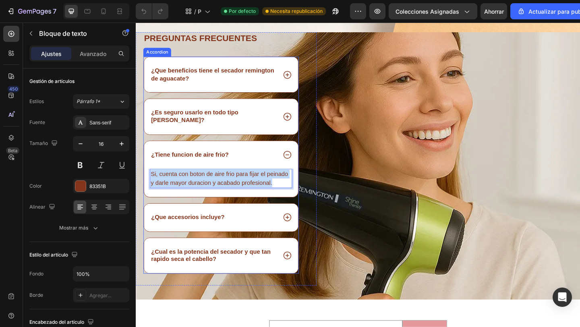
drag, startPoint x: 292, startPoint y: 186, endPoint x: 155, endPoint y: 176, distance: 137.2
click at [148, 182] on div "Si, cuenta con boton de aire frio para fijar el peinado y darle mayor duracion …" at bounding box center [227, 197] width 167 height 31
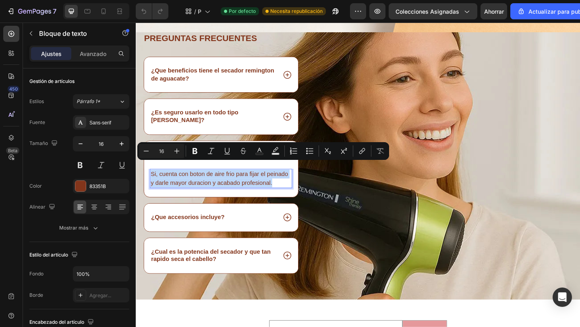
copy p "Si, cuenta con boton de aire frio para fijar el peinado y darle mayor duracion …"
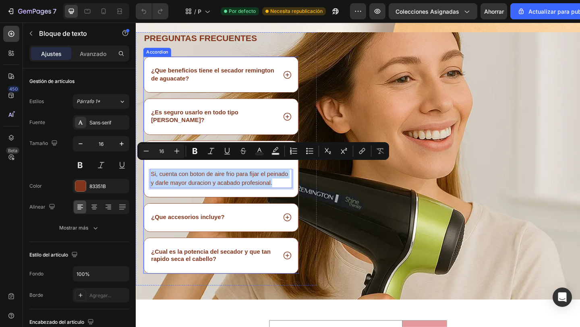
click at [203, 200] on div "Si, cuenta con boton de aire frio para fijar el peinado y darle mayor duracion …" at bounding box center [227, 197] width 167 height 31
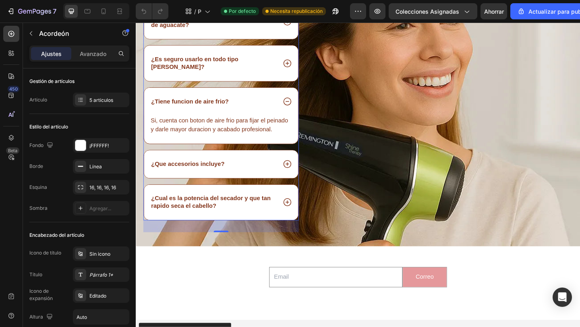
scroll to position [1209, 0]
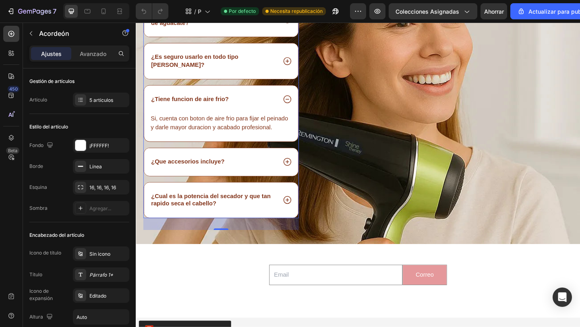
click at [280, 172] on div "¿Que accesorios incluye?" at bounding box center [227, 174] width 167 height 30
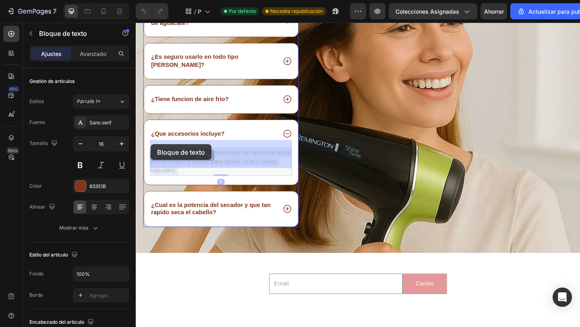
drag, startPoint x: 185, startPoint y: 177, endPoint x: 153, endPoint y: 155, distance: 39.1
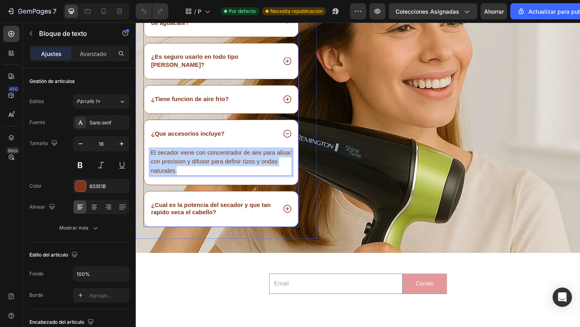
drag, startPoint x: 182, startPoint y: 172, endPoint x: 148, endPoint y: 151, distance: 39.4
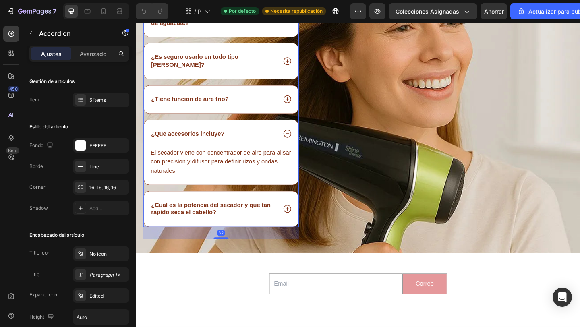
click at [174, 220] on p "¿Cual es la potencia del secador y que tan rapido seca el cabello?" at bounding box center [219, 225] width 135 height 17
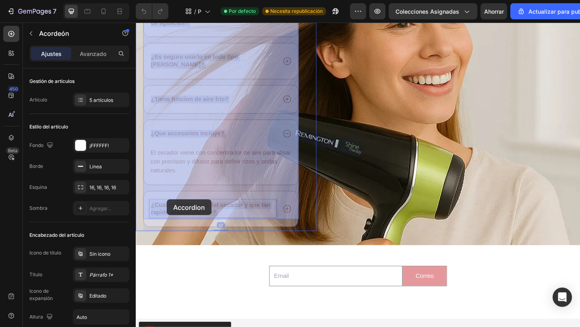
drag, startPoint x: 242, startPoint y: 219, endPoint x: 153, endPoint y: 208, distance: 89.2
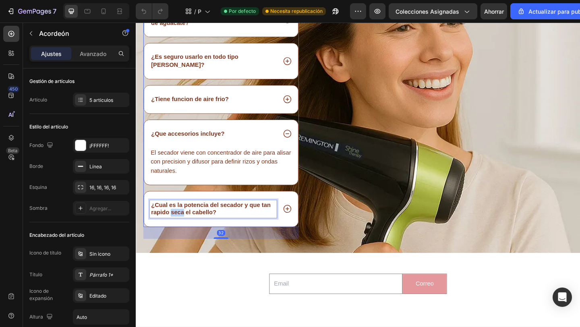
click at [182, 222] on p "¿Cual es la potencia del secador y que tan rapido seca el cabello?" at bounding box center [219, 225] width 135 height 17
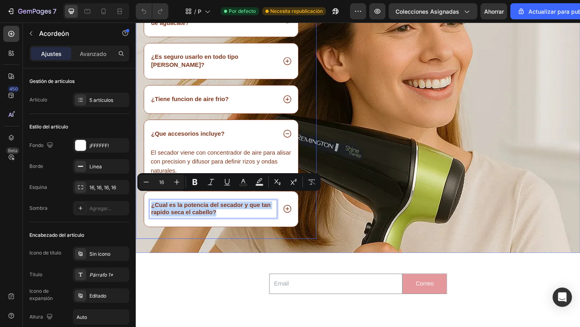
drag, startPoint x: 225, startPoint y: 220, endPoint x: 141, endPoint y: 210, distance: 83.8
click at [141, 210] on div "Preguntas frecuentes Heading ¿Que beneficios tiene el secador remington de agua…" at bounding box center [234, 115] width 196 height 285
copy p "¿Cual es la potencia del secador y que tan rapido seca el cabello?"
click at [302, 220] on icon at bounding box center [300, 225] width 10 height 10
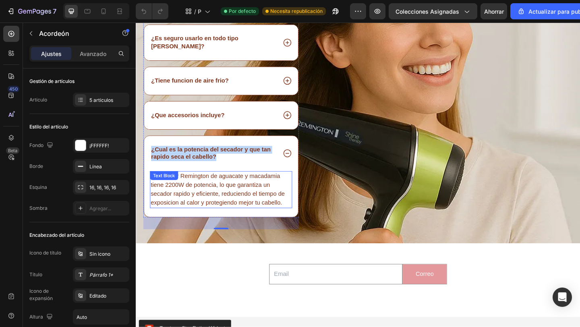
scroll to position [1231, 0]
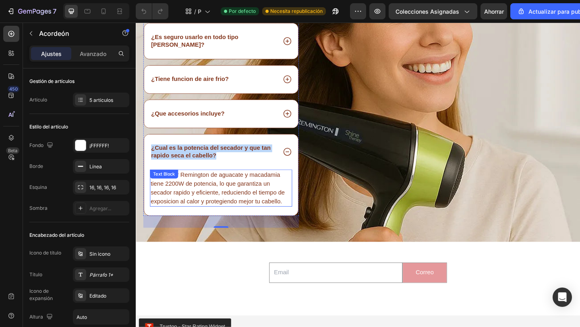
click at [285, 209] on p "El secador Remington de aguacate y macadamia tiene 2200W de potencia, lo que ga…" at bounding box center [228, 202] width 153 height 39
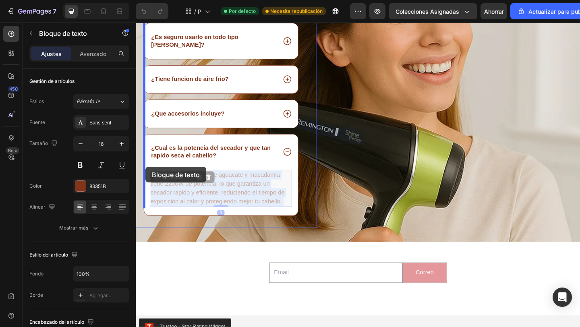
drag, startPoint x: 300, startPoint y: 209, endPoint x: 148, endPoint y: 180, distance: 155.3
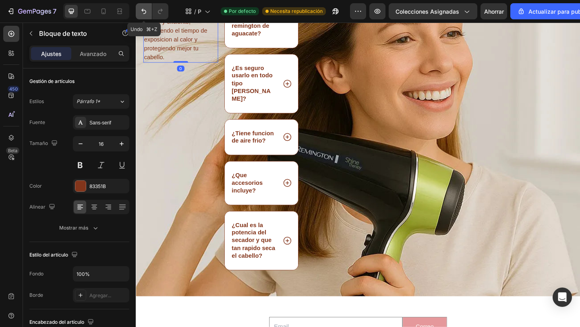
click at [142, 10] on icon "Deshacer/Rehacer" at bounding box center [144, 11] width 8 height 8
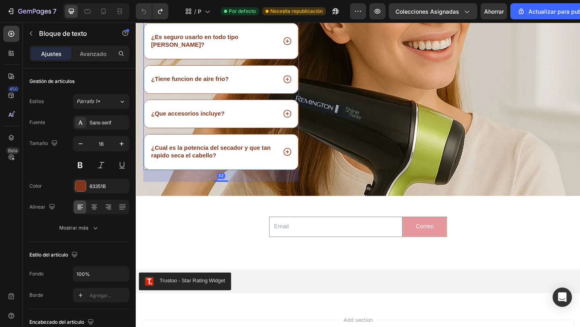
click at [247, 158] on p "¿Cual es la potencia del secador y que tan rapido seca el cabello?" at bounding box center [219, 163] width 135 height 17
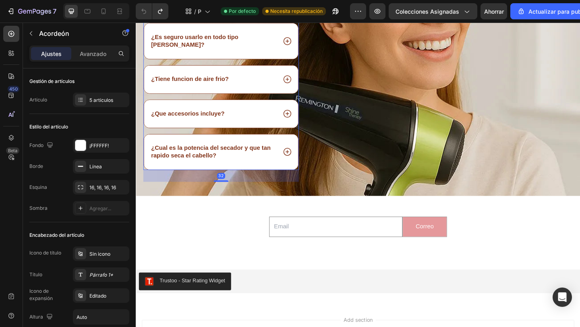
click at [301, 158] on icon at bounding box center [300, 163] width 10 height 10
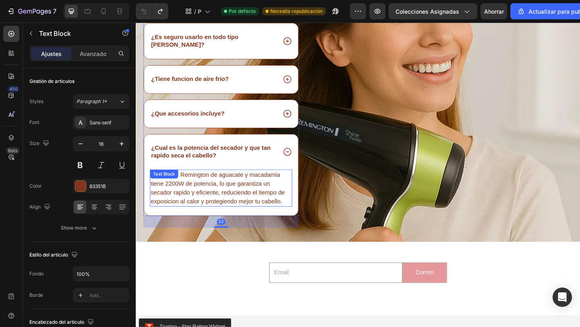
click at [245, 186] on p "El secador Remington de aguacate y macadamia tiene 2200W de potencia, lo que ga…" at bounding box center [228, 202] width 153 height 39
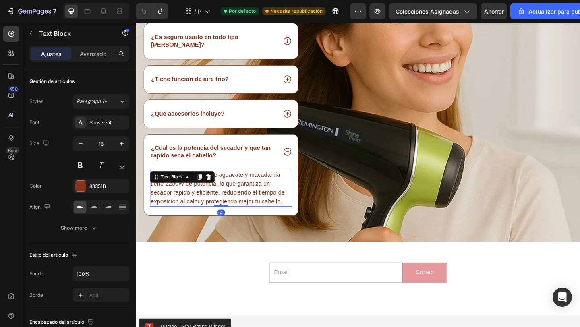
click at [245, 186] on p "El secador Remington de aguacate y macadamia tiene 2200W de potencia, lo que ga…" at bounding box center [228, 202] width 153 height 39
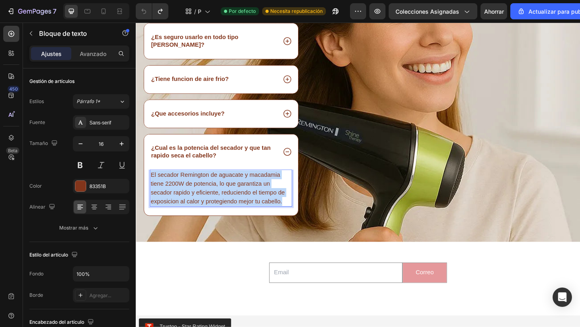
drag, startPoint x: 296, startPoint y: 208, endPoint x: 152, endPoint y: 177, distance: 147.4
click at [152, 183] on p "El secador Remington de aguacate y macadamia tiene 2200W de potencia, lo que ga…" at bounding box center [228, 202] width 153 height 39
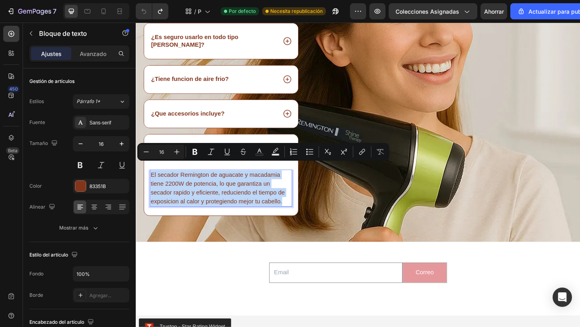
copy p "El secador Remington de aguacate y macadamia tiene 2200W de potencia, lo que ga…"
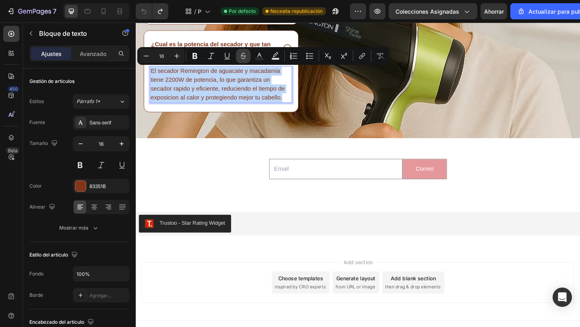
scroll to position [1345, 0]
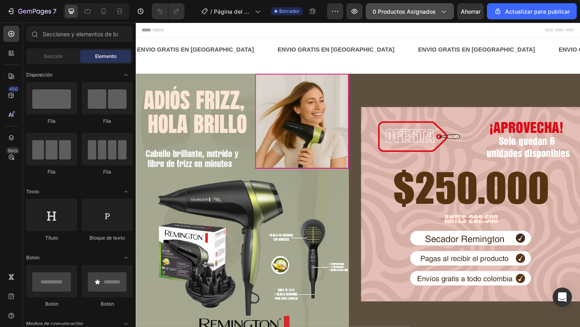
click at [433, 9] on font "0 productos asignados" at bounding box center [403, 11] width 63 height 7
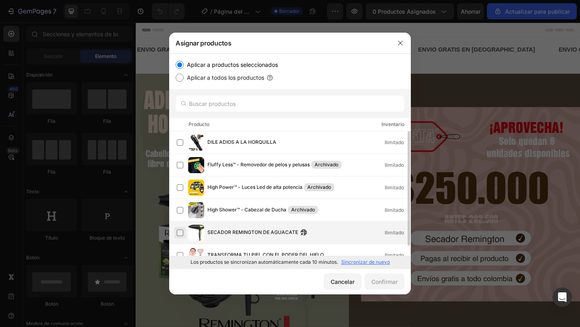
click at [181, 233] on label at bounding box center [180, 232] width 6 height 6
click at [389, 284] on font "Confirmar" at bounding box center [384, 281] width 26 height 7
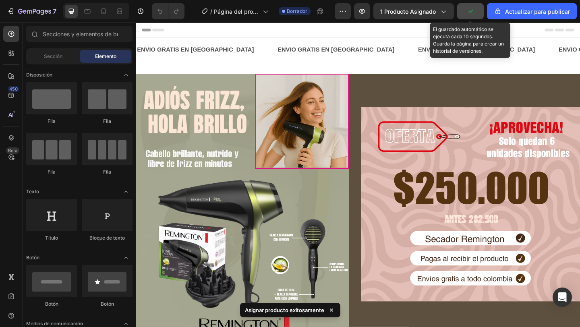
click at [475, 11] on button "button" at bounding box center [470, 11] width 27 height 16
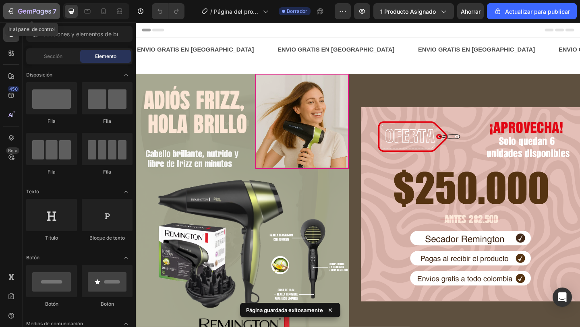
click at [10, 10] on icon "button" at bounding box center [11, 11] width 8 height 8
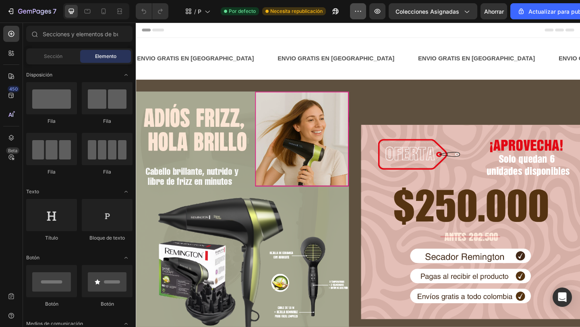
click at [362, 11] on button "button" at bounding box center [358, 11] width 16 height 16
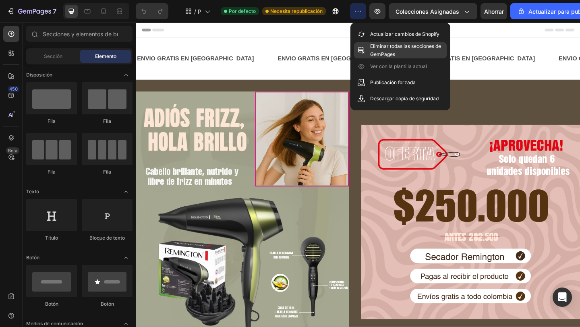
click at [383, 53] on font "Eliminar todas las secciones de GemPages" at bounding box center [405, 50] width 71 height 14
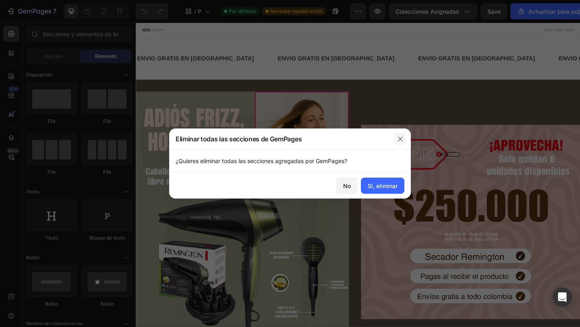
click at [402, 136] on icon "button" at bounding box center [400, 139] width 6 height 6
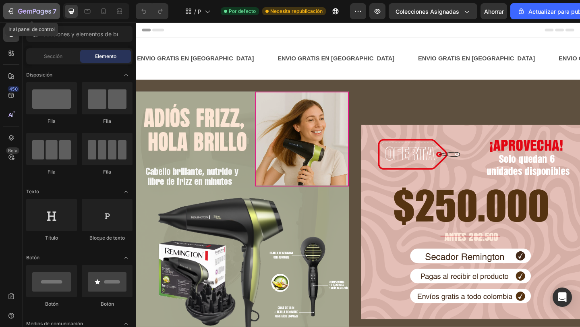
click at [12, 10] on icon "button" at bounding box center [11, 11] width 8 height 8
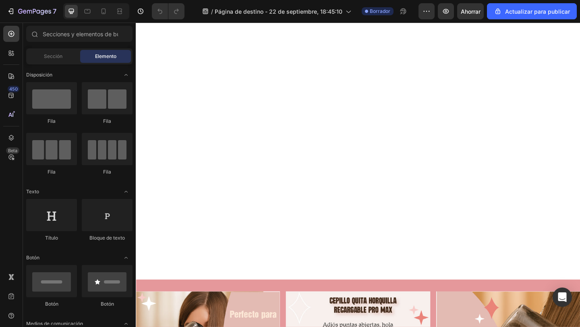
scroll to position [538, 0]
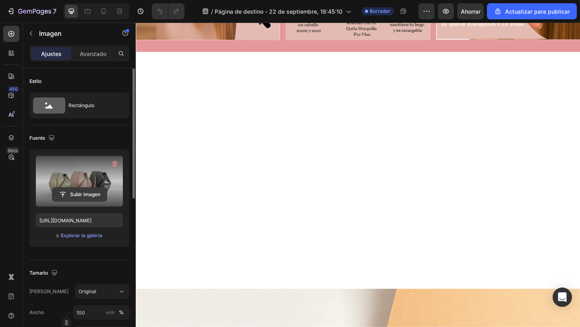
click at [84, 196] on input "file" at bounding box center [79, 195] width 54 height 14
type input "C:\fakepath\[DOMAIN_NAME]__miastoreperuu_1754427778940.gif"
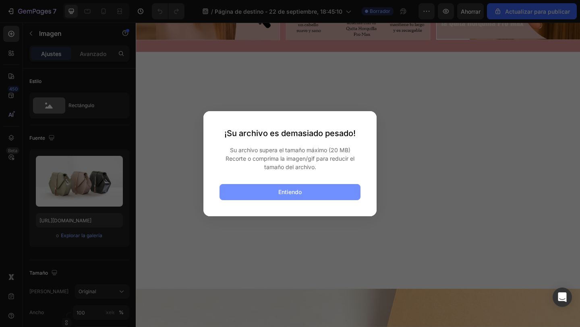
click at [318, 194] on button "Entiendo" at bounding box center [289, 192] width 141 height 16
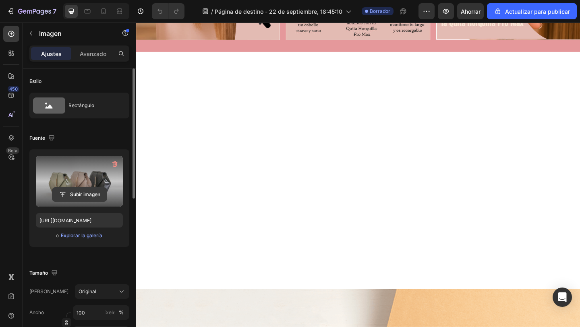
click at [95, 190] on input "file" at bounding box center [79, 195] width 54 height 14
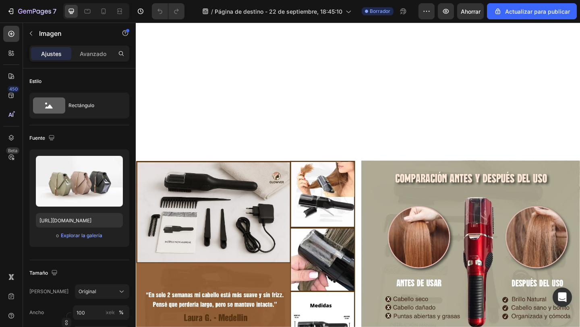
scroll to position [151, 0]
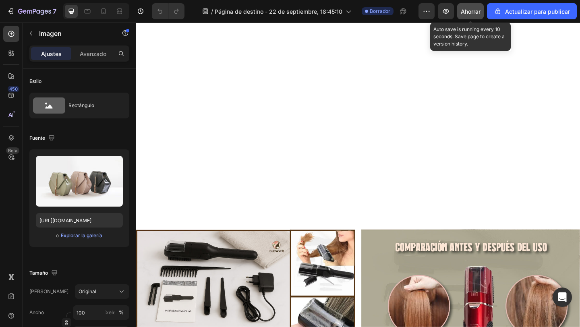
click at [464, 9] on font "Ahorrar" at bounding box center [470, 11] width 20 height 7
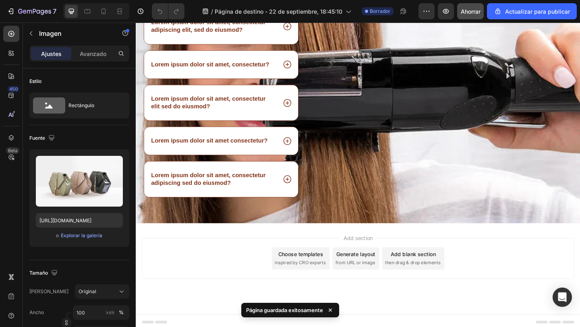
scroll to position [1347, 0]
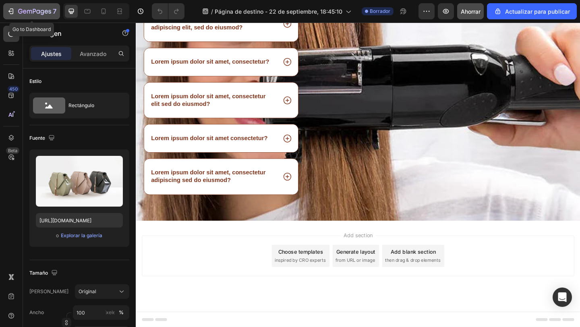
click at [9, 11] on icon "button" at bounding box center [10, 11] width 4 height 2
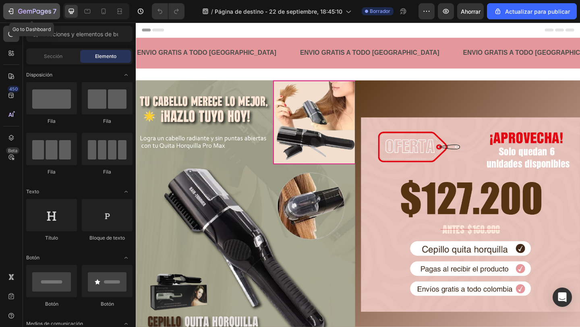
click at [14, 11] on div "7" at bounding box center [32, 11] width 50 height 10
